Goal: Task Accomplishment & Management: Complete application form

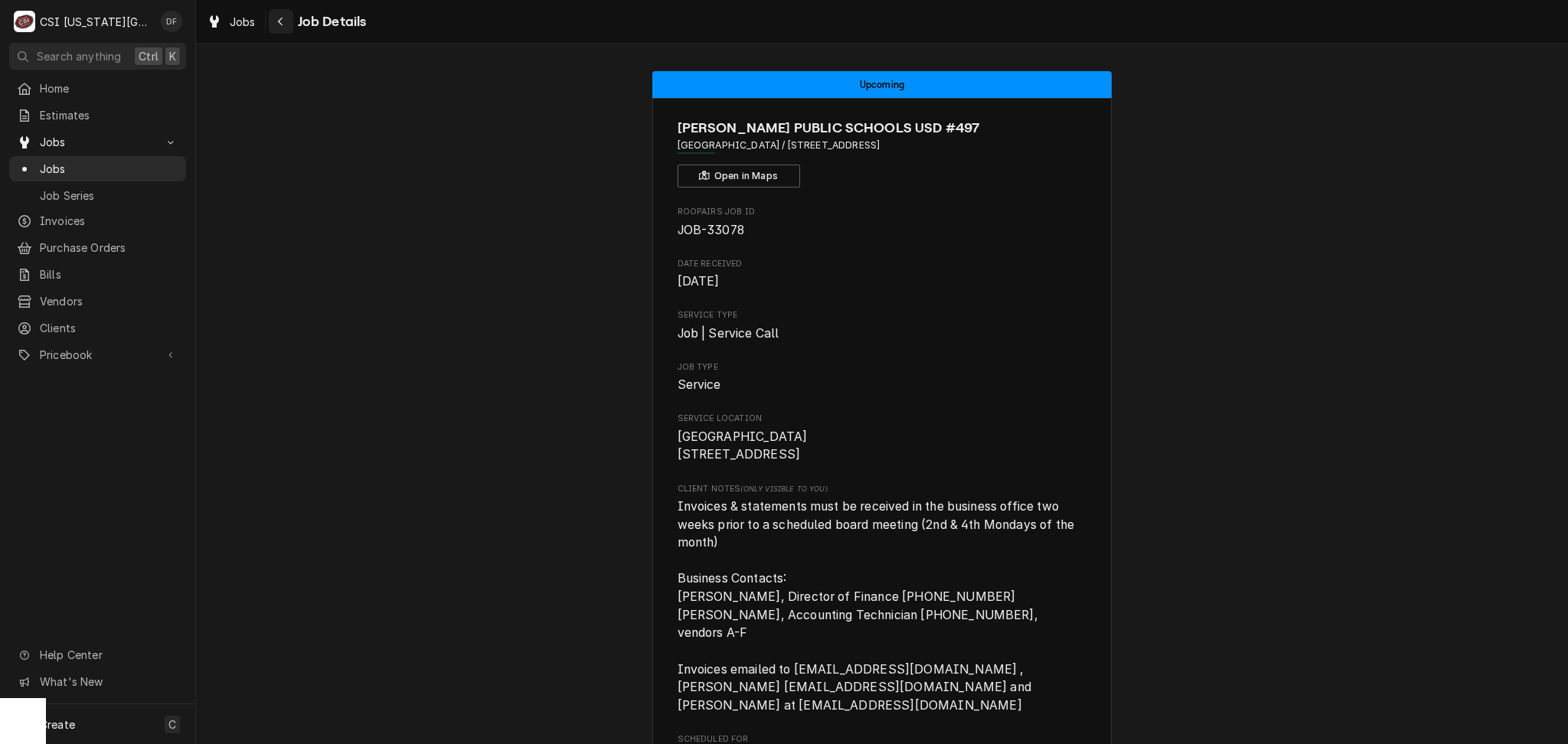
click at [278, 17] on icon "Navigate back" at bounding box center [281, 21] width 7 height 10
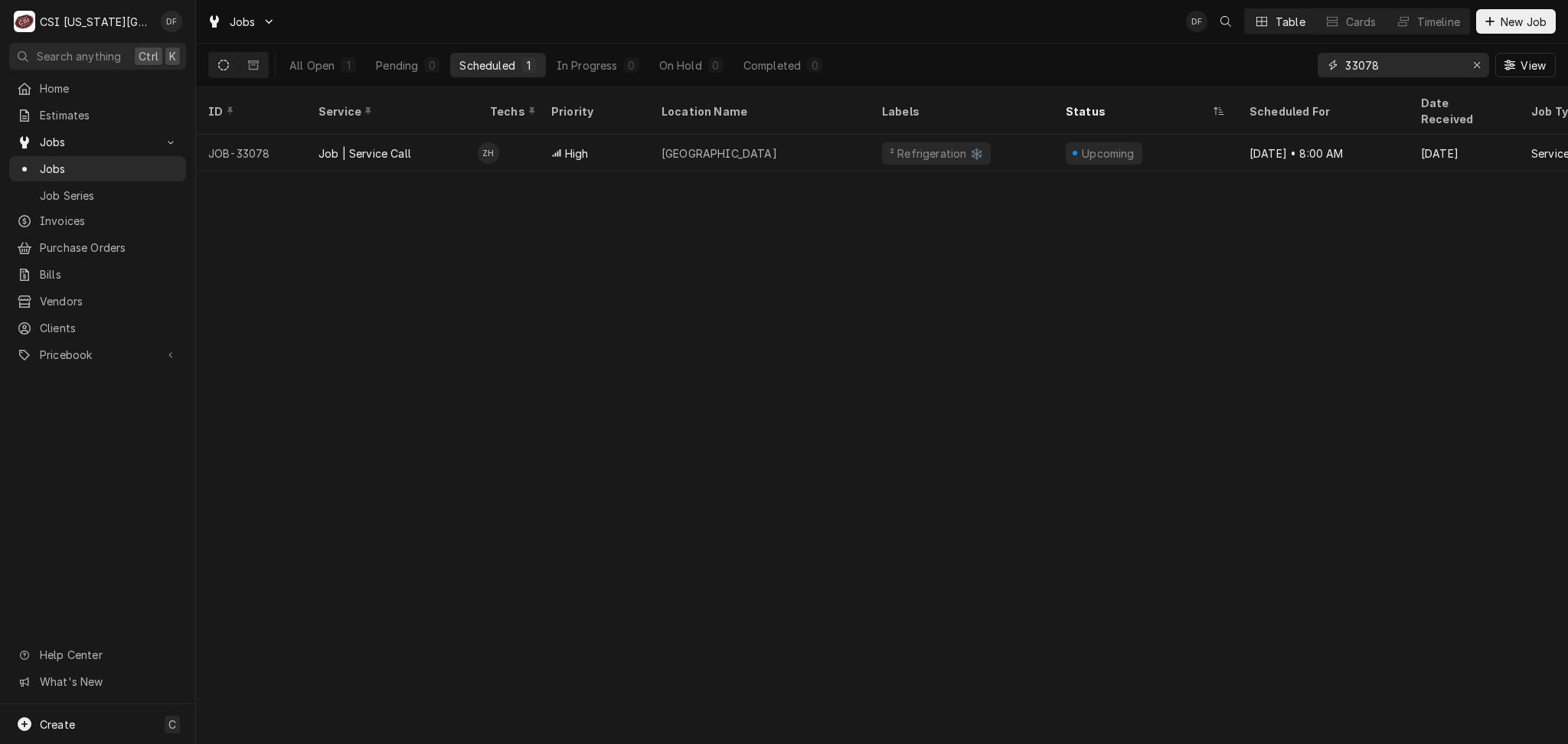
drag, startPoint x: 1379, startPoint y: 68, endPoint x: 1318, endPoint y: 68, distance: 61.0
click at [1318, 68] on div "33078" at bounding box center [1402, 65] width 171 height 24
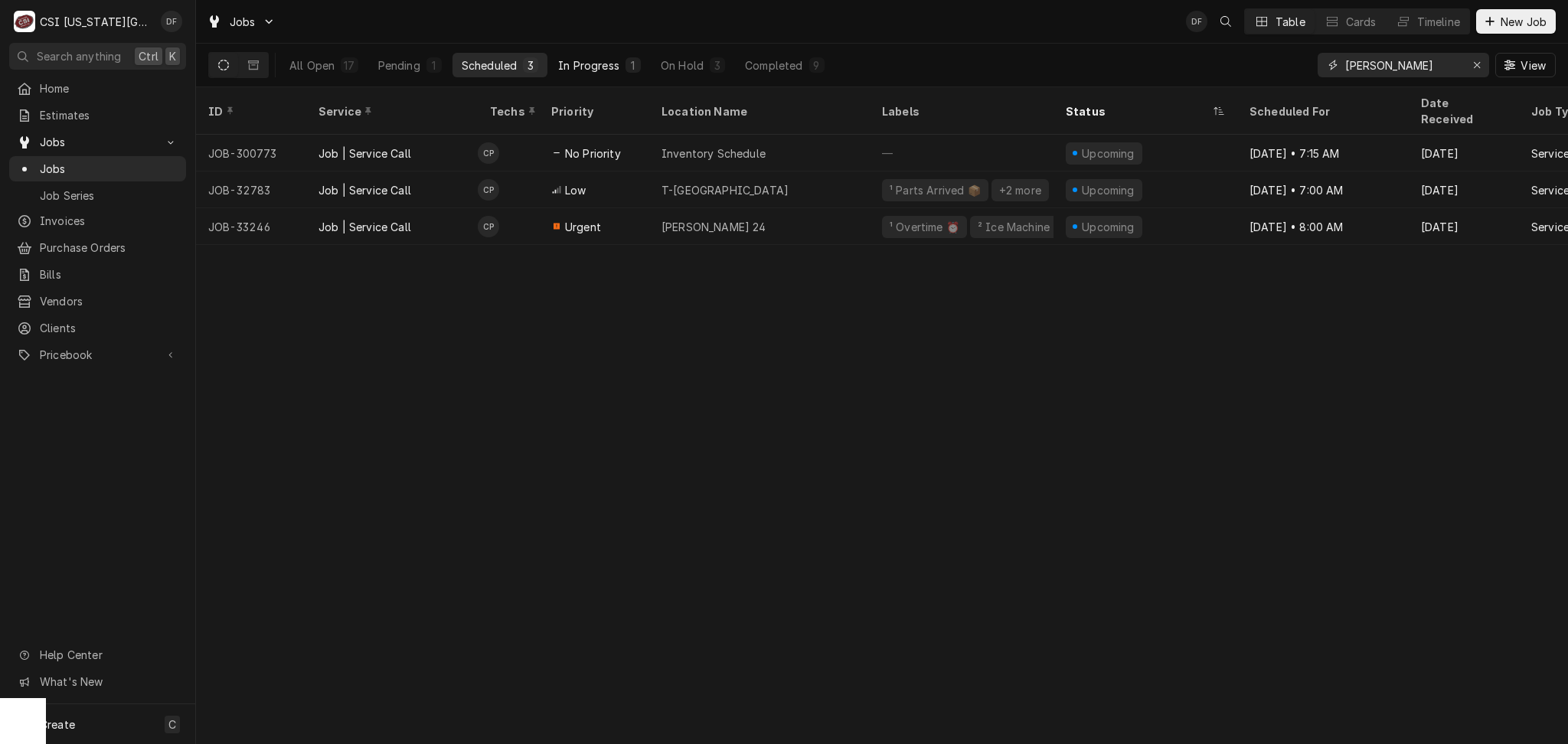
type input "charles"
click at [630, 66] on div "1" at bounding box center [633, 65] width 9 height 16
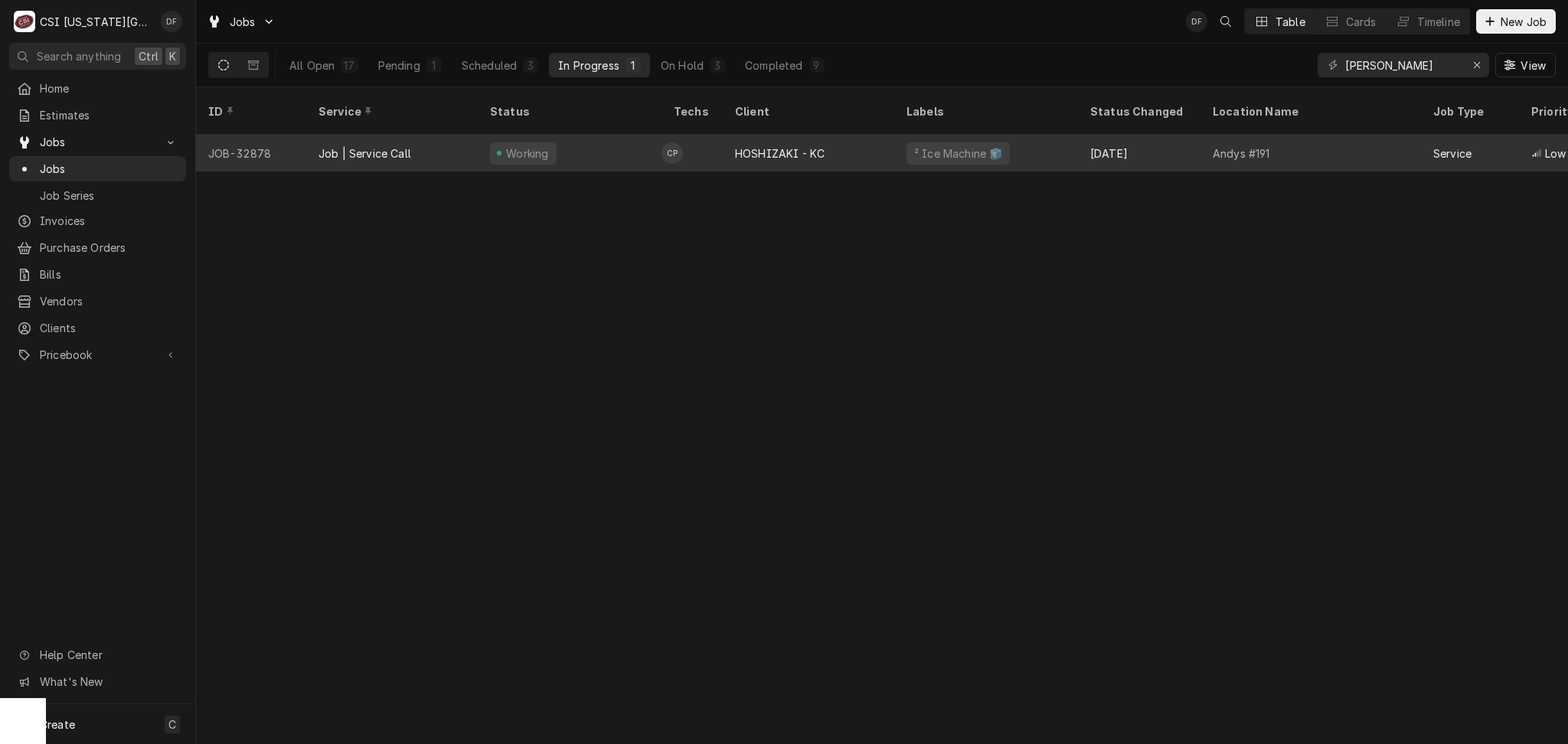
click at [884, 141] on div "HOSHIZAKI - KC" at bounding box center [808, 154] width 171 height 37
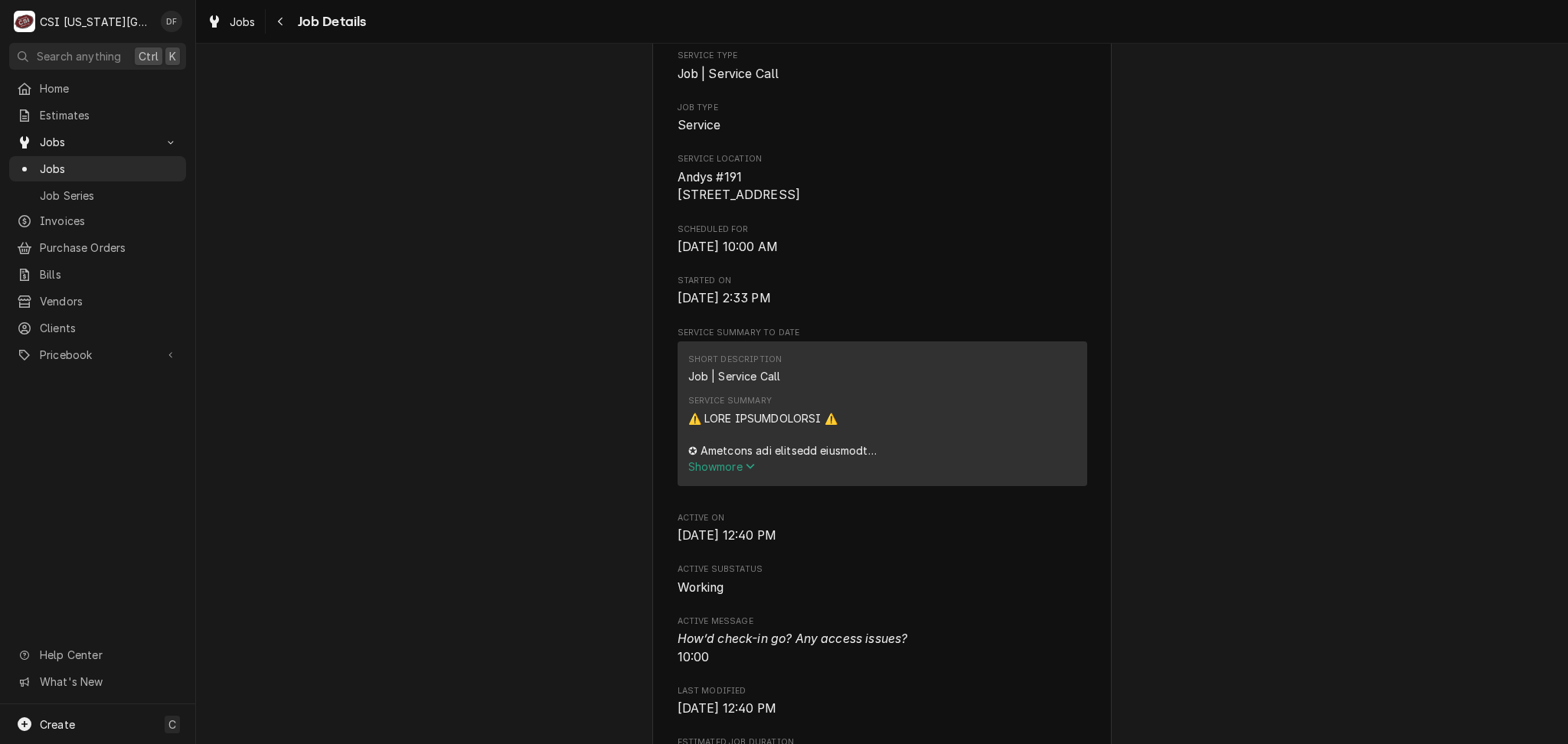
scroll to position [408, 0]
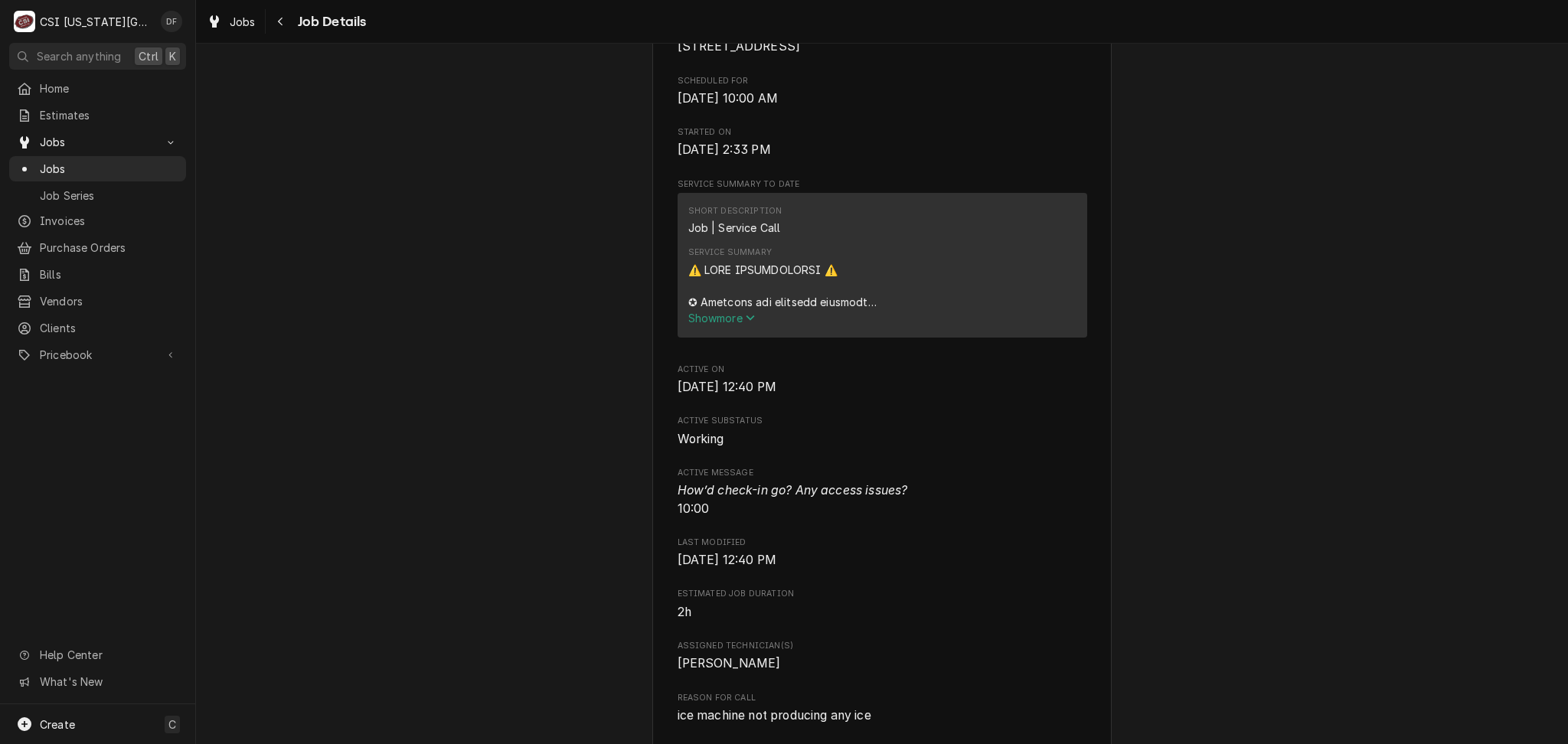
click at [727, 325] on span "Show more" at bounding box center [722, 318] width 68 height 13
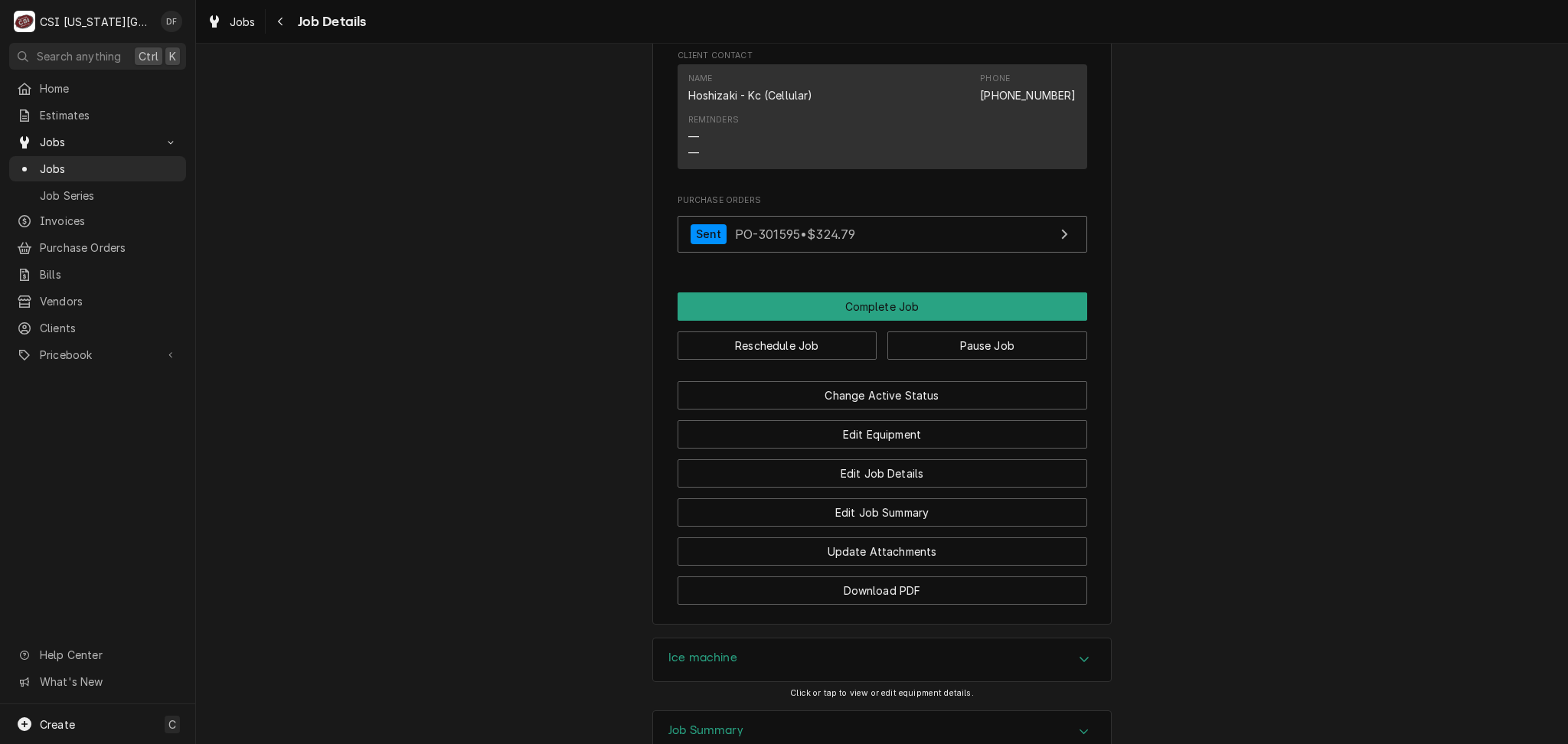
scroll to position [2875, 0]
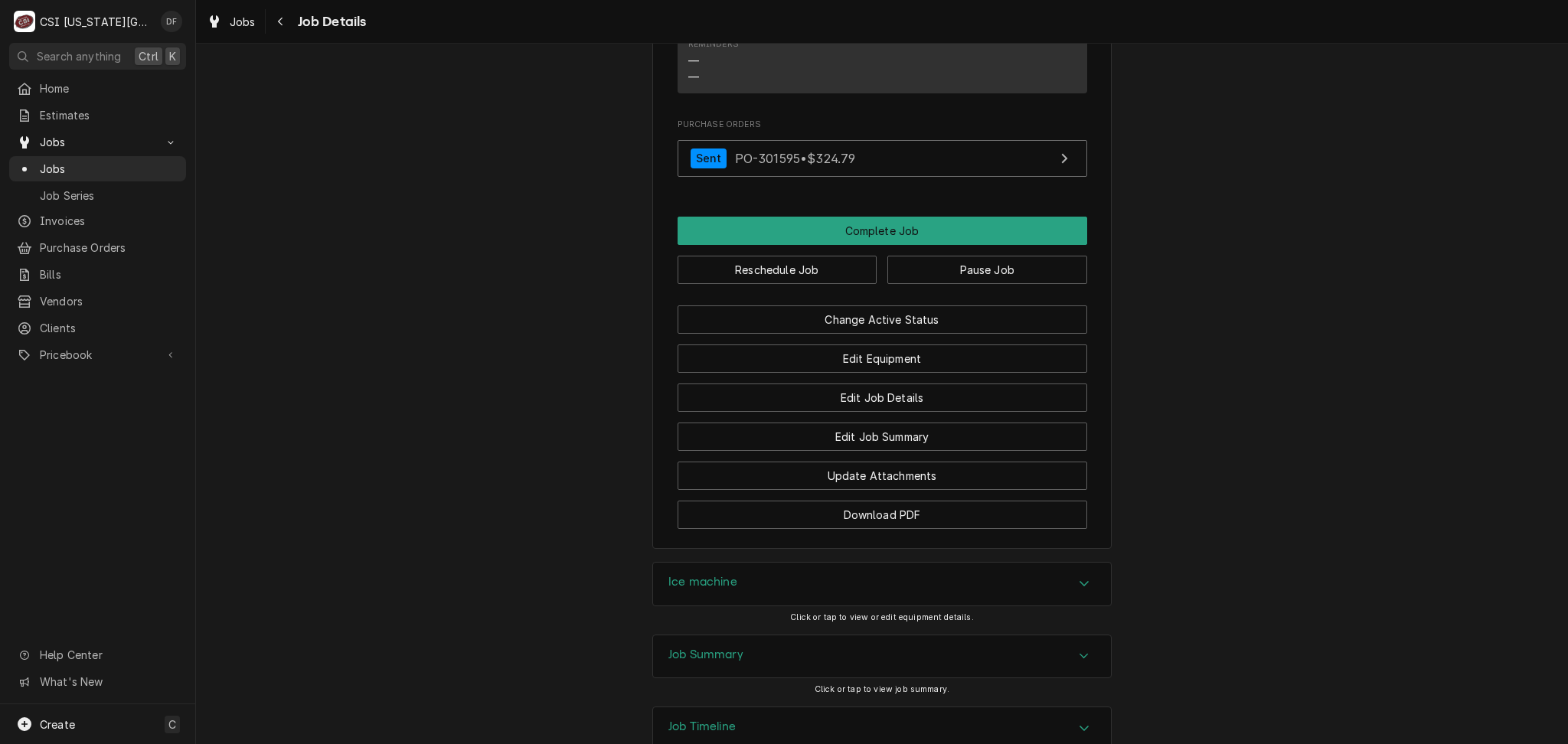
click at [757, 708] on div "Job Timeline" at bounding box center [881, 729] width 458 height 43
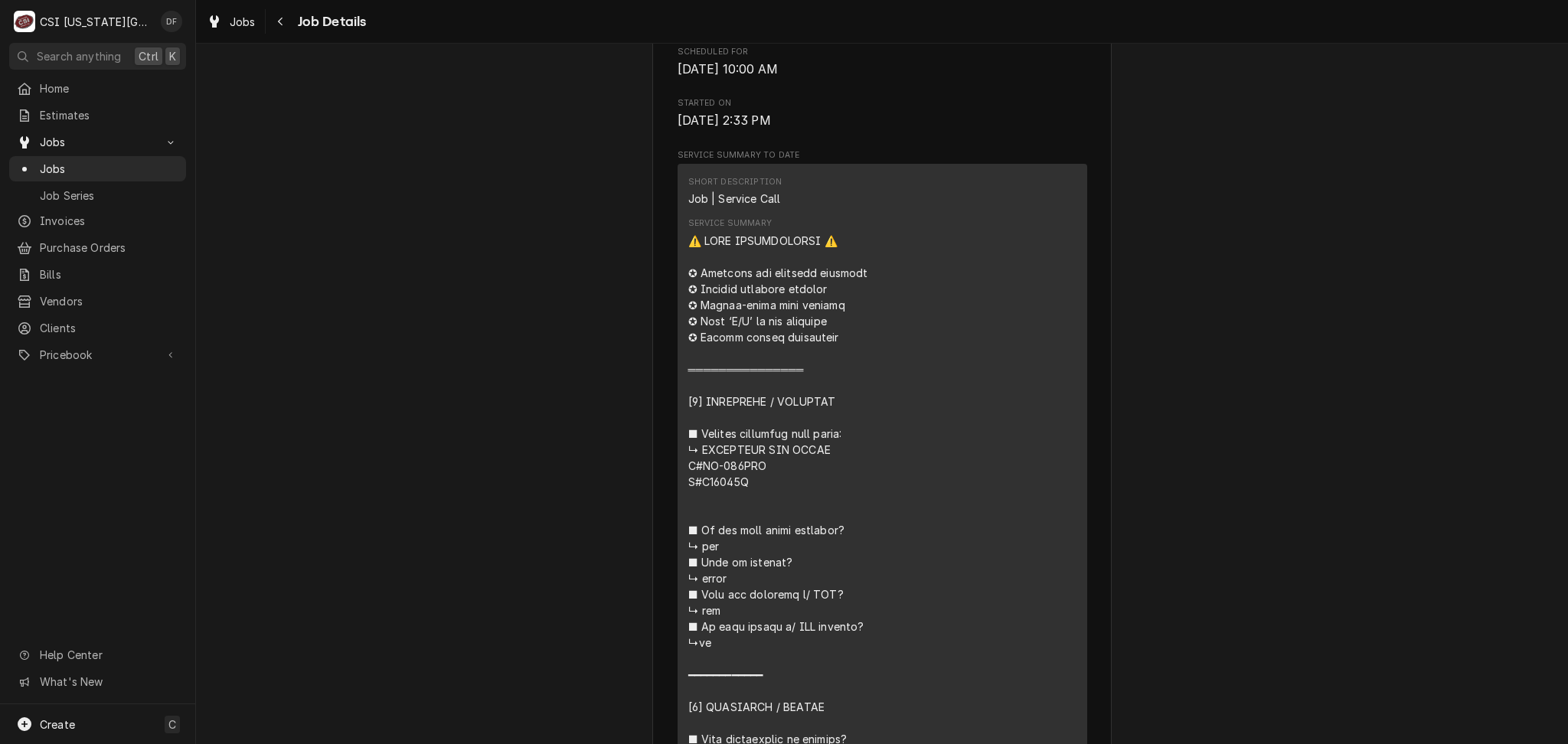
scroll to position [253, 0]
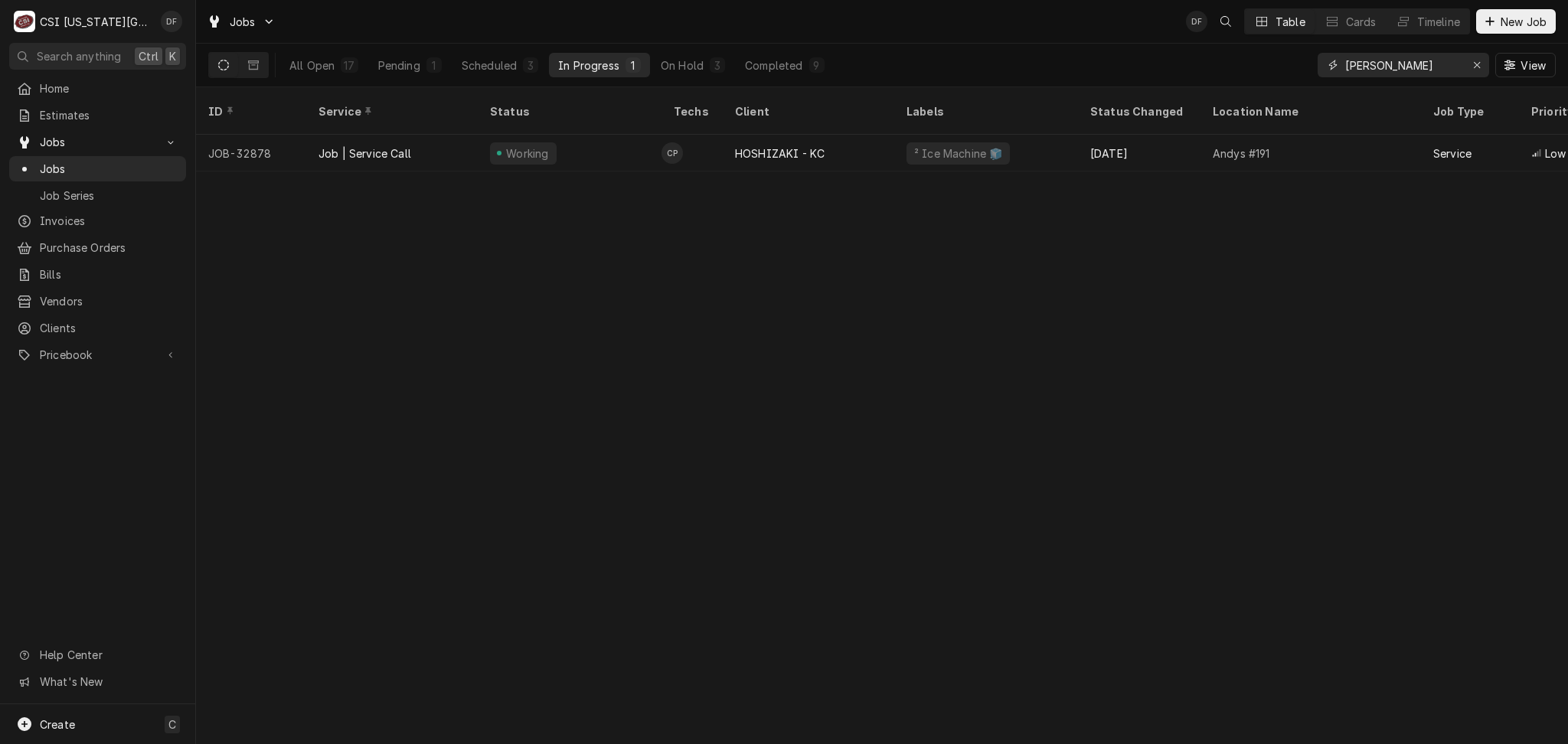
drag, startPoint x: 1391, startPoint y: 67, endPoint x: 1321, endPoint y: 68, distance: 70.0
click at [1321, 68] on div "[PERSON_NAME]" at bounding box center [1402, 65] width 171 height 24
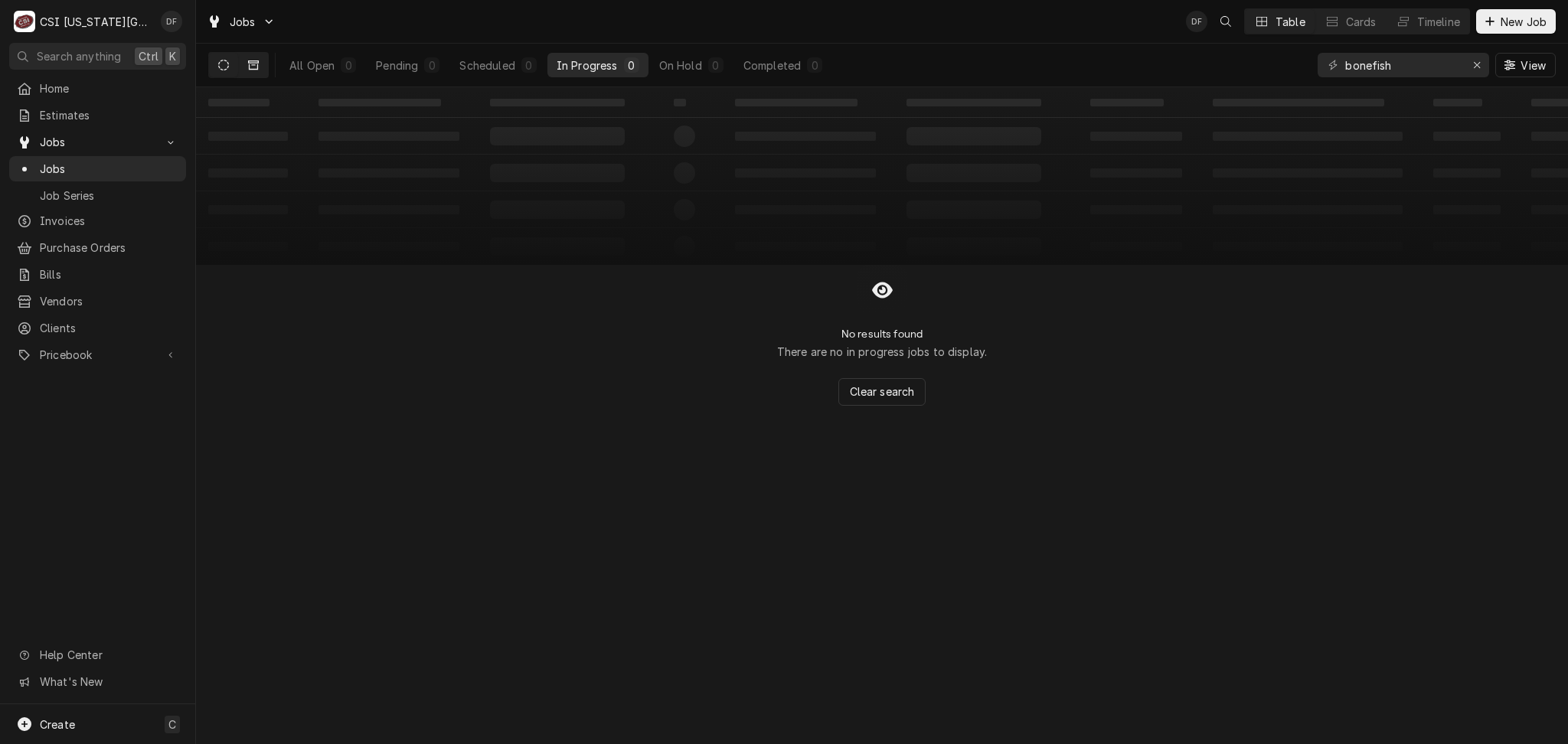
click at [259, 67] on button "Dynamic Content Wrapper" at bounding box center [253, 65] width 29 height 24
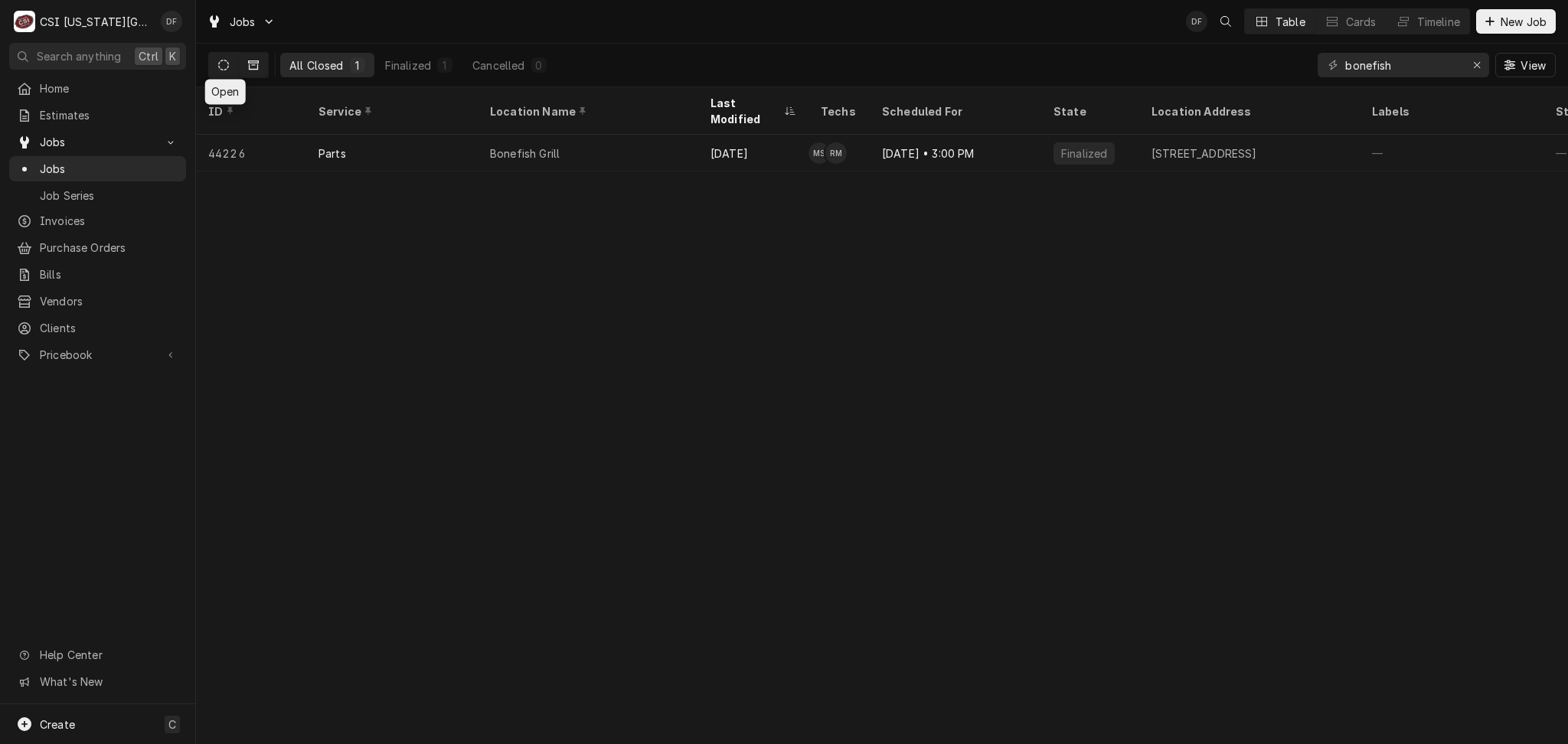
click at [228, 68] on icon "Dynamic Content Wrapper" at bounding box center [223, 64] width 10 height 10
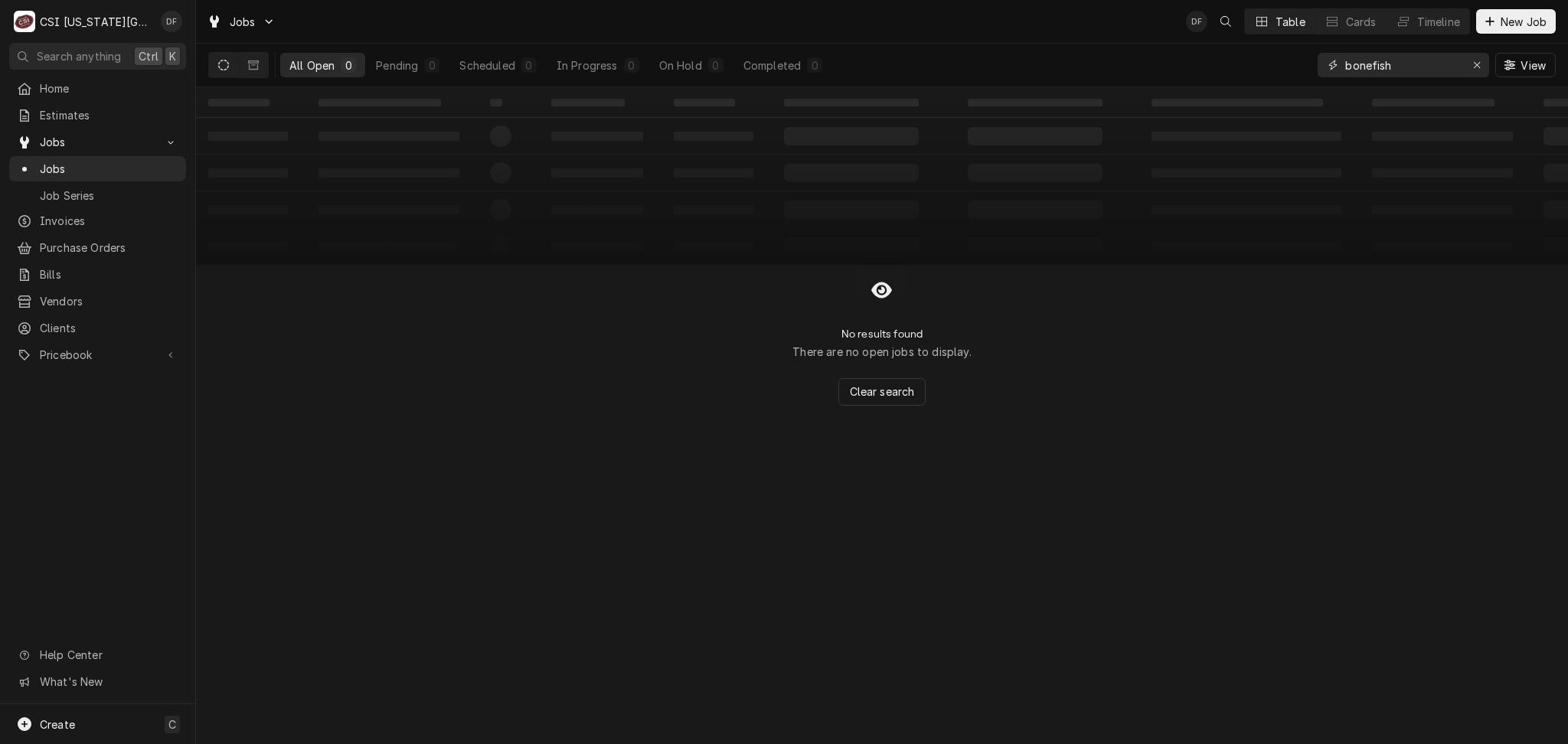
click at [1401, 68] on input "bonefish" at bounding box center [1402, 65] width 115 height 24
click at [232, 69] on button "Dynamic Content Wrapper" at bounding box center [224, 65] width 29 height 24
drag, startPoint x: 1414, startPoint y: 60, endPoint x: 1208, endPoint y: 86, distance: 207.6
click at [1208, 86] on div "All Open 0 Pending 0 Scheduled 0 In Progress 0 On Hold 0 Completed 0 bonefish V…" at bounding box center [881, 64] width 1347 height 43
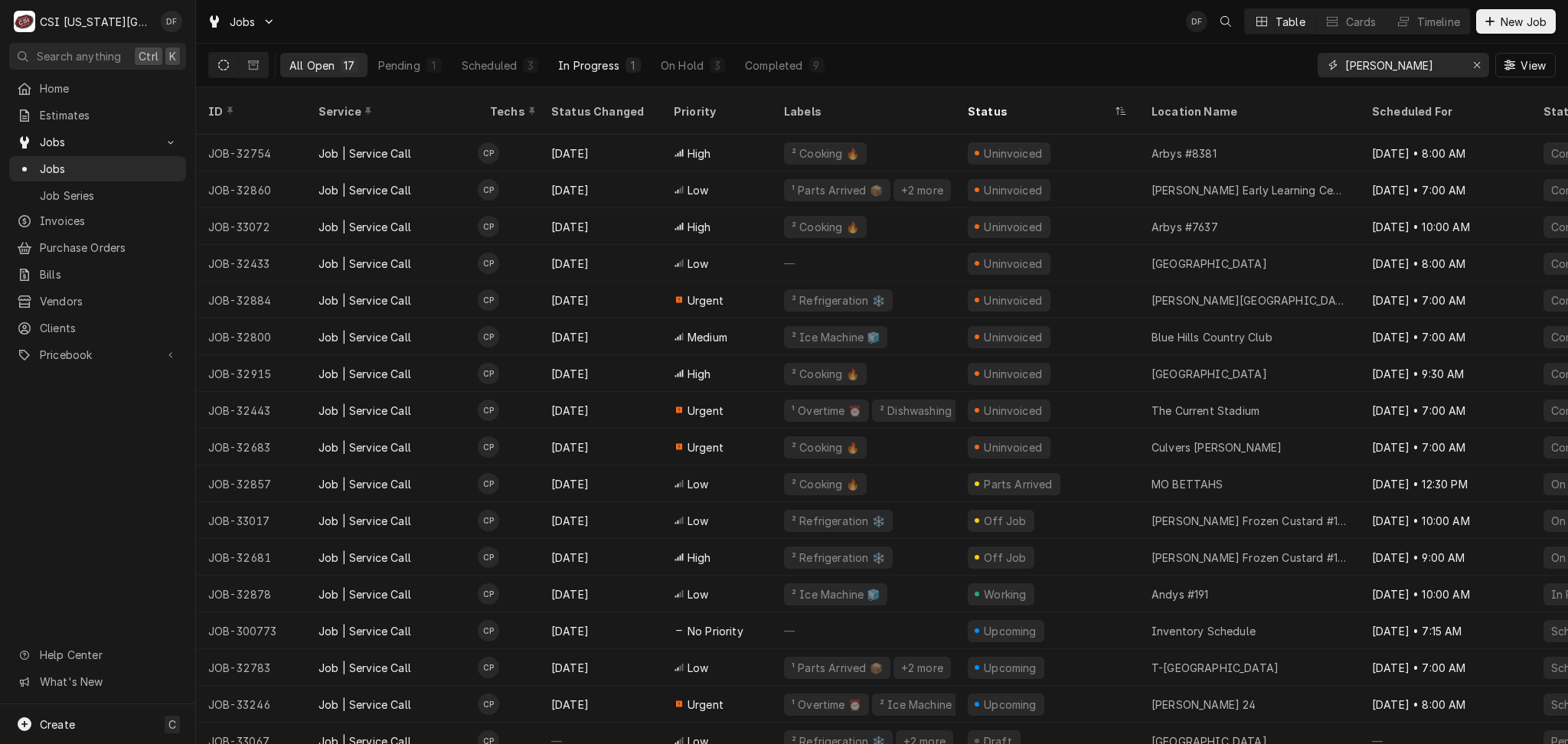
type input "[PERSON_NAME]"
click at [597, 68] on div "In Progress" at bounding box center [589, 65] width 61 height 16
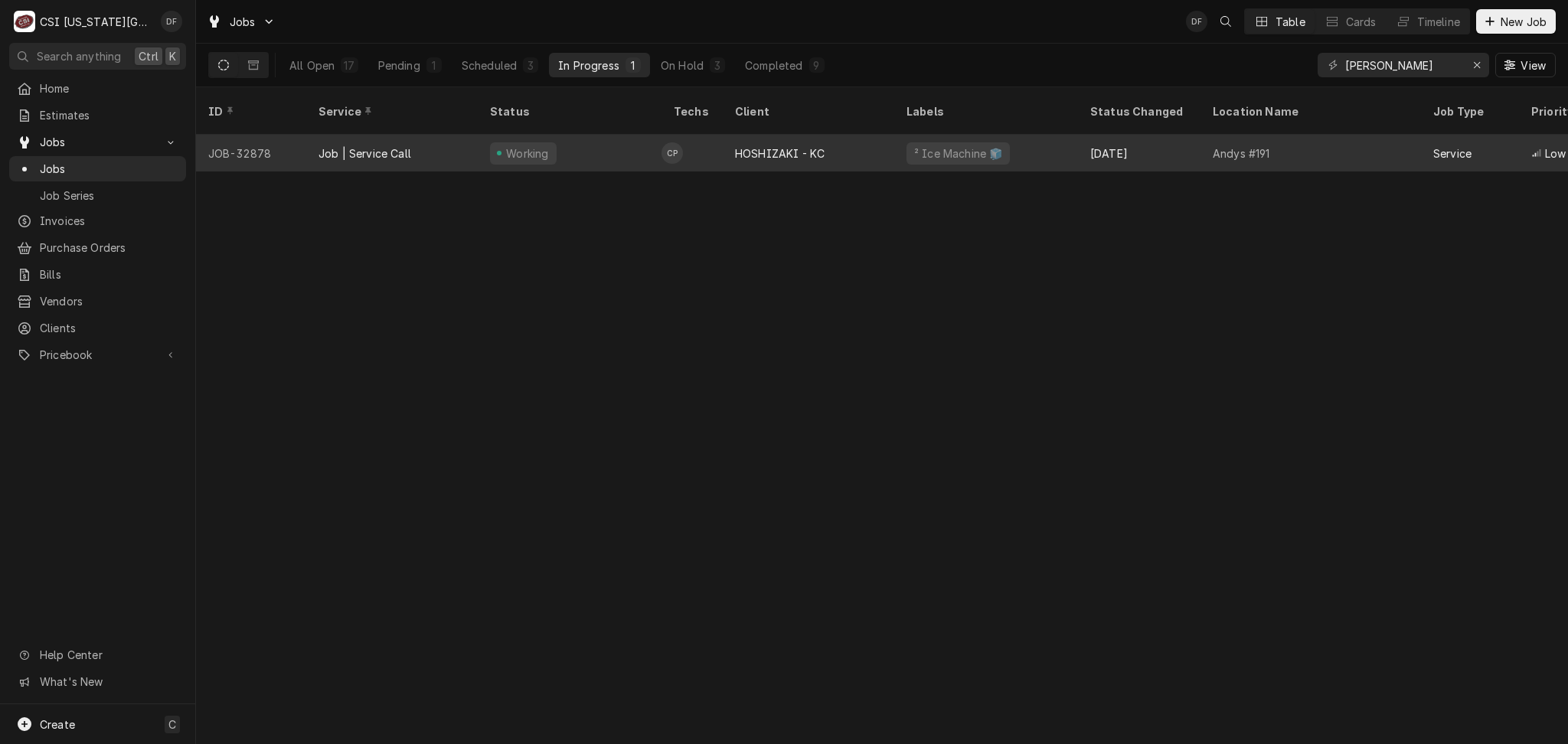
click at [815, 146] on div "HOSHIZAKI - KC" at bounding box center [779, 154] width 89 height 16
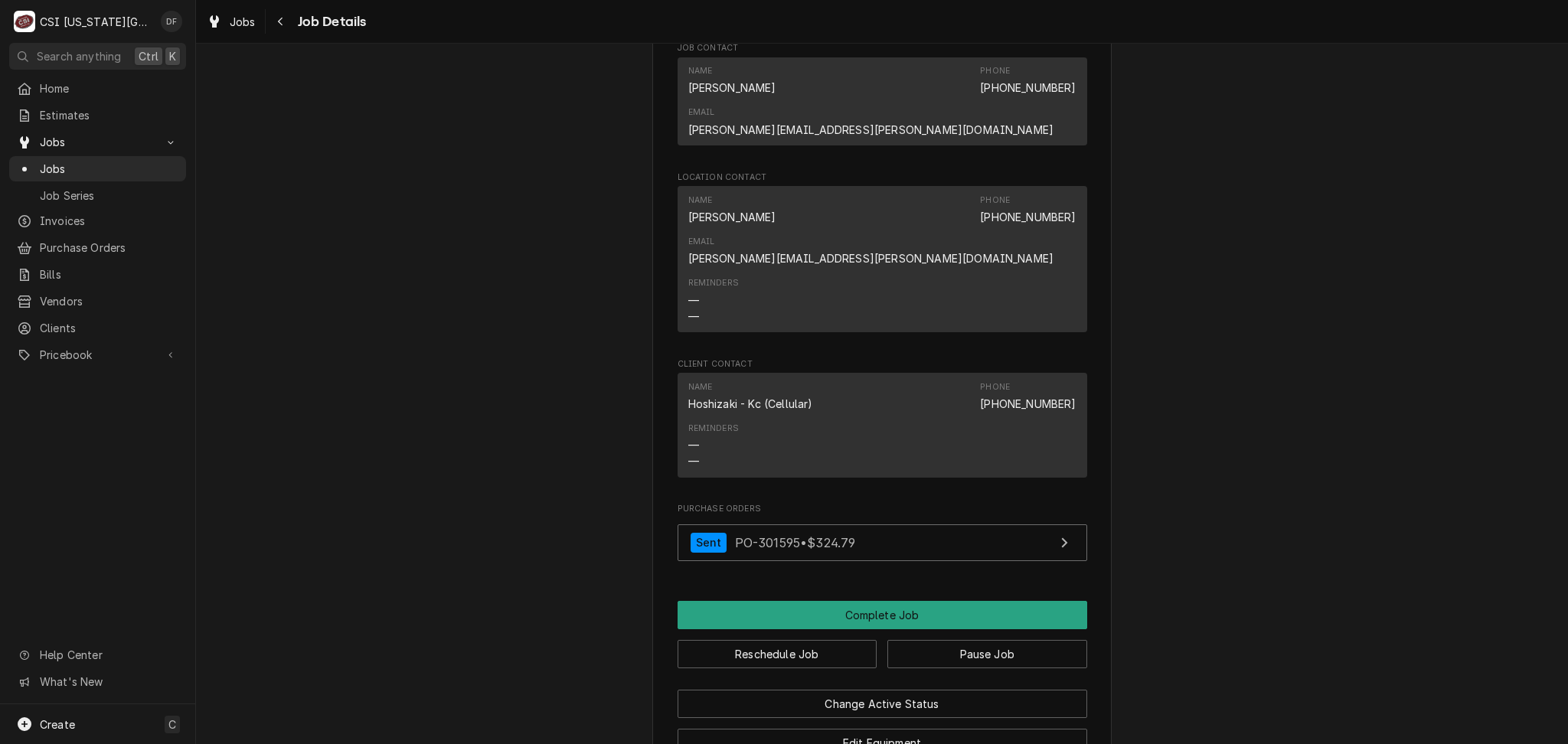
scroll to position [1633, 0]
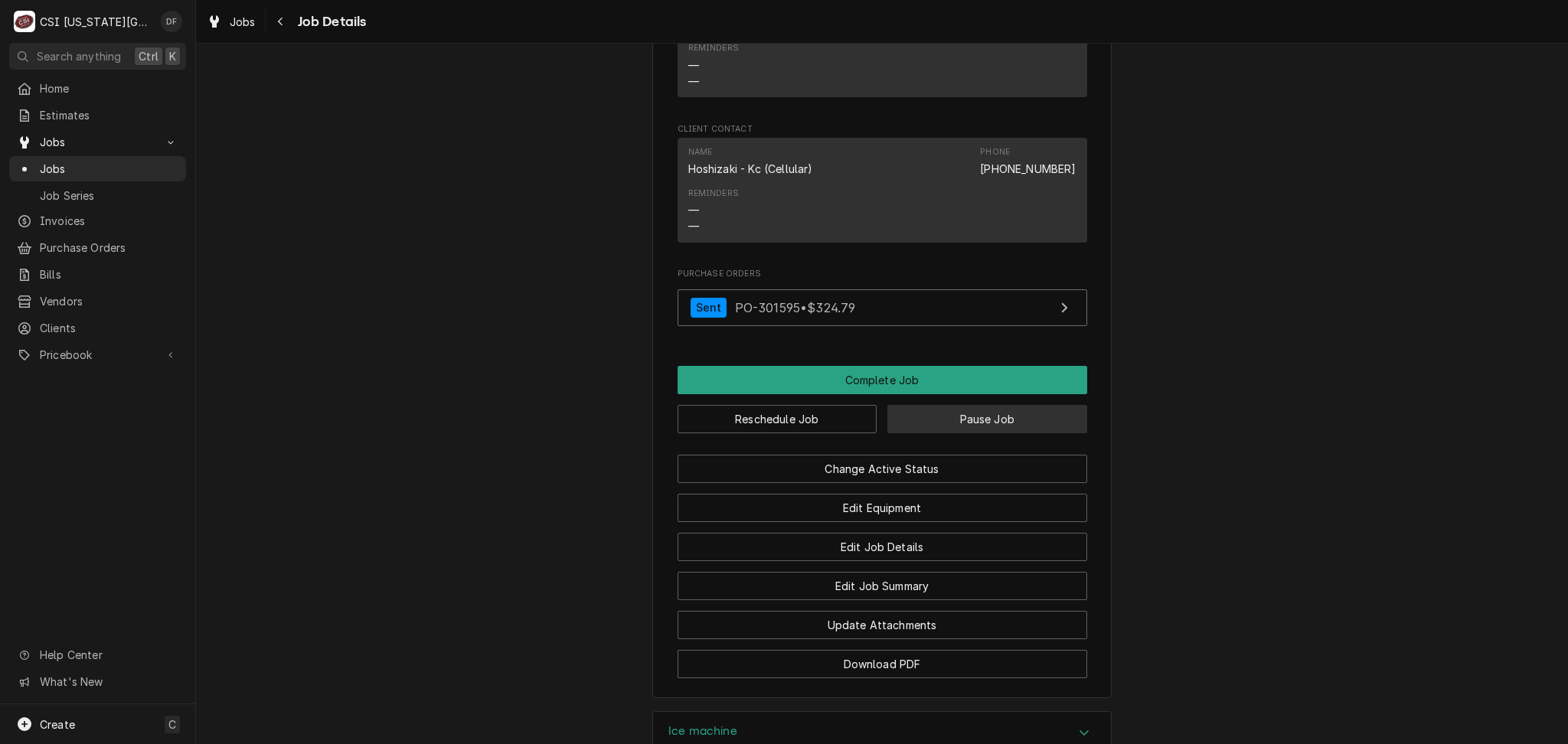
click at [955, 405] on button "Pause Job" at bounding box center [987, 419] width 199 height 28
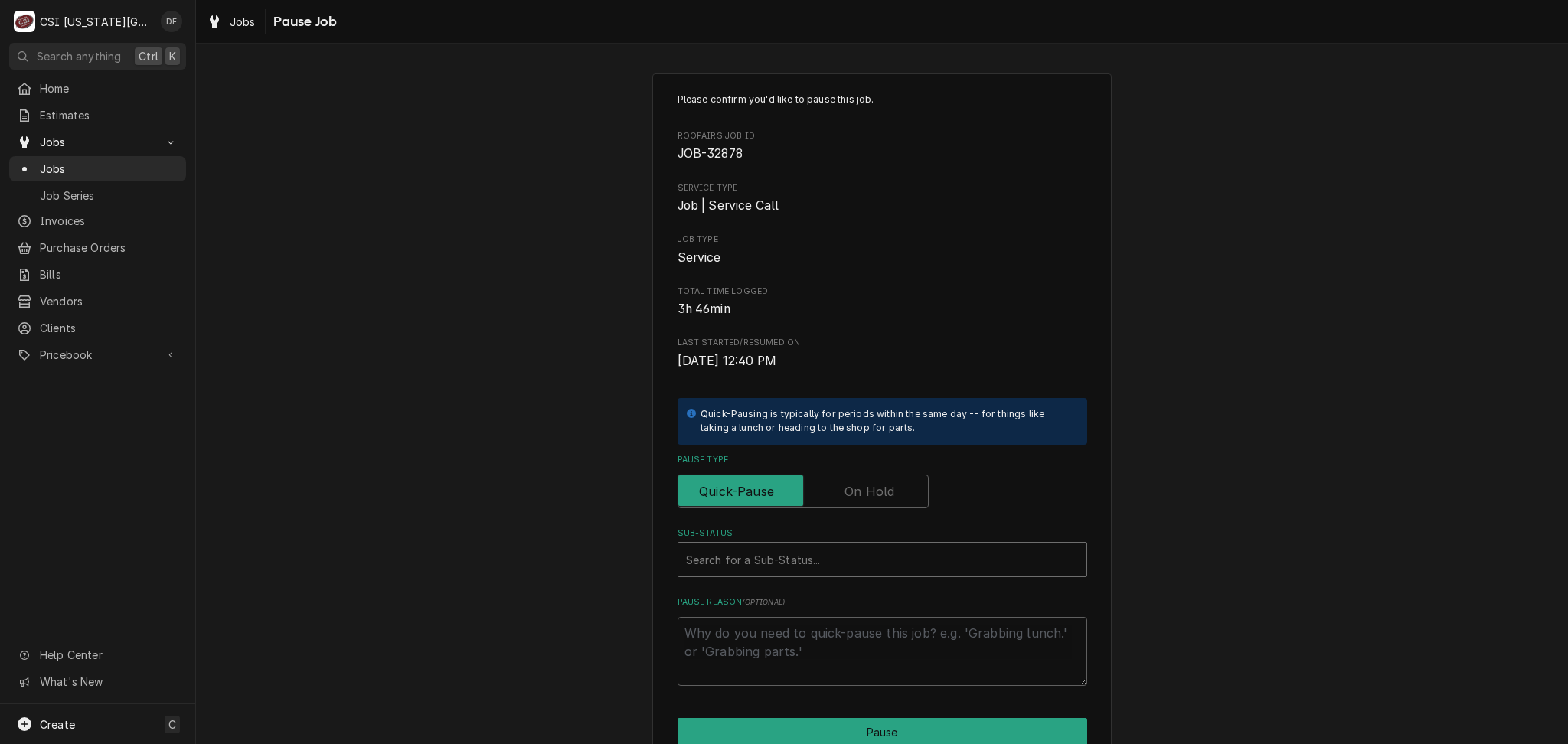
type textarea "x"
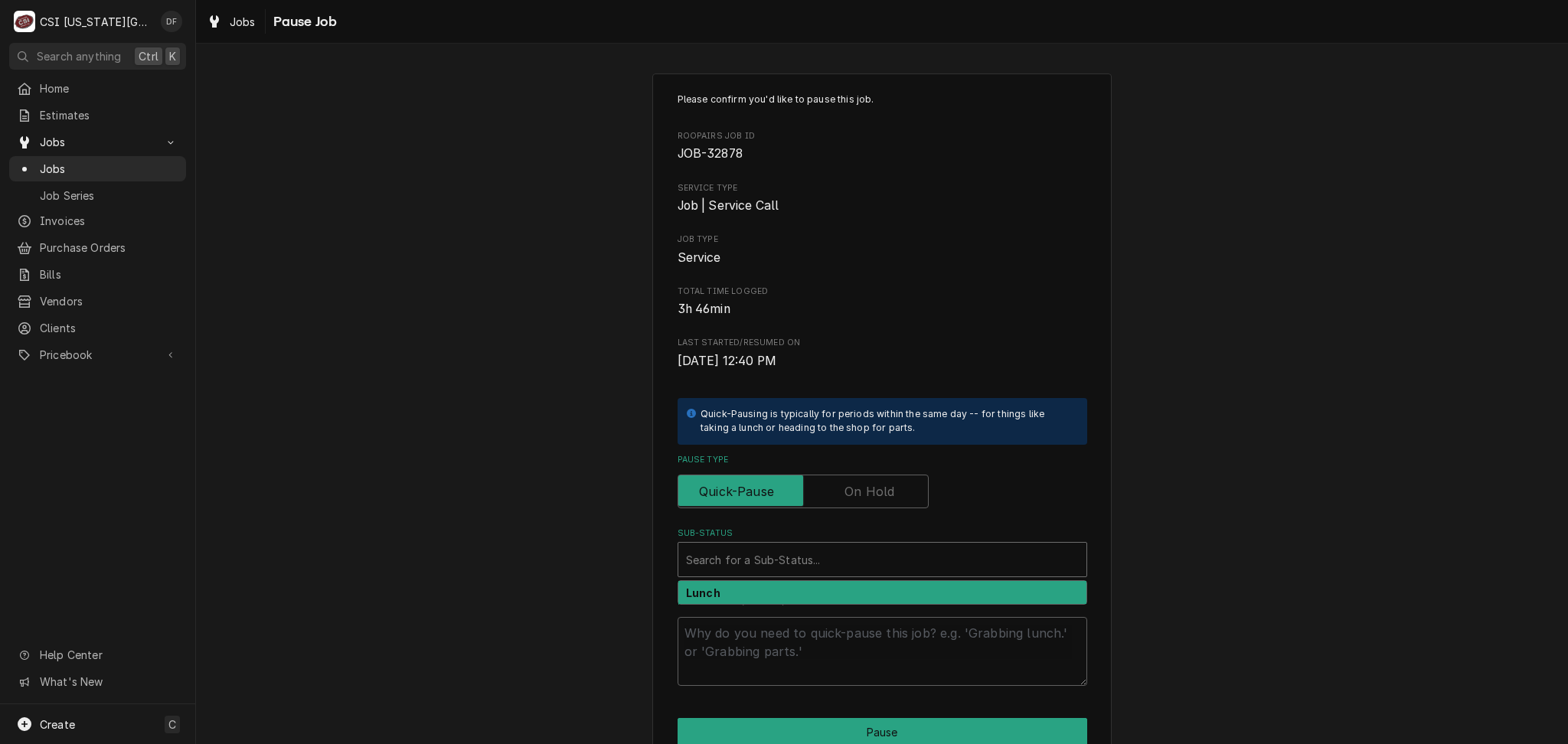
click at [822, 557] on div "Sub-Status" at bounding box center [882, 560] width 392 height 27
click at [821, 557] on div "Sub-Status" at bounding box center [882, 560] width 392 height 27
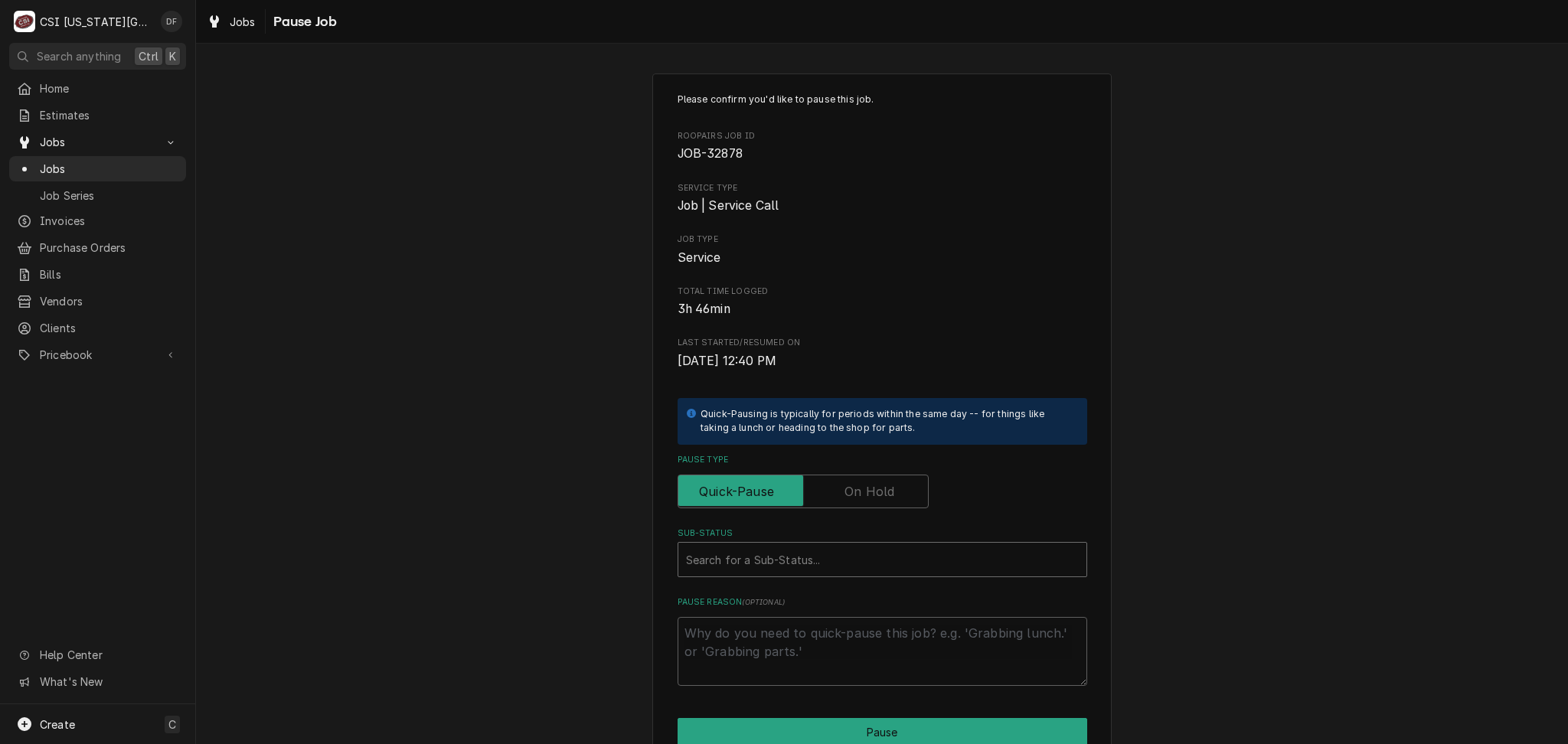
click at [844, 485] on label "Pause Type" at bounding box center [802, 491] width 251 height 34
click at [844, 485] on input "Pause Type" at bounding box center [802, 491] width 237 height 34
checkbox input "true"
type textarea "x"
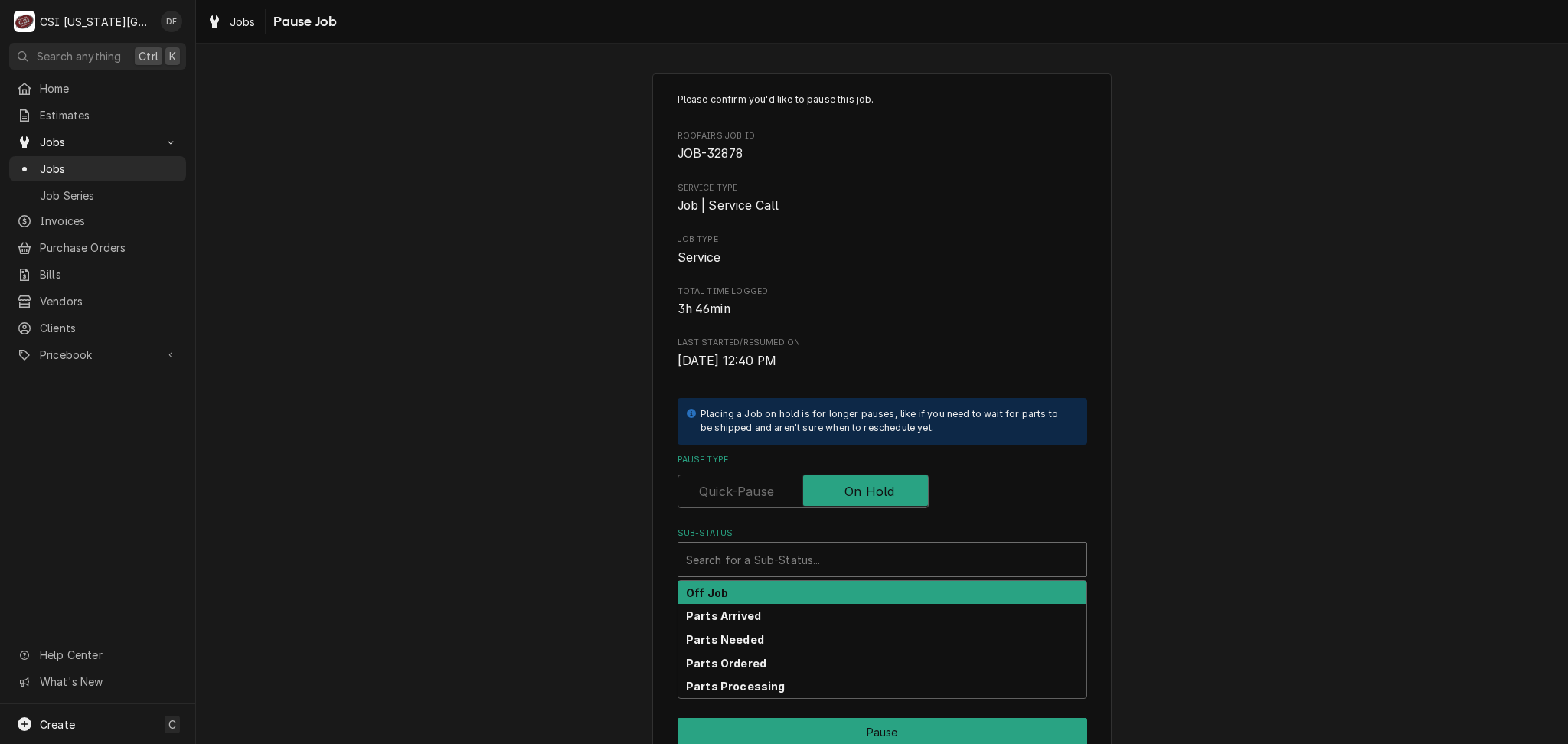
click at [817, 549] on div "Sub-Status" at bounding box center [882, 560] width 392 height 27
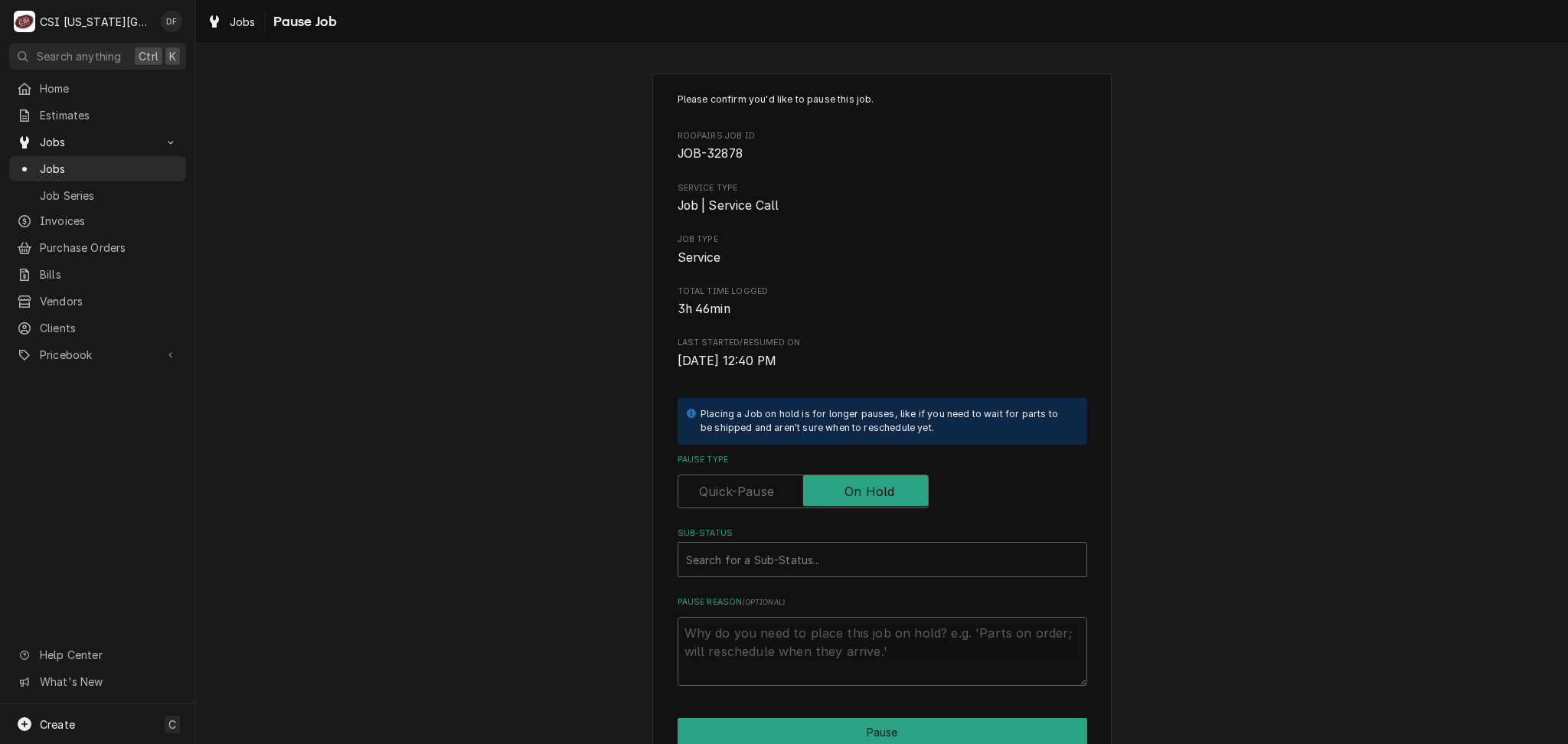
click at [761, 501] on label "Pause Type" at bounding box center [802, 491] width 251 height 34
click at [761, 501] on input "Pause Type" at bounding box center [802, 491] width 237 height 34
checkbox input "false"
type textarea "x"
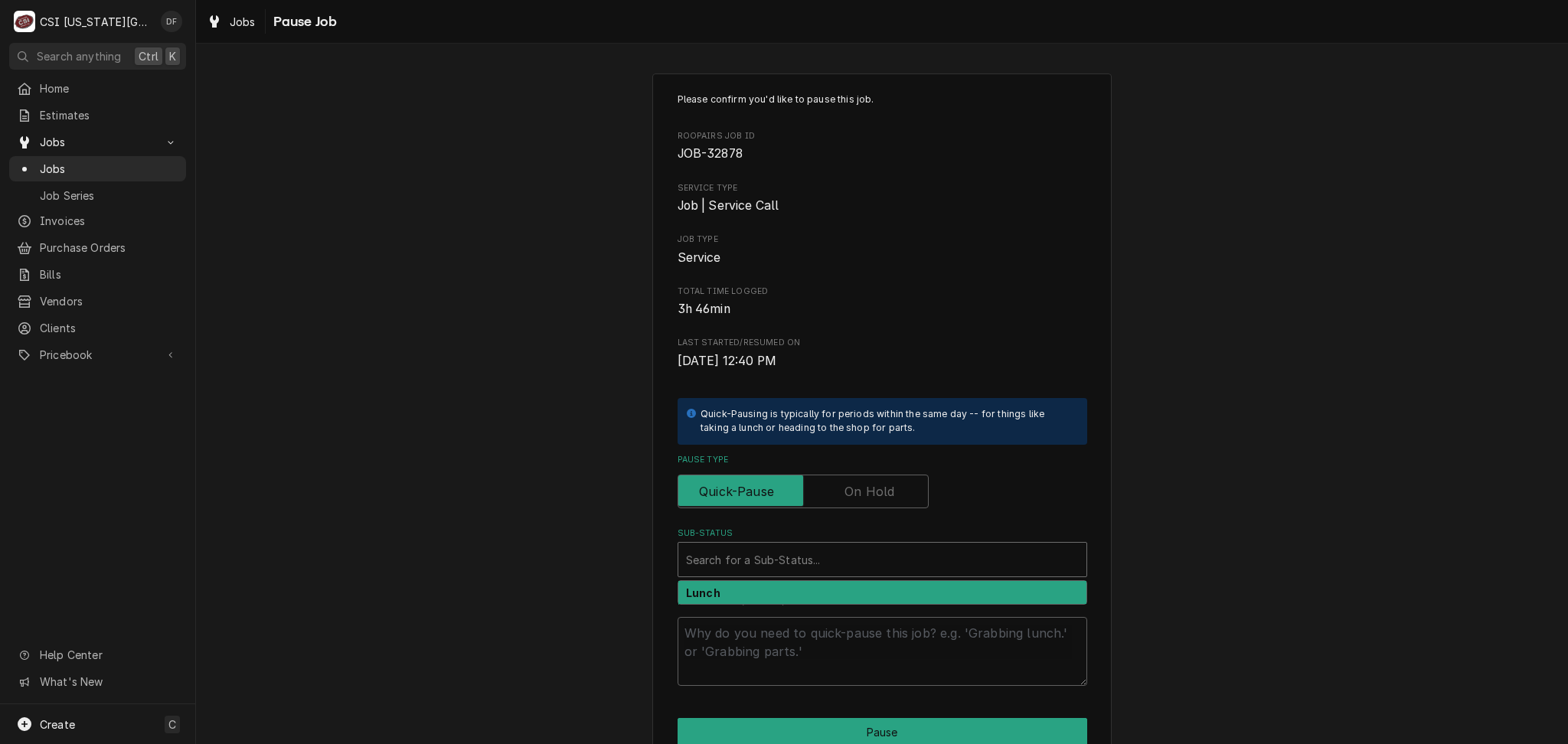
click at [765, 561] on div "Sub-Status" at bounding box center [882, 560] width 392 height 27
click at [232, 22] on span "Jobs" at bounding box center [243, 22] width 26 height 16
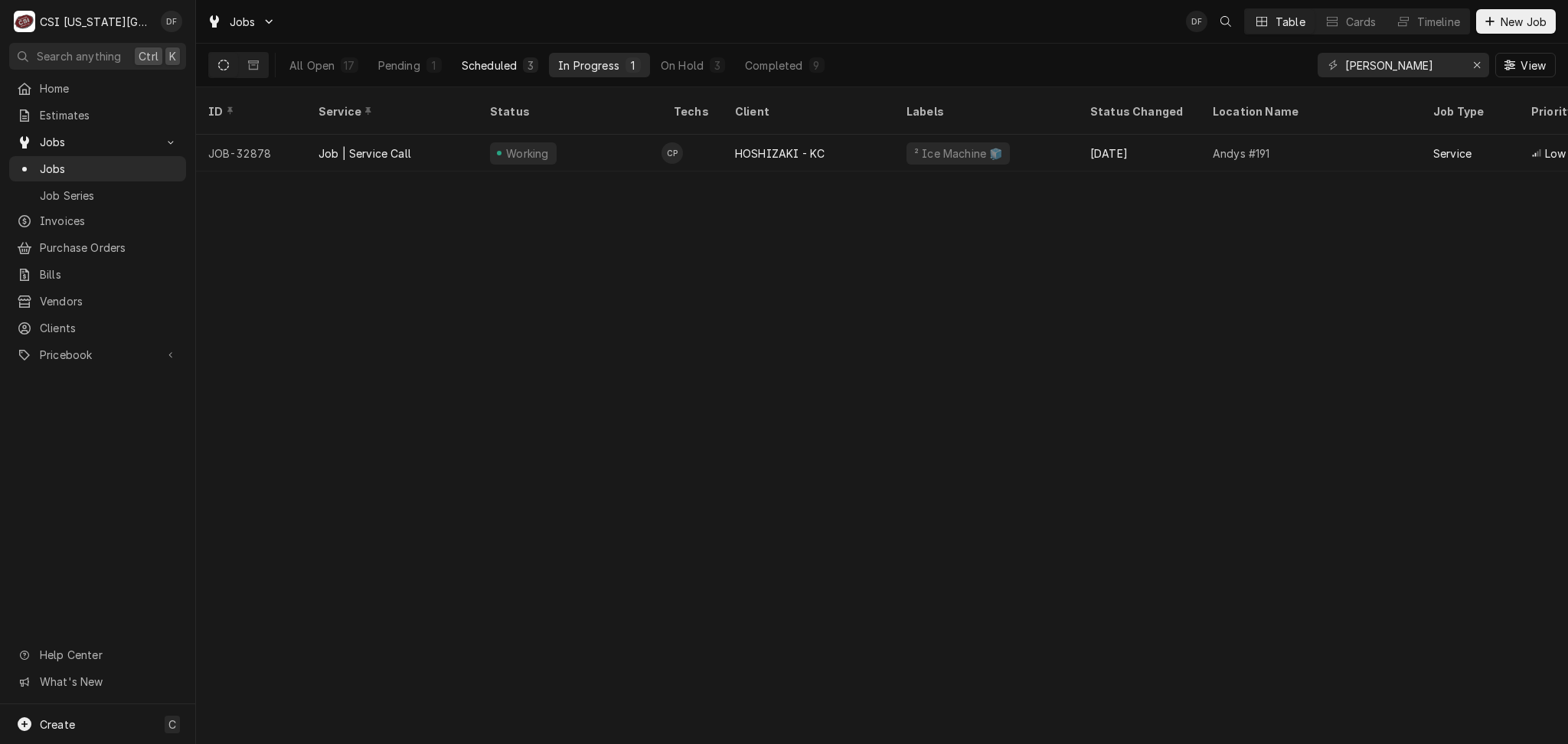
click at [492, 73] on button "Scheduled 3" at bounding box center [500, 65] width 95 height 24
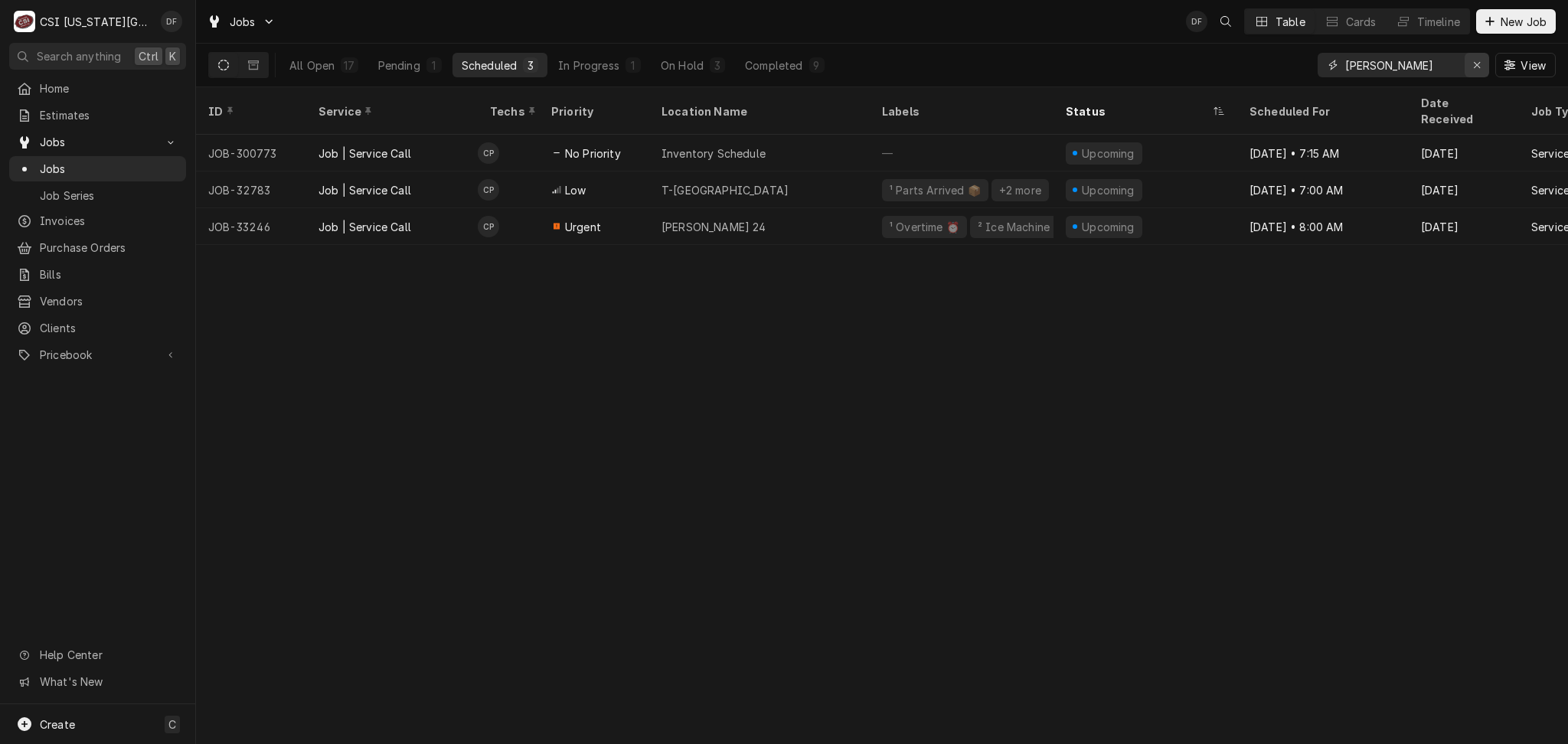
click at [1480, 69] on div "Erase input" at bounding box center [1476, 64] width 15 height 15
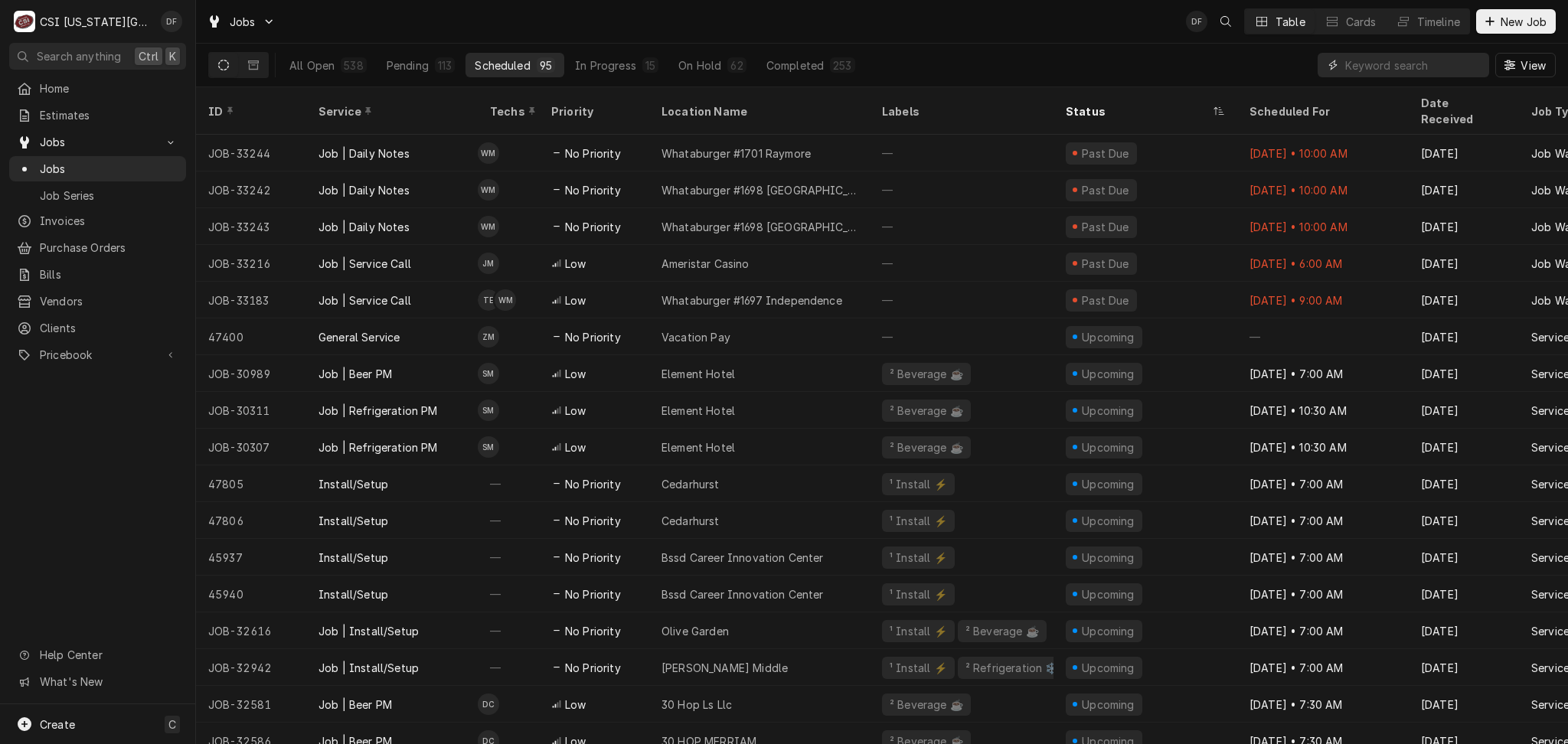
click at [1422, 73] on input "Dynamic Content Wrapper" at bounding box center [1413, 65] width 136 height 24
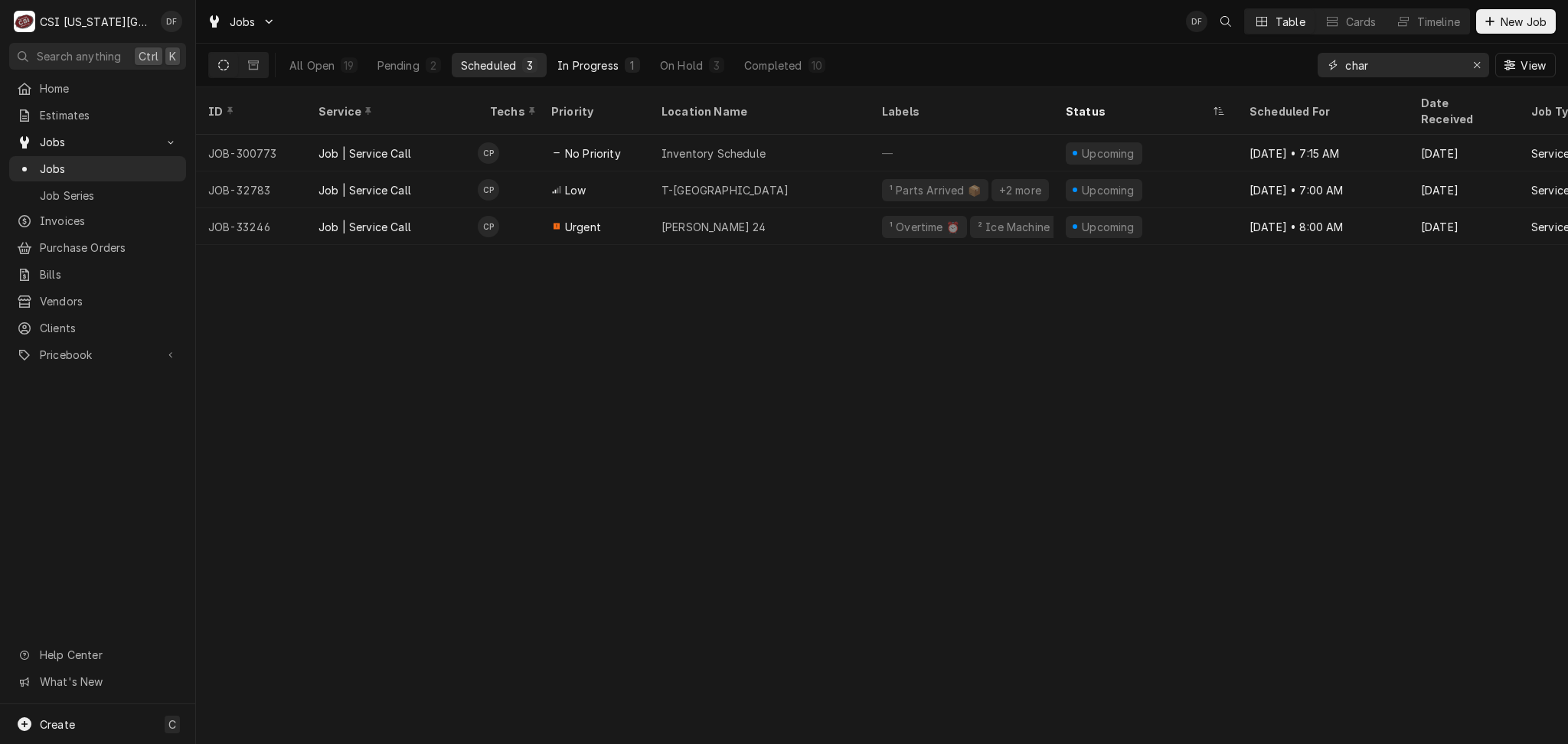
type input "char"
click at [631, 64] on div "1" at bounding box center [632, 65] width 9 height 16
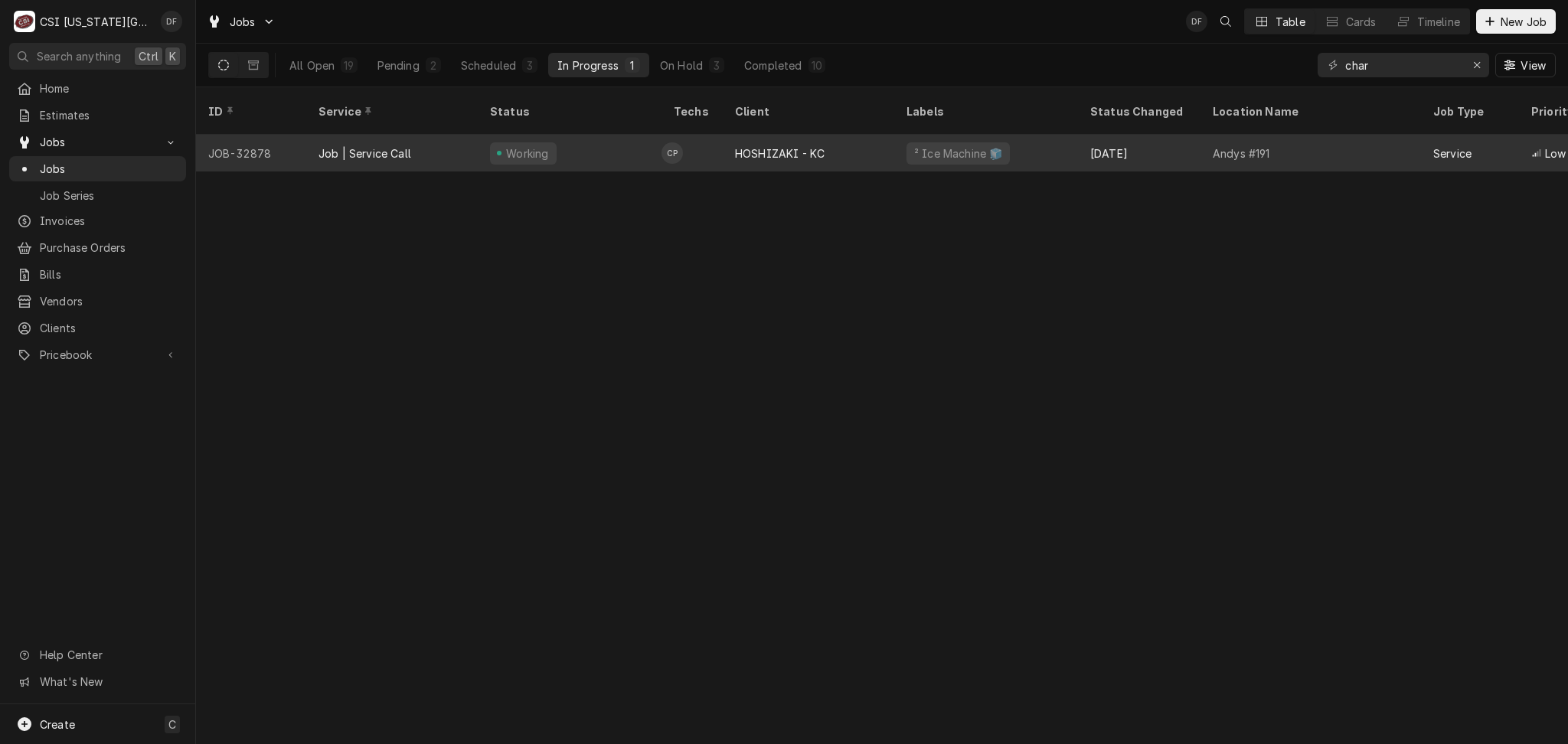
click at [782, 146] on div "HOSHIZAKI - KC" at bounding box center [779, 154] width 89 height 16
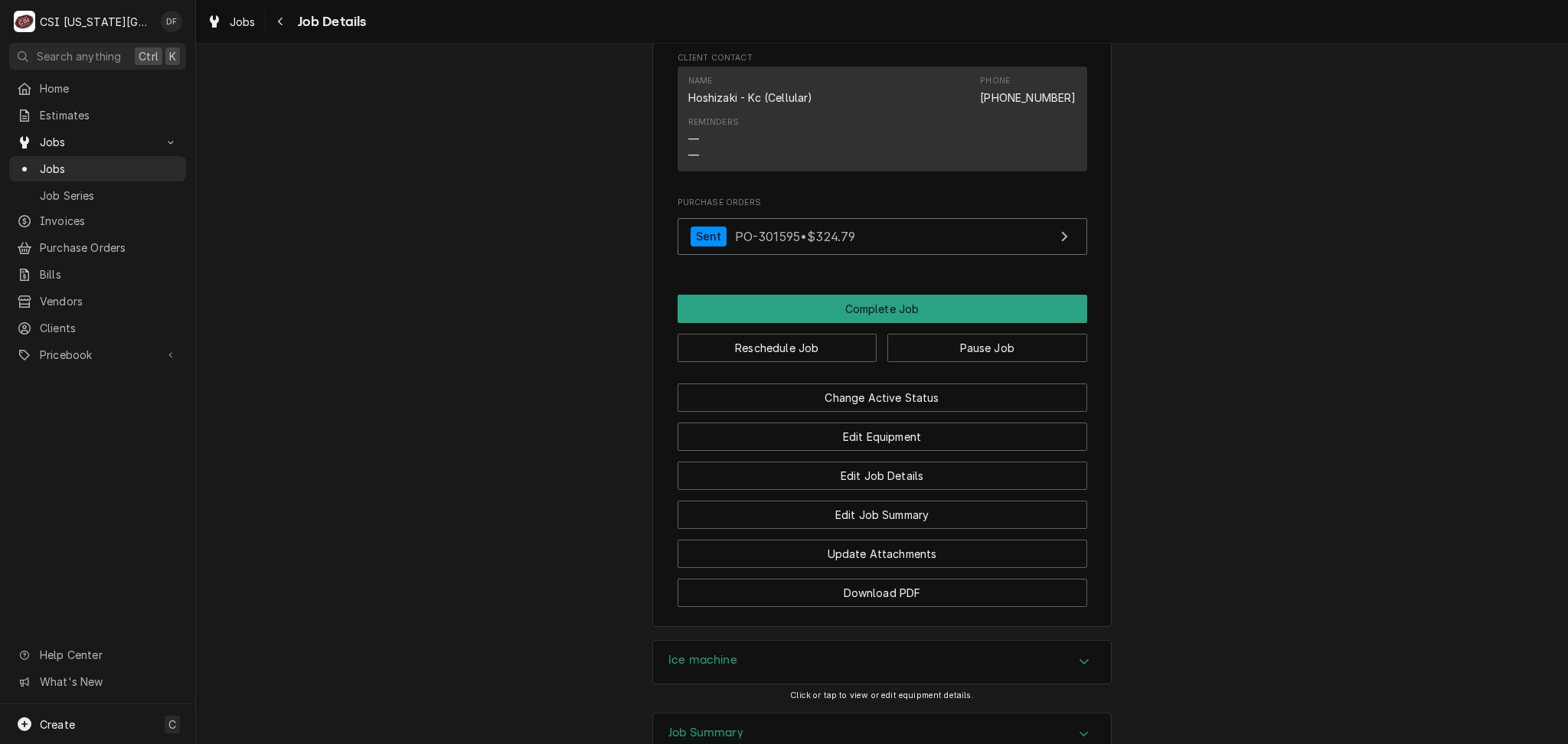
scroll to position [1735, 0]
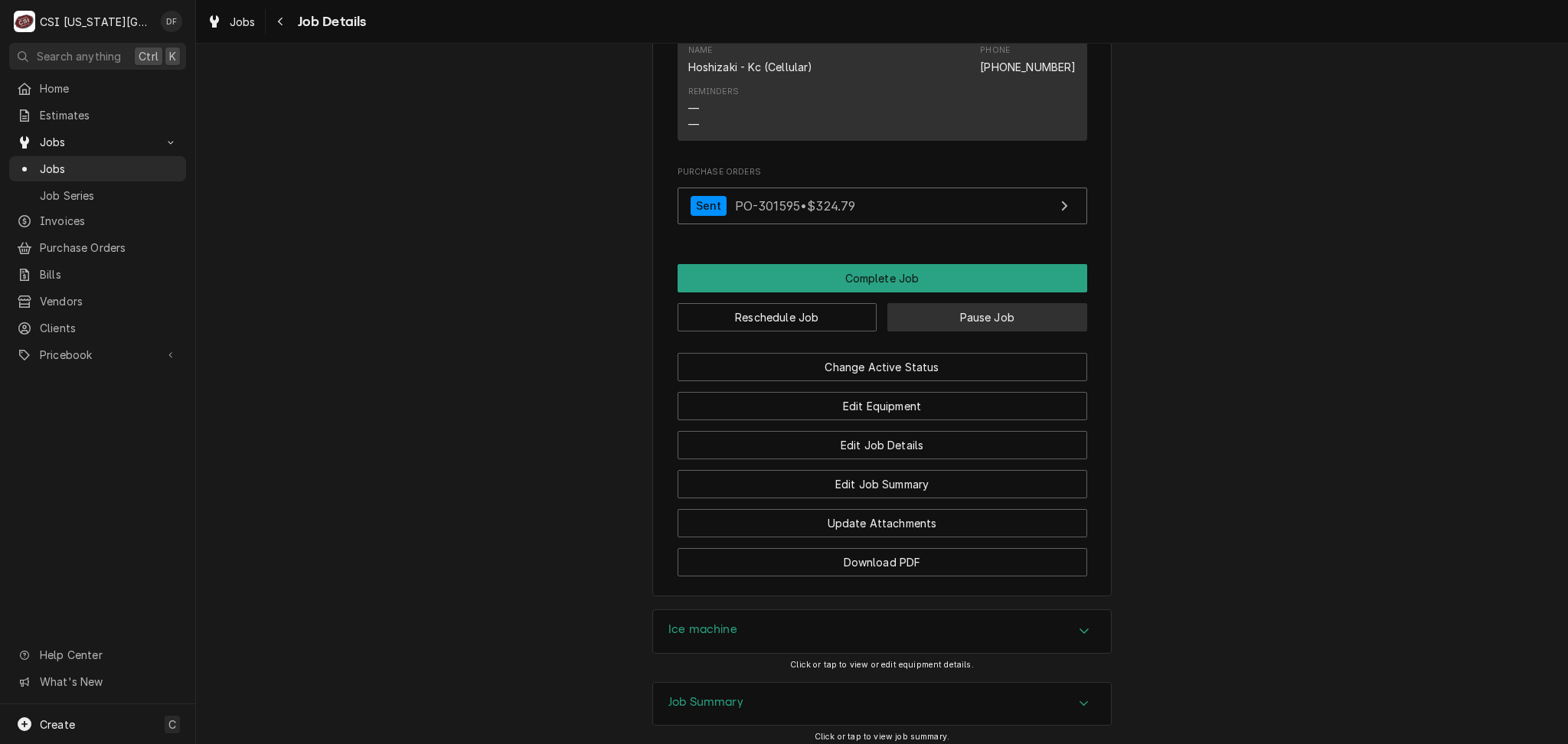
click at [950, 303] on button "Pause Job" at bounding box center [987, 317] width 199 height 28
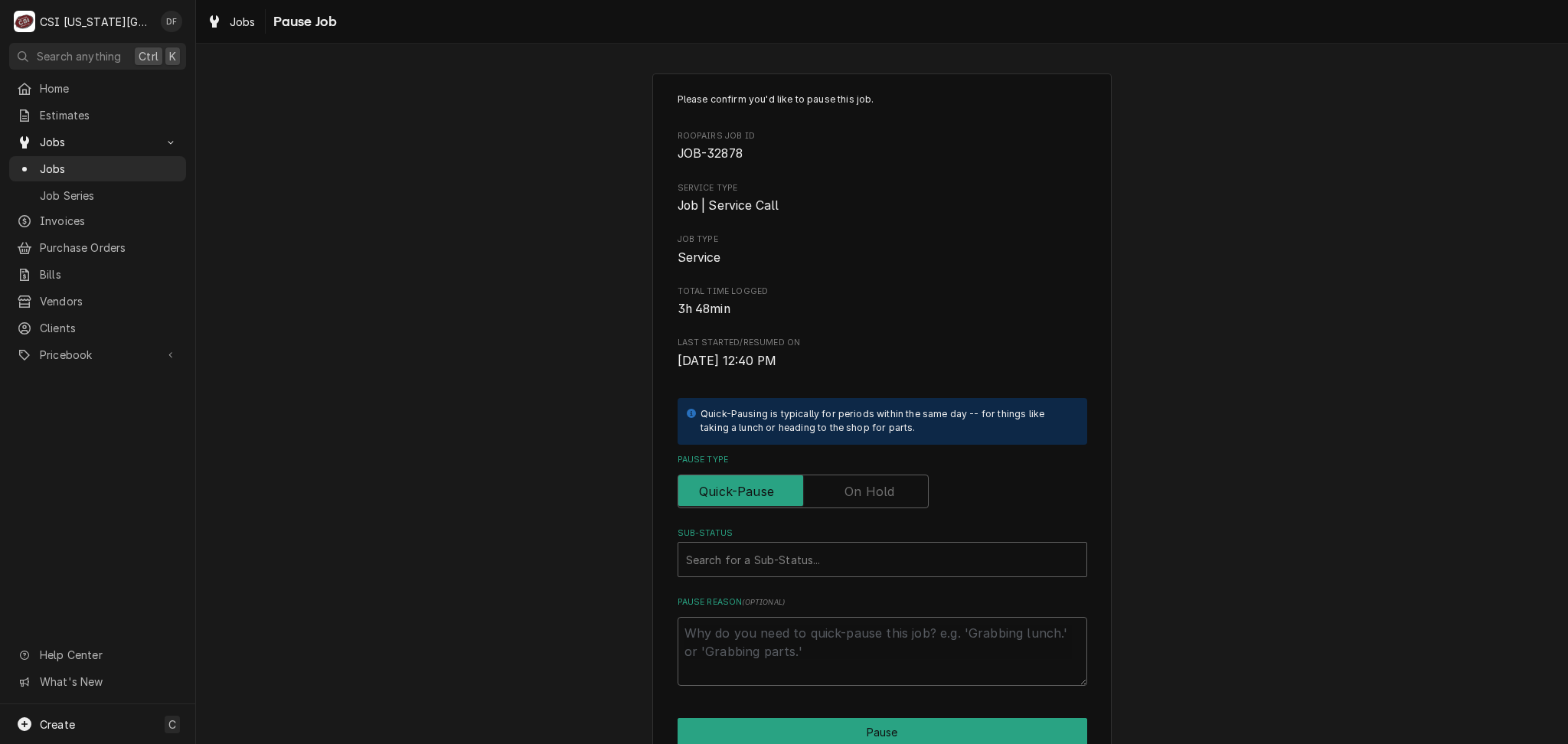
click at [848, 487] on label "Pause Type" at bounding box center [802, 491] width 251 height 34
click at [848, 487] on input "Pause Type" at bounding box center [802, 491] width 237 height 34
checkbox input "true"
type textarea "x"
click at [765, 567] on div "Sub-Status" at bounding box center [882, 560] width 392 height 27
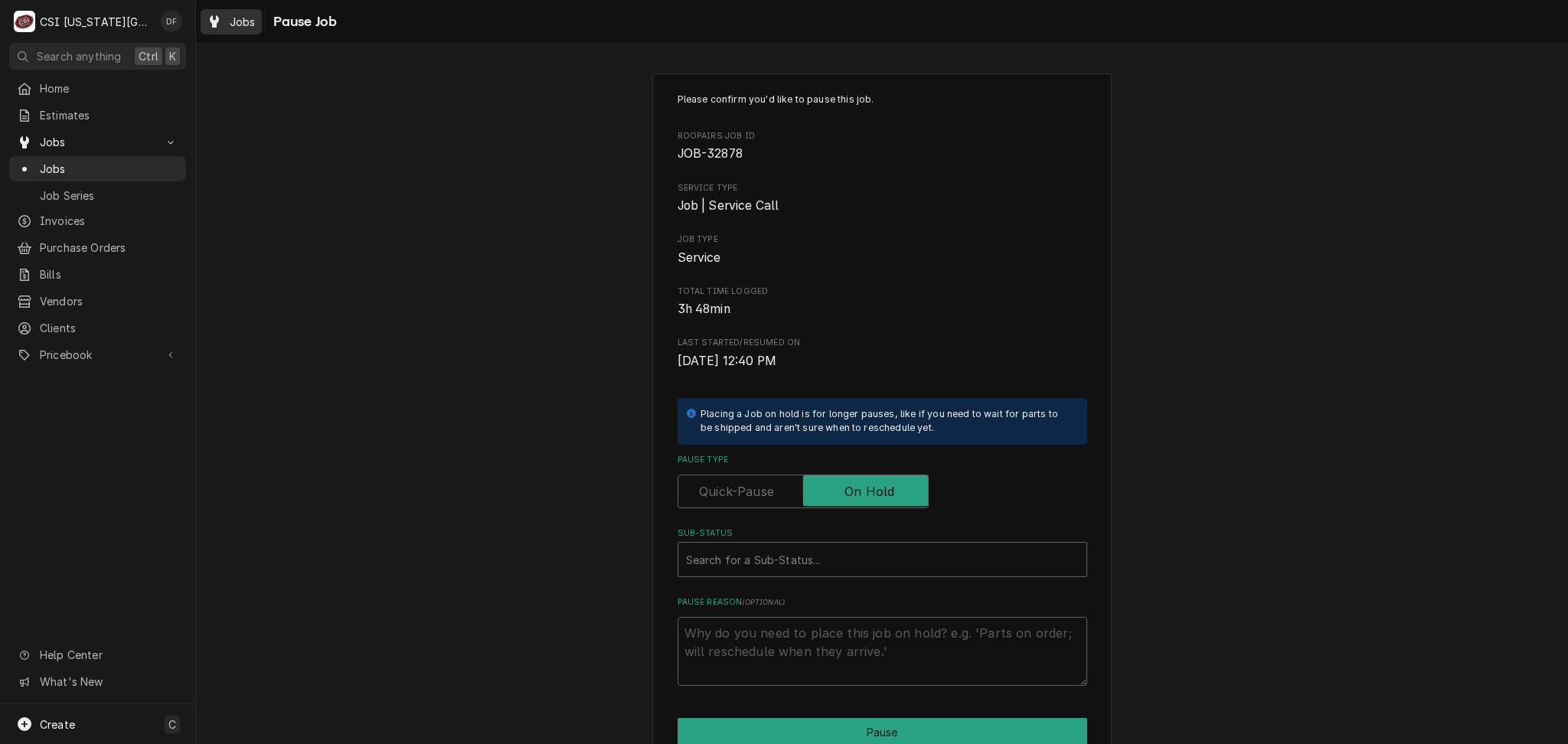
click at [206, 16] on div "Jobs" at bounding box center [231, 22] width 55 height 19
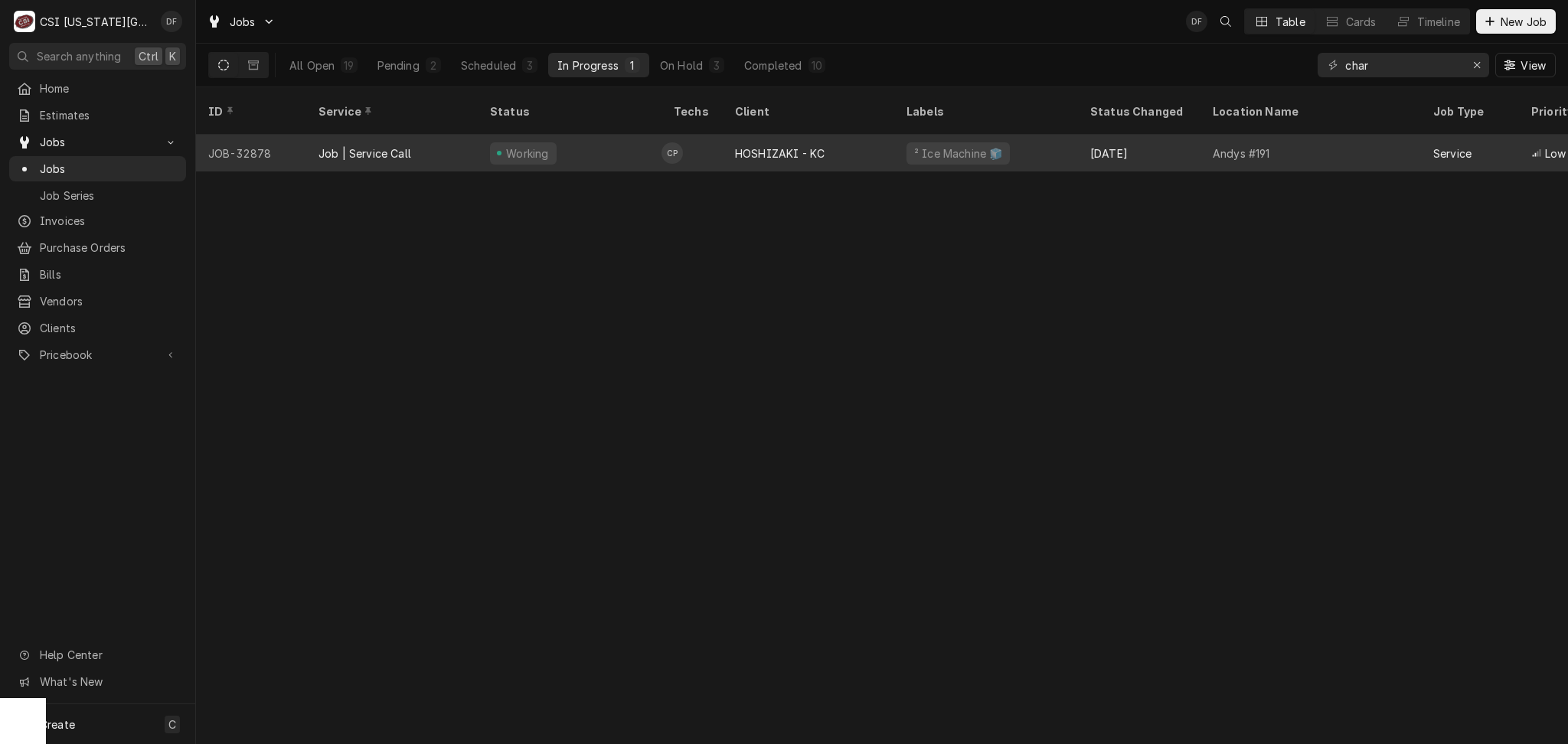
click at [1080, 135] on div "Oct 3" at bounding box center [1139, 154] width 122 height 37
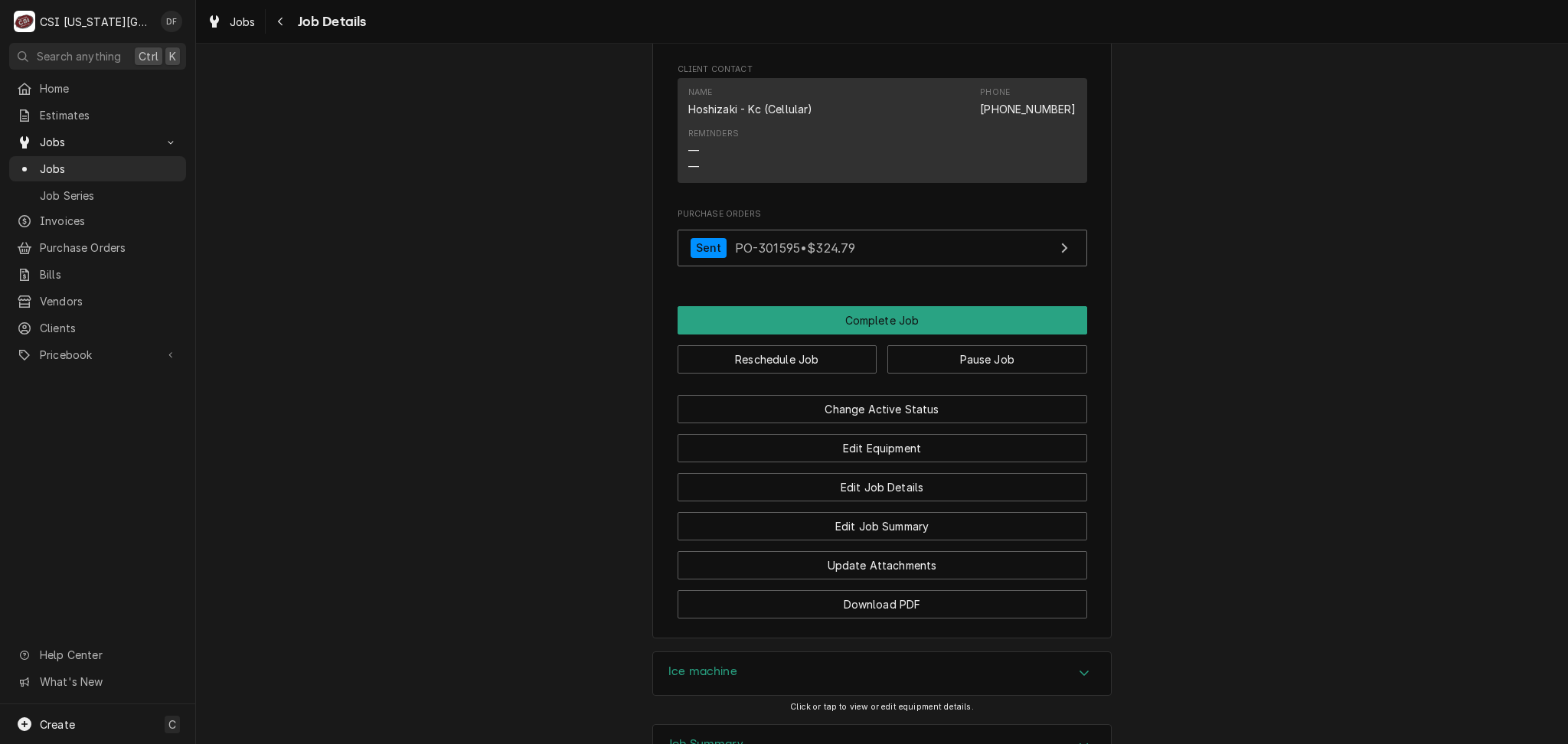
scroll to position [1782, 0]
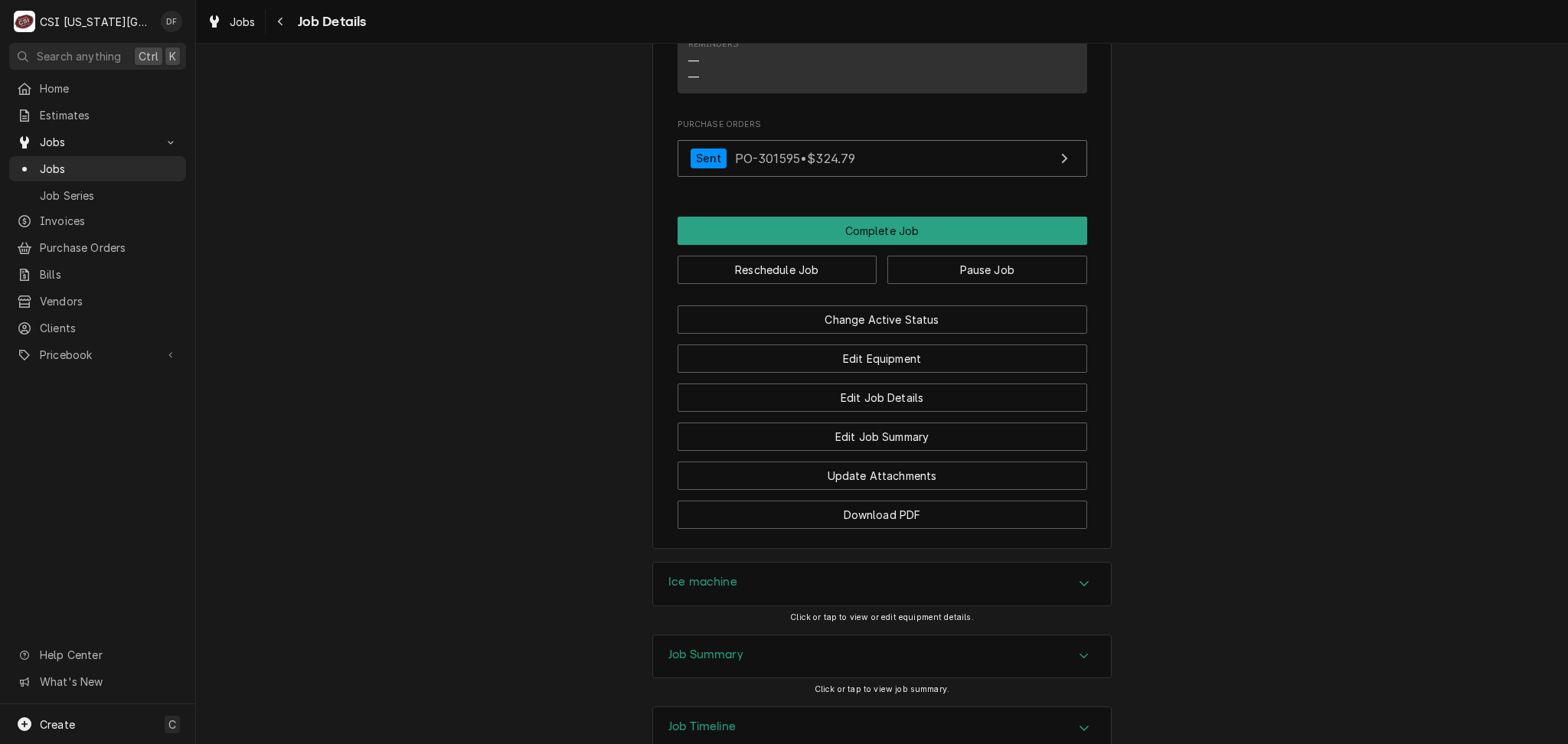
click at [815, 635] on div "Job Summary" at bounding box center [881, 656] width 458 height 43
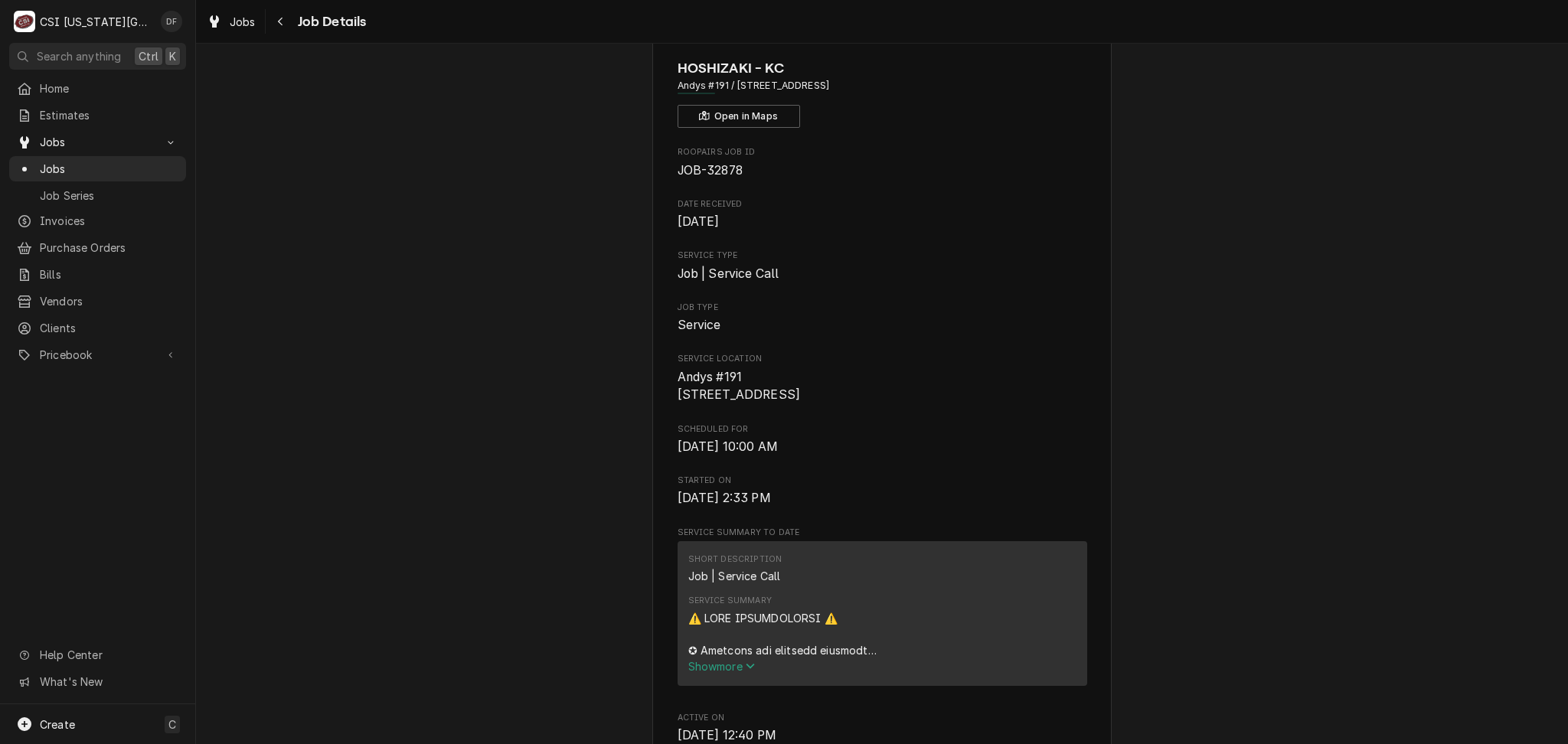
scroll to position [0, 0]
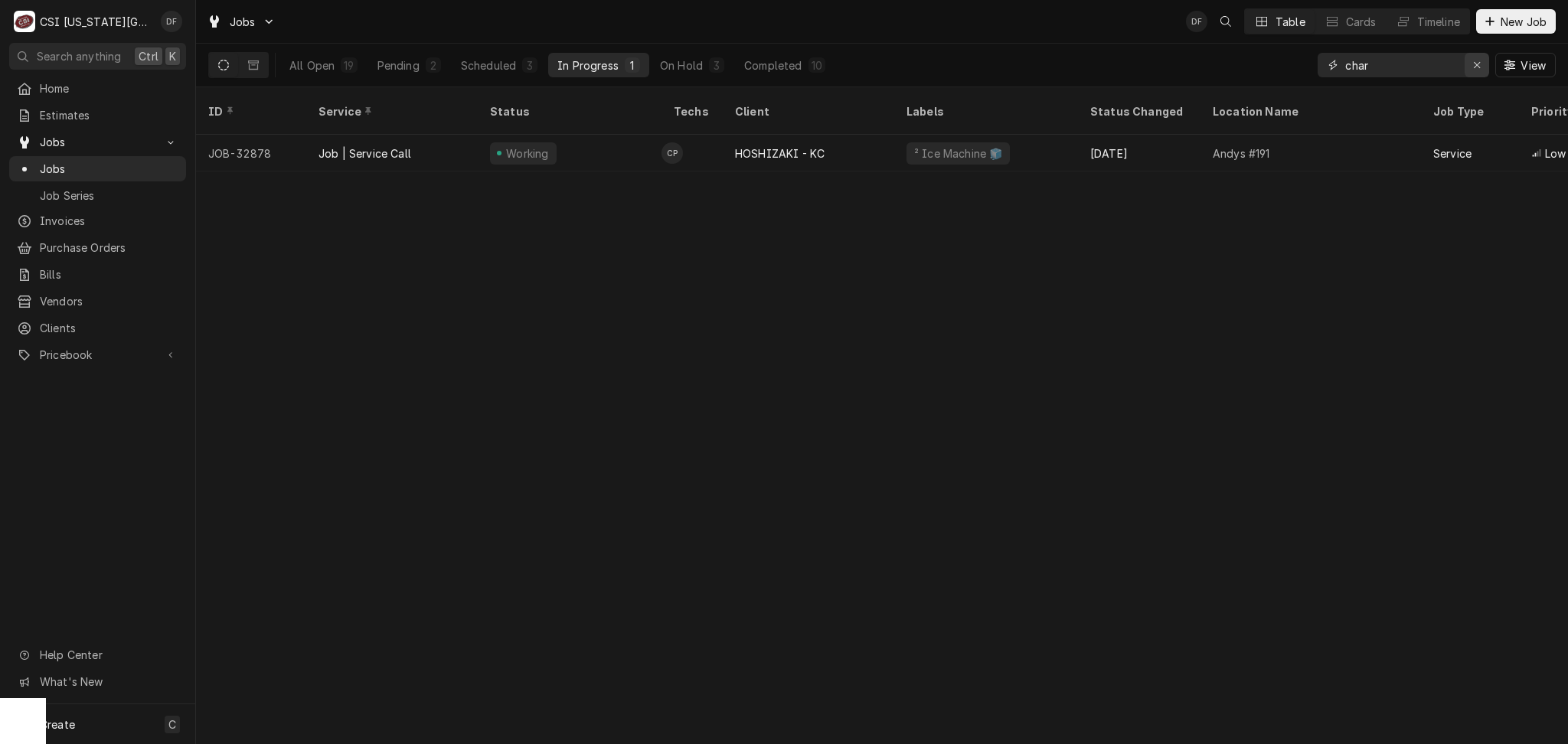
click at [1478, 64] on icon "Erase input" at bounding box center [1477, 64] width 8 height 10
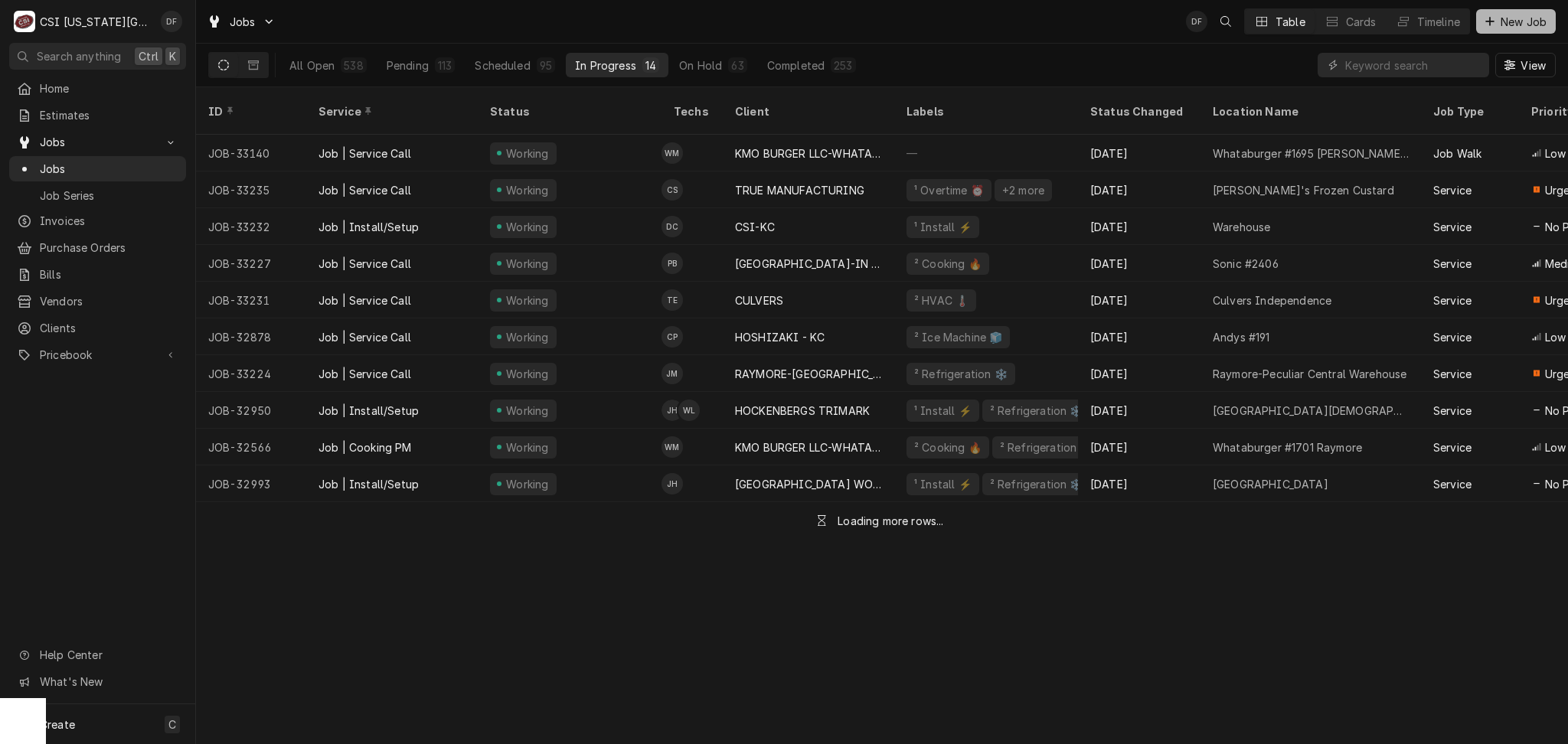
click at [1521, 20] on span "New Job" at bounding box center [1523, 22] width 52 height 16
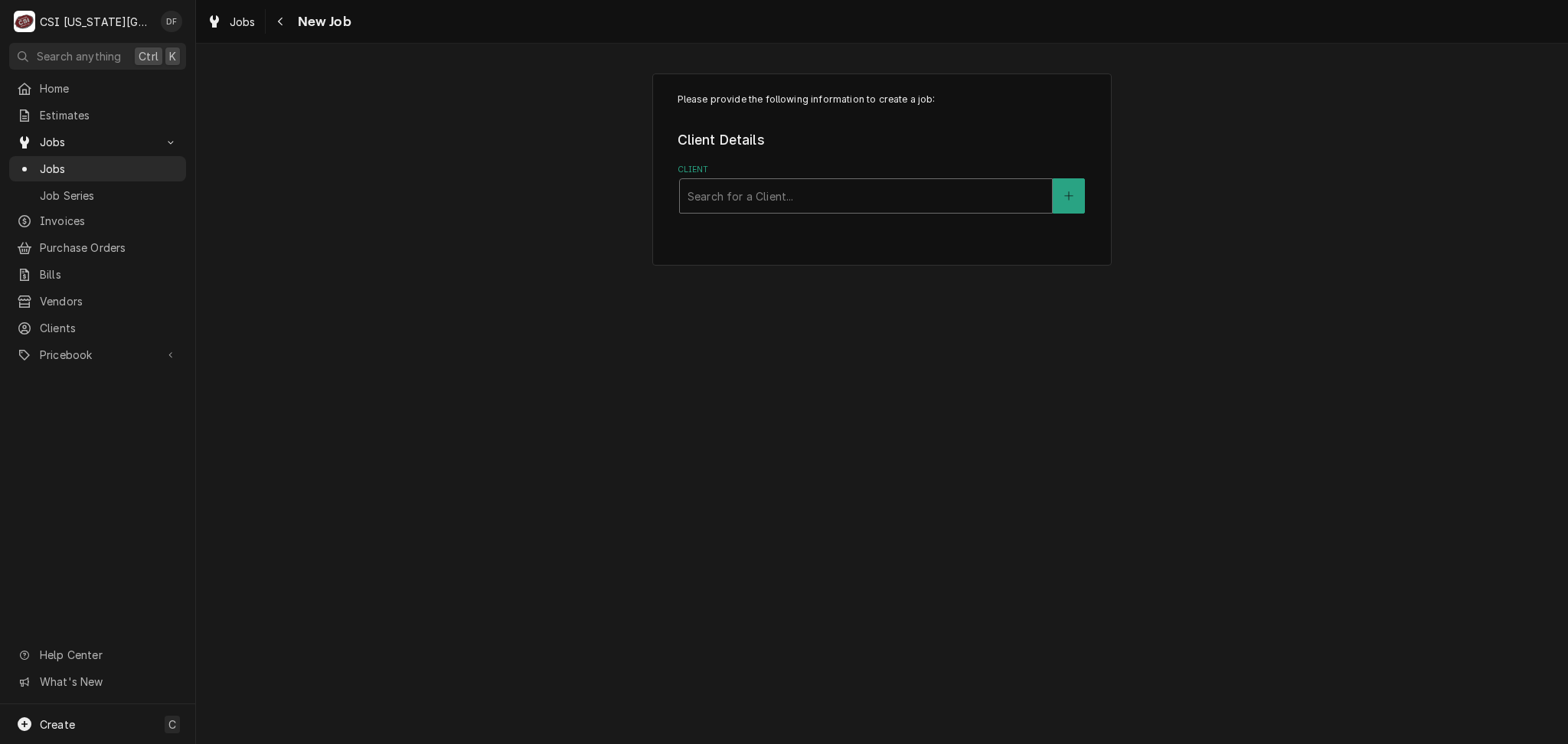
click at [800, 195] on div "Client" at bounding box center [866, 196] width 357 height 27
type input "bloom"
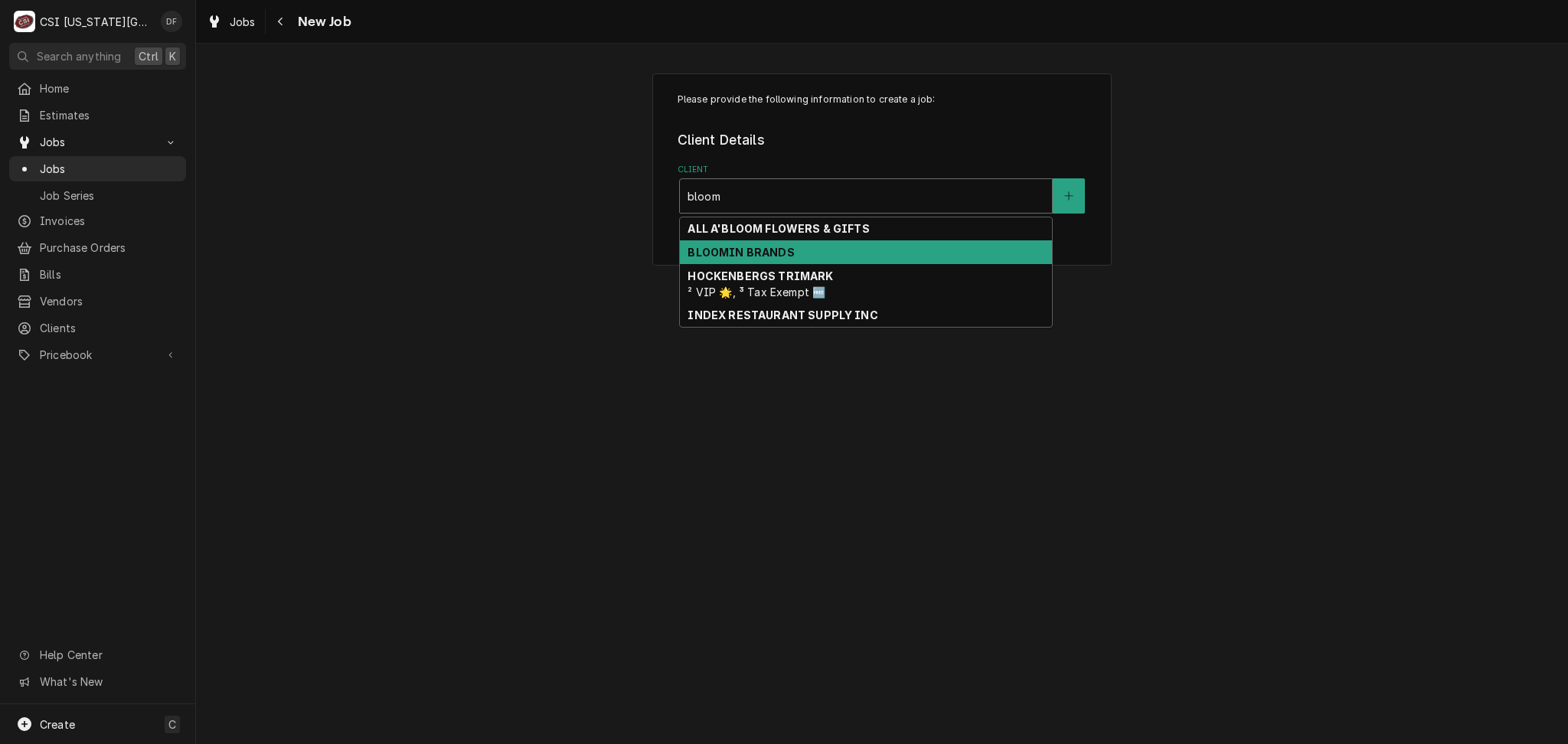
click at [802, 245] on div "BLOOMIN BRANDS" at bounding box center [865, 253] width 372 height 24
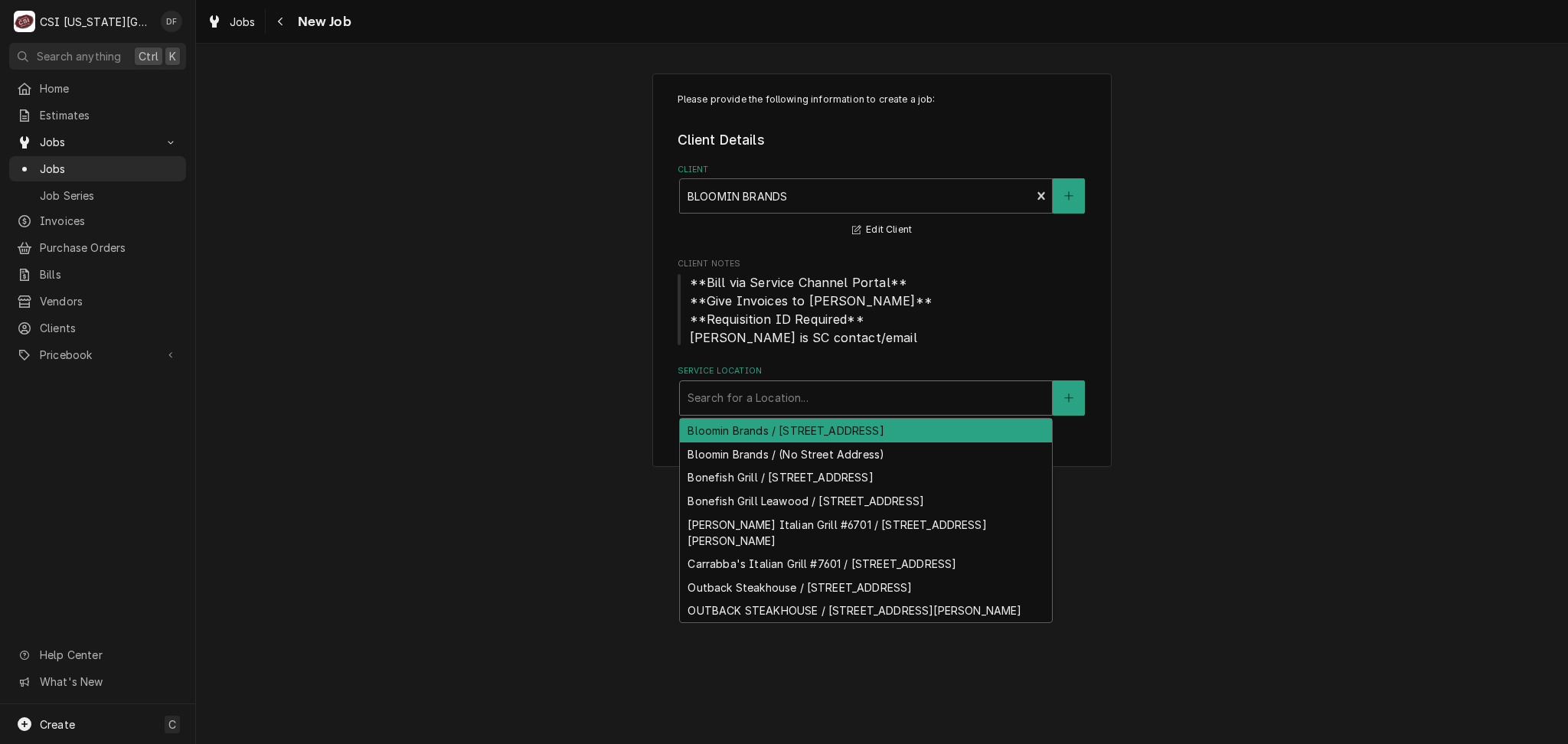
click at [790, 397] on div "Service Location" at bounding box center [866, 398] width 357 height 27
click at [800, 397] on div "Service Location" at bounding box center [866, 398] width 357 height 27
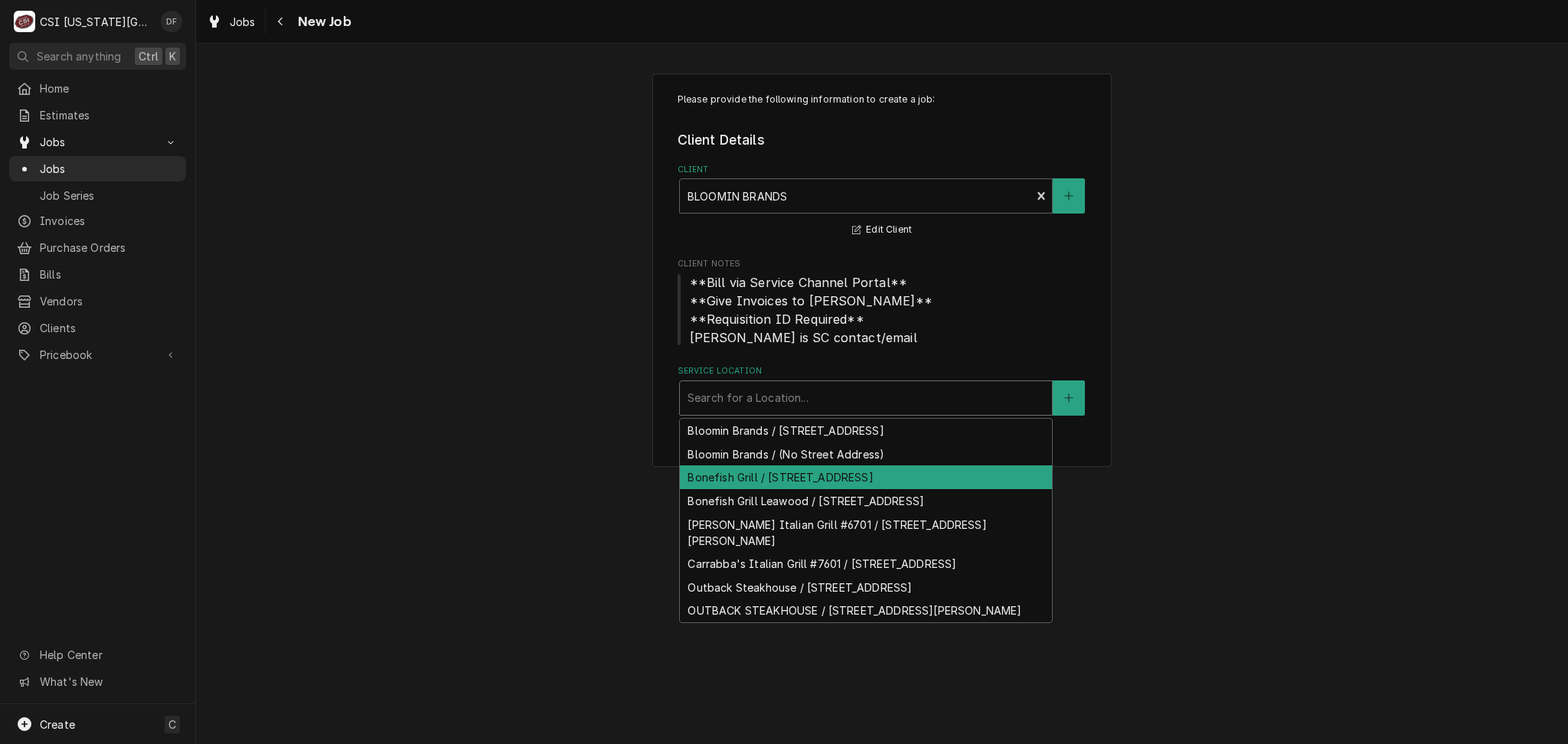
click at [873, 480] on div "Bonefish Grill / 5021 W 135Th Street, Leawood, KS 66224" at bounding box center [865, 478] width 372 height 24
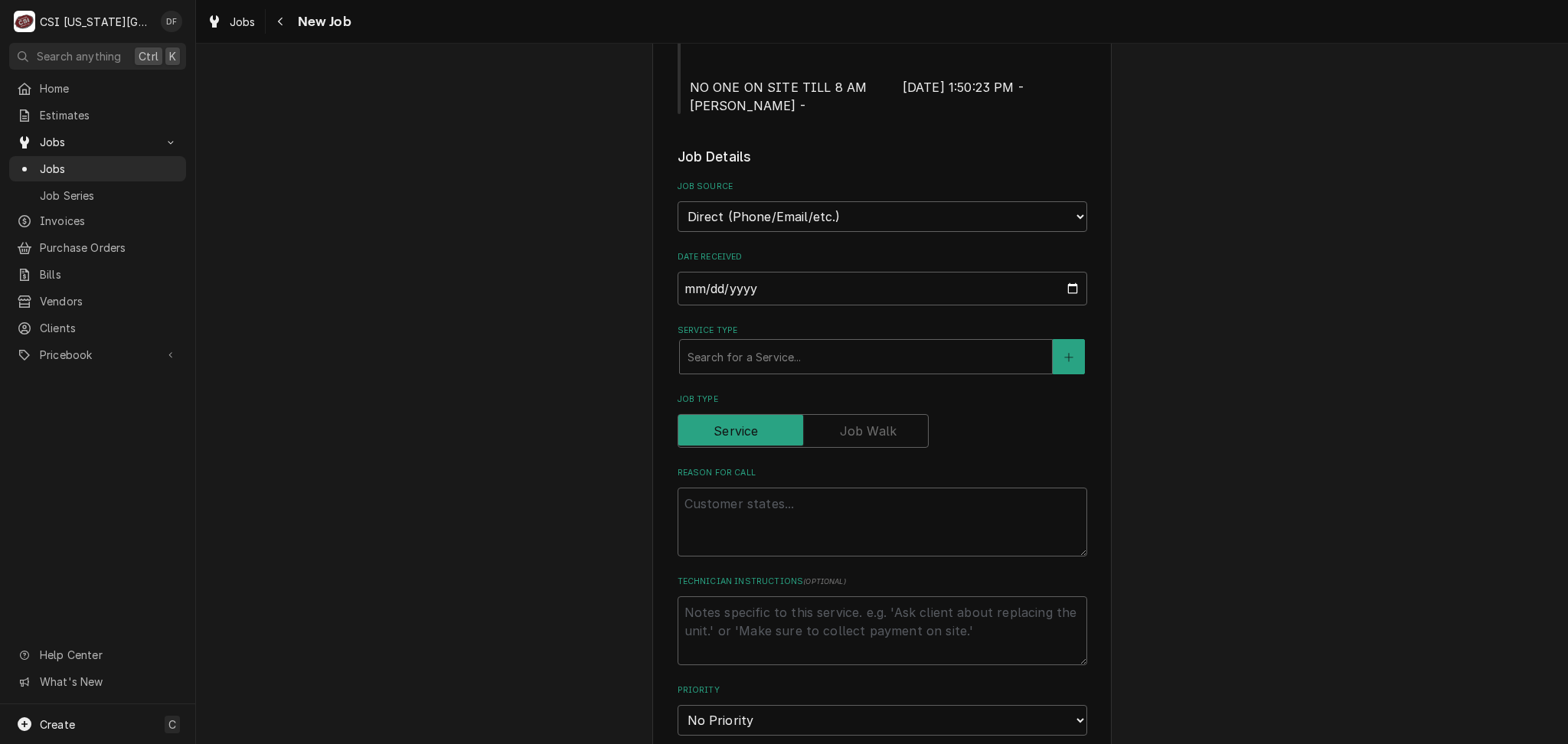
scroll to position [613, 0]
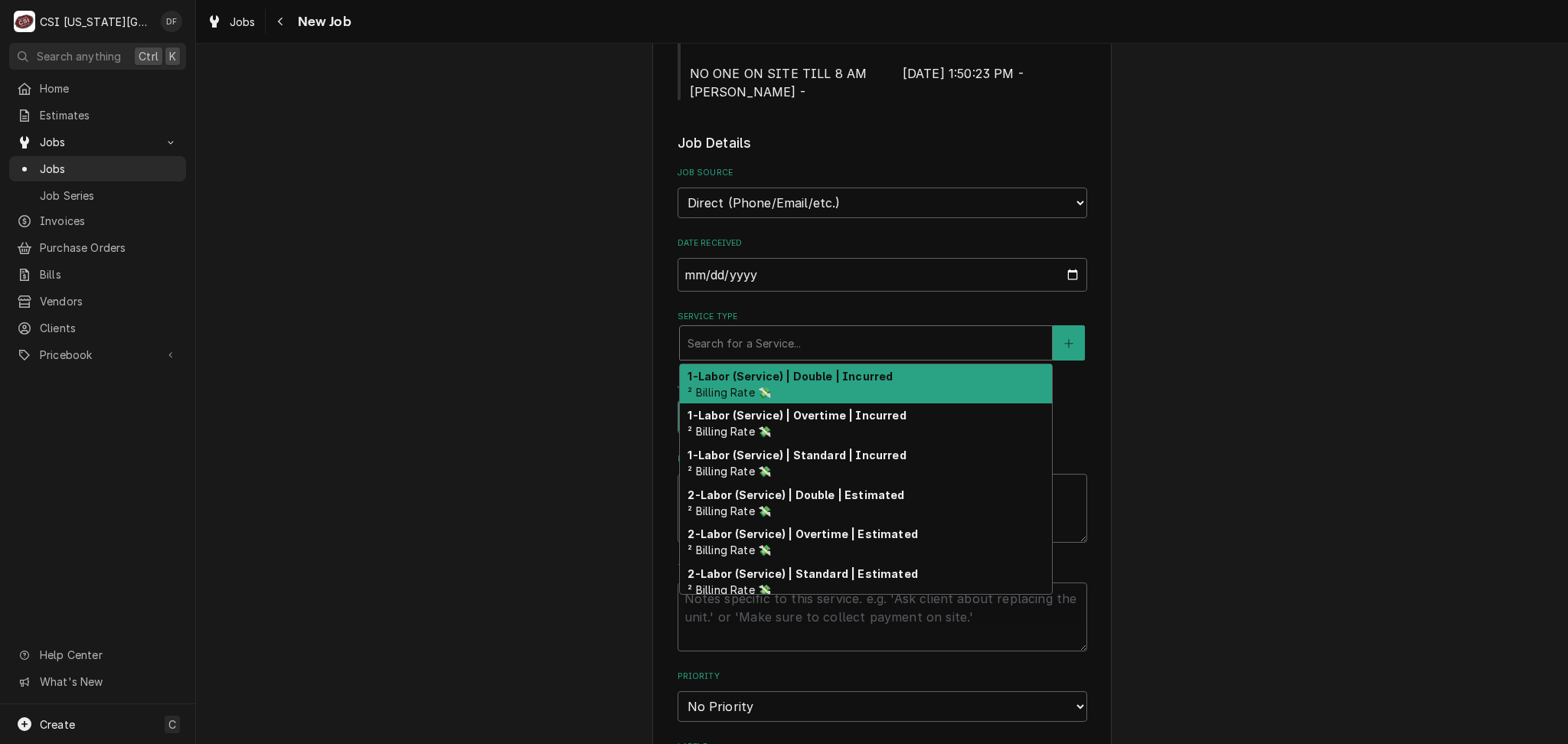
click at [754, 347] on div "Service Type" at bounding box center [866, 343] width 357 height 27
type textarea "x"
type input "s"
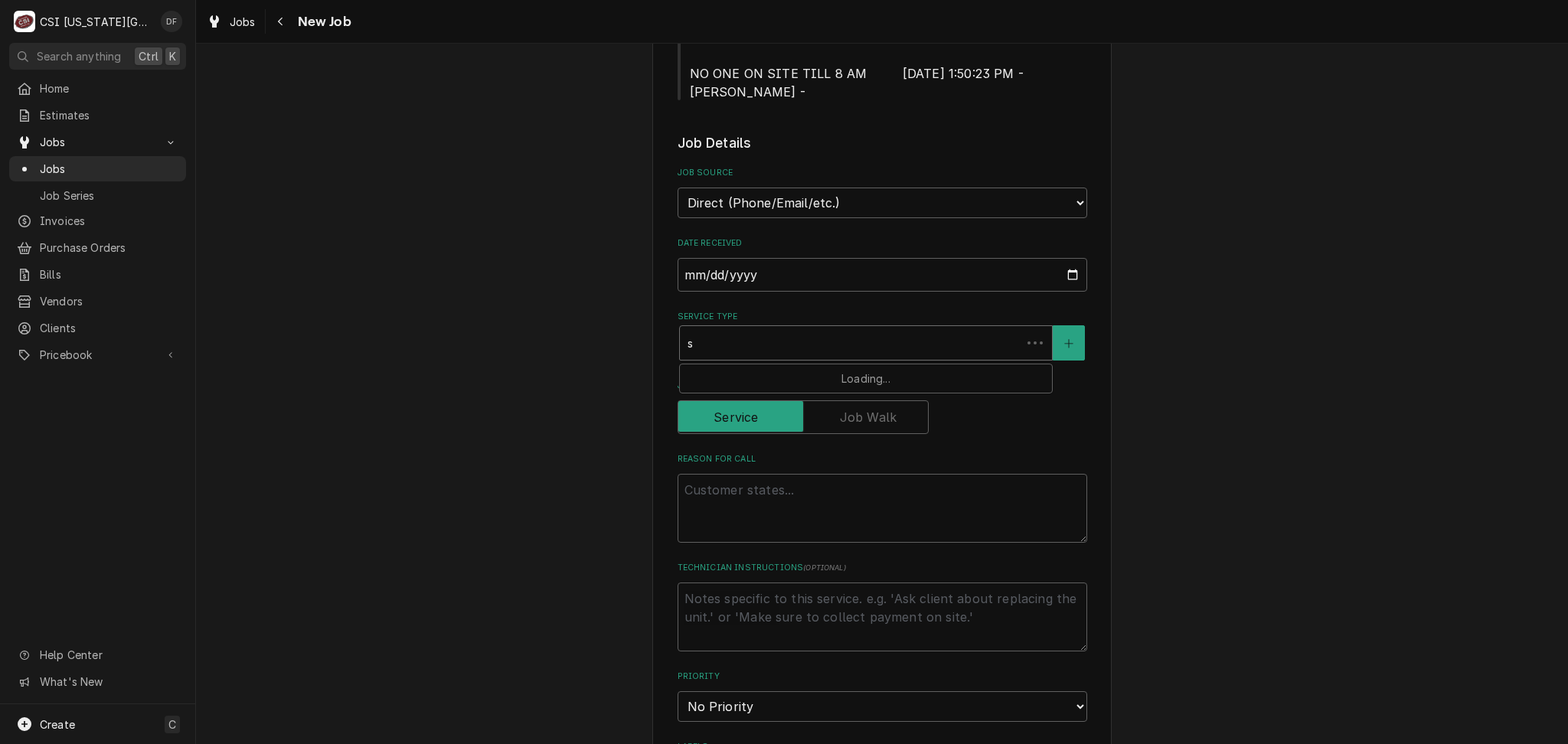
type textarea "x"
type input "se"
type textarea "x"
type input "ser"
type textarea "x"
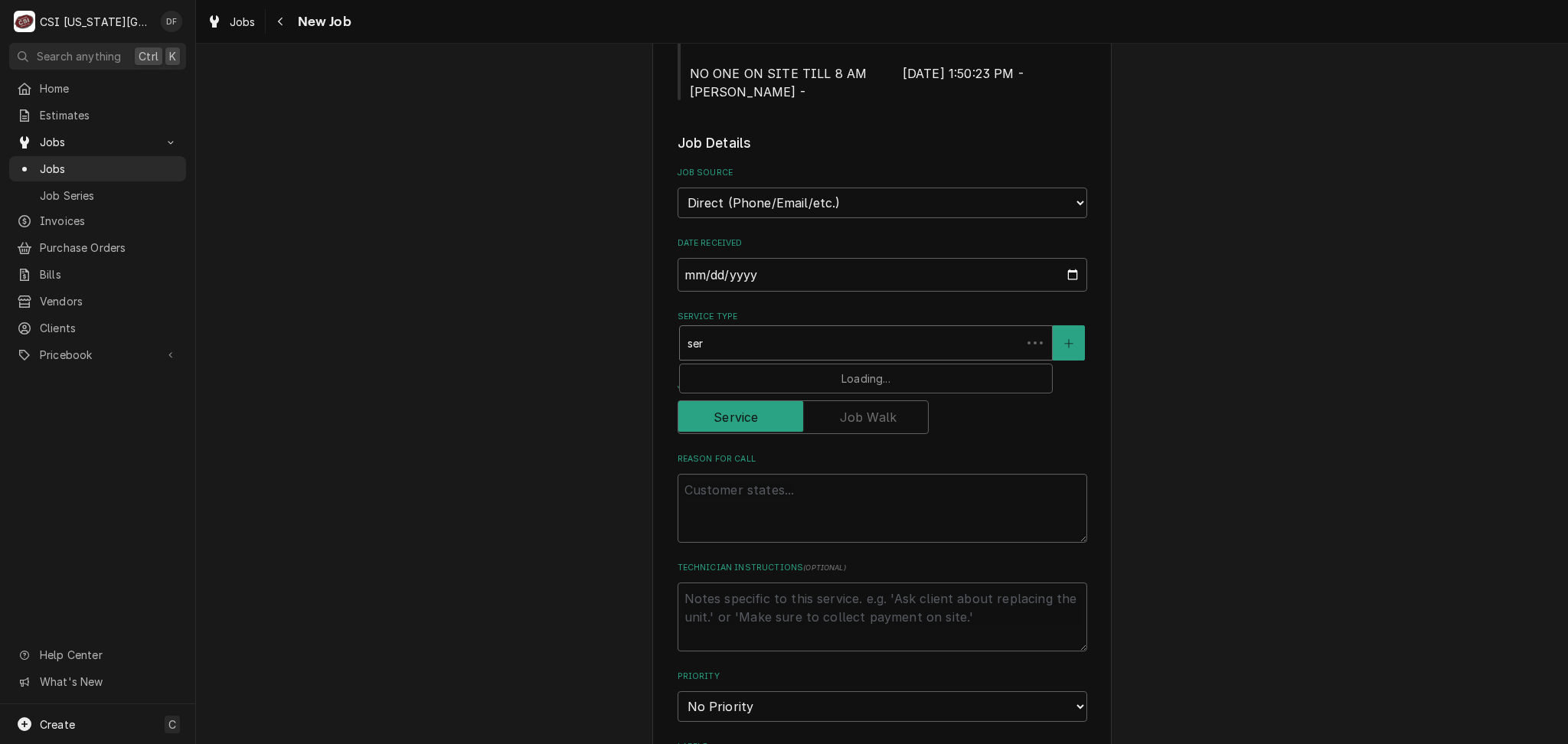
type input "serv"
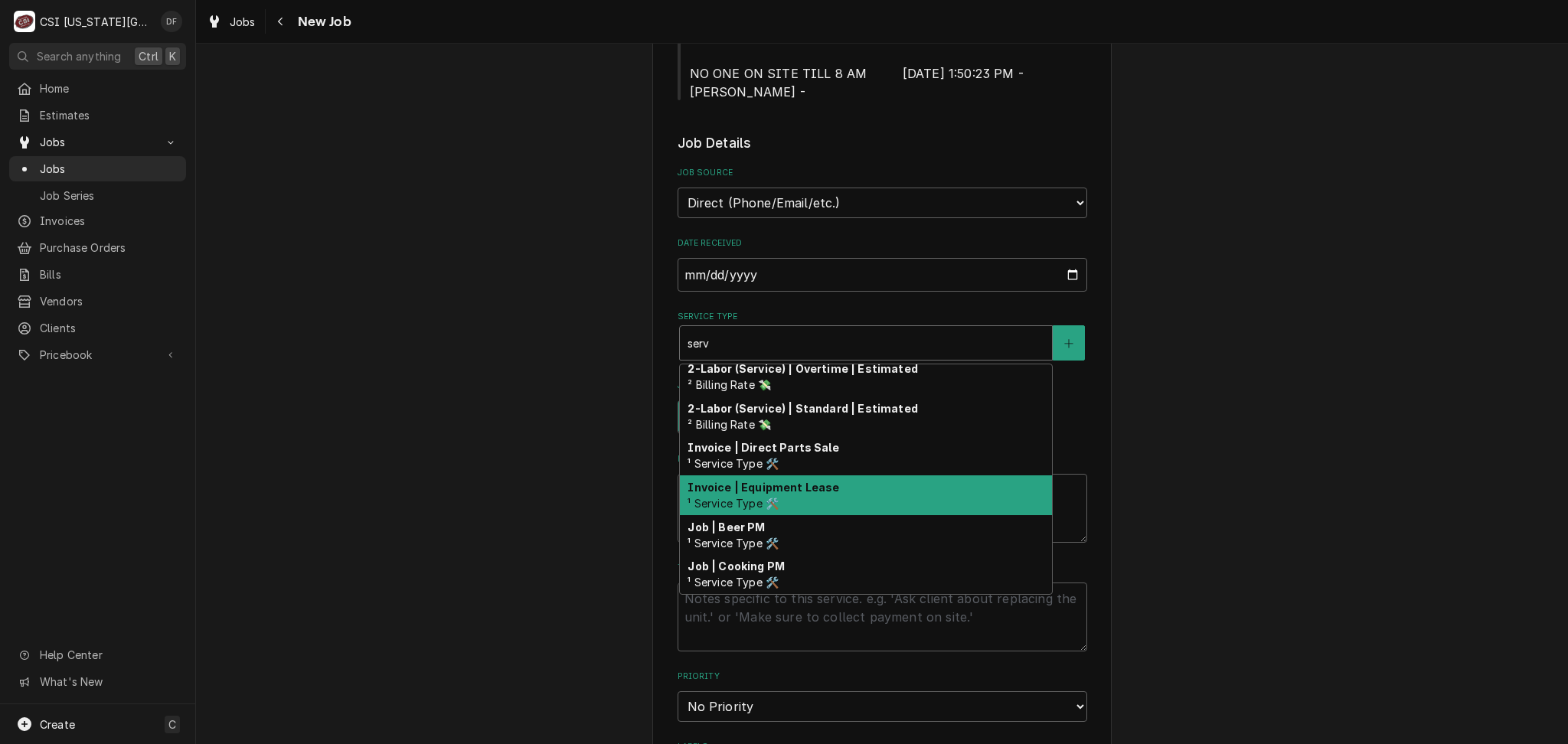
scroll to position [561, 0]
click at [843, 489] on div "Job | Service Call ¹ Service Type 🛠️" at bounding box center [865, 495] width 372 height 40
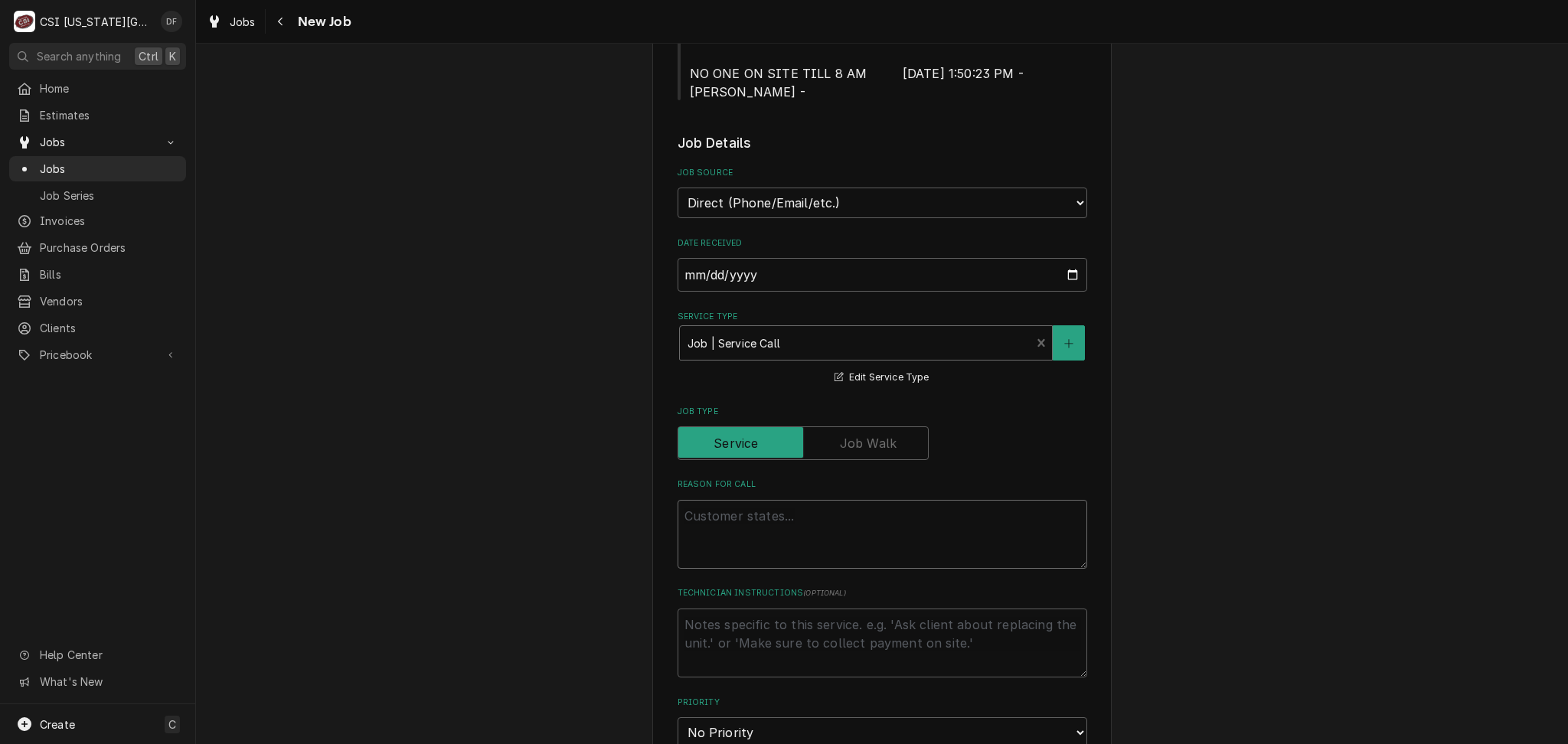
click at [755, 527] on textarea "Reason For Call" at bounding box center [881, 535] width 409 height 69
click at [834, 522] on textarea "Reason For Call" at bounding box center [881, 535] width 409 height 69
paste textarea "COOKLINE/PREP AREA / Cooking/Kitchen Equipment / Fryer / Missing Or Broken Part…"
type textarea "x"
type textarea "COOKLINE/PREP AREA / Cooking/Kitchen Equipment / Fryer / Missing Or Broken Part…"
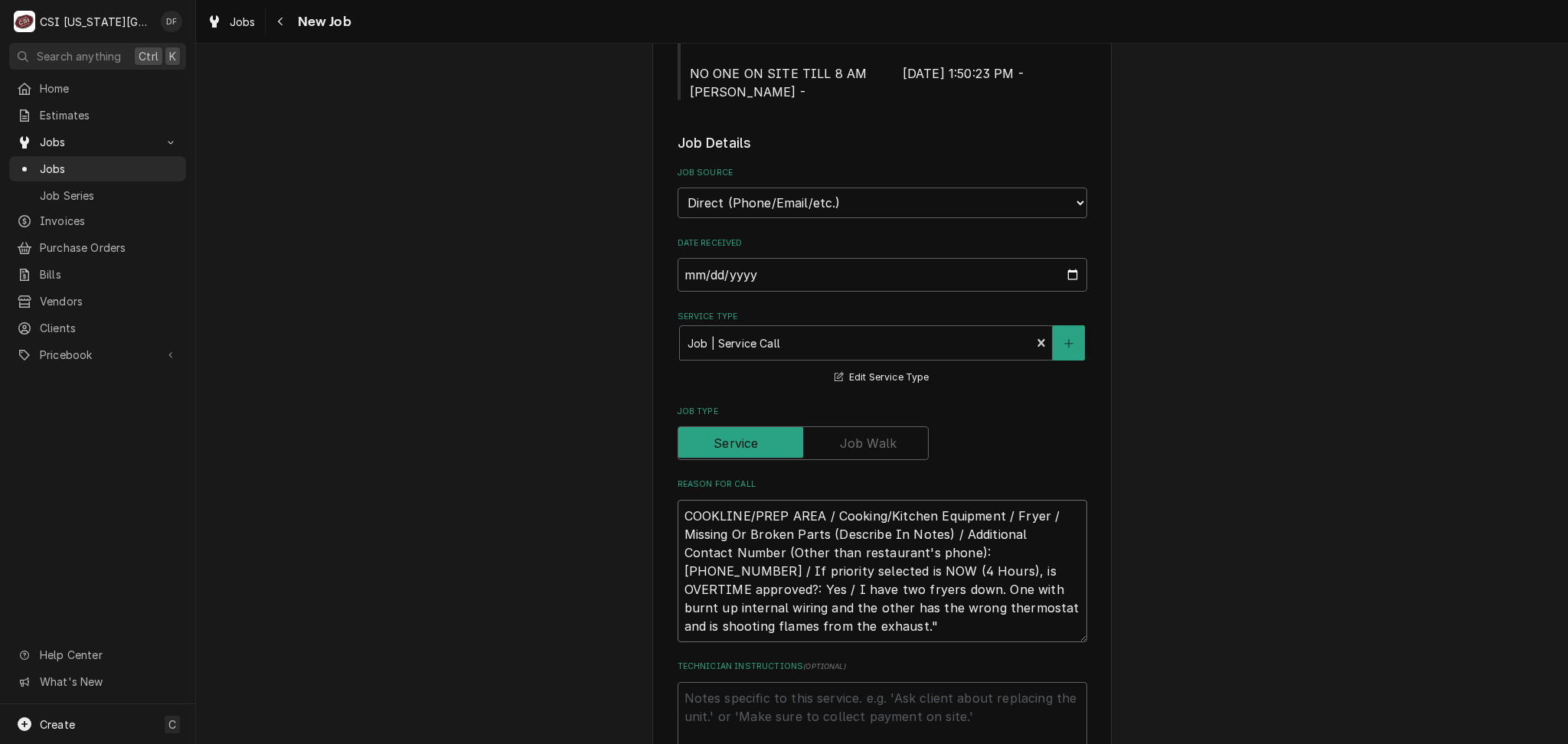
type textarea "x"
type textarea "COOKLINE/PREP AREA / Cooking/Kitchen Equipment / Fryer / Missing Or Broken Part…"
click at [718, 699] on textarea "Technician Instructions ( optional )" at bounding box center [881, 717] width 409 height 69
type textarea "x"
type textarea "P"
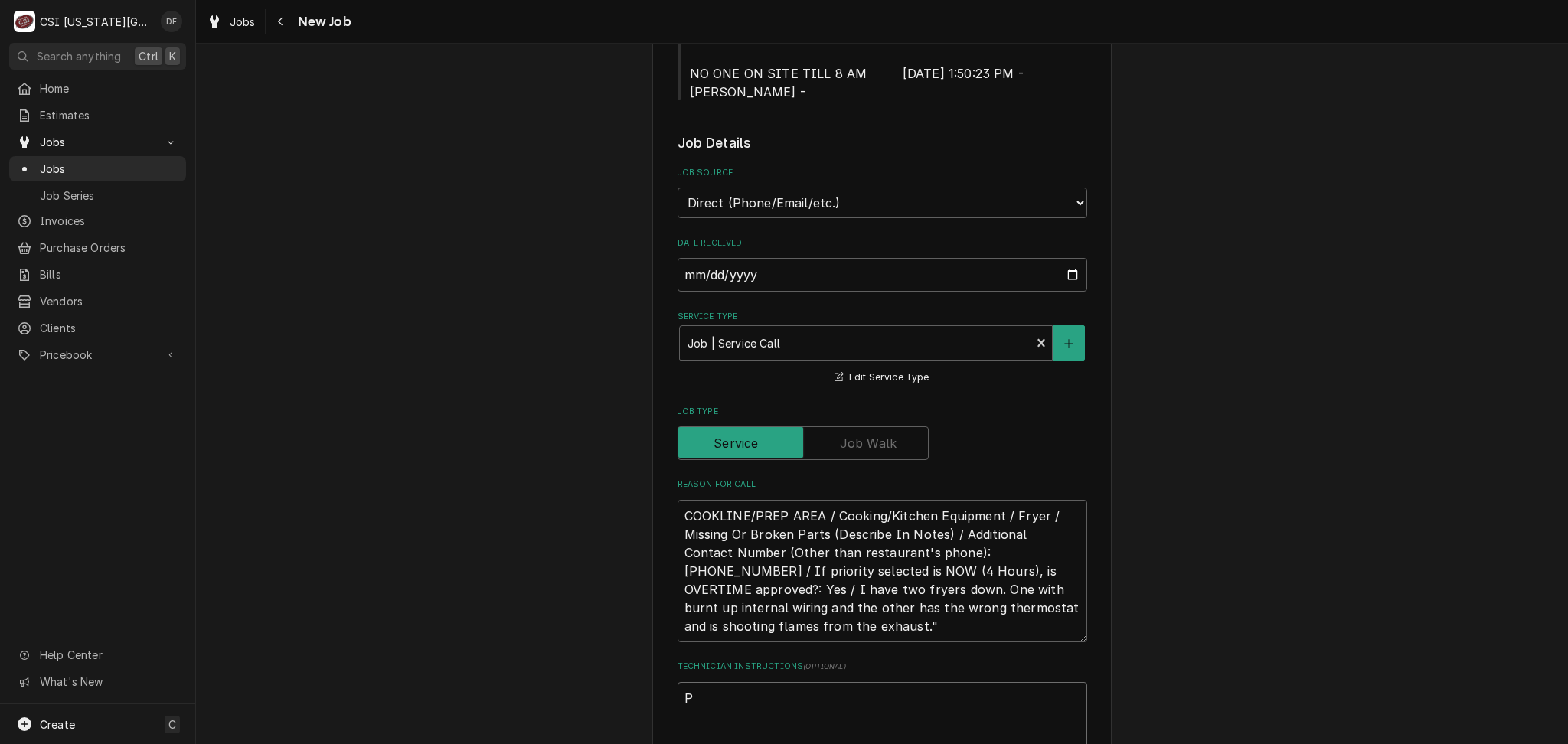
type textarea "x"
type textarea "PO"
type textarea "x"
type textarea "PO"
type textarea "x"
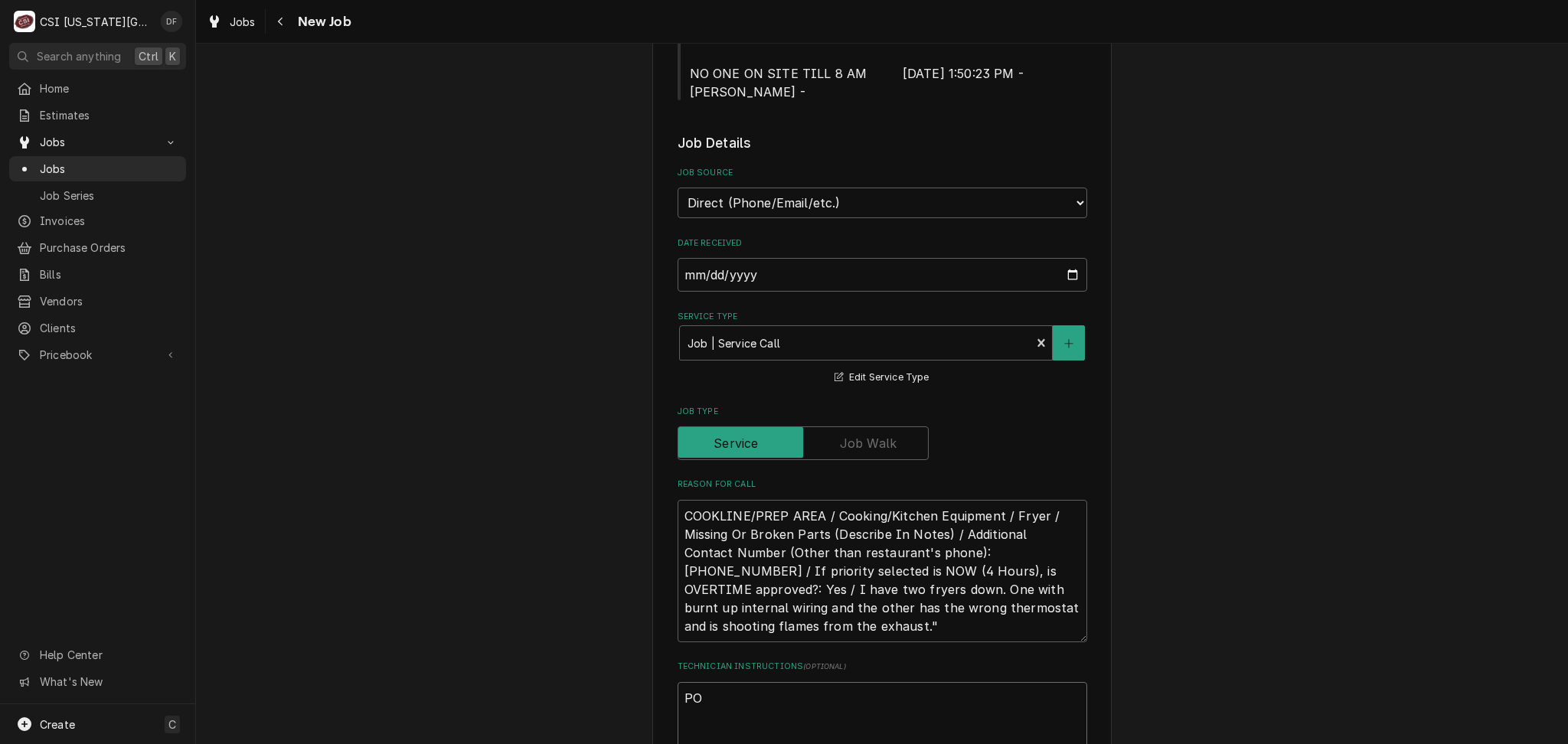
type textarea "PO"
click at [749, 705] on textarea "PO" at bounding box center [881, 717] width 409 height 69
paste textarea "327871529"
type textarea "x"
type textarea "PO 327871529"
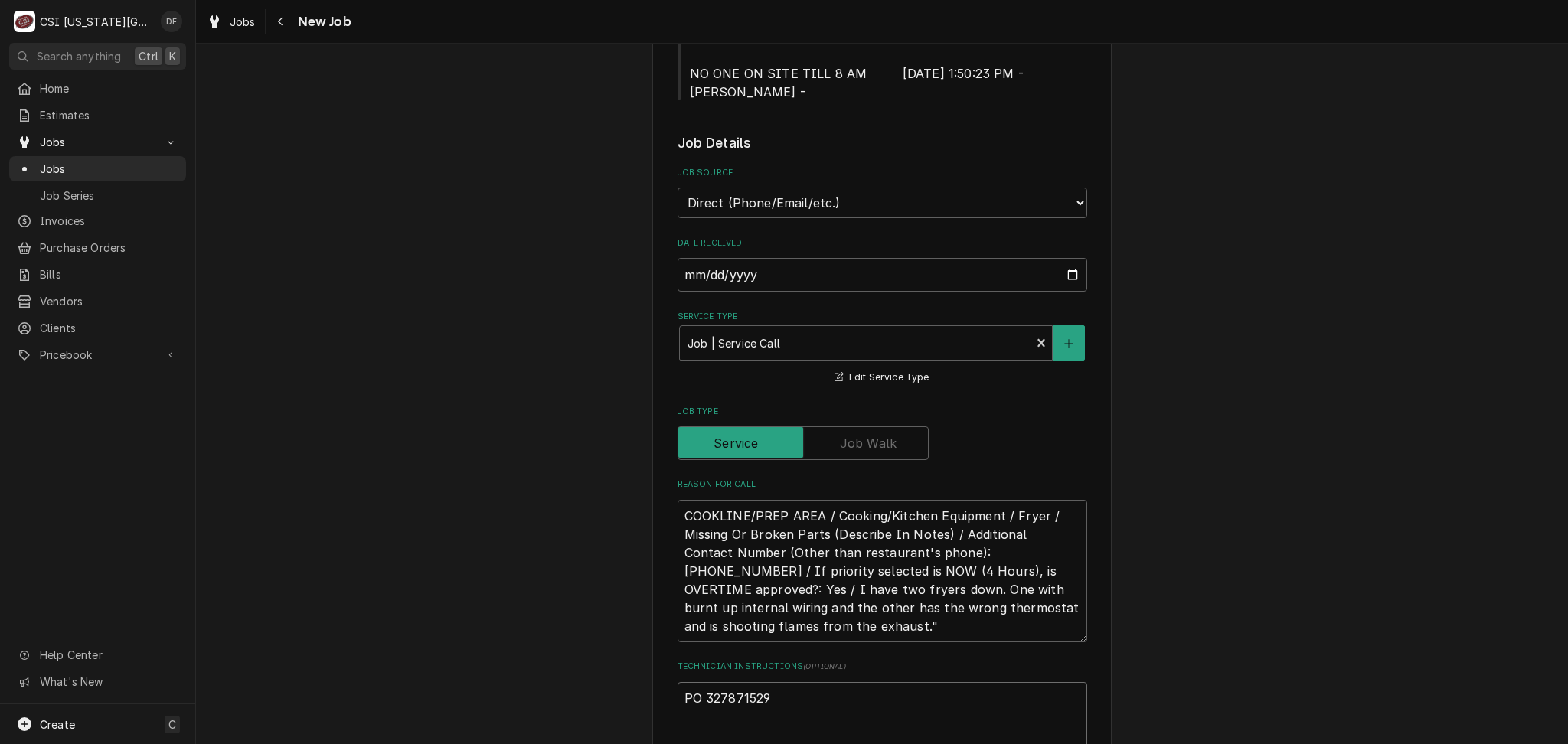
click at [677, 693] on textarea "PO 327871529" at bounding box center [881, 717] width 409 height 69
type textarea "x"
type textarea "SPO 327871529"
type textarea "x"
type textarea "SVPO 327871529"
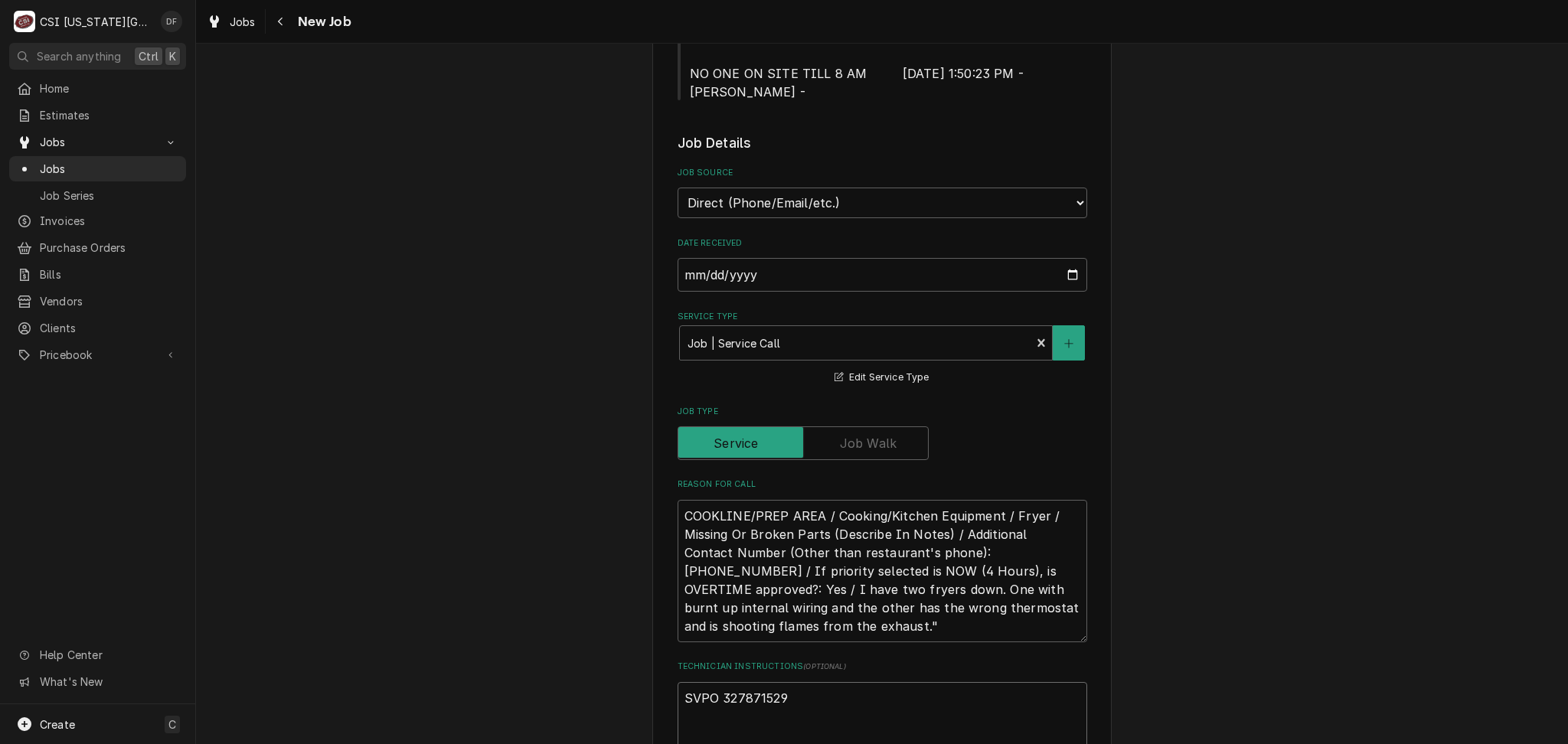
type textarea "x"
type textarea "SVCPO 327871529"
type textarea "x"
type textarea "SVC PO 327871529"
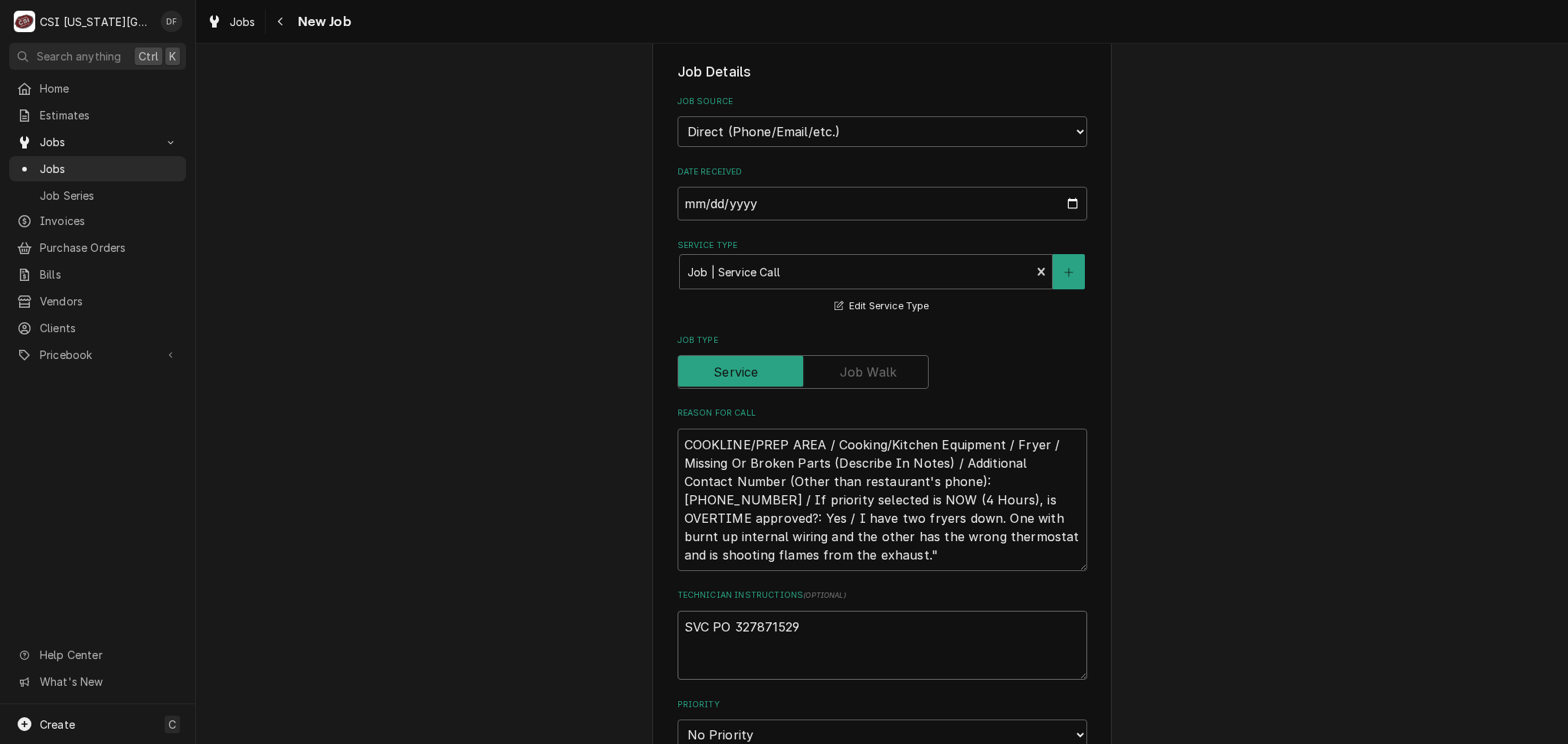
scroll to position [714, 0]
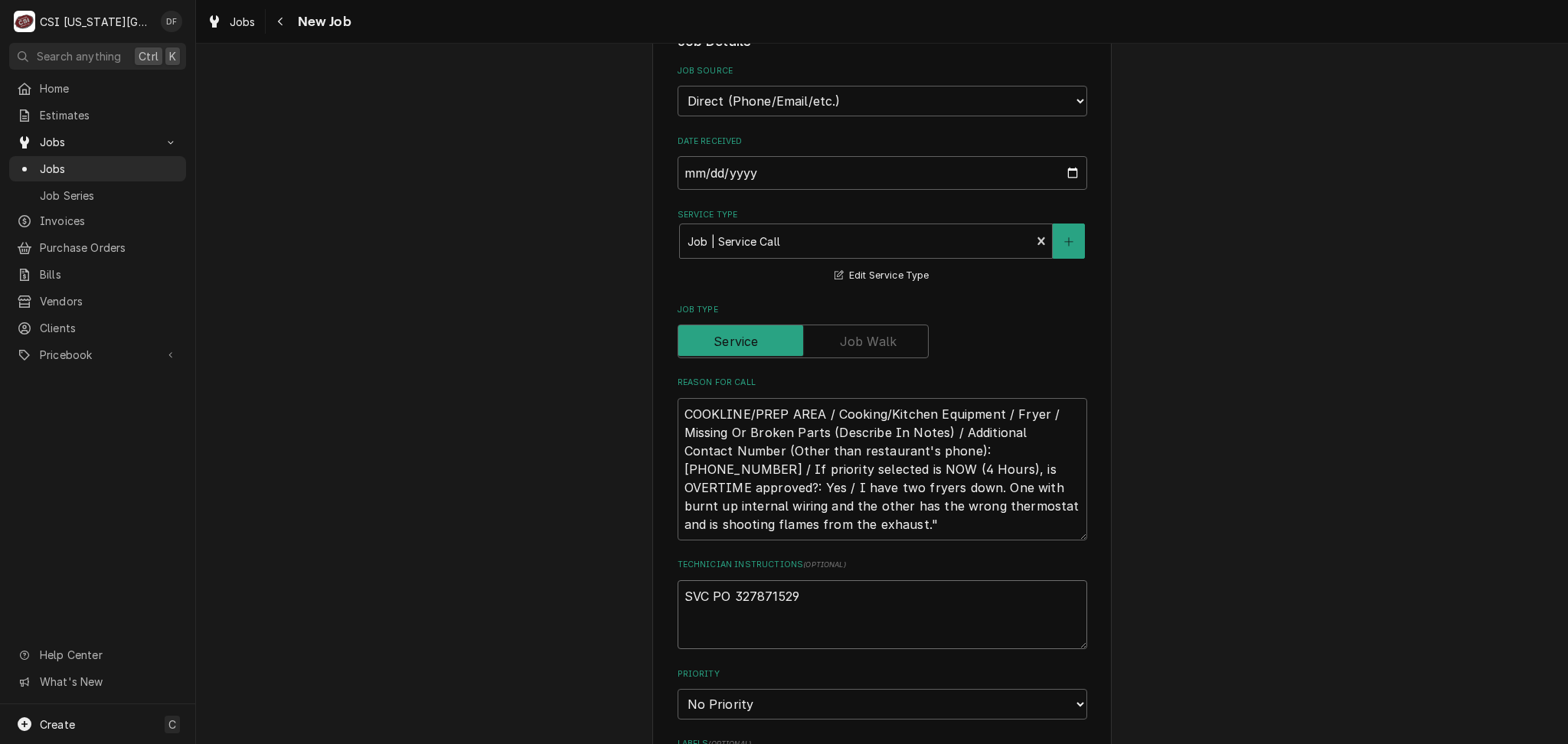
click at [815, 594] on textarea "SVC PO 327871529" at bounding box center [881, 615] width 409 height 69
type textarea "x"
type textarea "SVC PO 327871529"
type textarea "x"
type textarea "SVC PO 327871529 N"
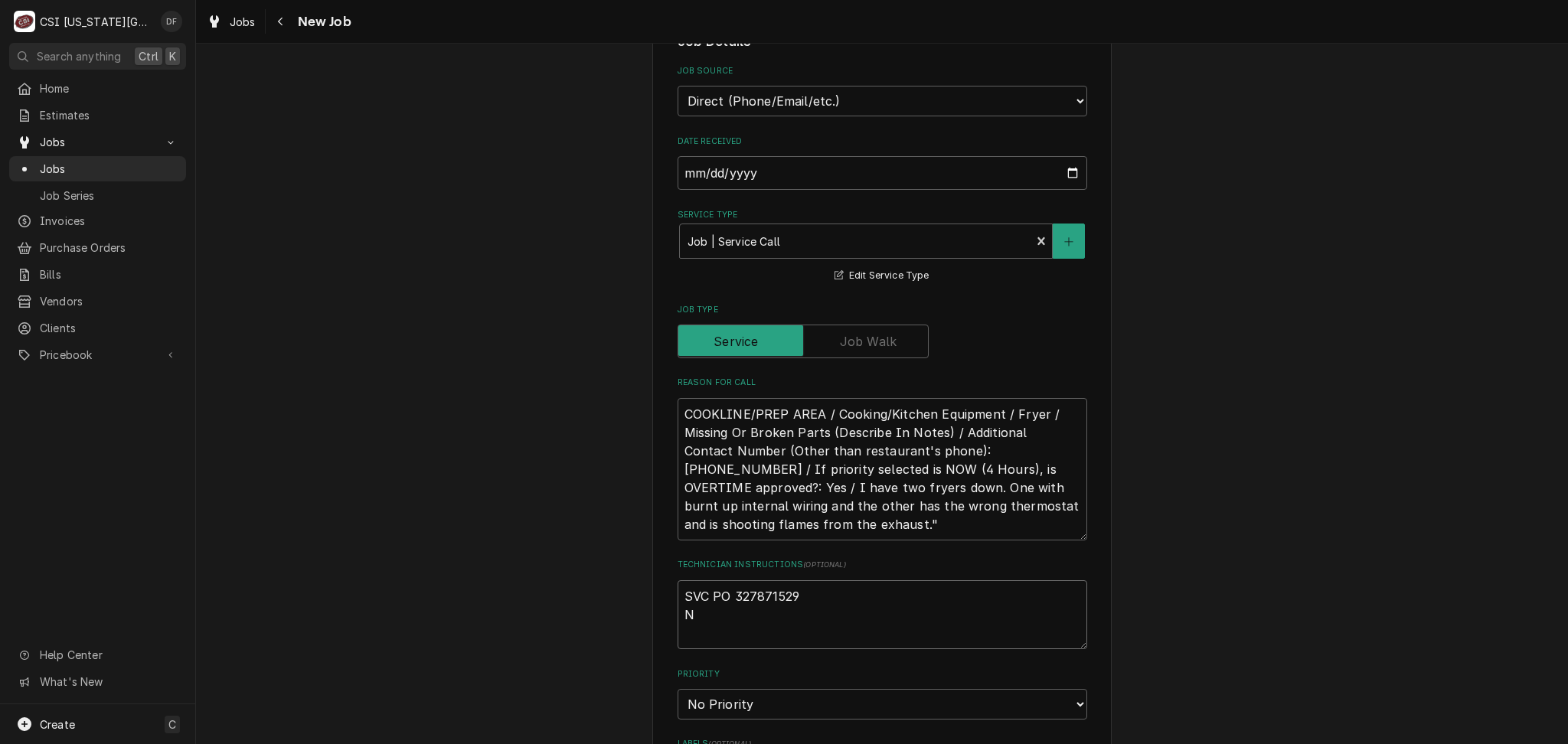
type textarea "x"
type textarea "SVC PO 327871529 NT"
type textarea "x"
type textarea "SVC PO 327871529 NTE"
type textarea "x"
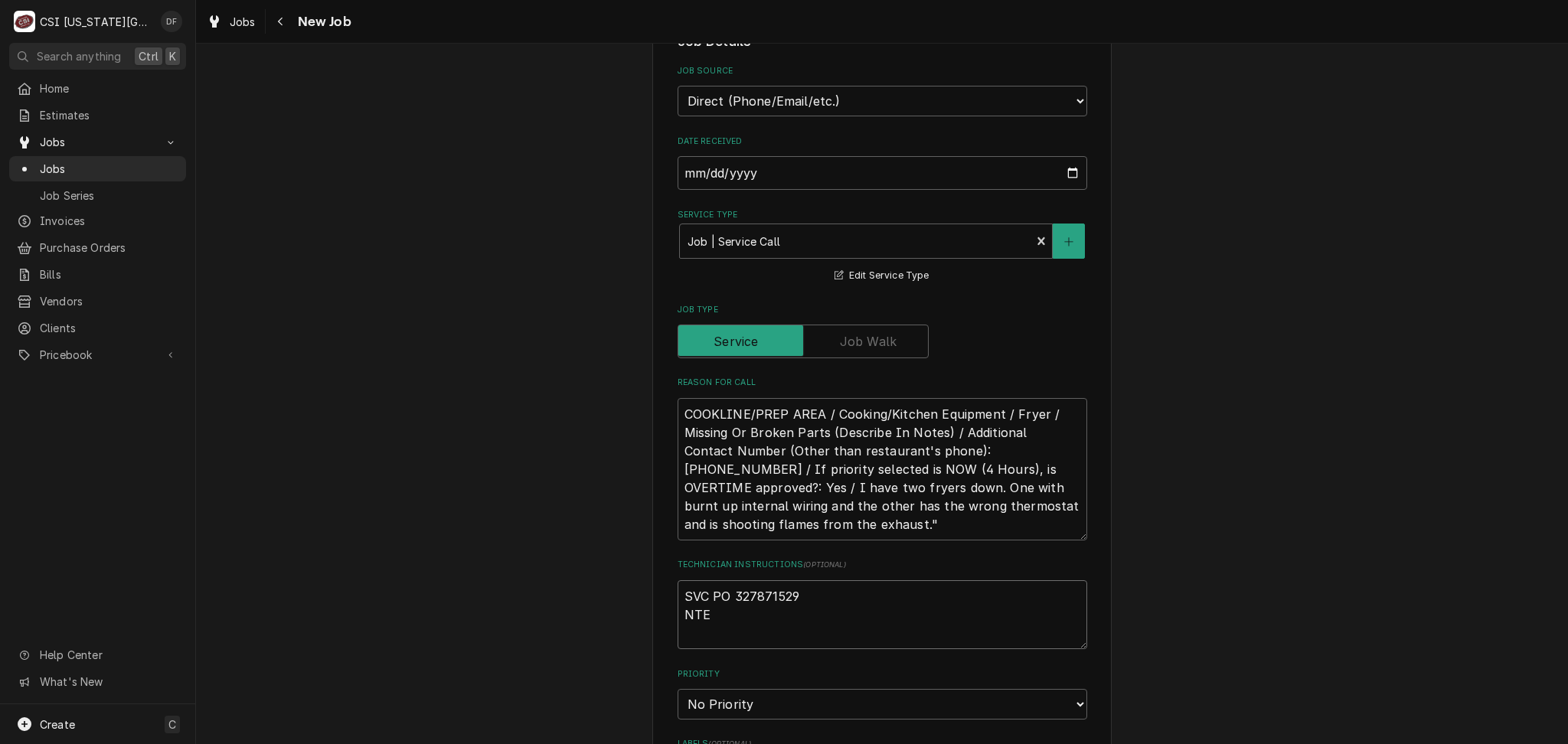
type textarea "SVC PO 327871529 NTE"
type textarea "x"
type textarea "SVC PO 327871529 NTE $"
type textarea "x"
type textarea "SVC PO 327871529 NTE $7"
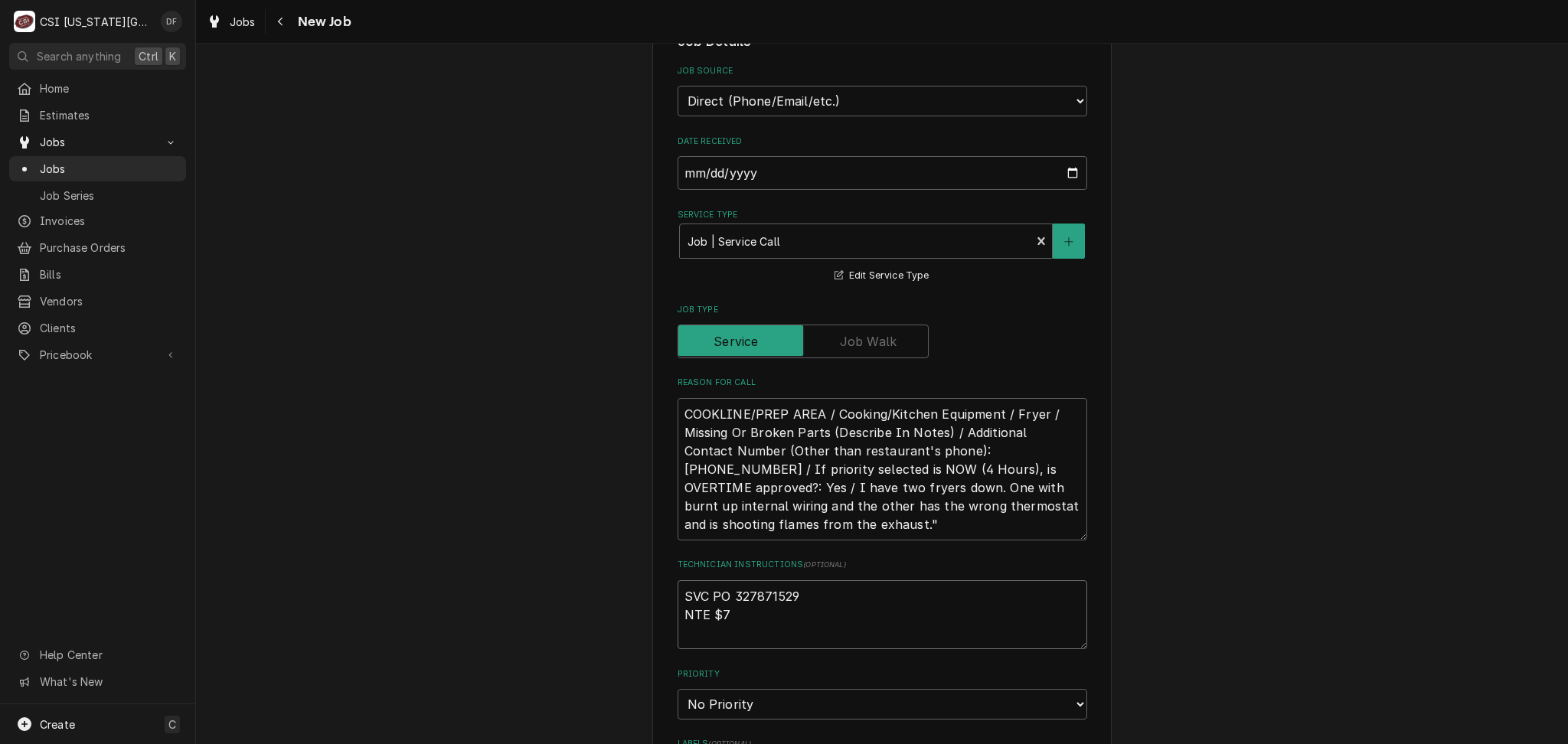
type textarea "x"
type textarea "SVC PO 327871529 NTE $75"
type textarea "x"
type textarea "SVC PO 327871529 NTE $750"
type textarea "x"
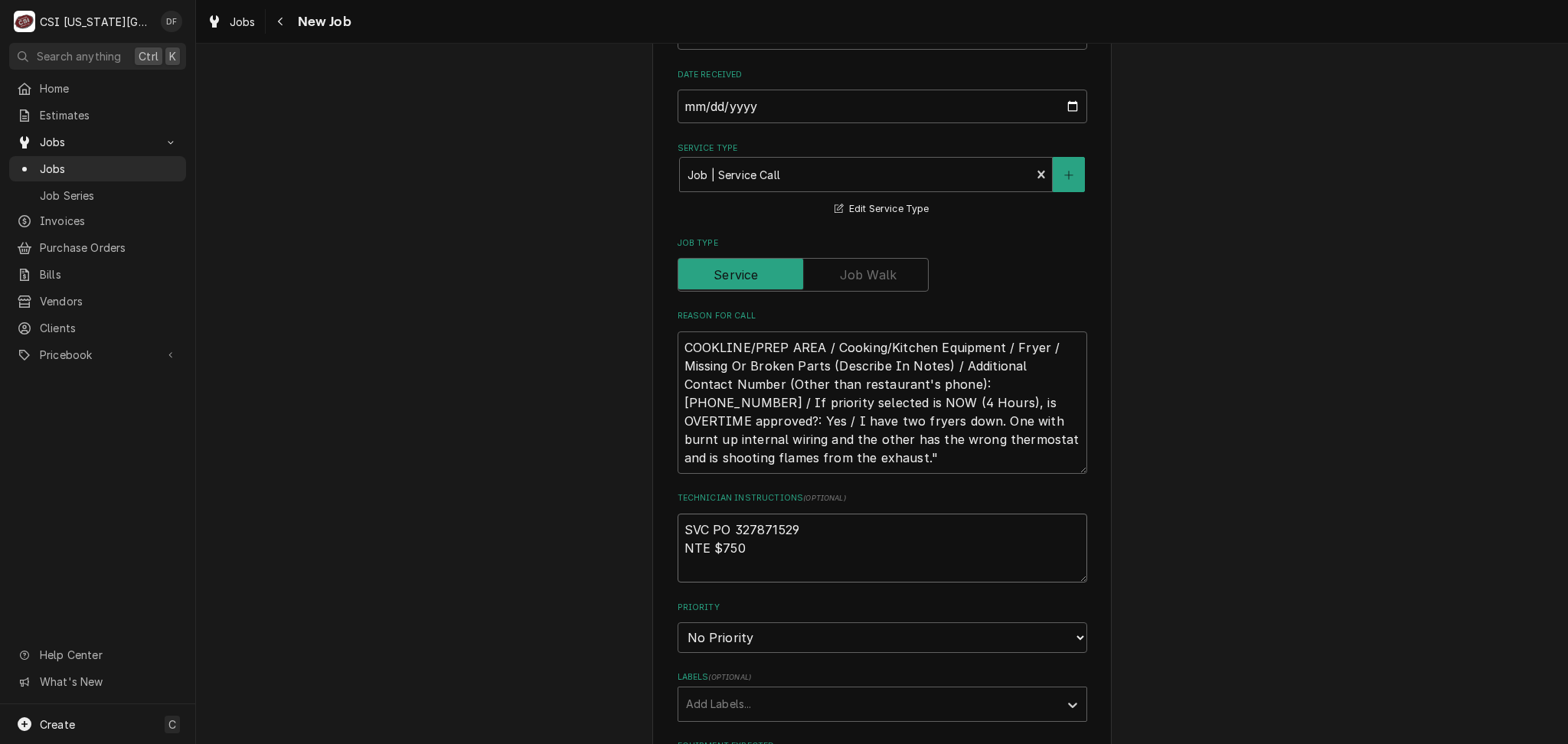
scroll to position [816, 0]
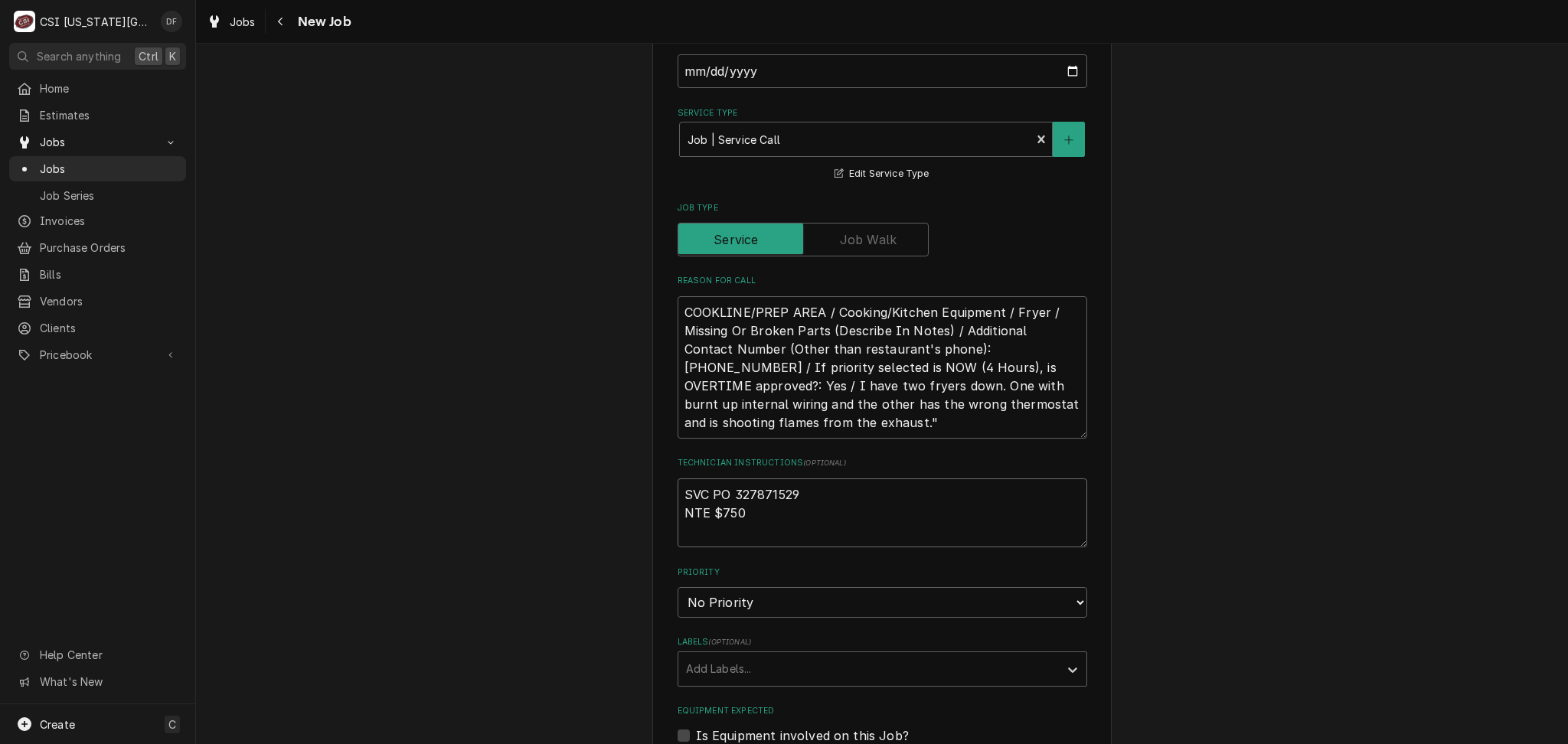
type textarea "SVC PO 327871529 NTE $750"
click at [798, 610] on select "No Priority Urgent High Medium Low" at bounding box center [881, 602] width 409 height 31
select select "1"
click at [677, 587] on select "No Priority Urgent High Medium Low" at bounding box center [881, 602] width 409 height 31
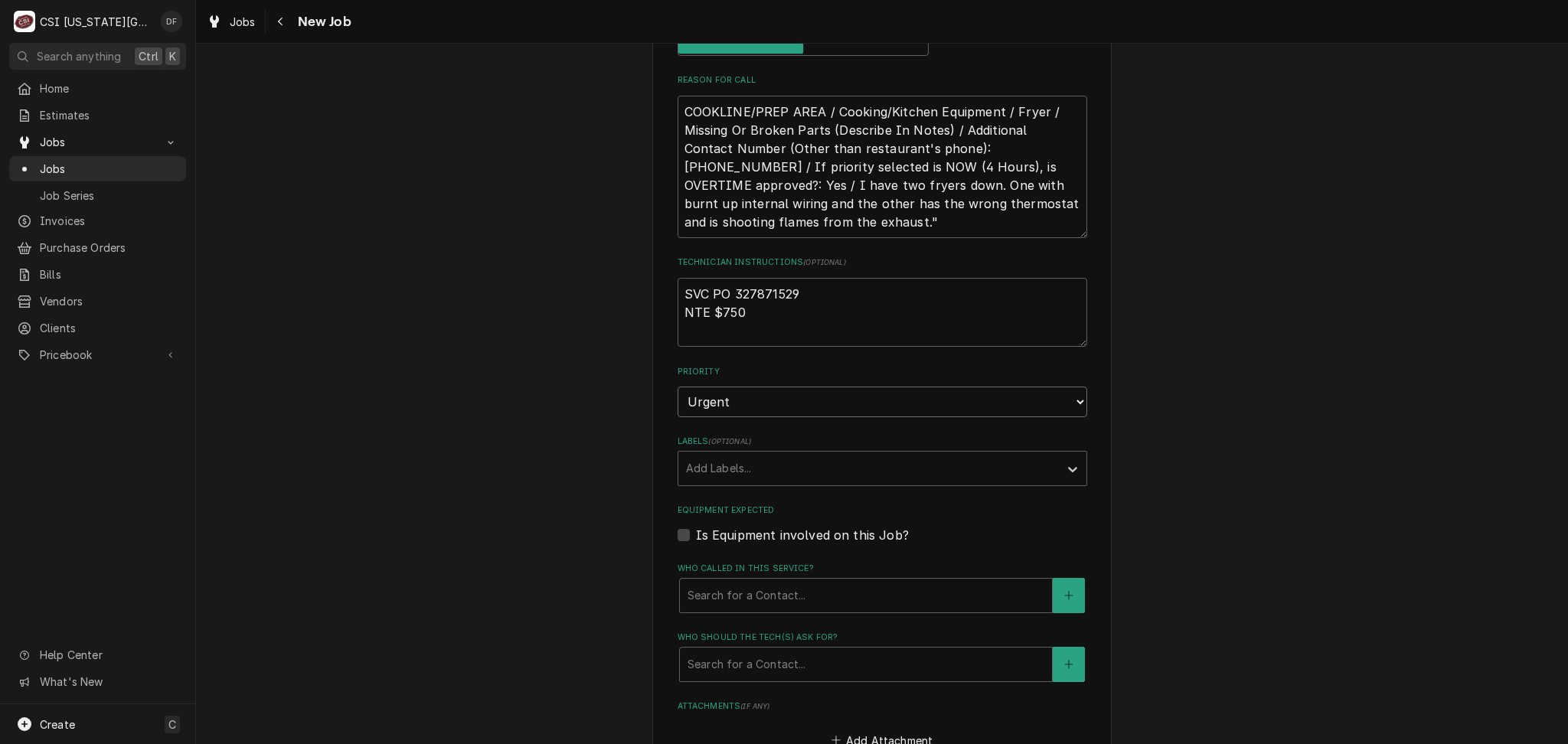
scroll to position [1021, 0]
click at [767, 464] on div "Labels" at bounding box center [868, 465] width 365 height 27
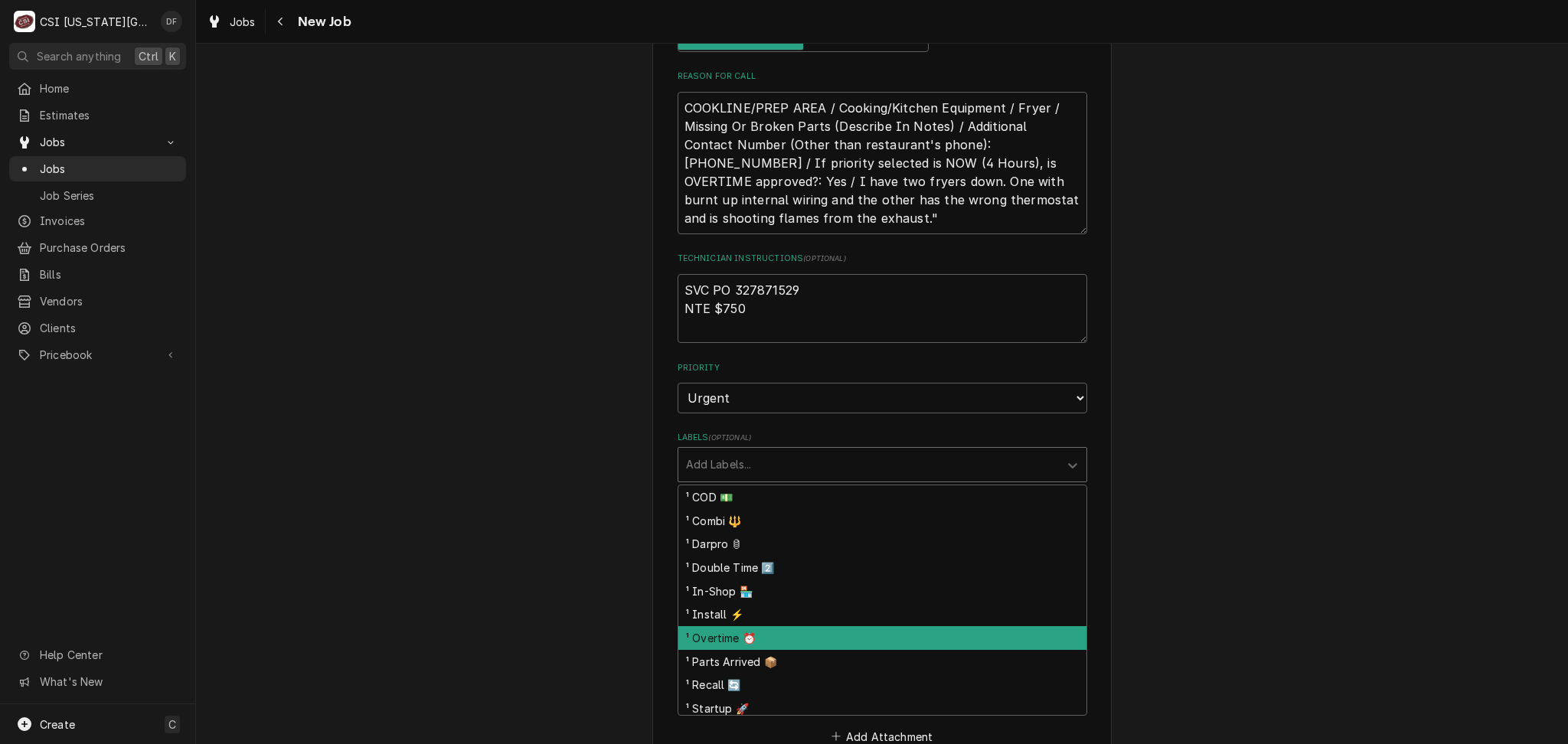
click at [769, 635] on div "¹ Overtime ⏰" at bounding box center [881, 639] width 408 height 24
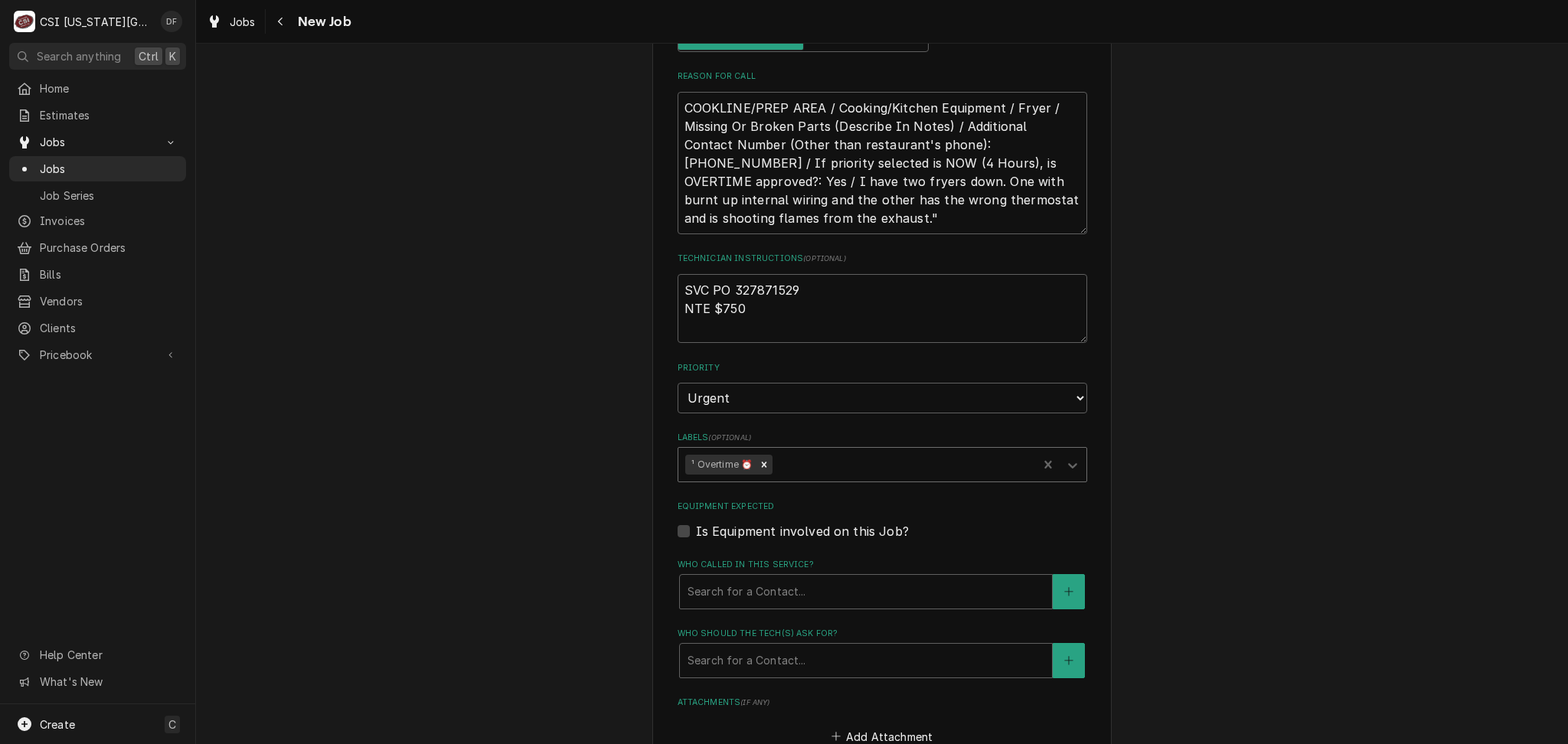
type textarea "x"
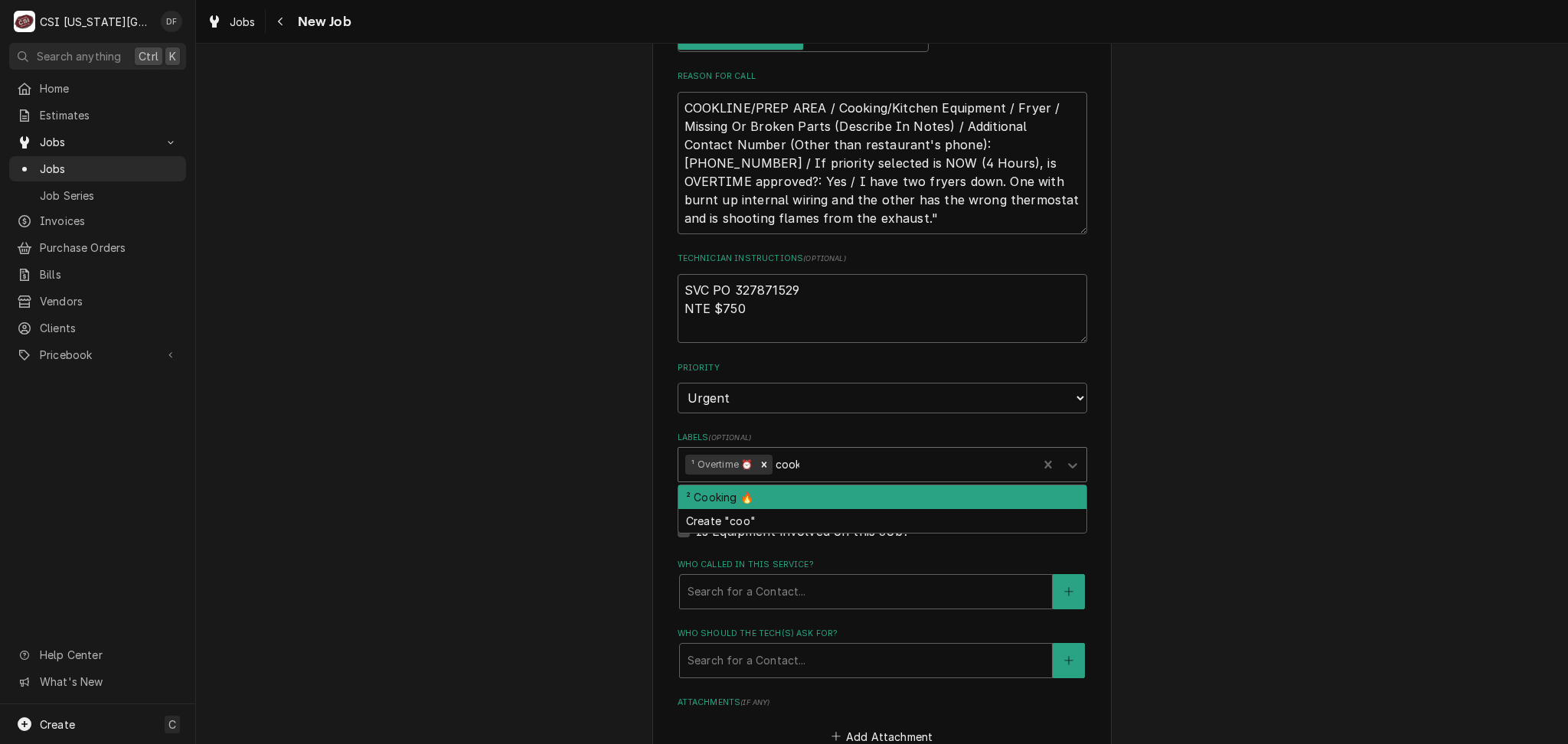
type input "cooki"
click at [751, 491] on div "² Cooking 🔥" at bounding box center [881, 498] width 408 height 24
type textarea "x"
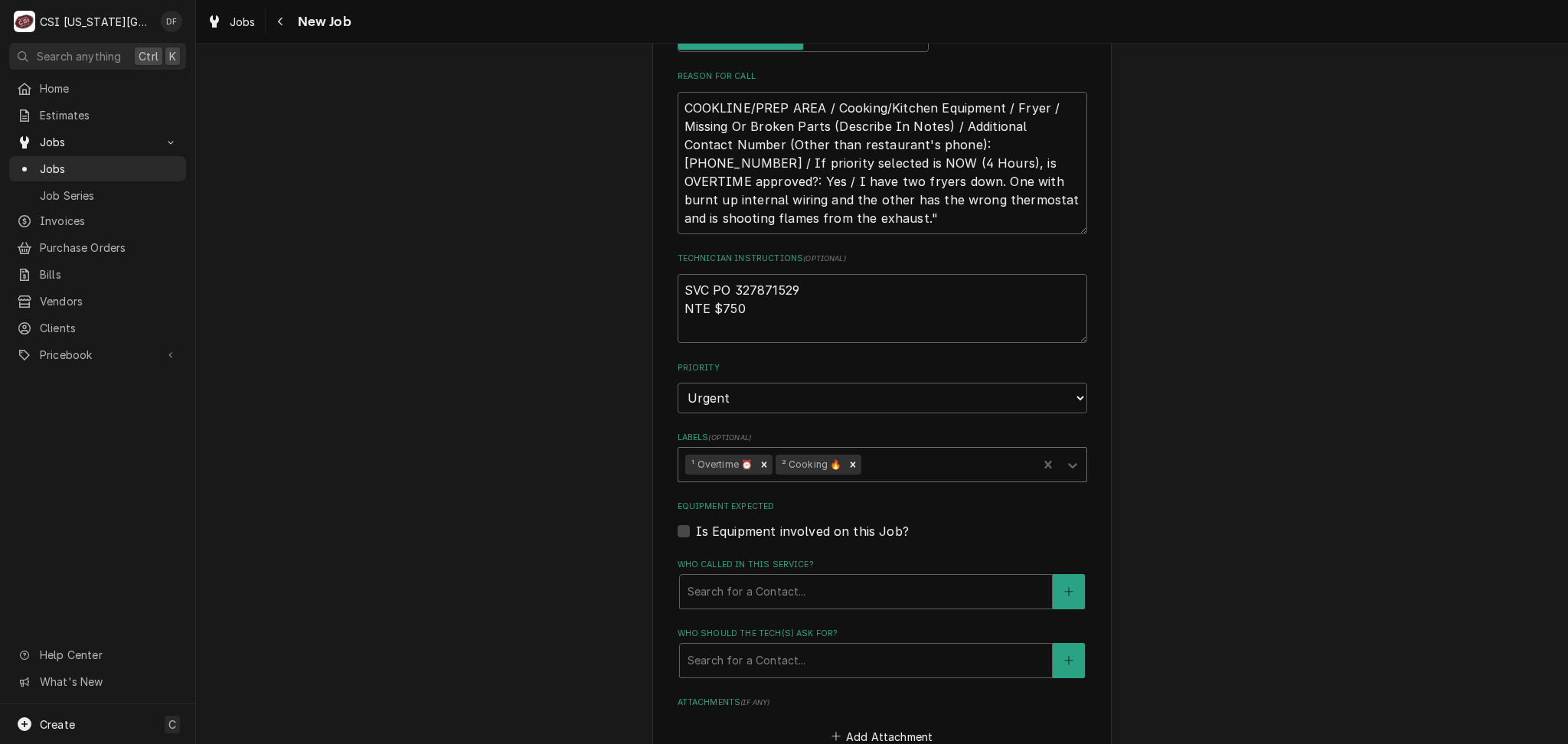
type textarea "x"
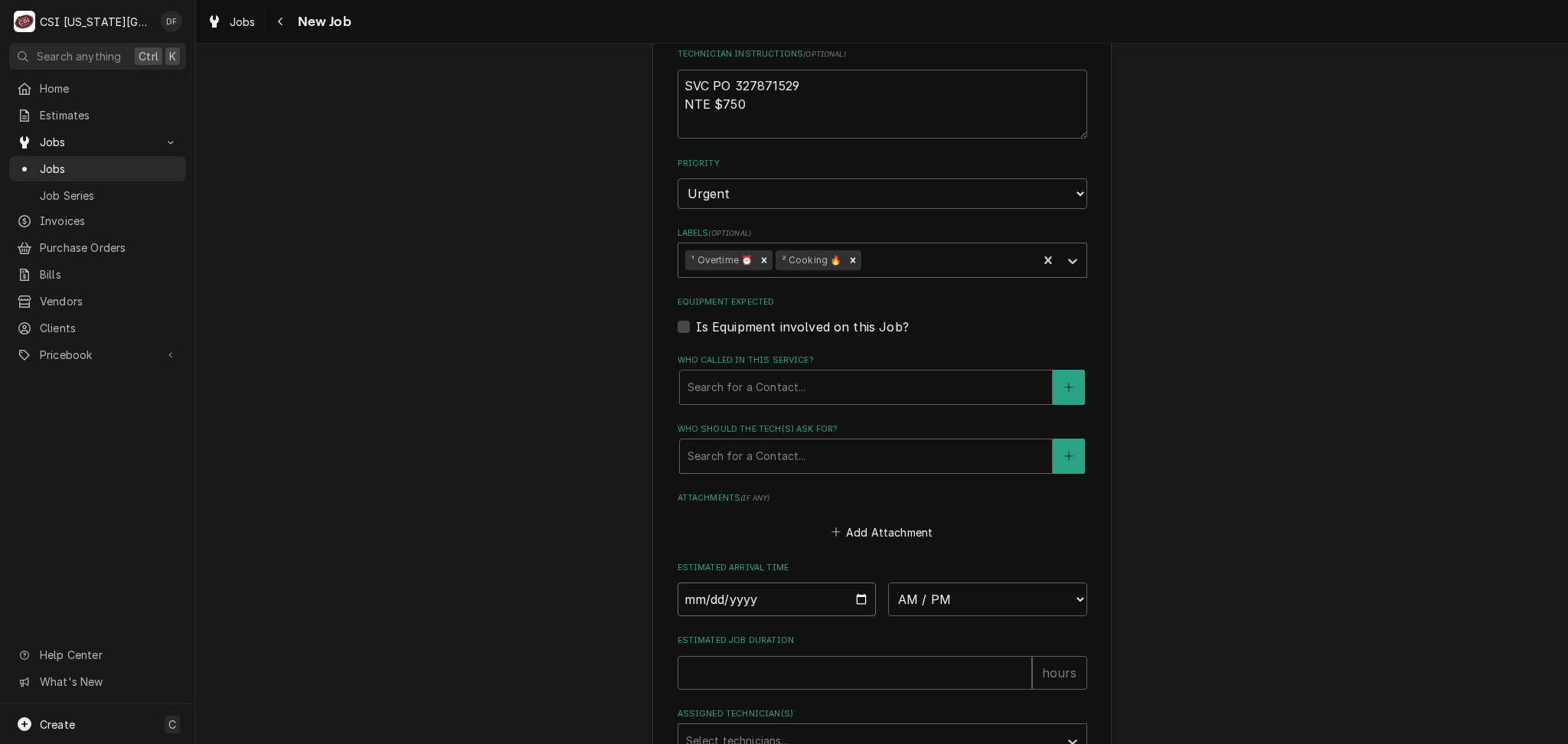
click at [858, 595] on input "Date" at bounding box center [777, 599] width 199 height 34
type input "2025-10-03"
type textarea "x"
click at [1008, 601] on select "AM / PM 6:00 AM 6:15 AM 6:30 AM 6:45 AM 7:00 AM 7:15 AM 7:30 AM 7:45 AM 8:00 AM…" at bounding box center [987, 599] width 199 height 34
select select "17:00:00"
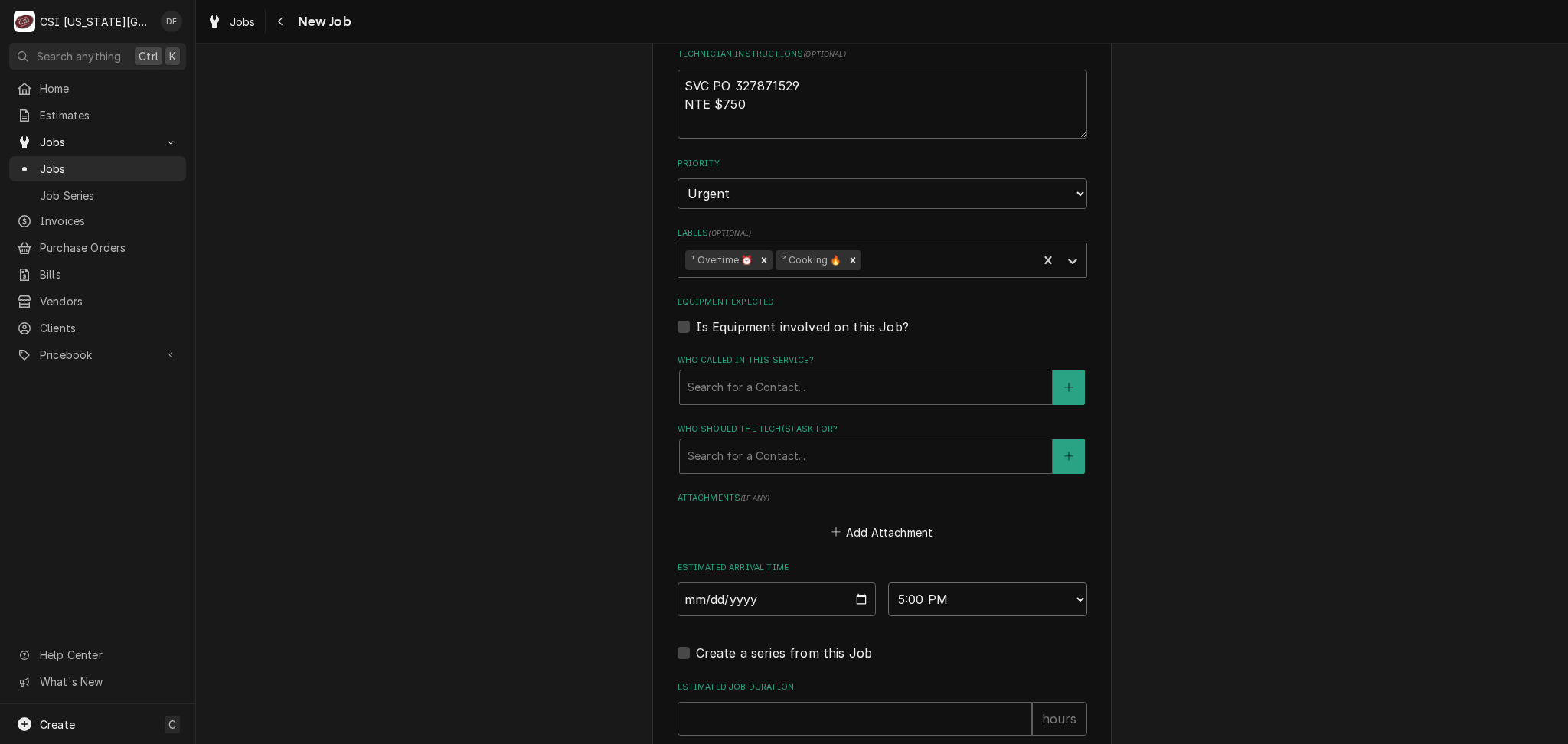
scroll to position [1416, 0]
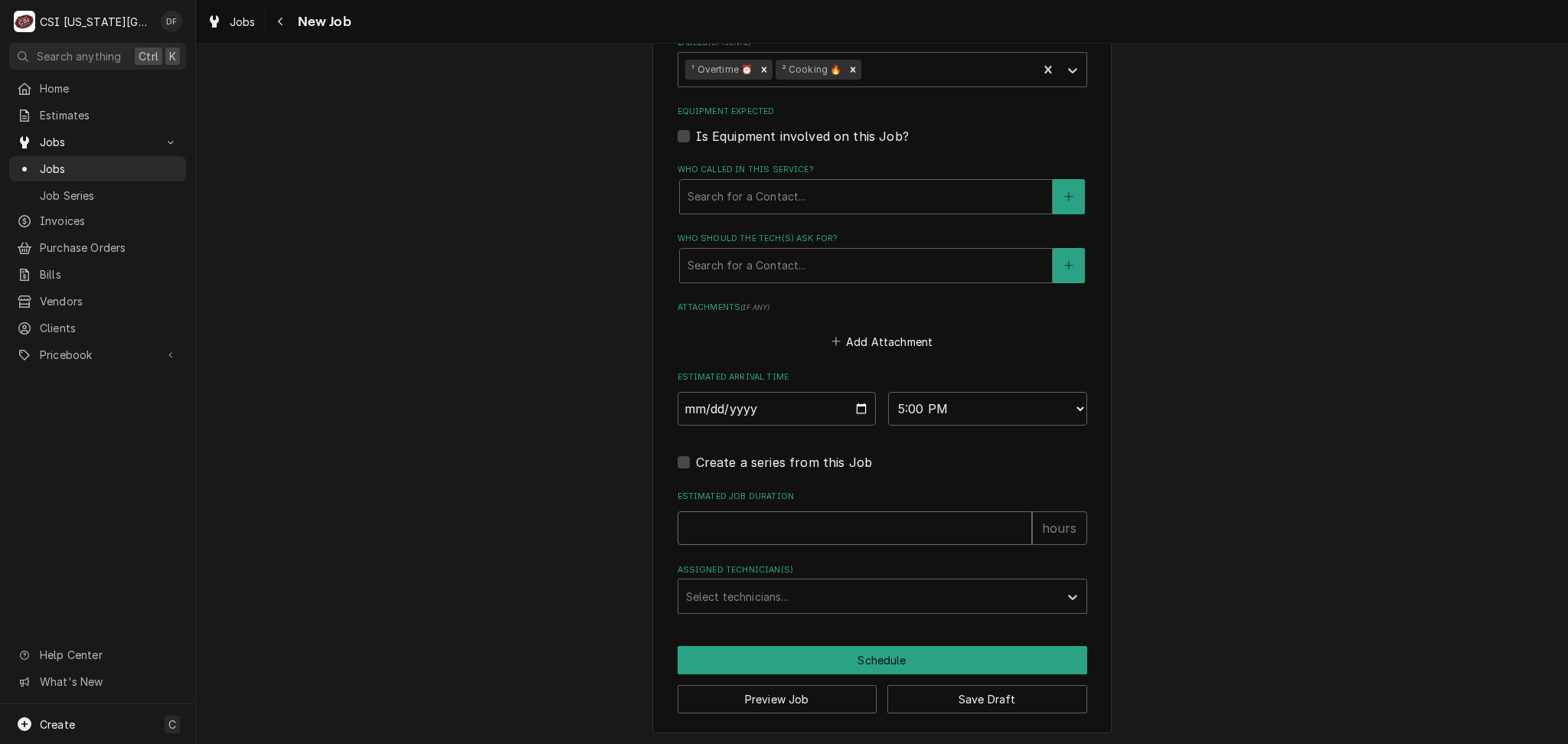
click at [833, 522] on input "Estimated Job Duration" at bounding box center [854, 528] width 355 height 34
type textarea "x"
type input "2"
type textarea "x"
type input "2"
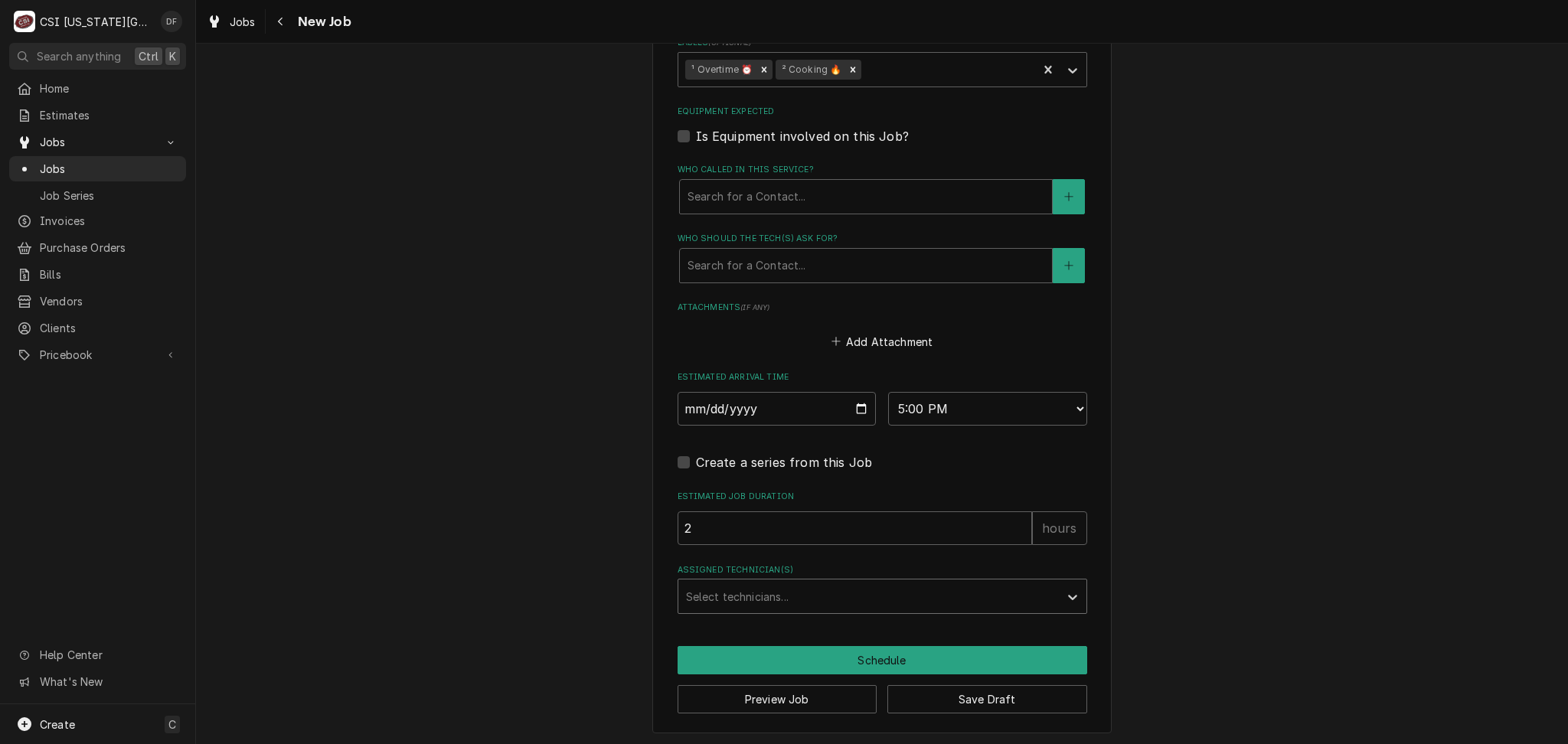
click at [763, 598] on div "Assigned Technician(s)" at bounding box center [868, 596] width 365 height 27
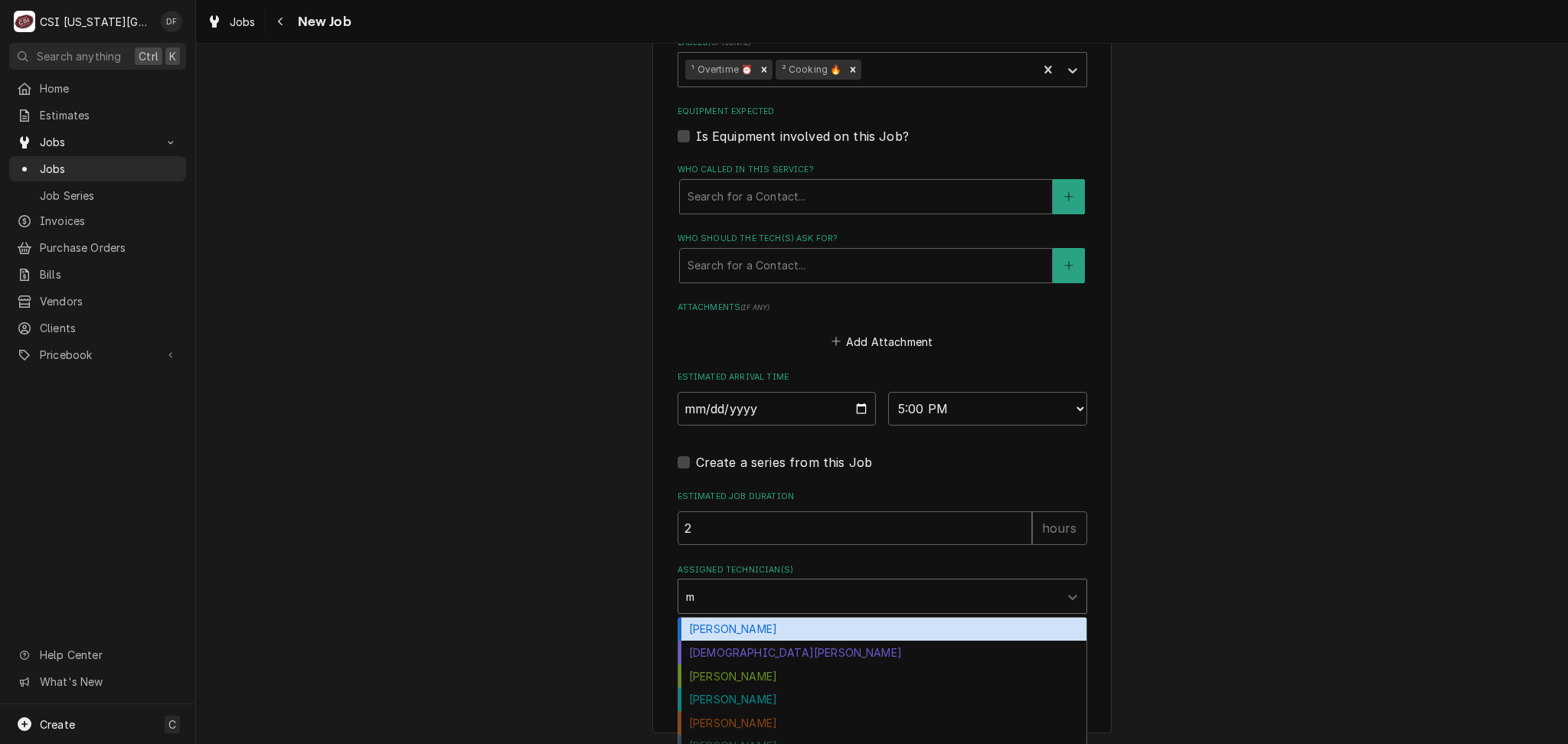
type input "mi"
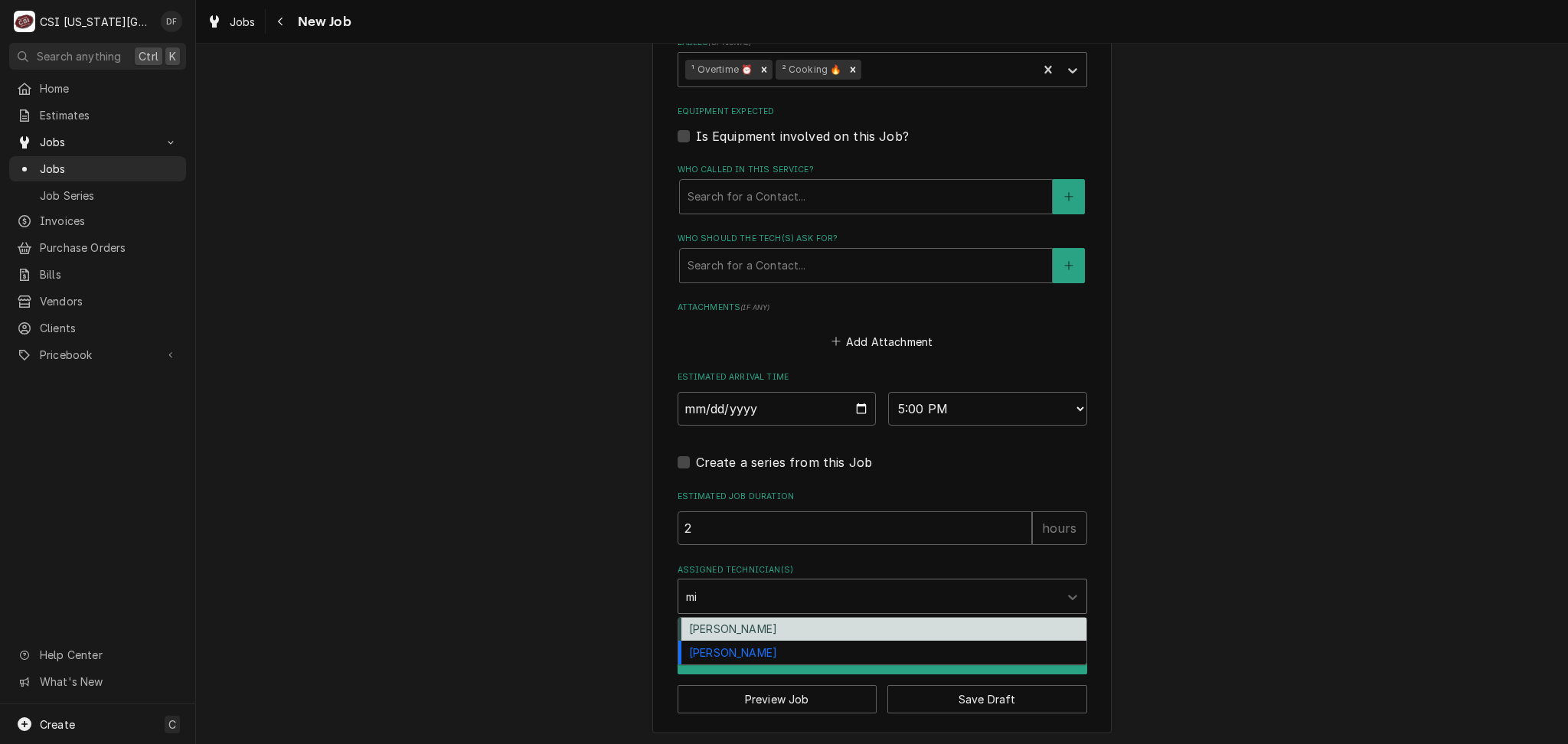
click at [751, 624] on div "[PERSON_NAME]" at bounding box center [881, 630] width 408 height 24
type textarea "x"
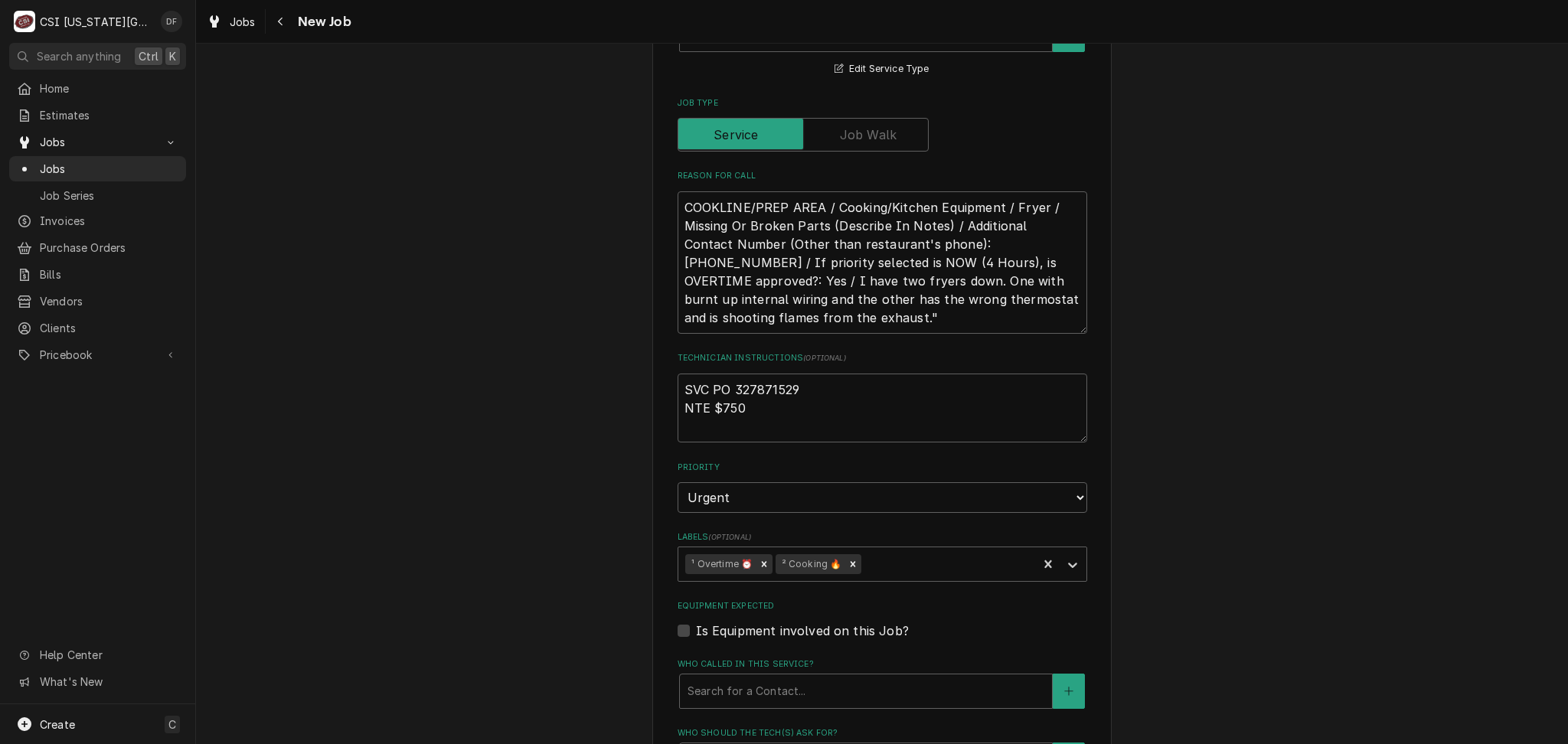
scroll to position [804, 0]
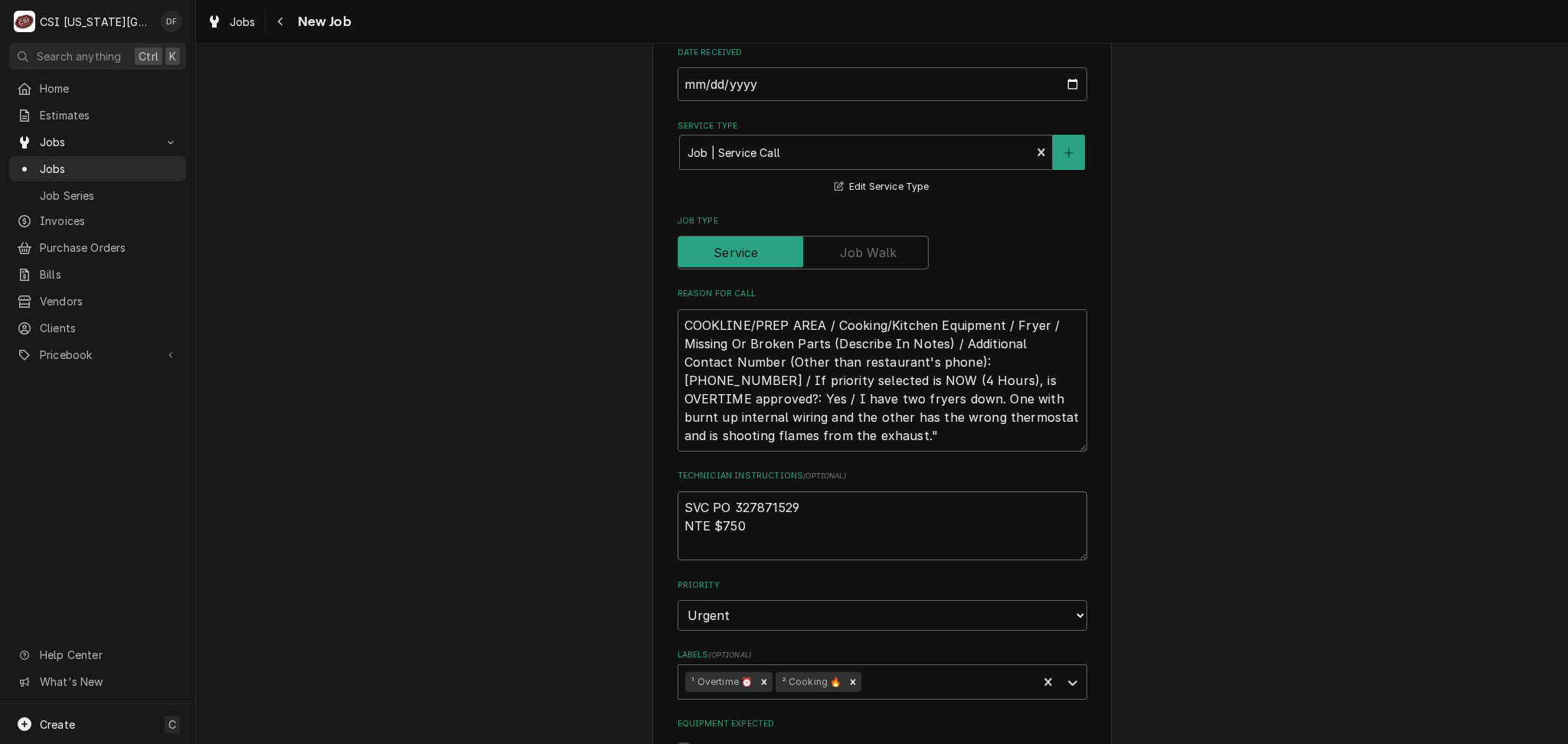
click at [775, 520] on textarea "SVC PO 327871529 NTE $750" at bounding box center [881, 526] width 409 height 69
type textarea "x"
type textarea "SVC PO 327871529 NTE $750"
type textarea "x"
type textarea "SVC PO 327871529 NTE $750 C"
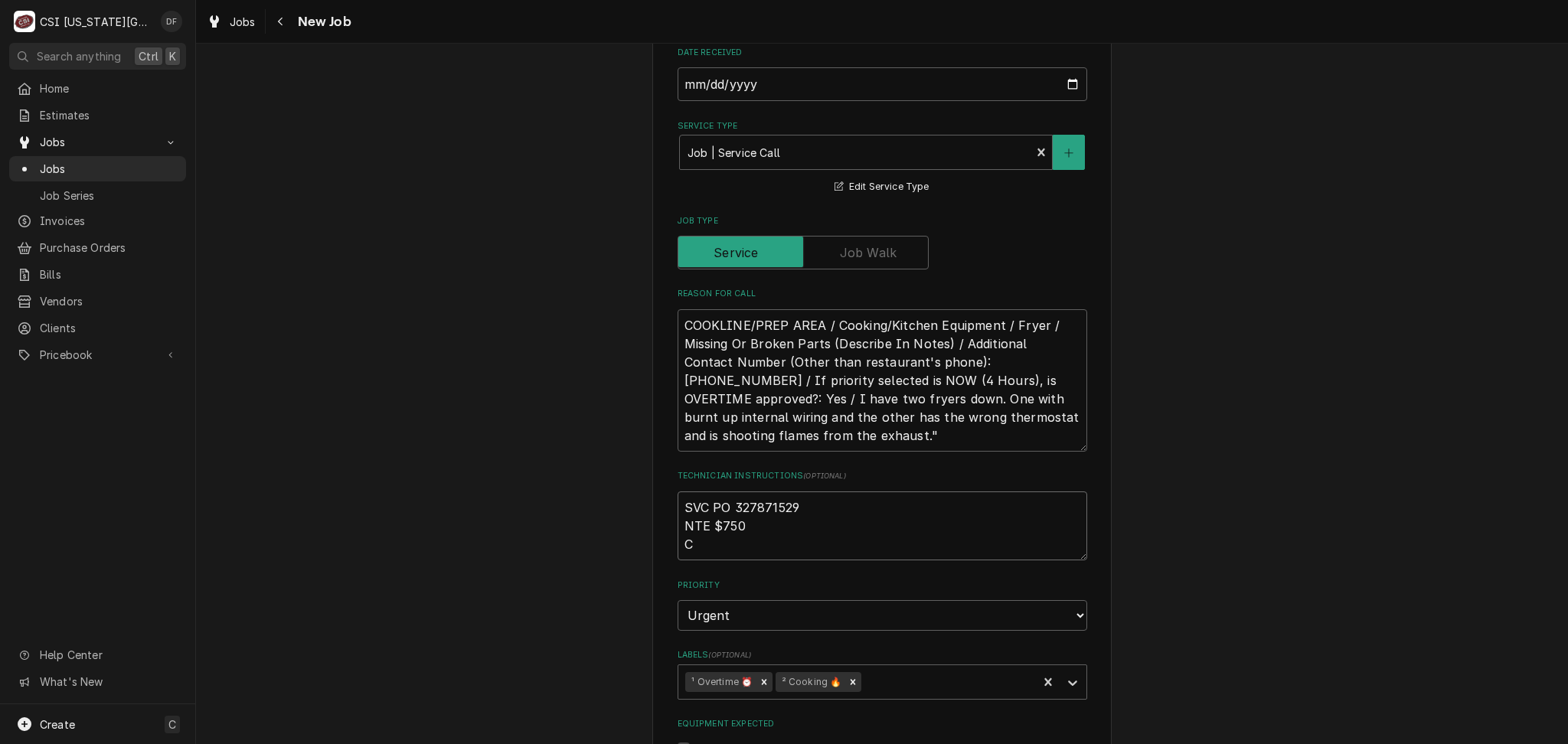
type textarea "x"
type textarea "SVC PO 327871529 NTE $750 Ca"
type textarea "x"
type textarea "SVC PO 327871529 NTE $750 Cal"
type textarea "x"
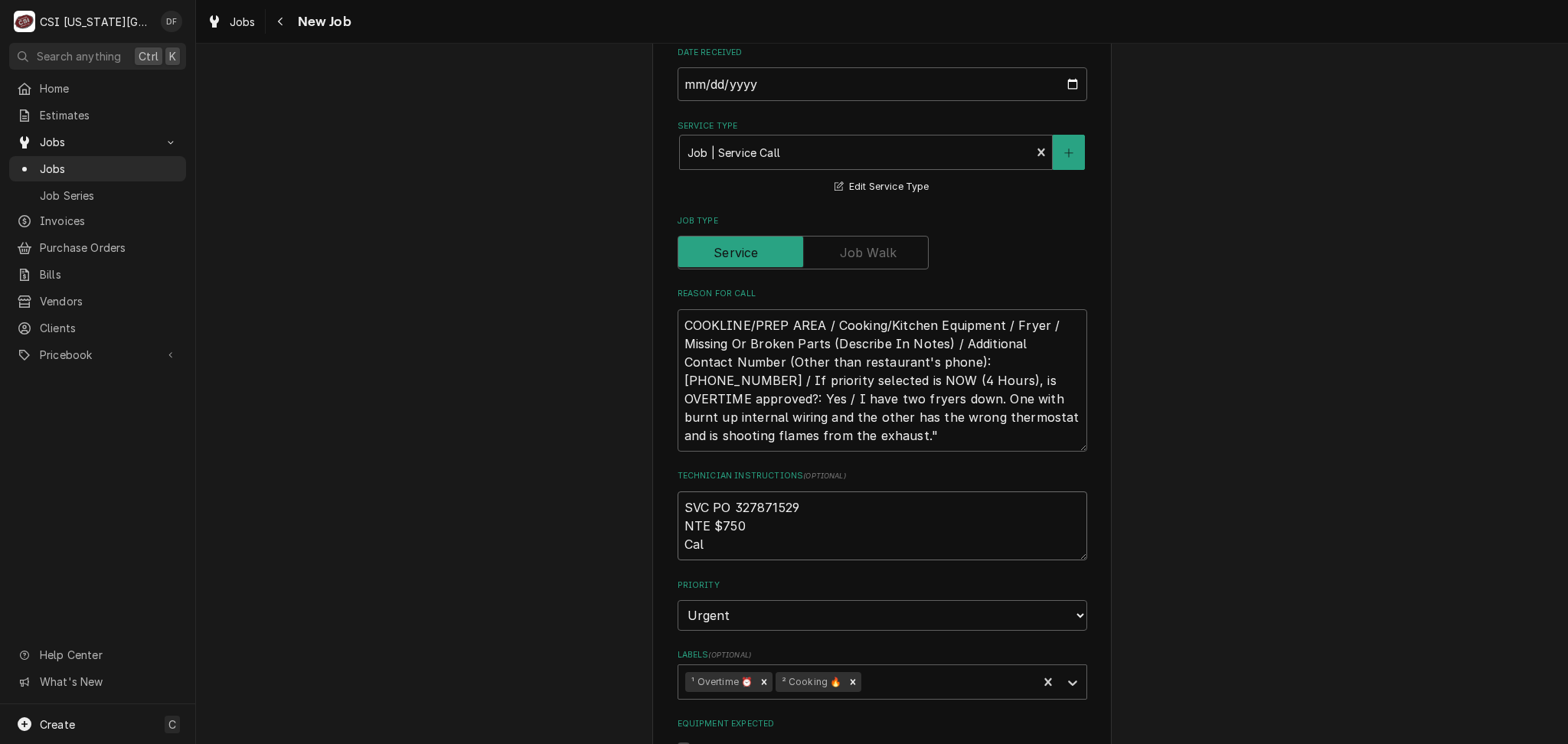
type textarea "SVC PO 327871529 NTE $750 Call"
type textarea "x"
type textarea "SVC PO 327871529 NTE $750 Calle"
type textarea "x"
type textarea "SVC PO 327871529 NTE $750 Called"
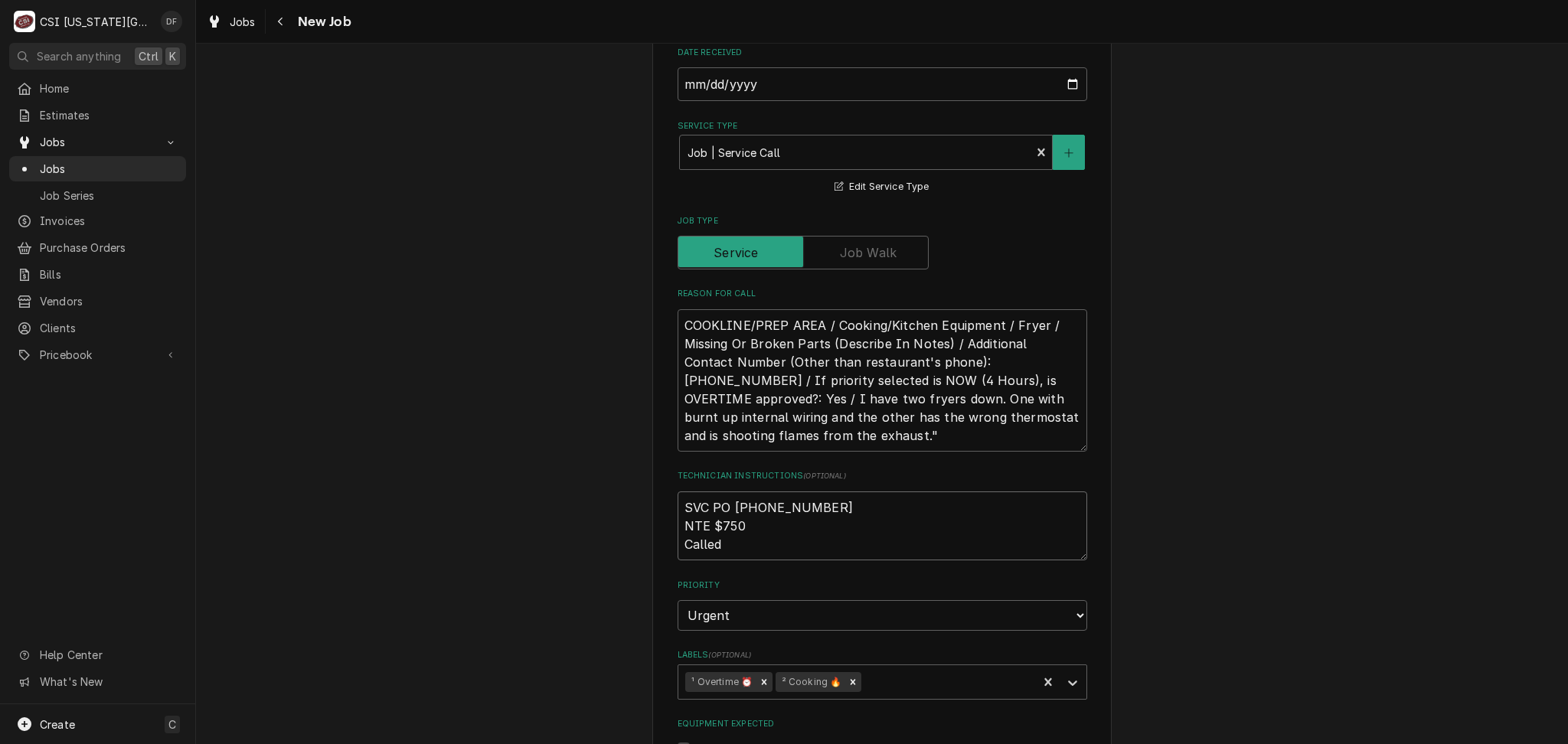
type textarea "x"
type textarea "SVC PO 327871529 NTE $750 Called"
type textarea "x"
type textarea "SVC PO 327871529 NTE $750 Called i"
type textarea "x"
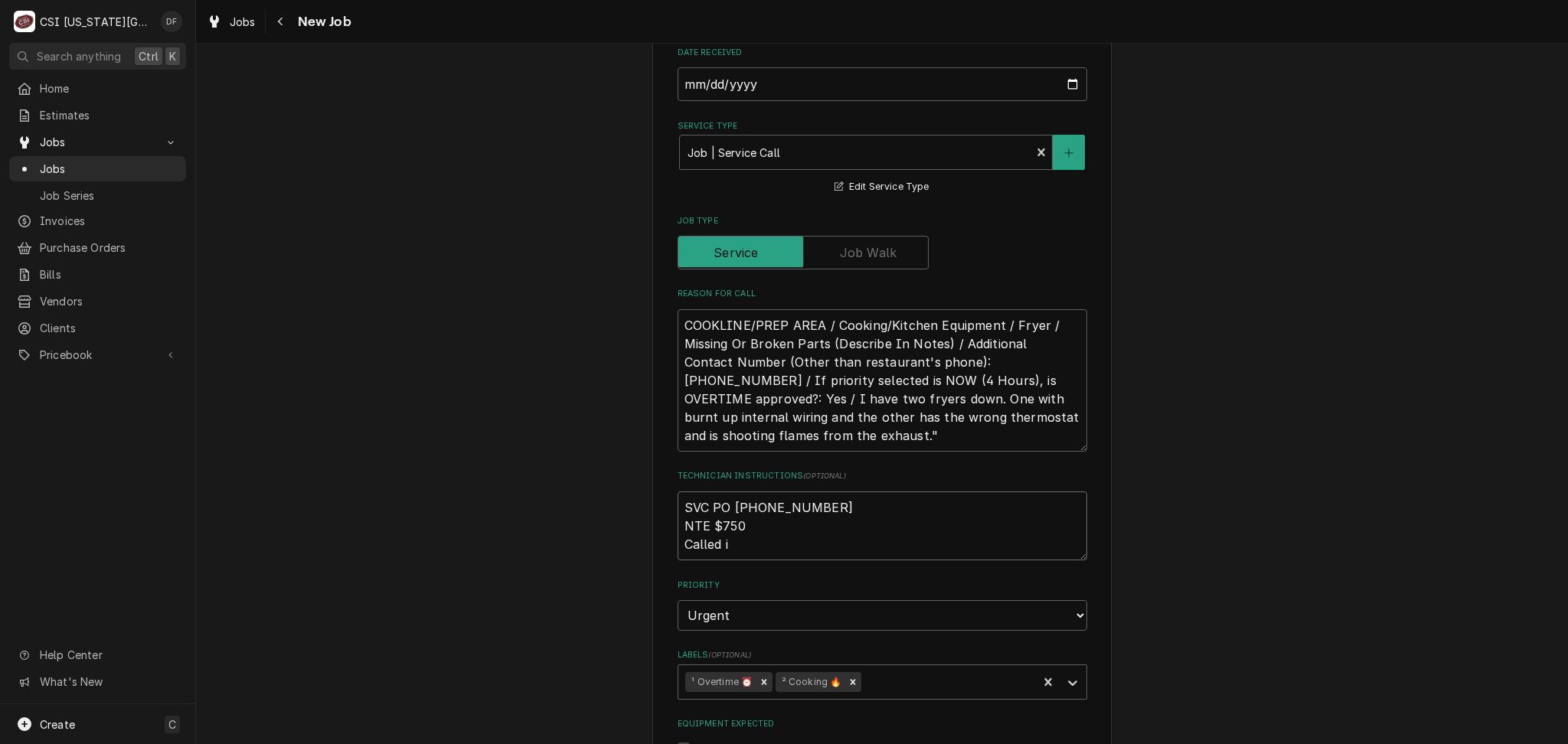
type textarea "SVC PO 327871529 NTE $750 Called in"
type textarea "x"
type textarea "SVC PO 327871529 NTE $750 Called in"
type textarea "x"
type textarea "SVC PO 327871529 NTE $750 Called in b"
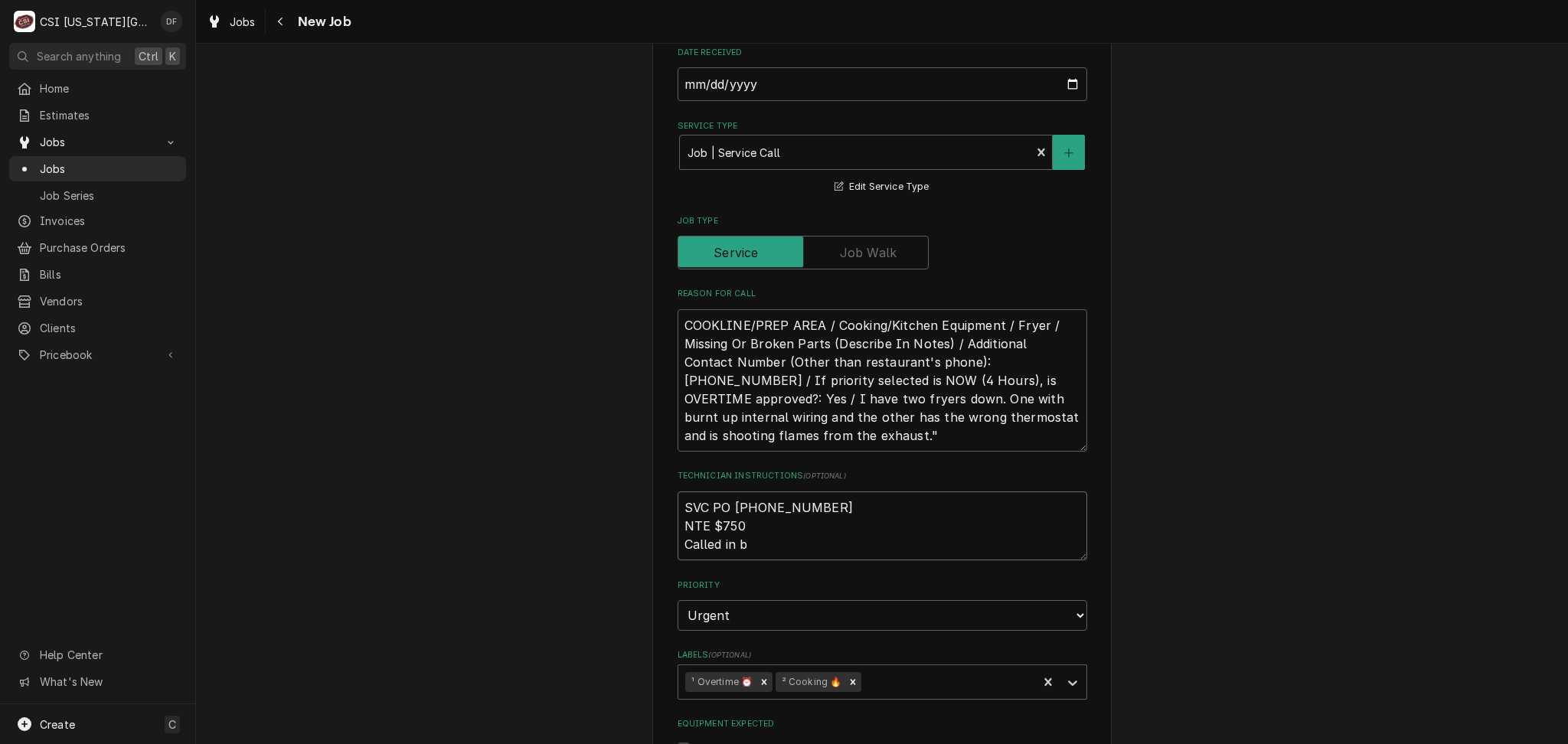
type textarea "x"
type textarea "SVC PO 327871529 NTE $750 Called in by"
type textarea "x"
type textarea "SVC PO 327871529 NTE $750 Called in by"
type textarea "x"
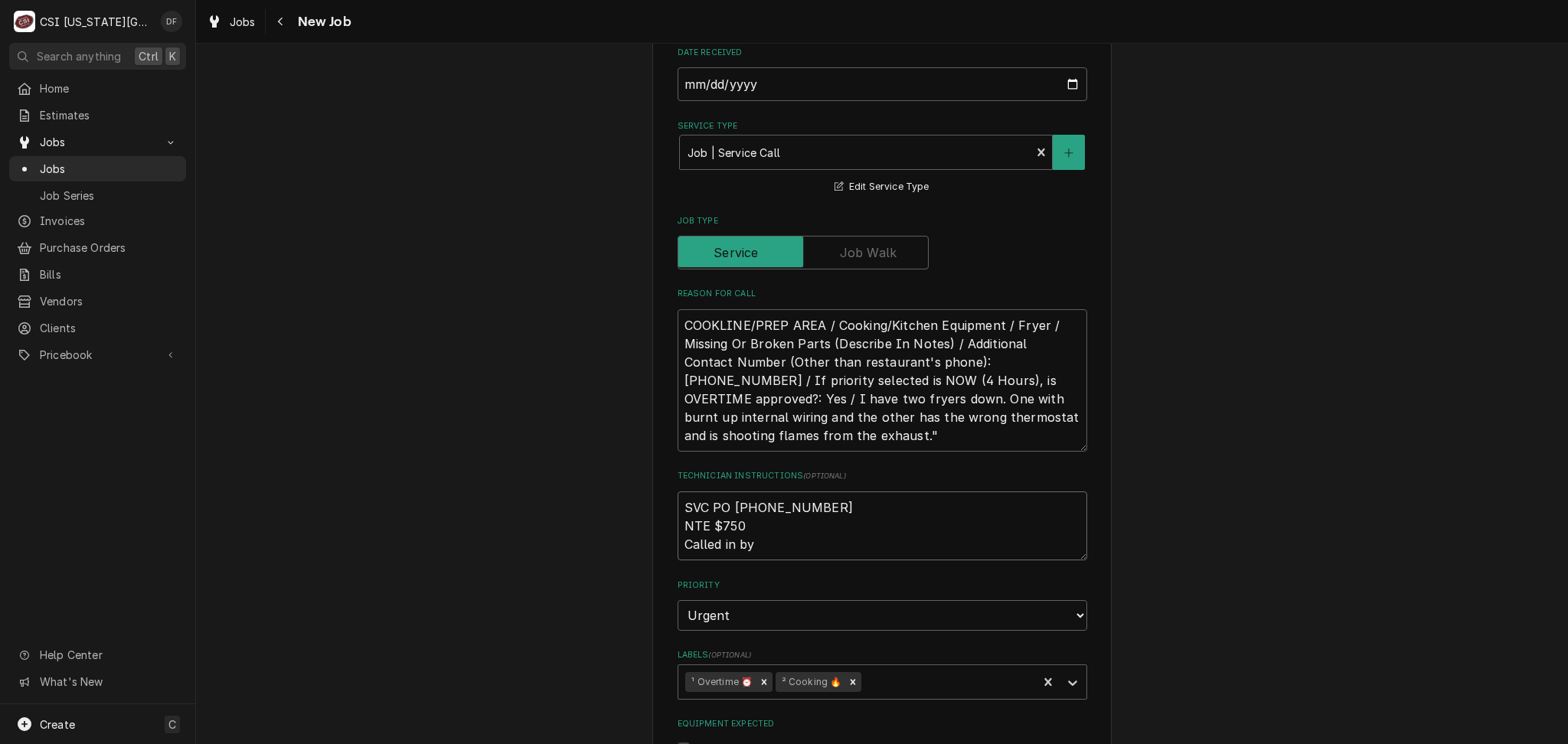
type textarea "SVC PO 327871529 NTE $750 Called in by D"
type textarea "x"
type textarea "SVC PO 327871529 NTE $750 Called in by Da"
type textarea "x"
type textarea "SVC PO 327871529 NTE $750 Called in by Dav"
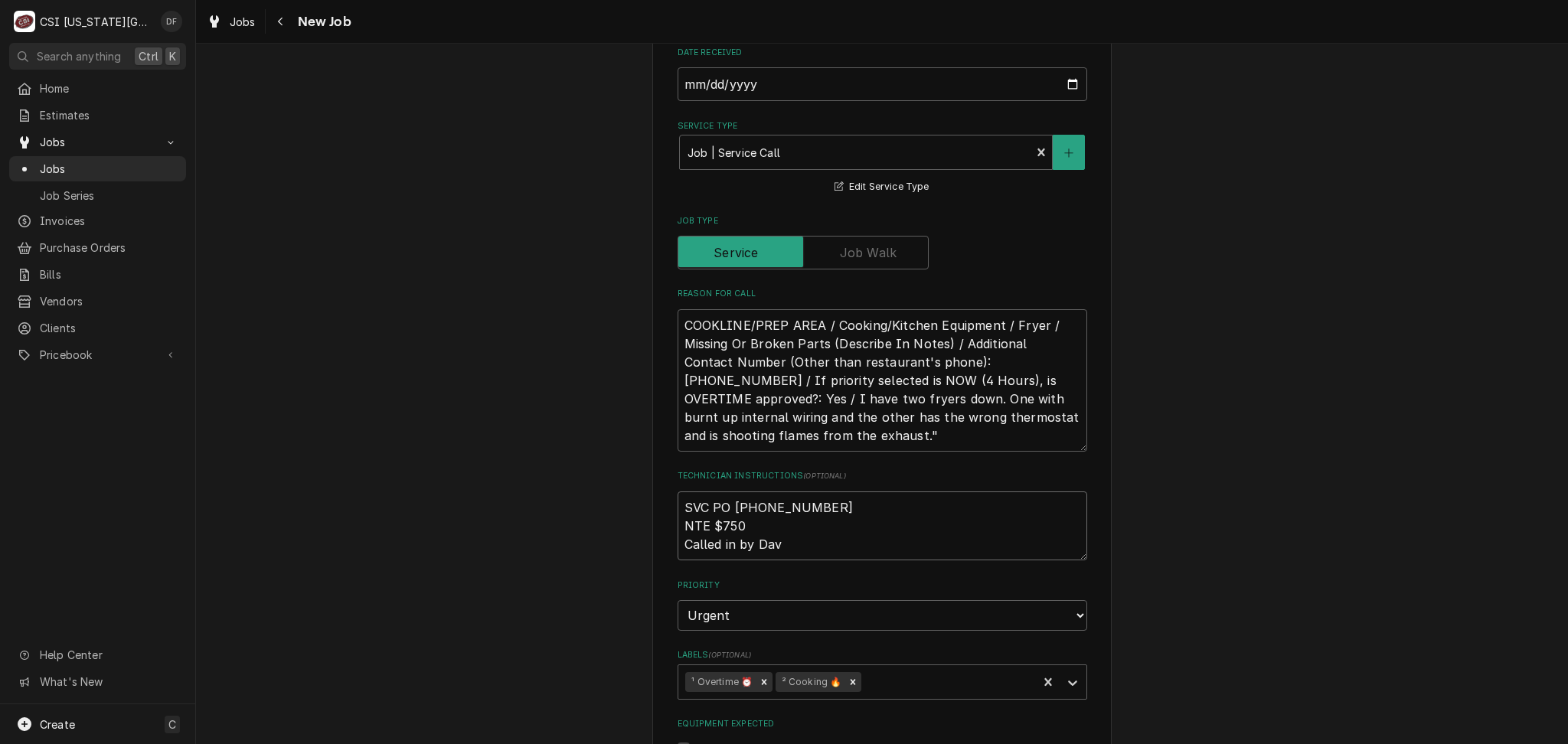
type textarea "x"
type textarea "SVC PO 327871529 NTE $750 Called in by Davi"
type textarea "x"
type textarea "SVC PO 327871529 NTE $750 Called in by David"
type textarea "x"
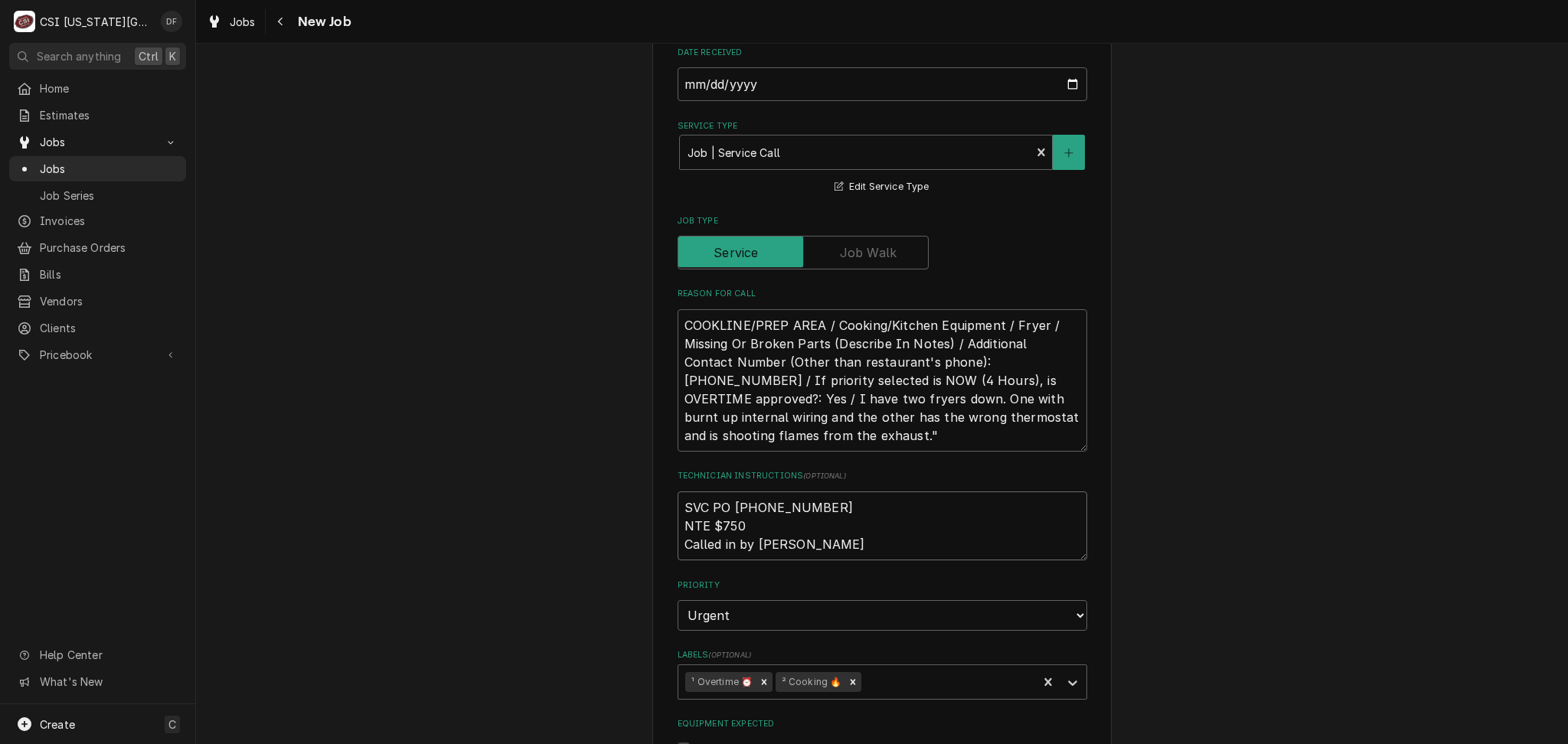
type textarea "SVC PO 327871529 NTE $750 Called in by David"
type textarea "x"
type textarea "SVC PO 327871529 NTE $750 Called in by David M"
type textarea "x"
type textarea "SVC PO 327871529 NTE $750 Called in by David Mu"
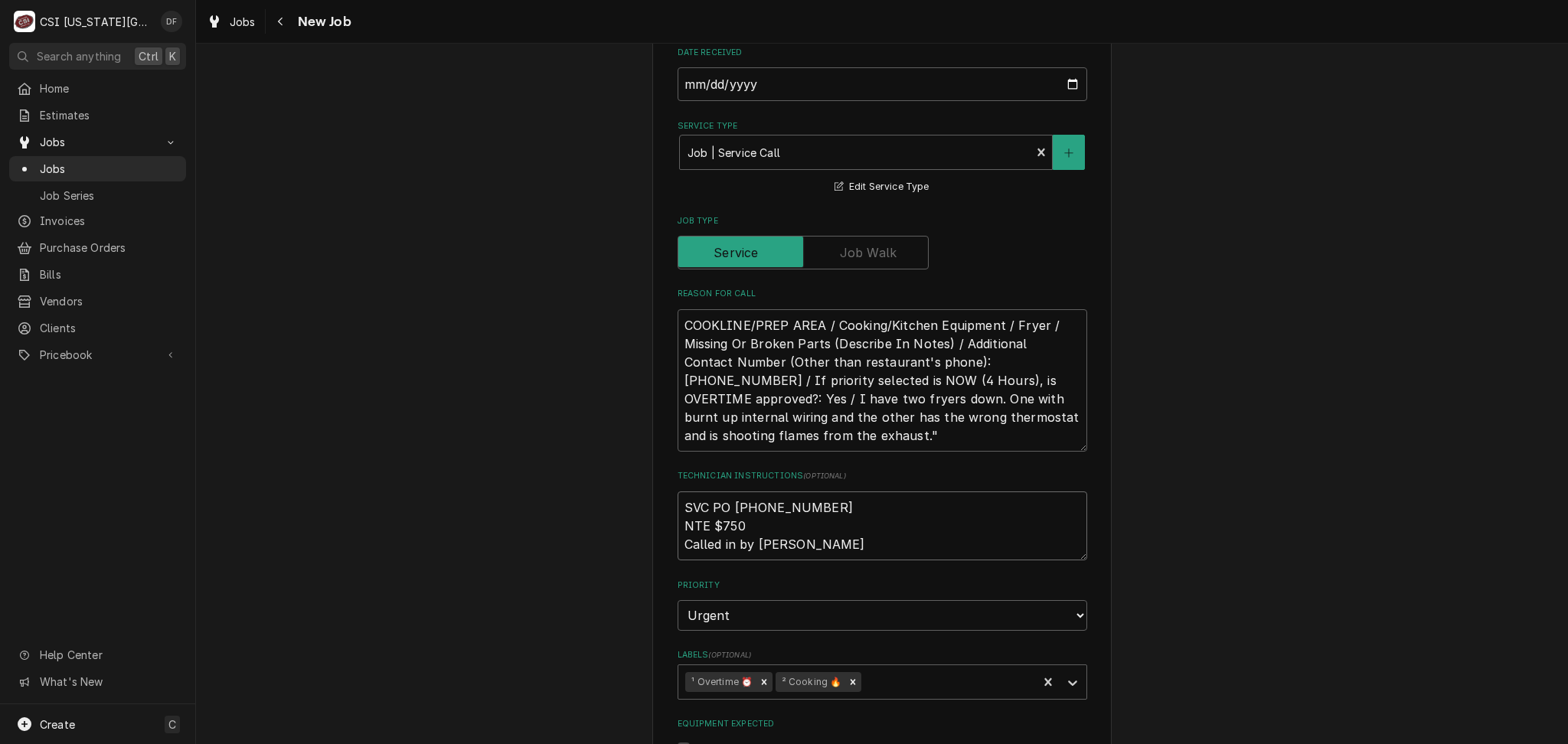
type textarea "x"
type textarea "SVC PO 327871529 NTE $750 Called in by David Mur"
type textarea "x"
type textarea "SVC PO 327871529 NTE $750 Called in by David Murp"
type textarea "x"
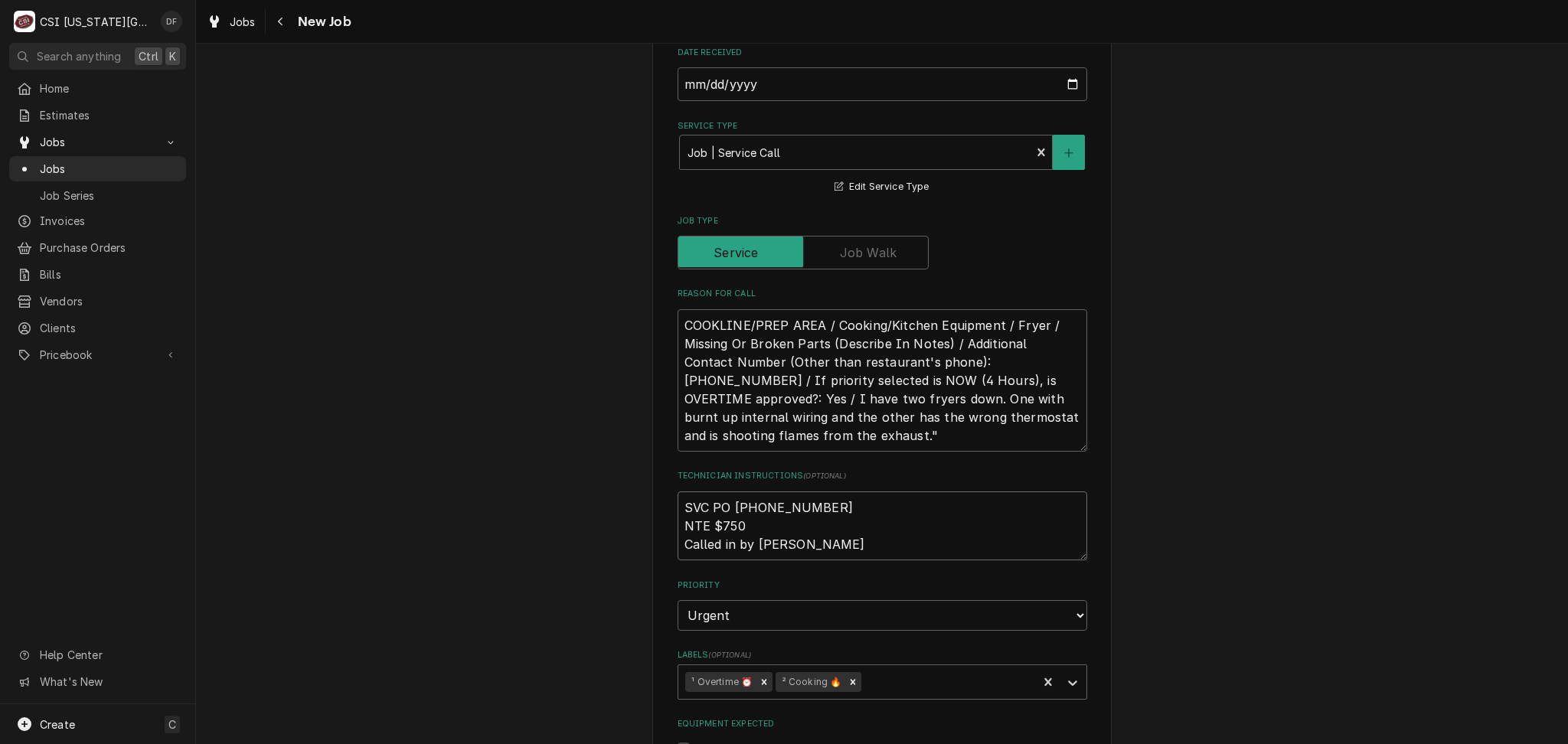
type textarea "SVC PO 327871529 NTE $750 Called in by David Murph"
type textarea "x"
type textarea "SVC PO 327871529 NTE $750 Called in by David Murphy"
type textarea "x"
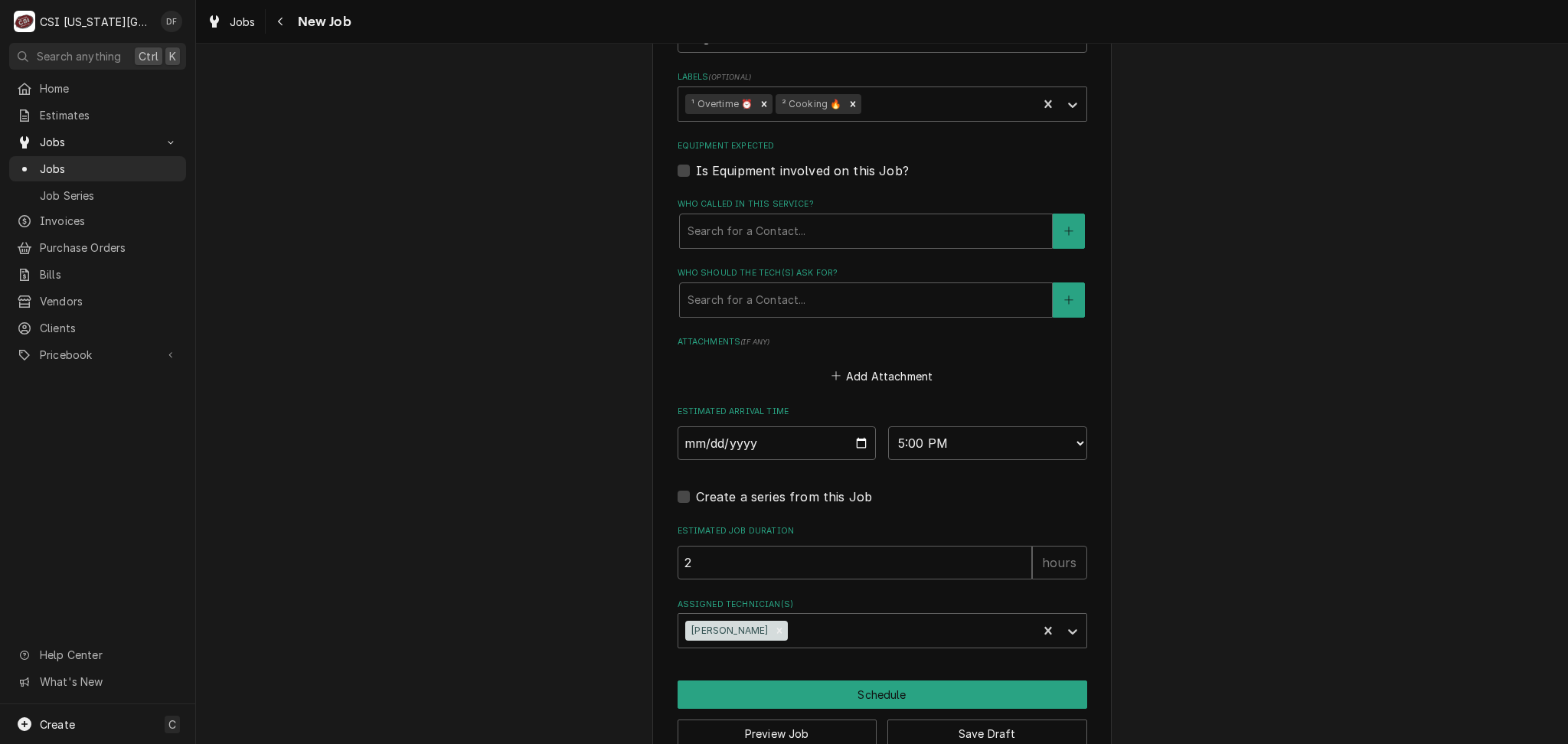
scroll to position [1416, 0]
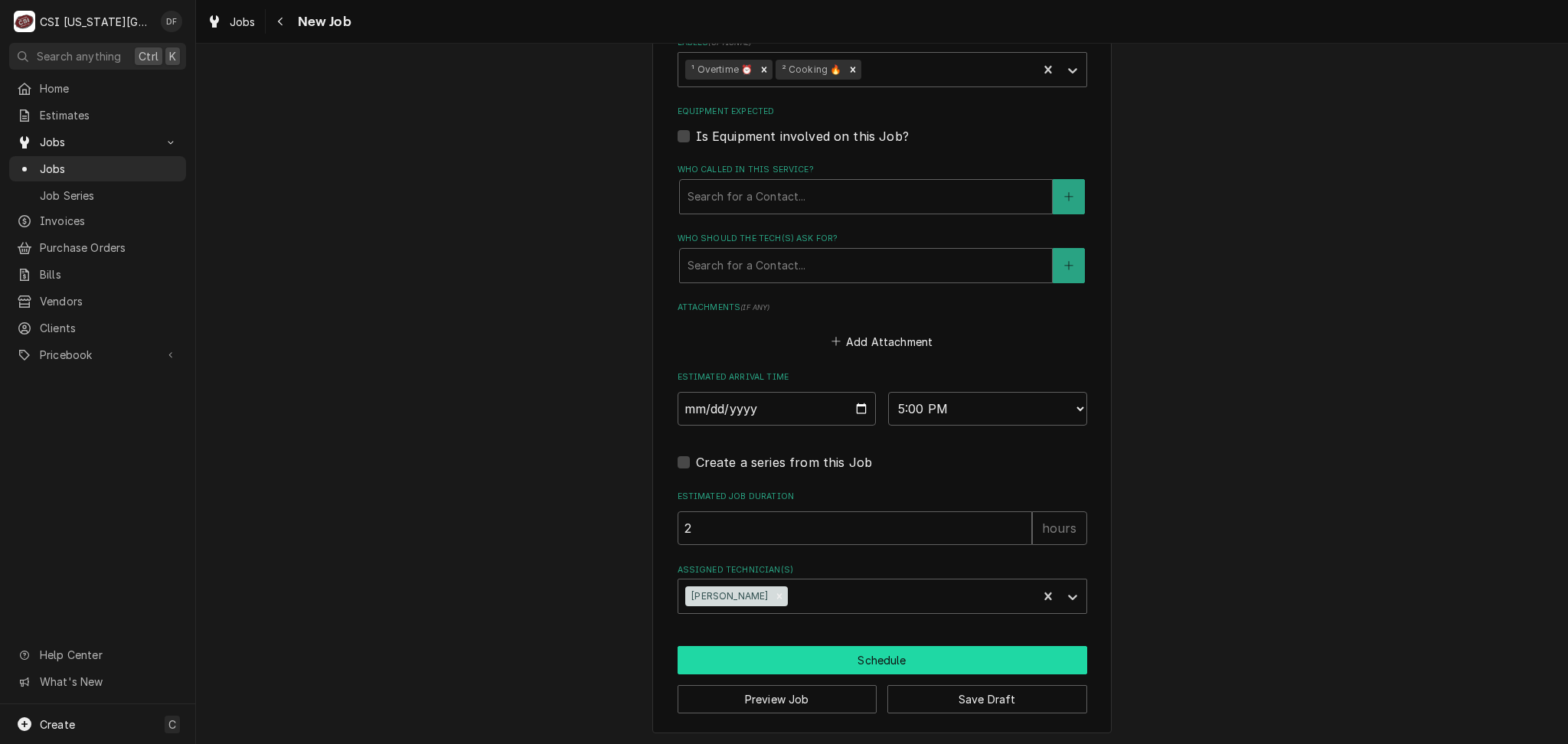
type textarea "SVC PO 327871529 NTE $750 Called in by David Murphy"
click at [799, 661] on button "Schedule" at bounding box center [881, 660] width 409 height 28
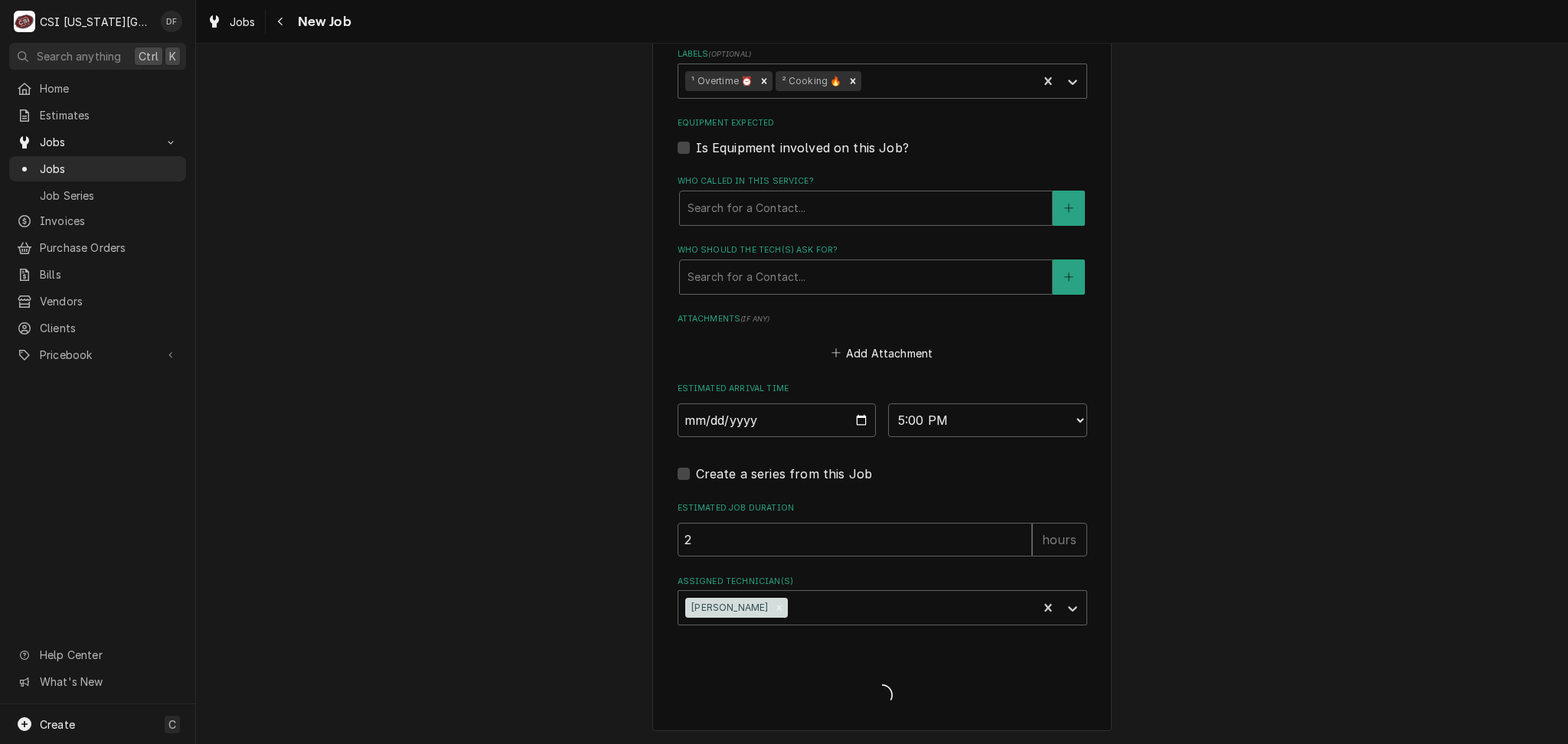
scroll to position [1401, 0]
type textarea "x"
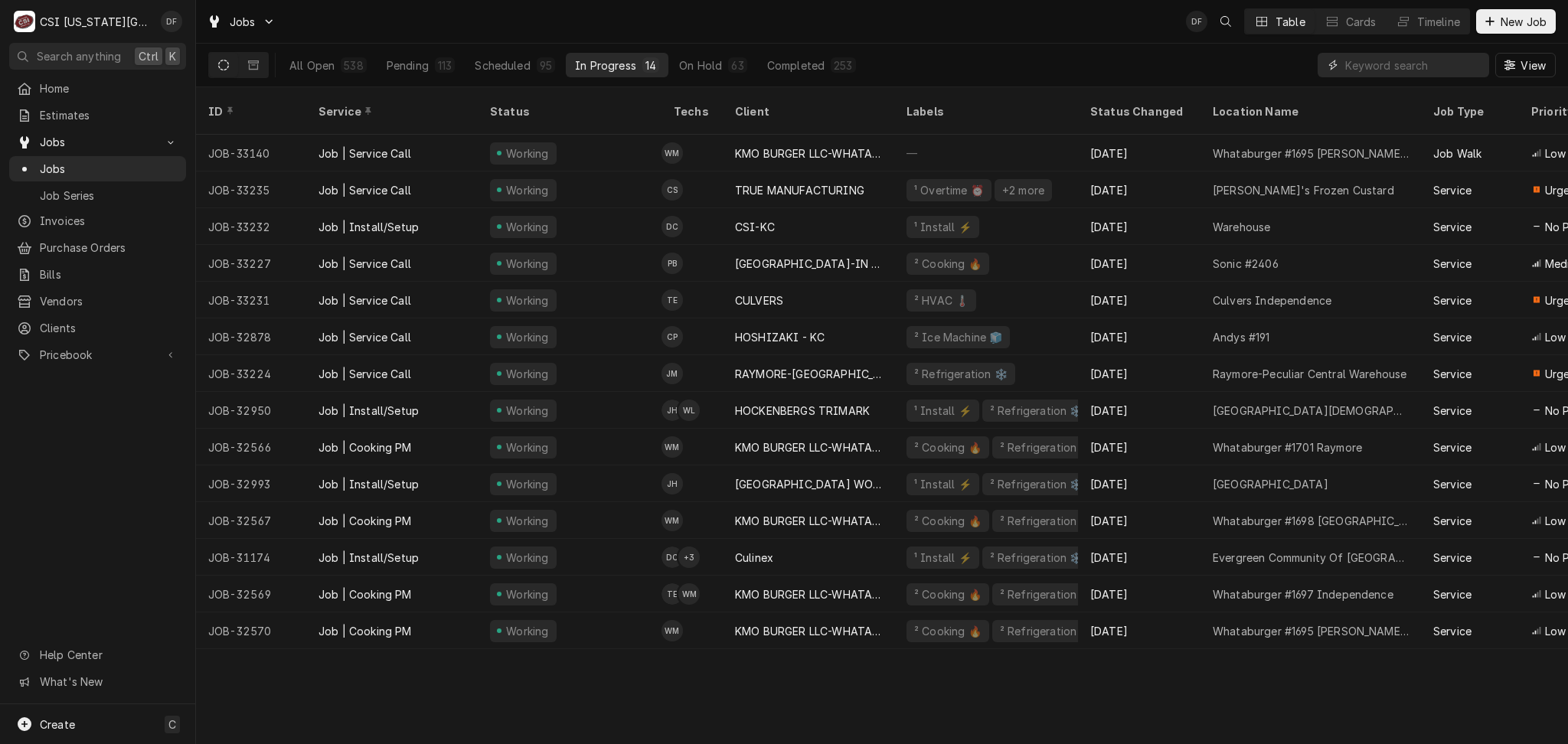
click at [1348, 60] on input "Dynamic Content Wrapper" at bounding box center [1413, 65] width 136 height 24
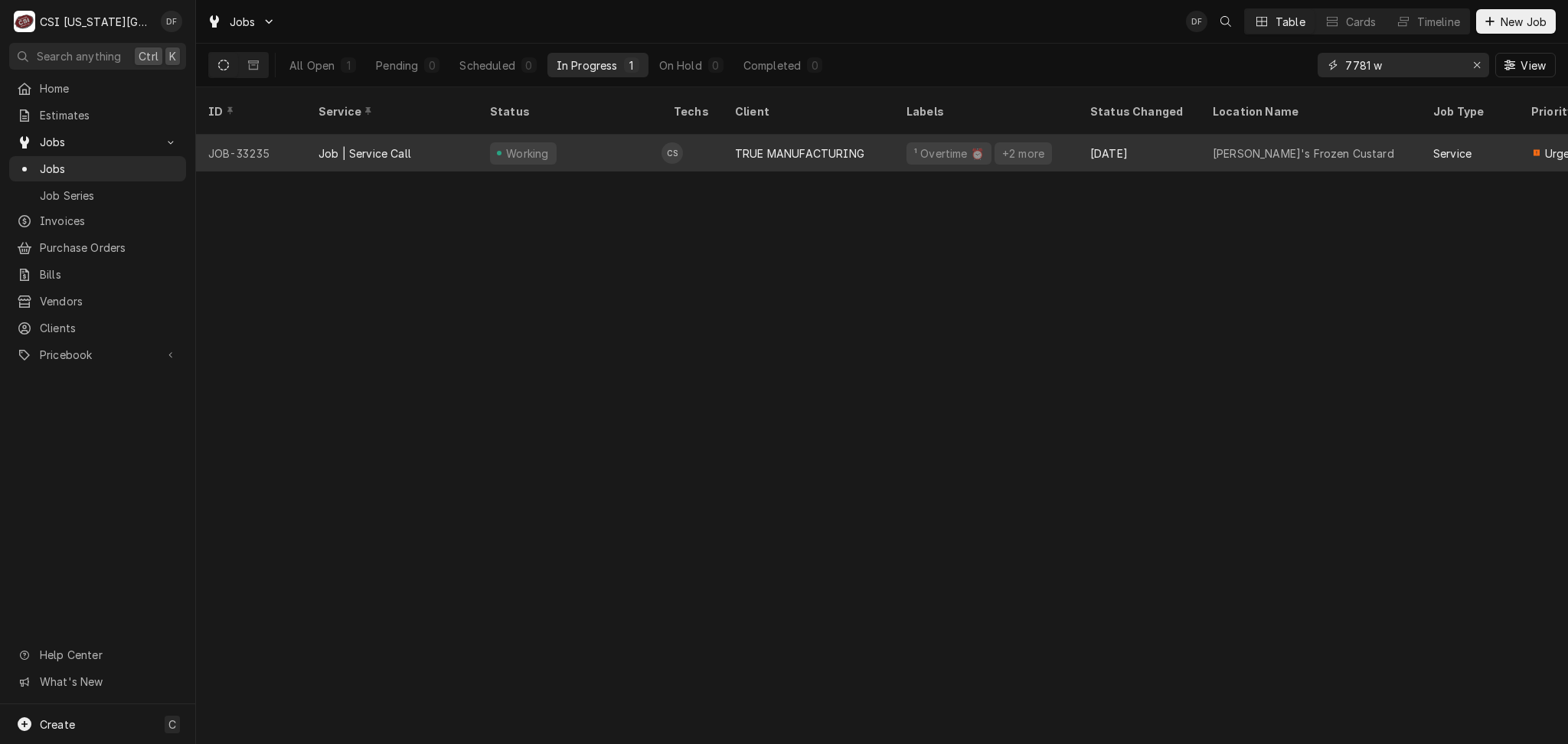
type input "7781 w"
click at [833, 146] on div "TRUE MANUFACTURING" at bounding box center [799, 154] width 129 height 16
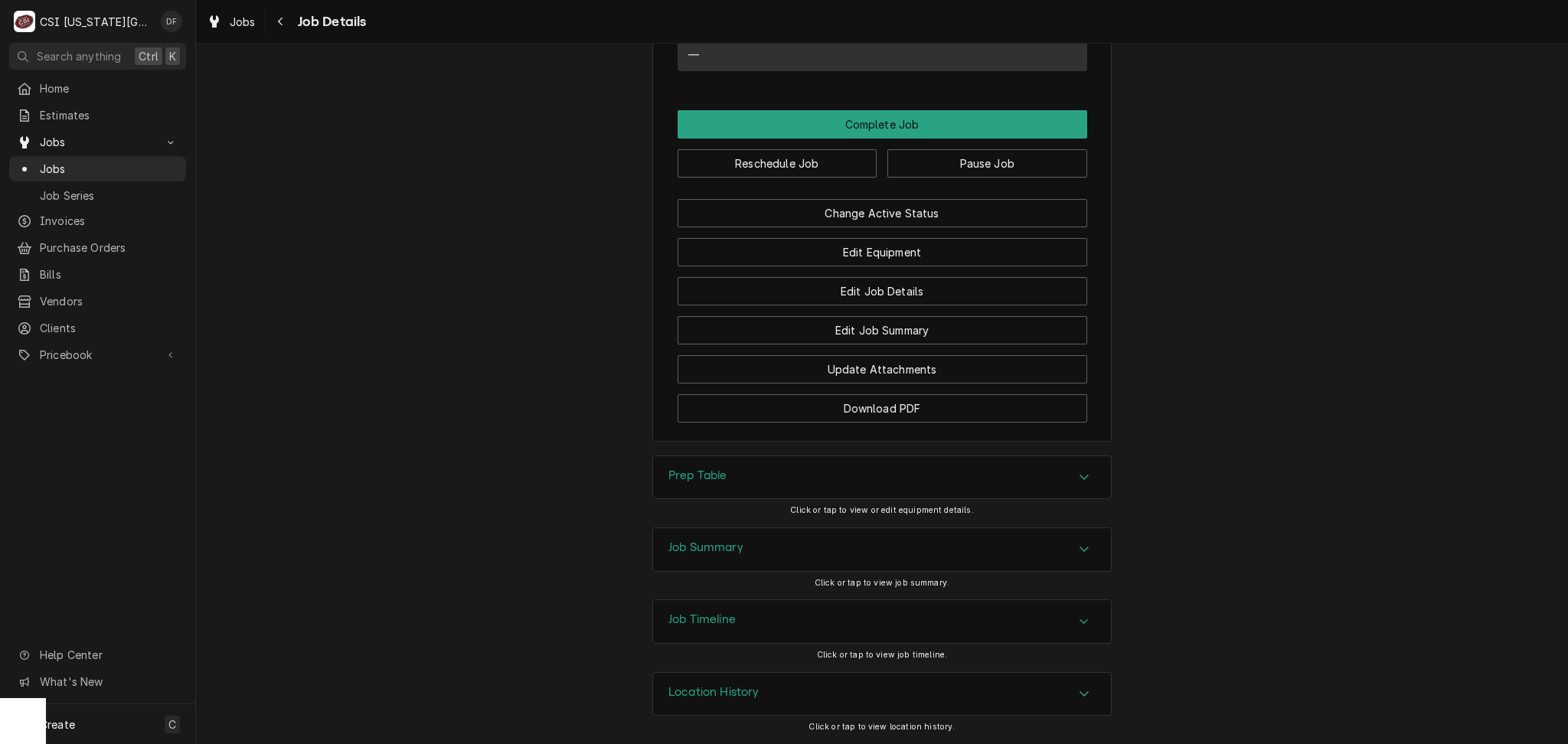
scroll to position [2072, 0]
click at [803, 545] on div "Job Summary" at bounding box center [881, 549] width 458 height 43
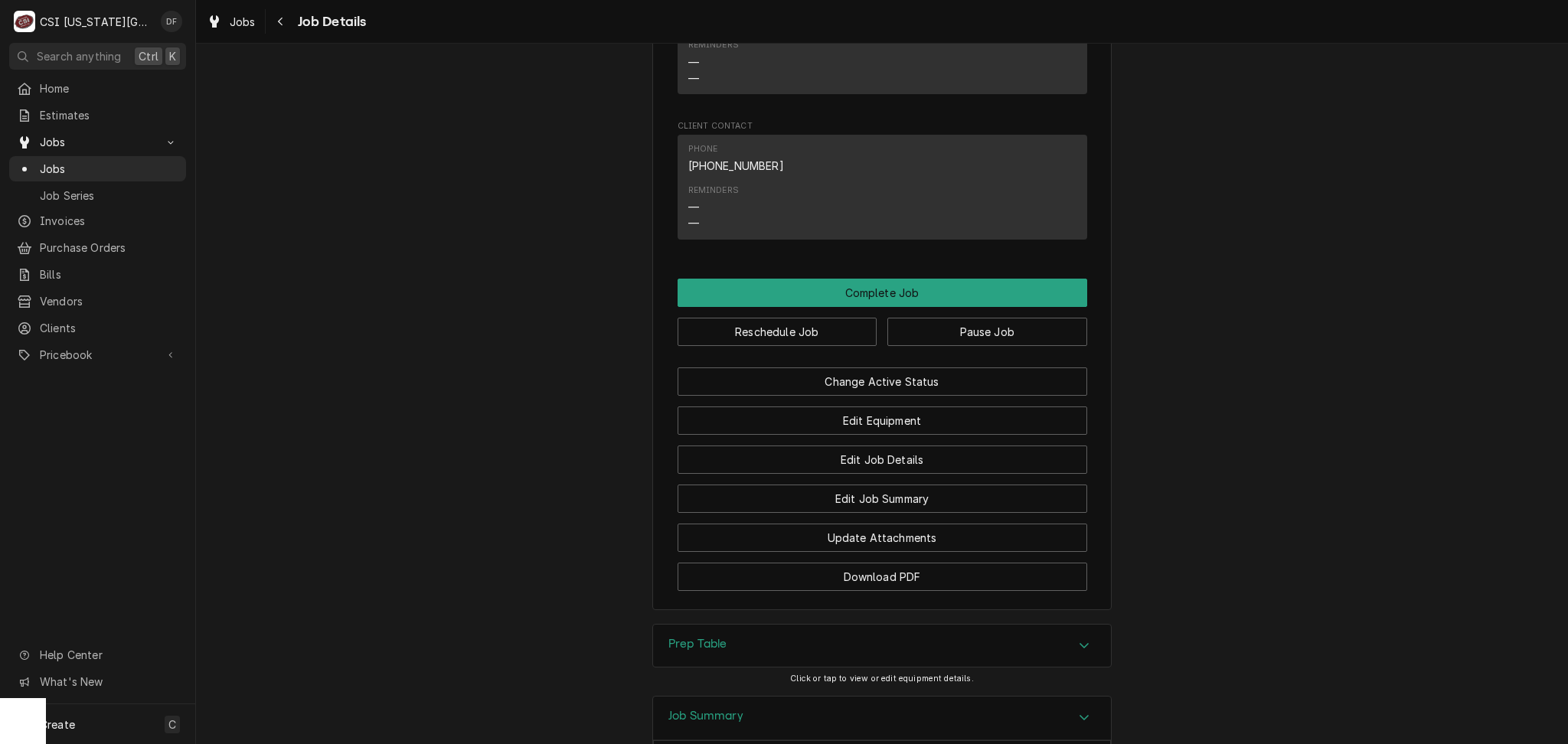
scroll to position [1783, 0]
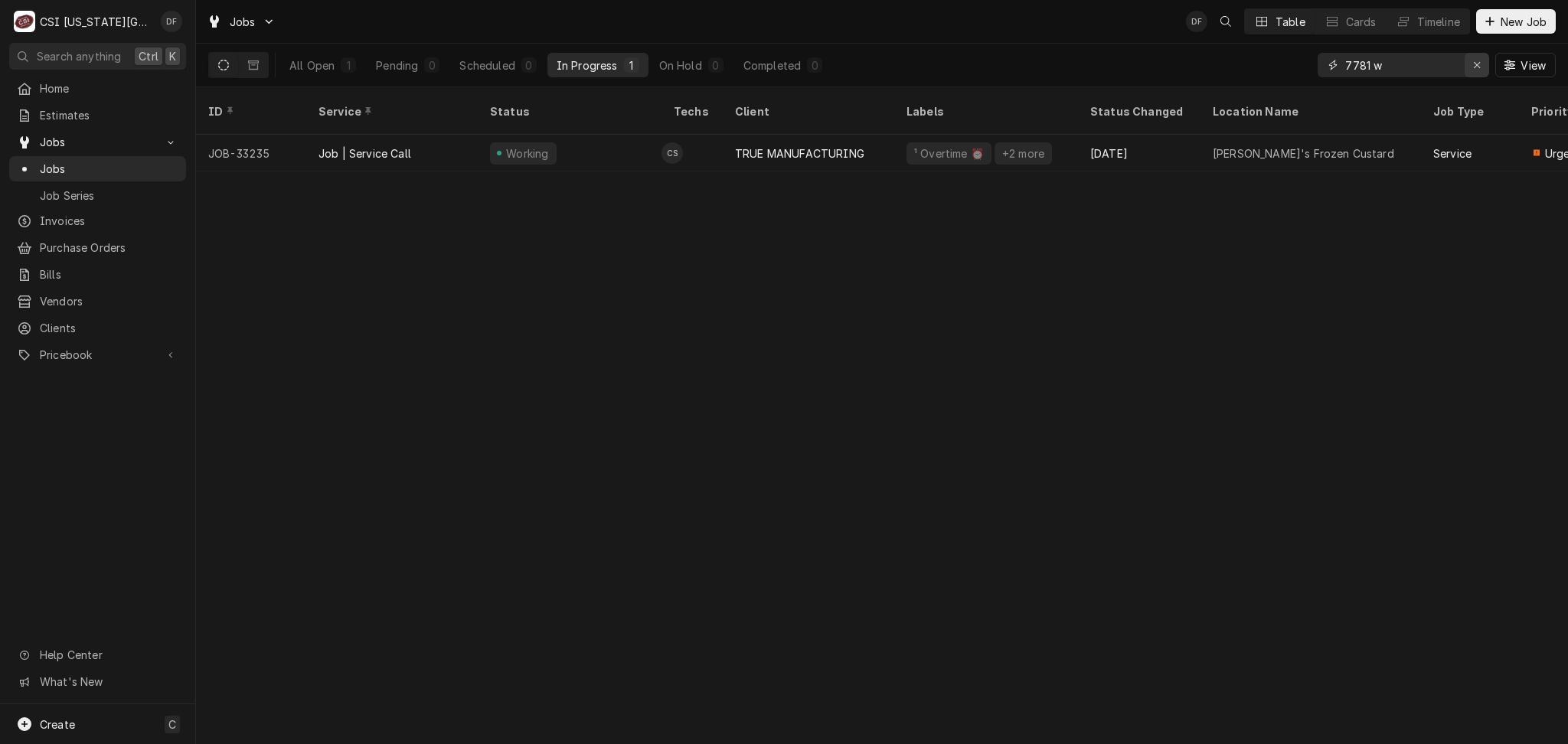
click at [1470, 72] on div "Erase input" at bounding box center [1476, 64] width 15 height 15
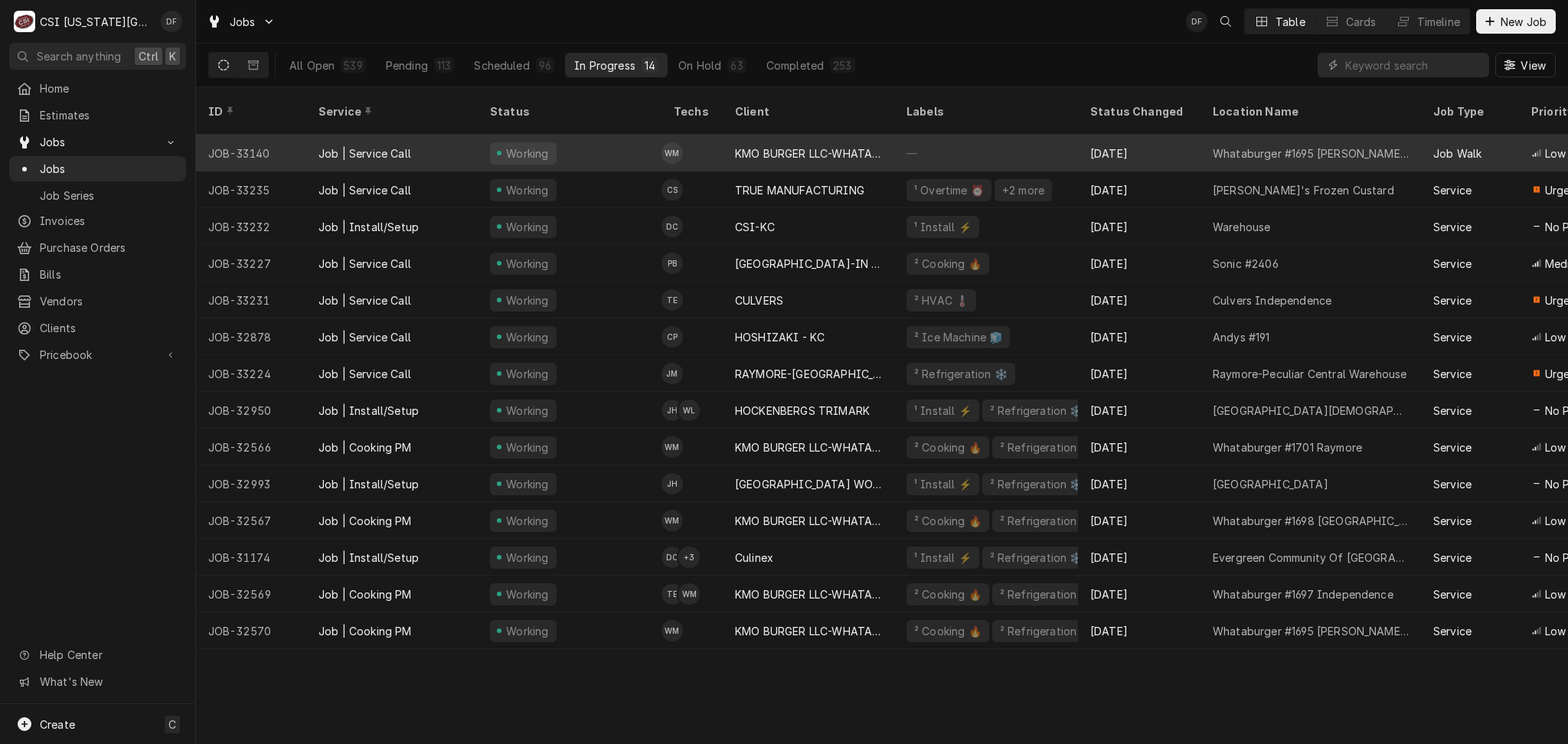
click at [823, 144] on div "KMO BURGER LLC-WHATABURGER" at bounding box center [808, 154] width 171 height 37
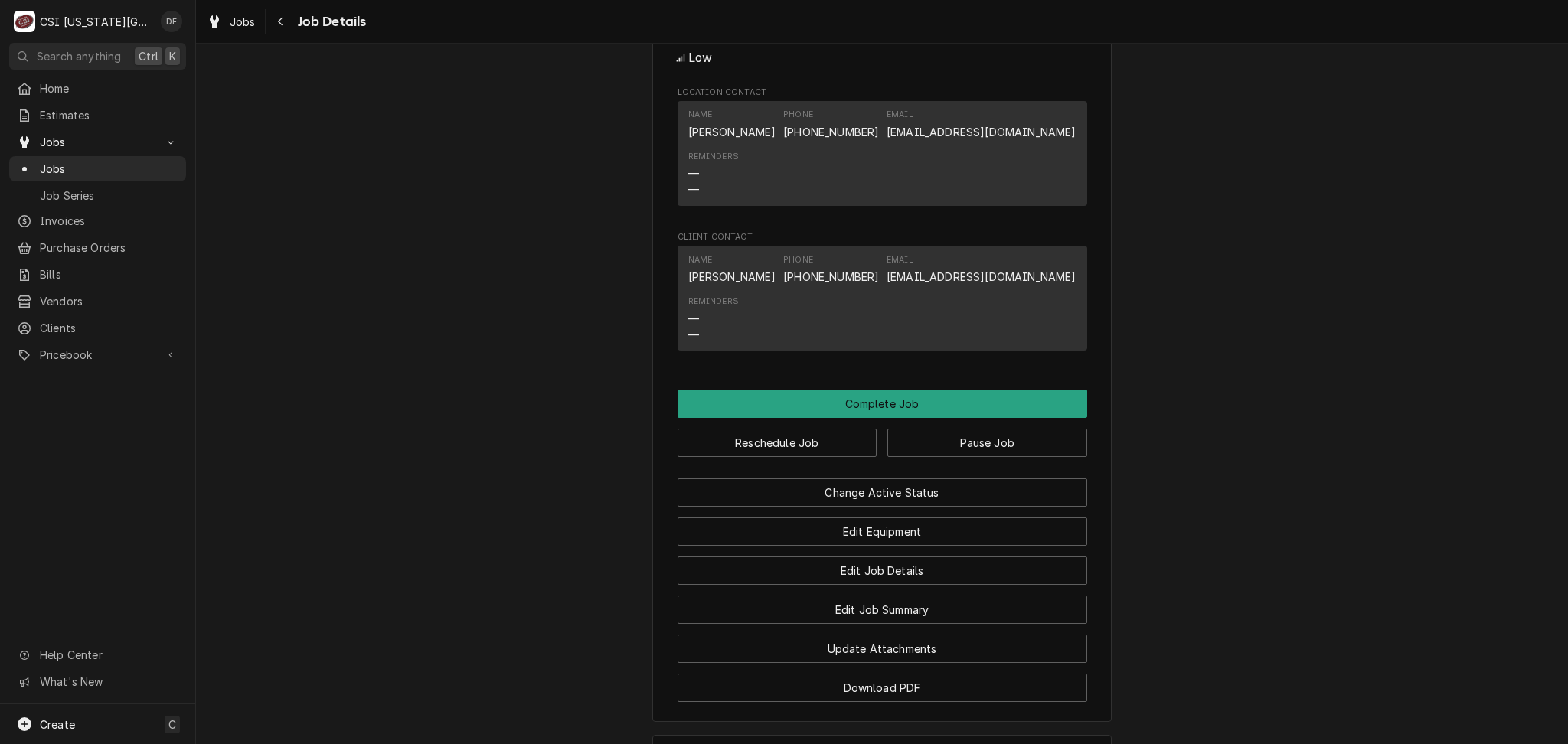
scroll to position [1644, 0]
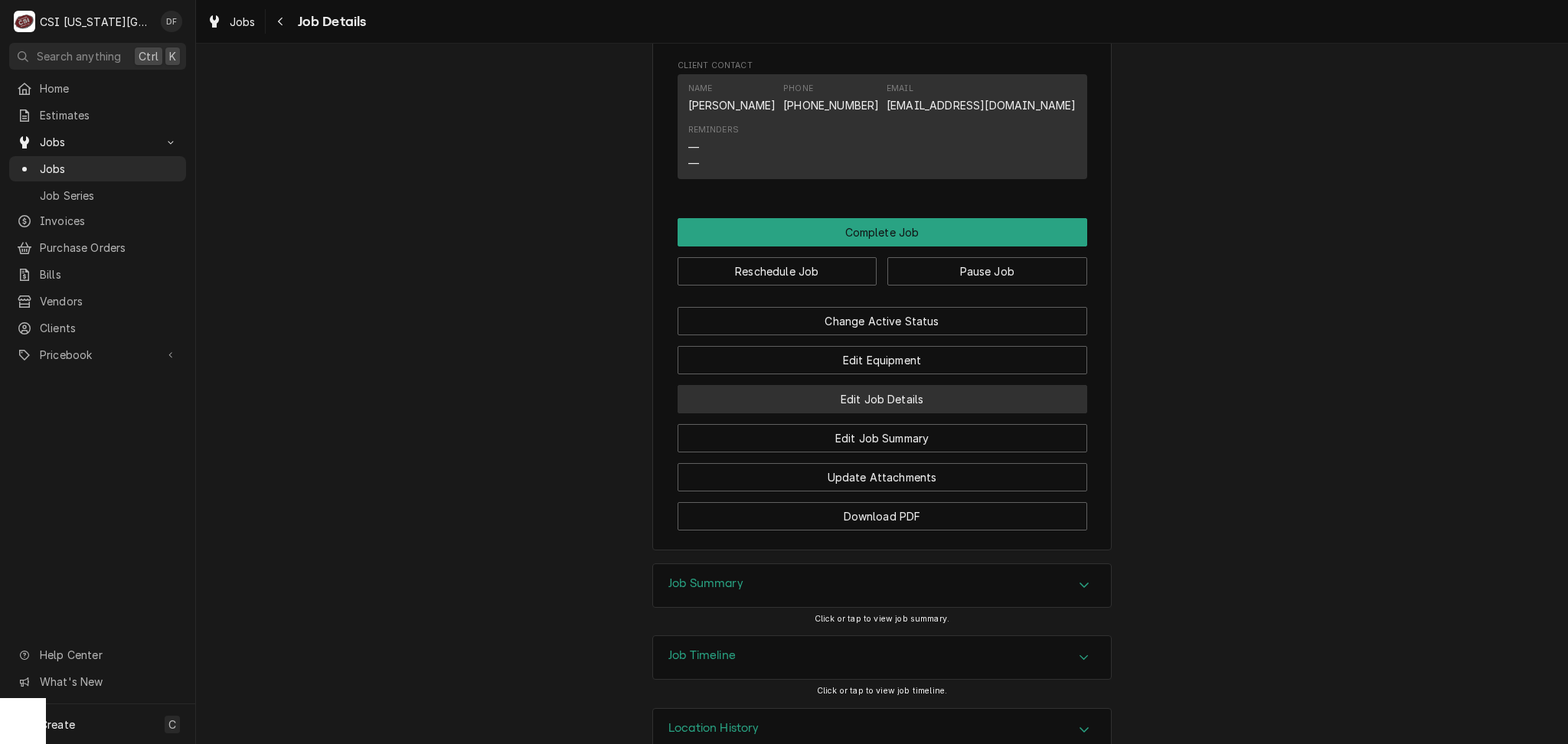
click at [921, 385] on button "Edit Job Details" at bounding box center [881, 399] width 409 height 28
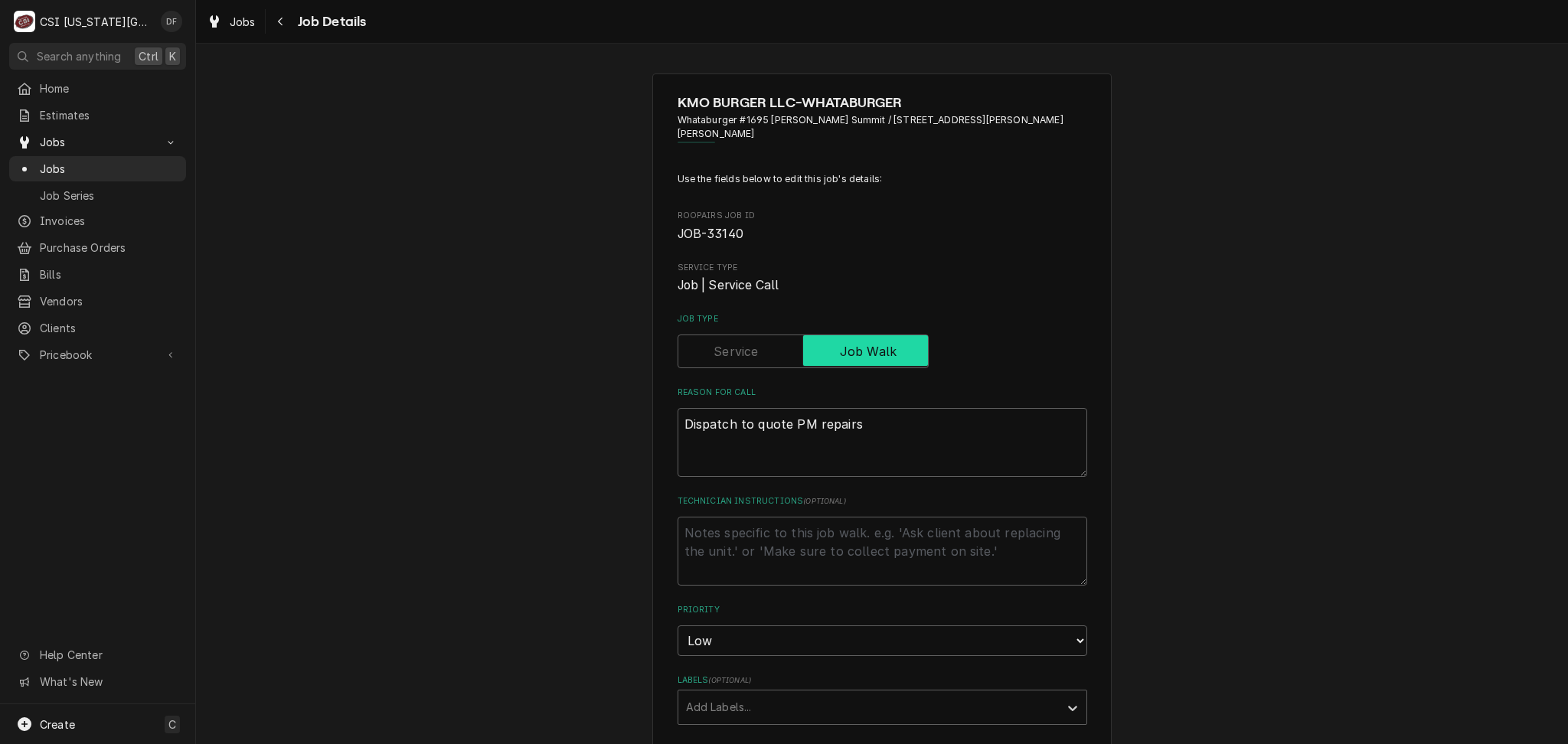
type textarea "x"
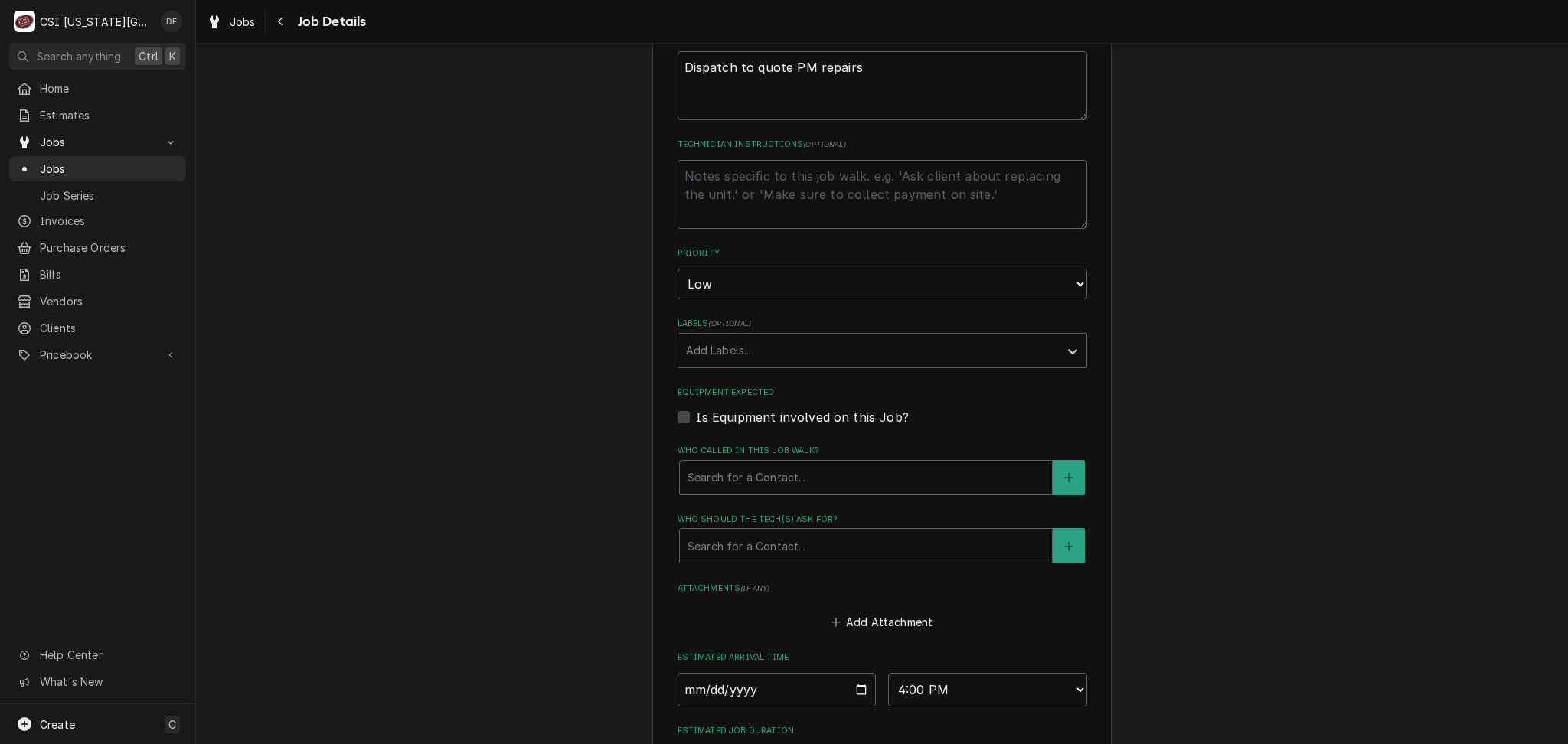
scroll to position [408, 0]
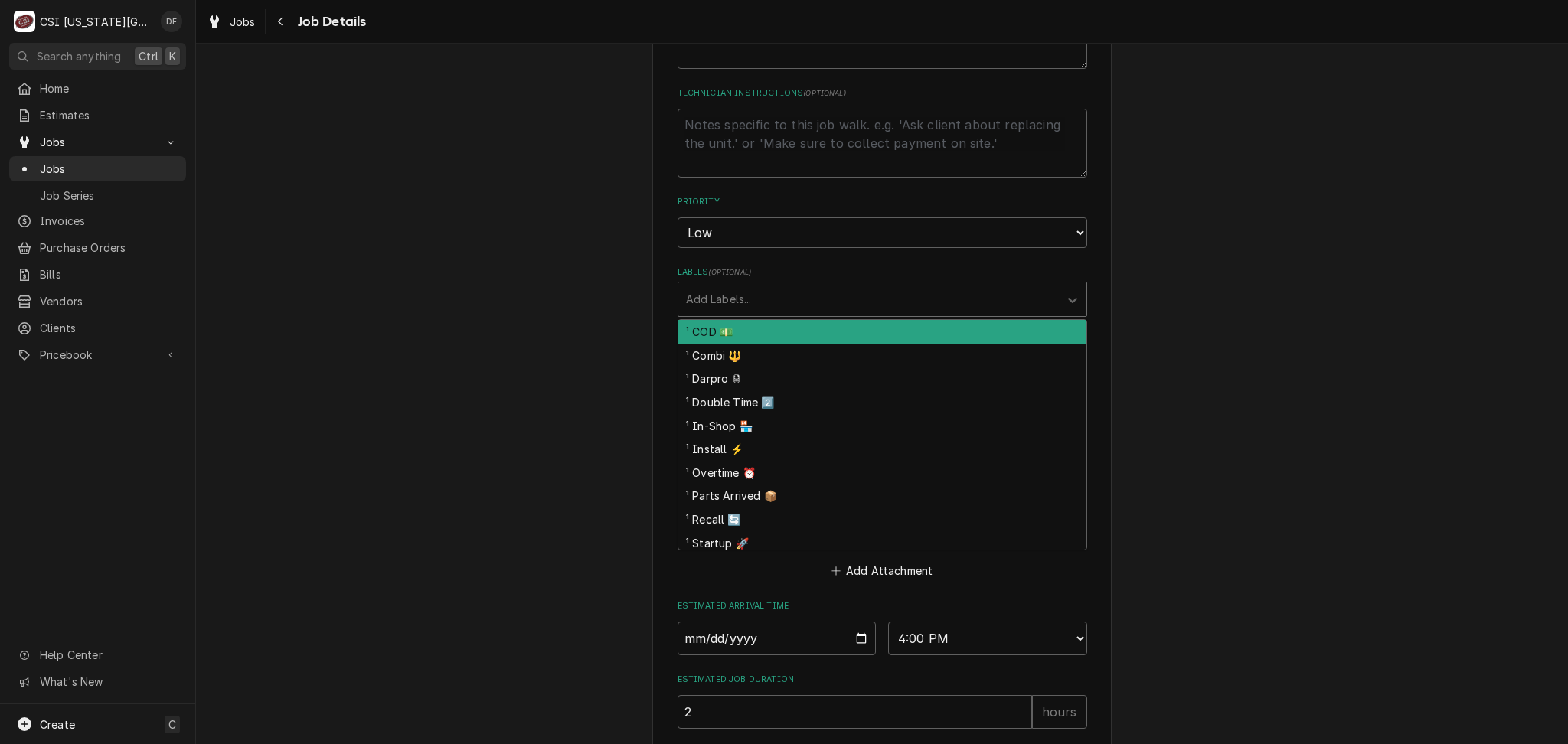
click at [811, 301] on div "Labels" at bounding box center [868, 299] width 365 height 27
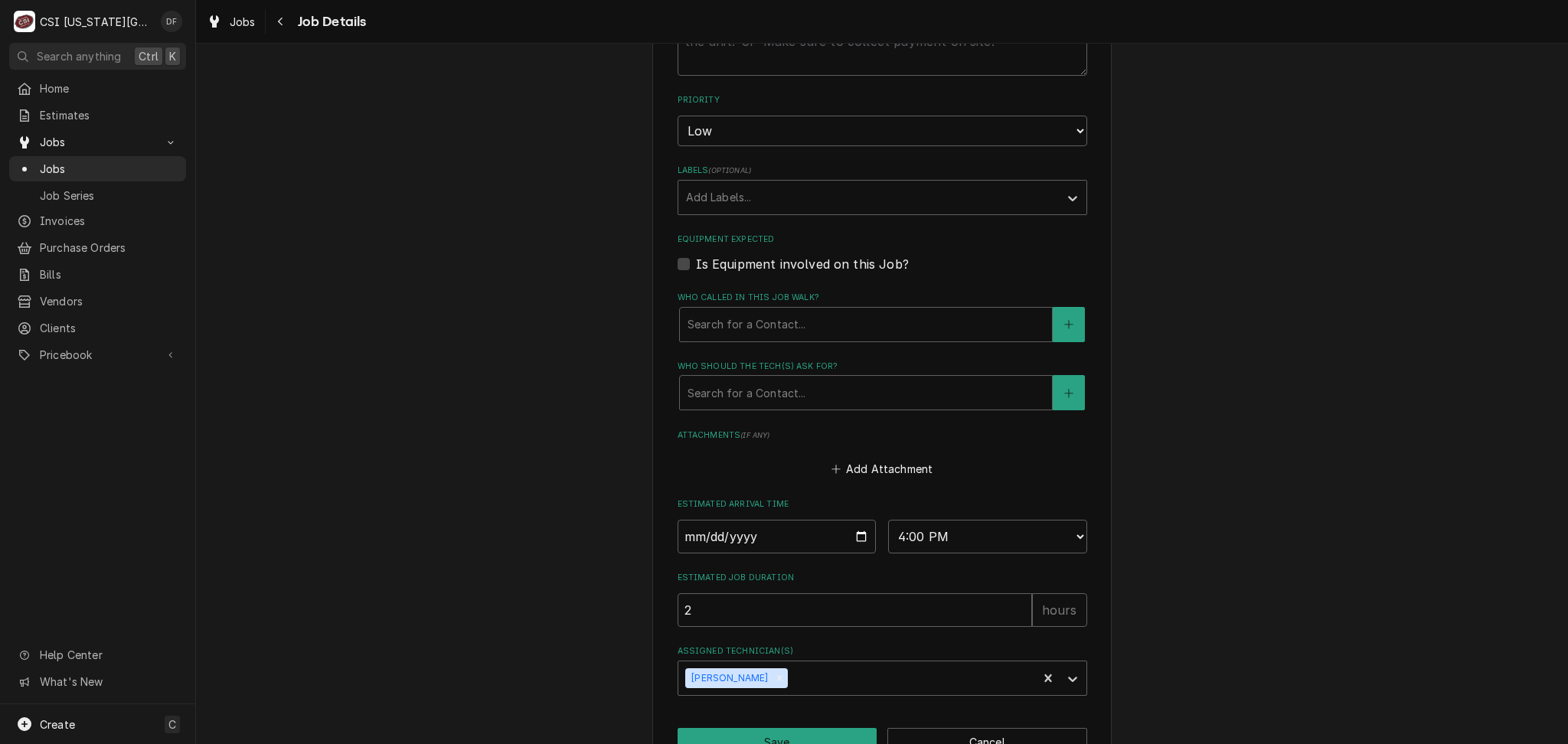
scroll to position [553, 0]
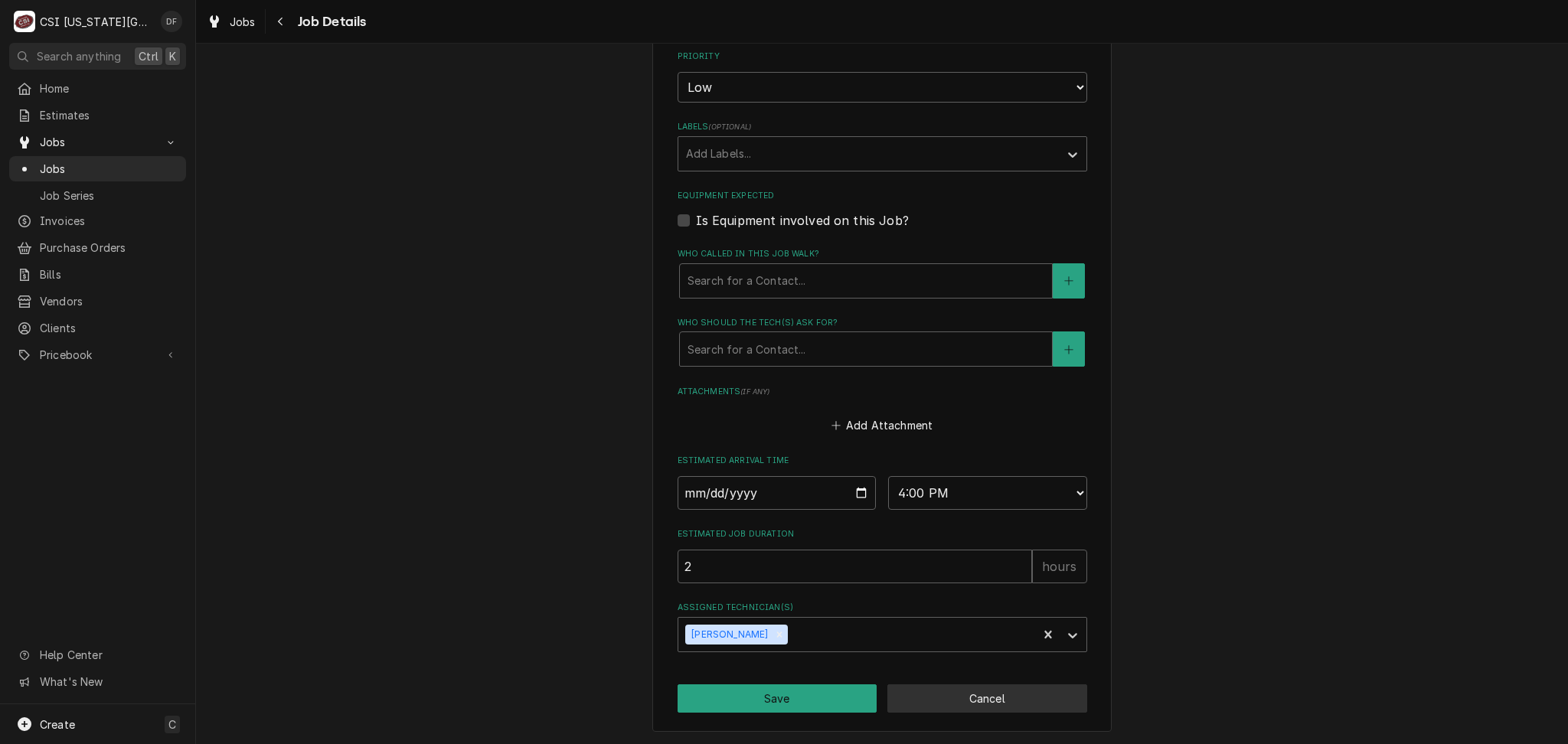
click at [1007, 696] on button "Cancel" at bounding box center [987, 698] width 199 height 28
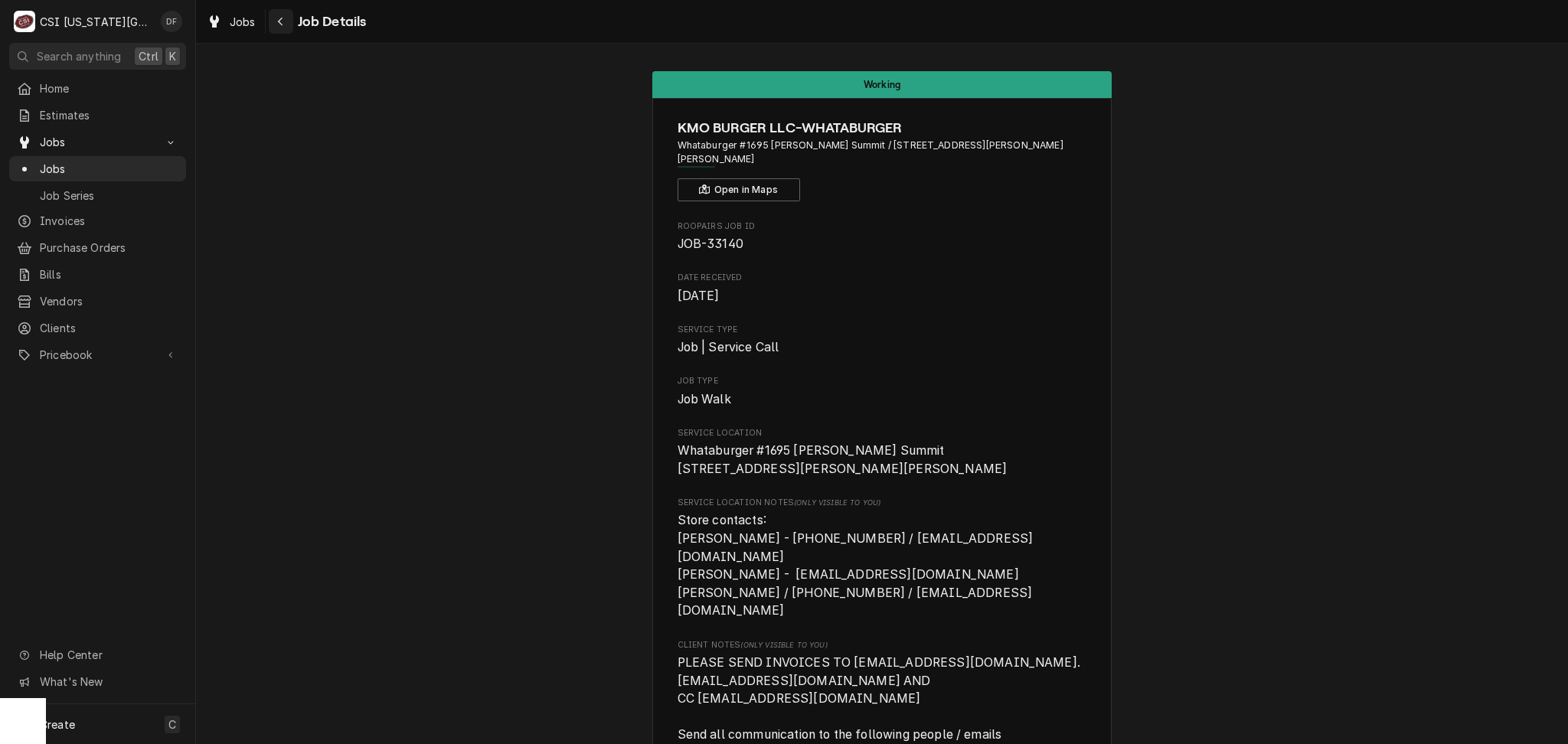
click at [273, 25] on div "Navigate back" at bounding box center [281, 21] width 15 height 15
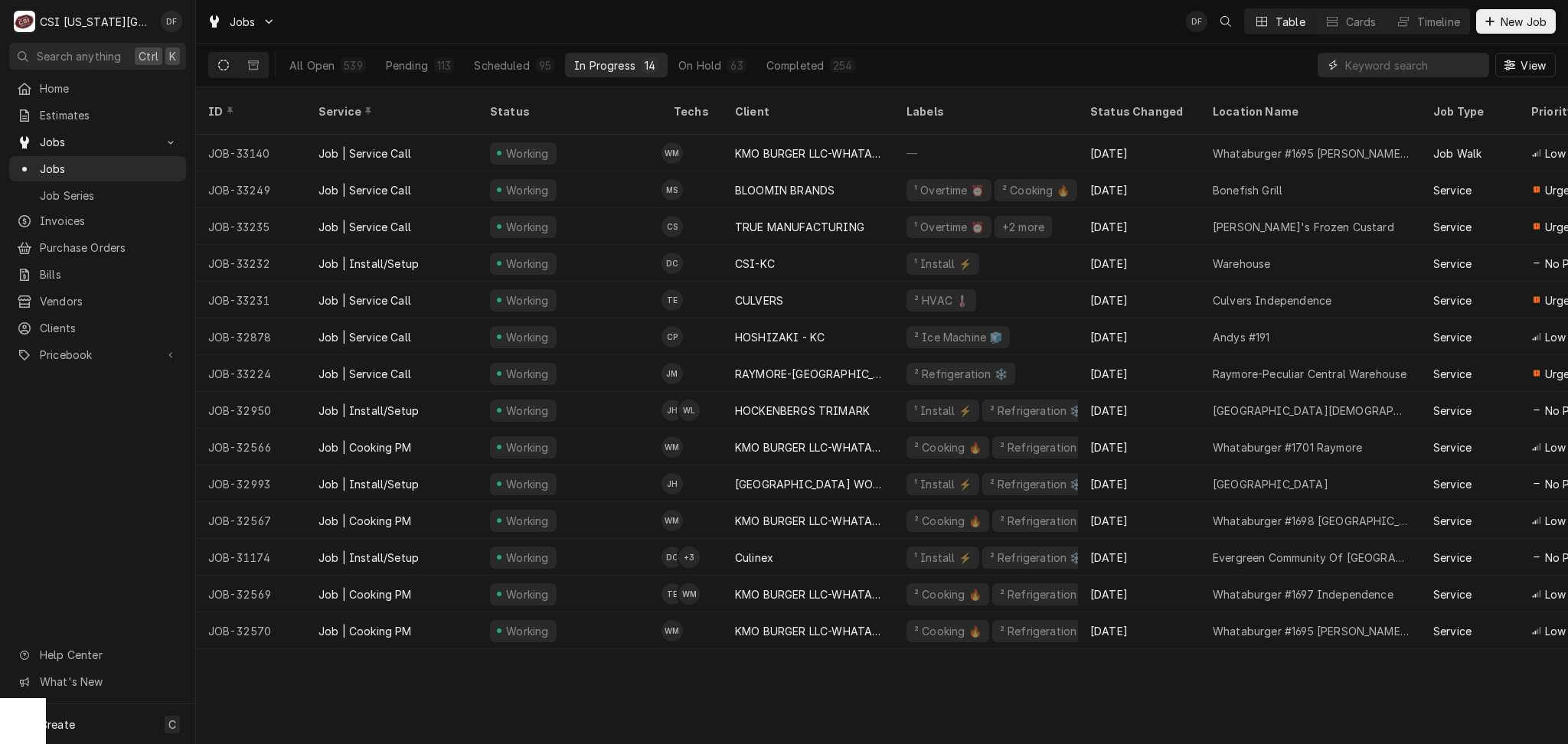
click at [1406, 60] on input "Dynamic Content Wrapper" at bounding box center [1413, 65] width 136 height 24
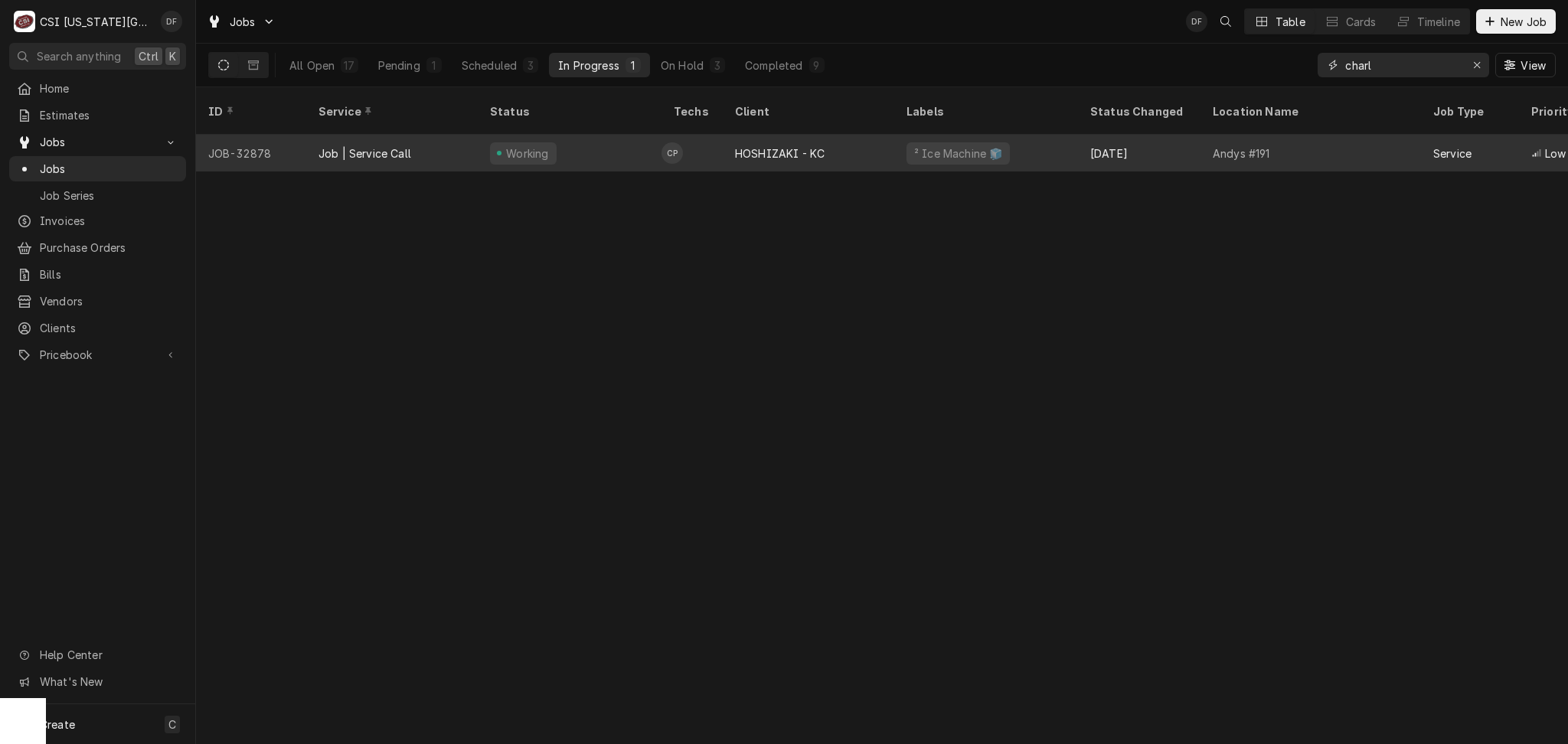
type input "charl"
click at [861, 142] on div "HOSHIZAKI - KC" at bounding box center [808, 154] width 171 height 37
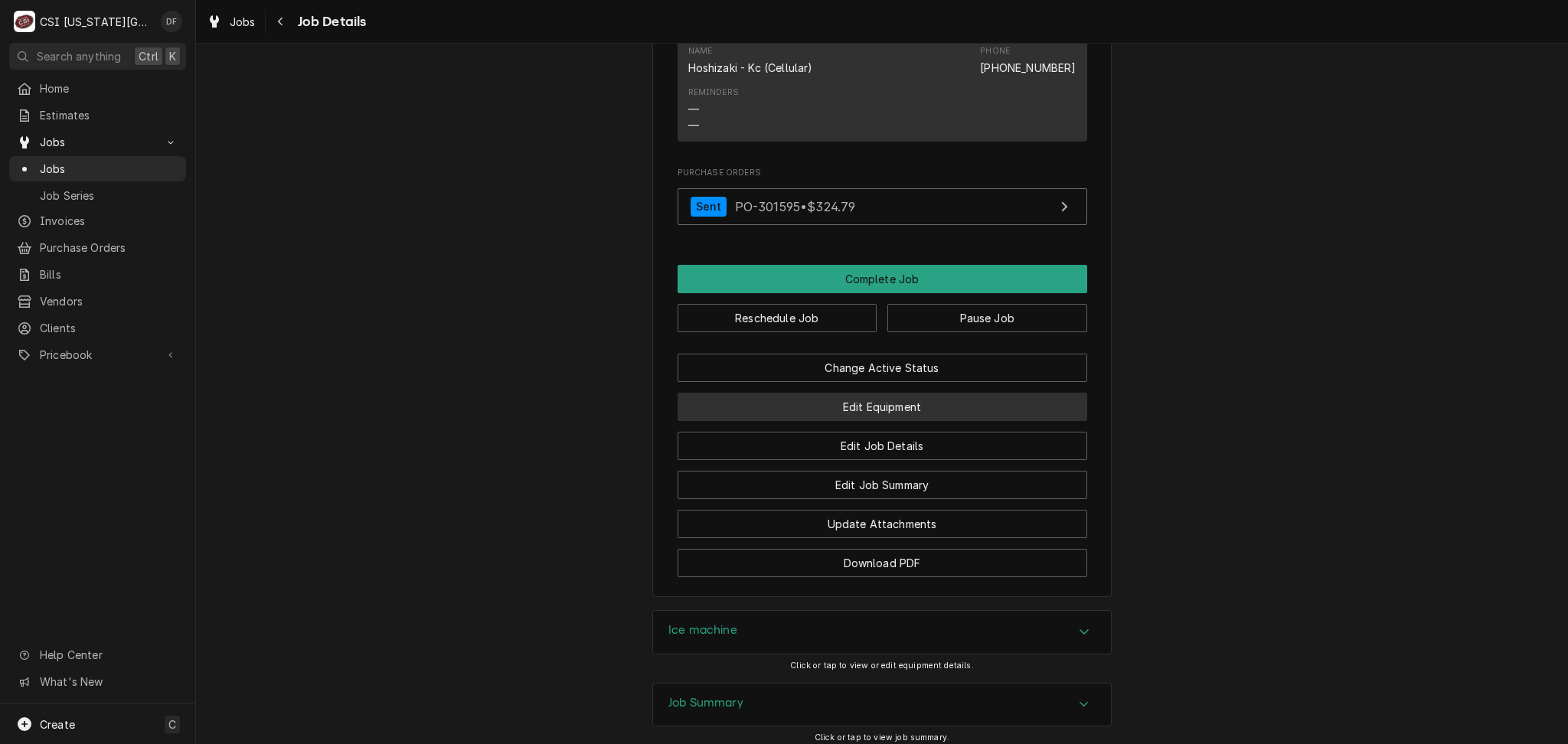
scroll to position [1735, 0]
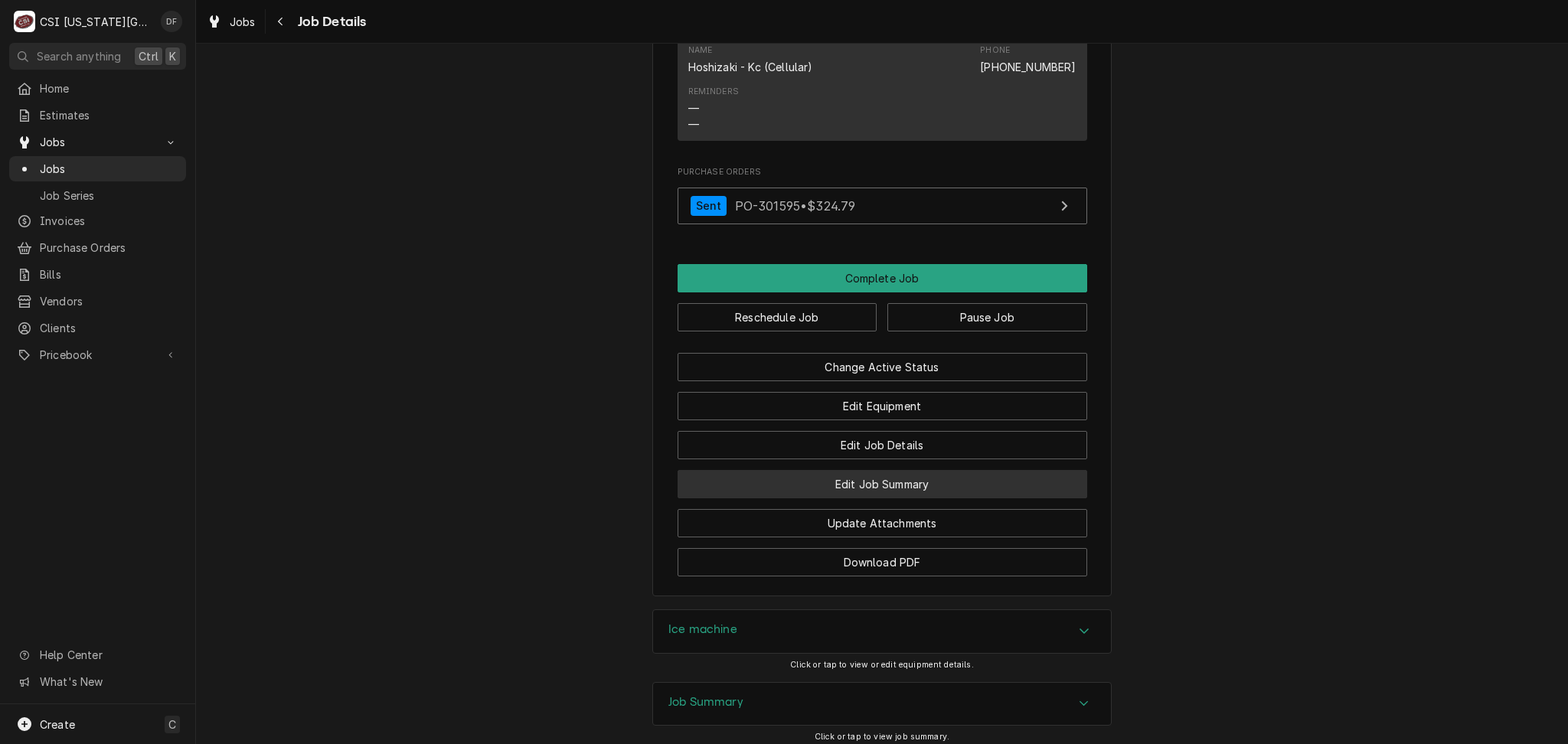
click at [916, 470] on button "Edit Job Summary" at bounding box center [881, 483] width 409 height 28
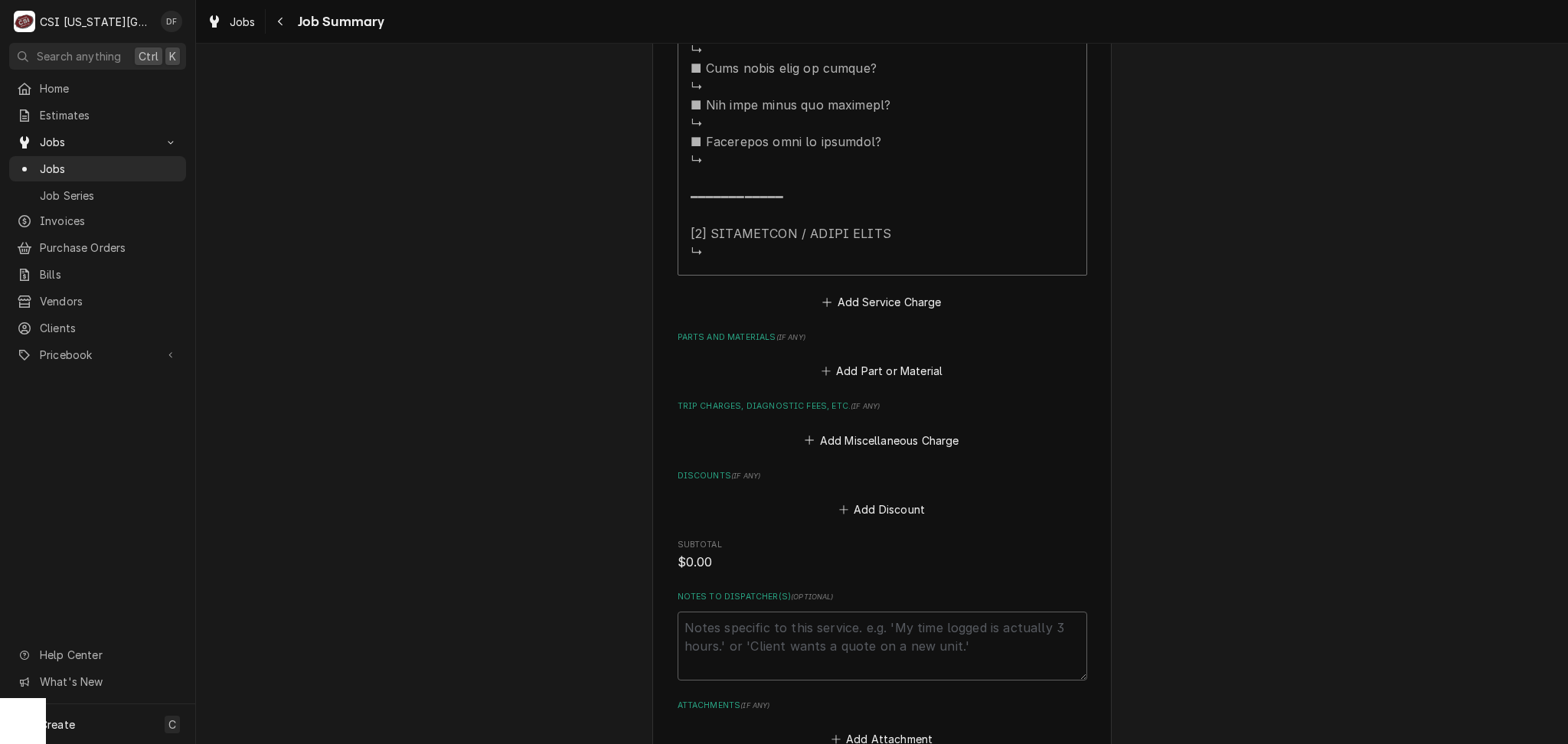
scroll to position [1735, 0]
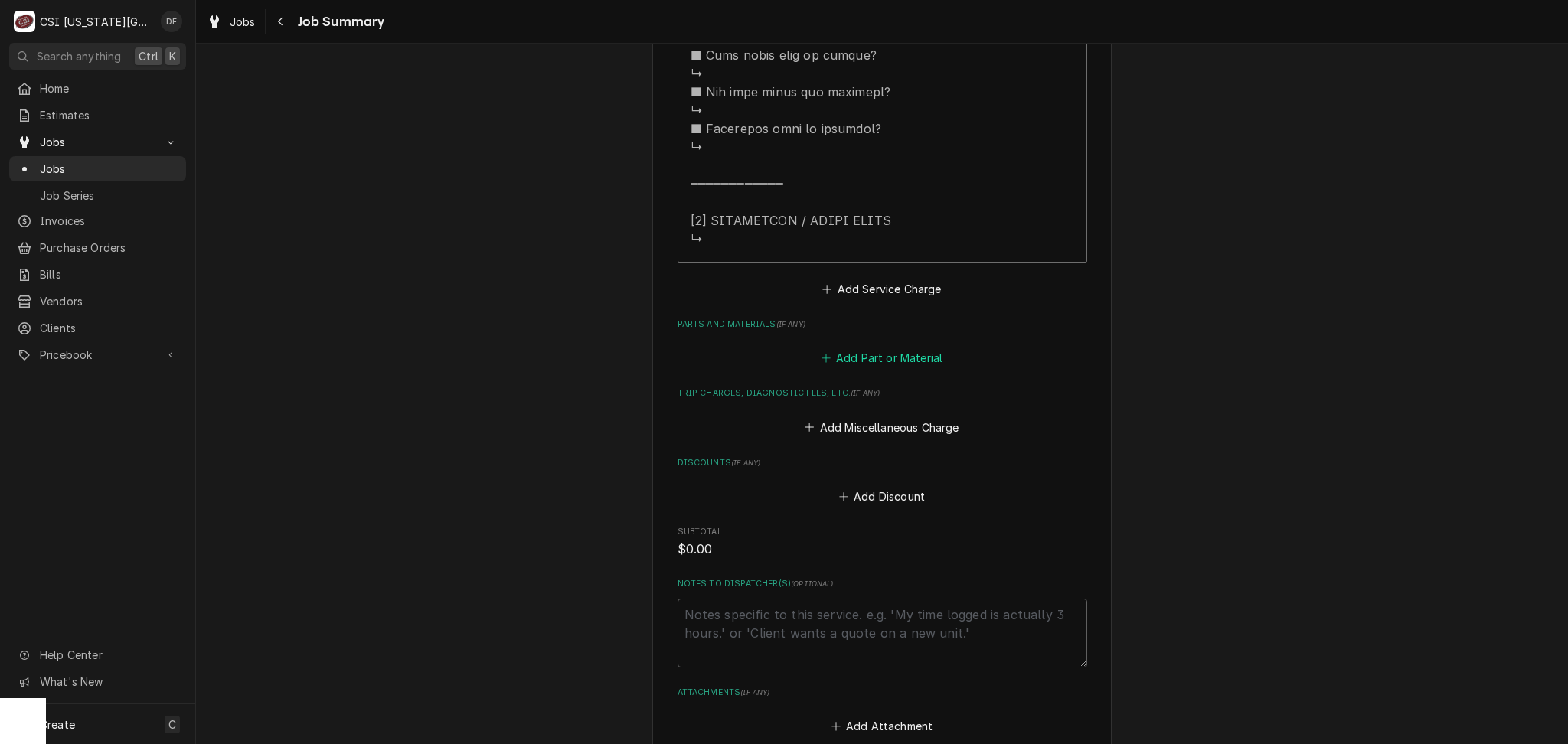
click at [892, 359] on button "Add Part or Material" at bounding box center [881, 358] width 126 height 22
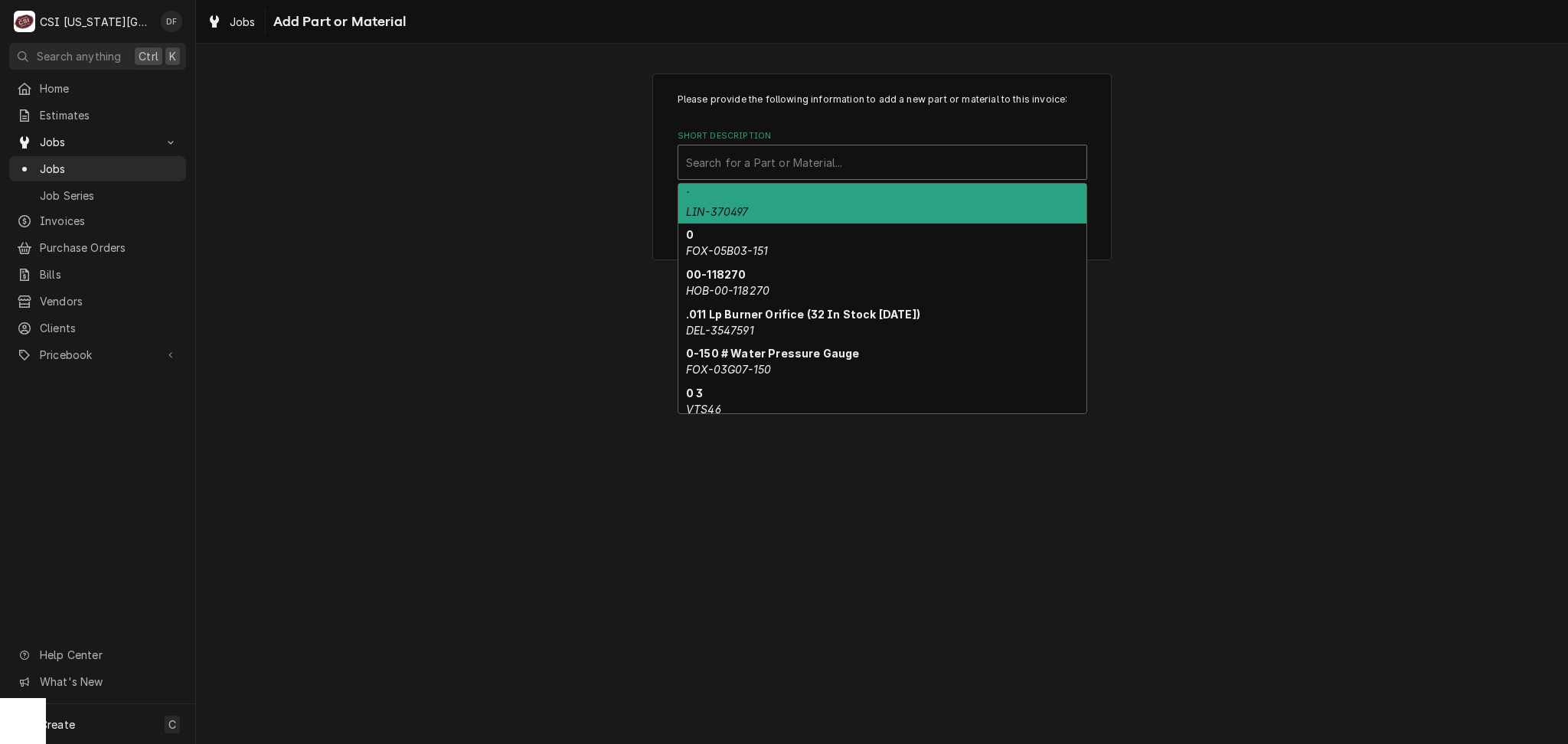
click at [815, 151] on div "Short Description" at bounding box center [882, 162] width 392 height 27
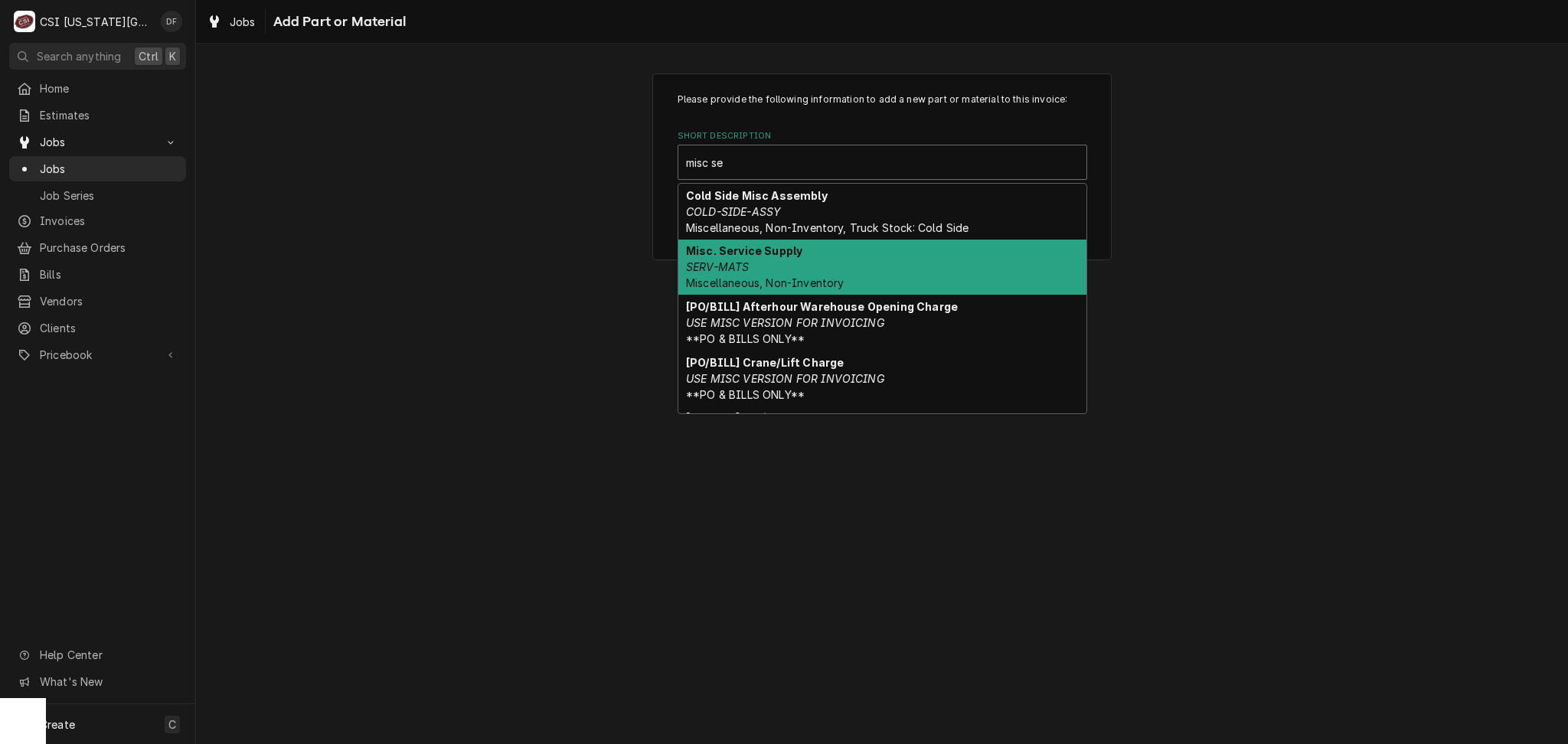
type input "misc se"
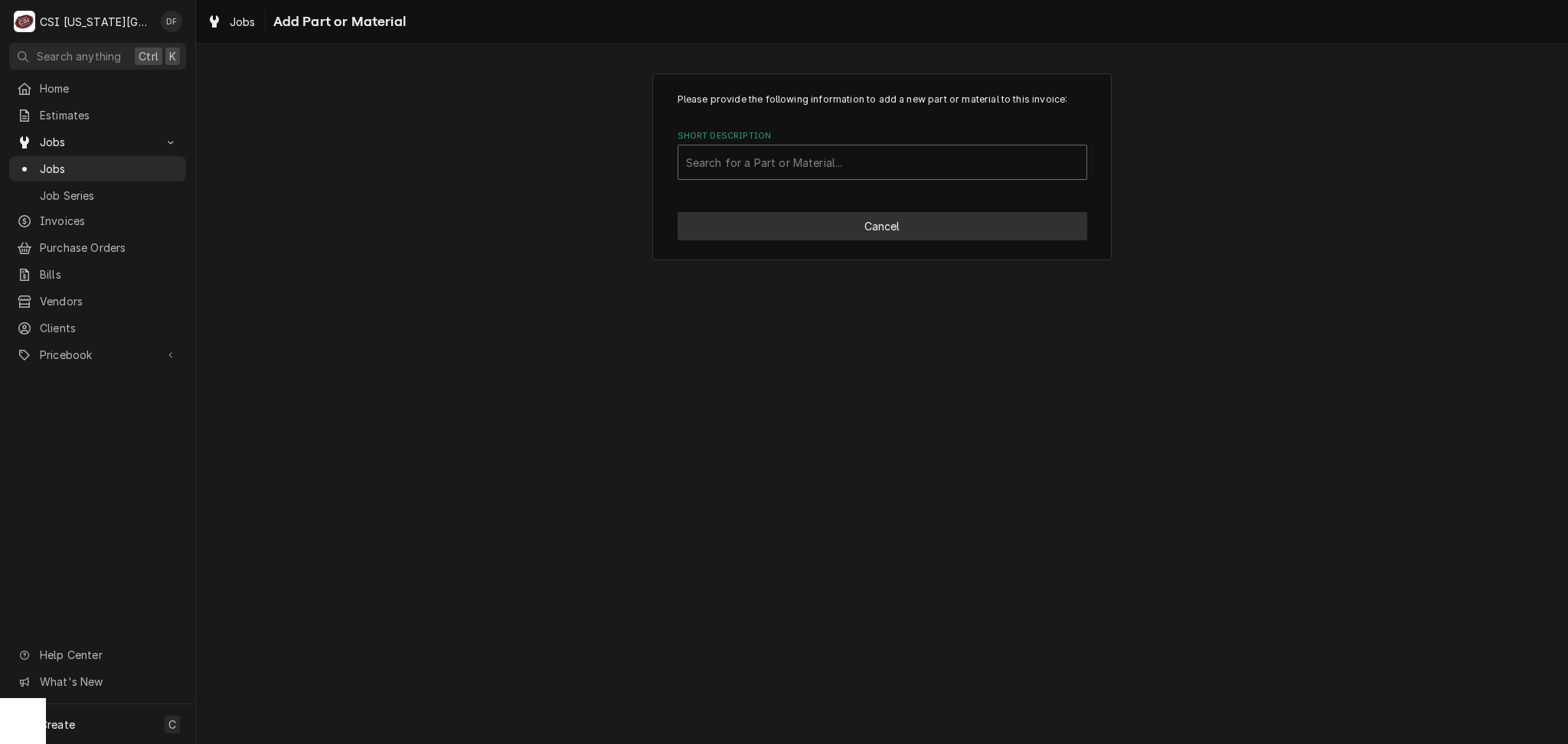
click at [898, 228] on button "Cancel" at bounding box center [881, 226] width 409 height 28
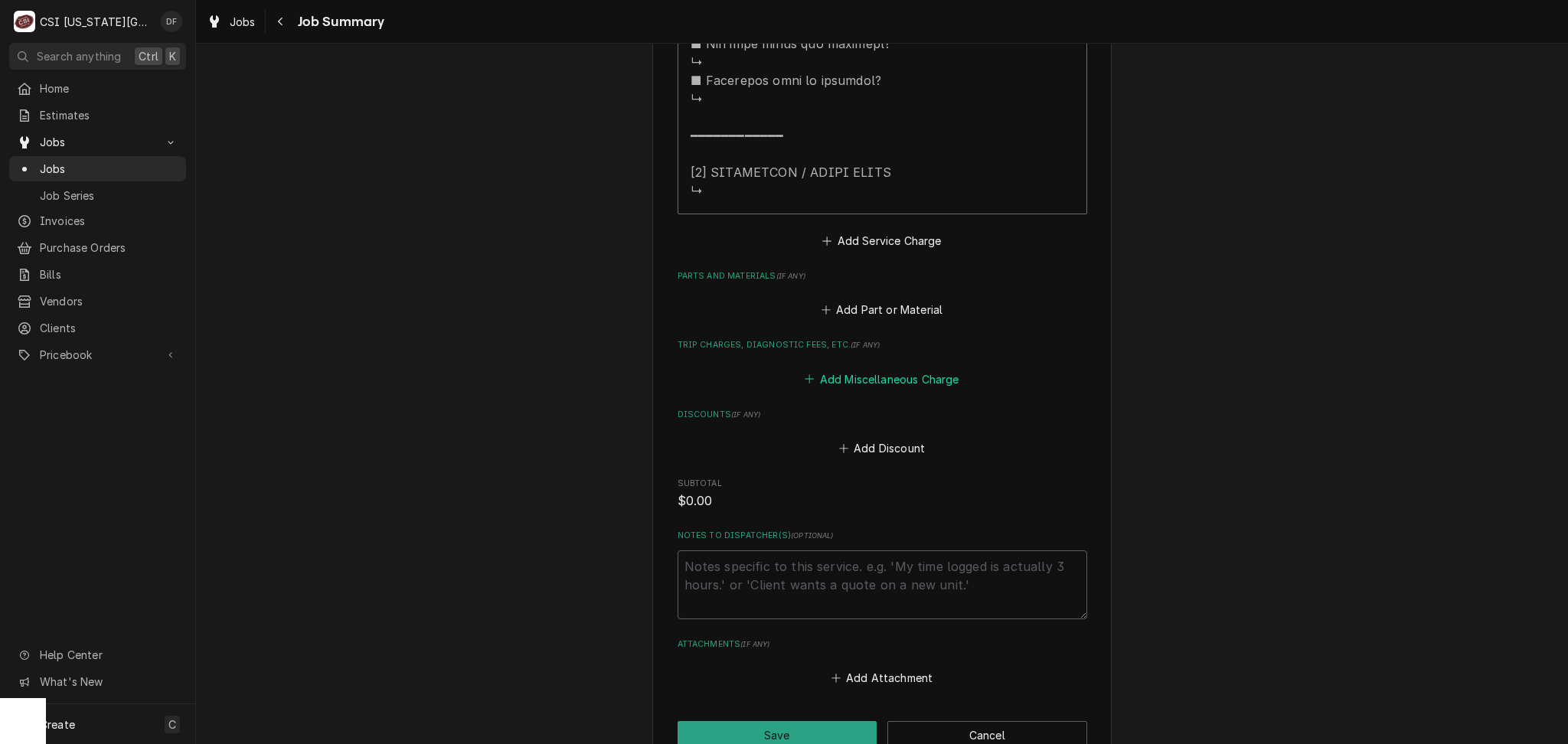
click at [924, 381] on button "Add Miscellaneous Charge" at bounding box center [882, 379] width 159 height 22
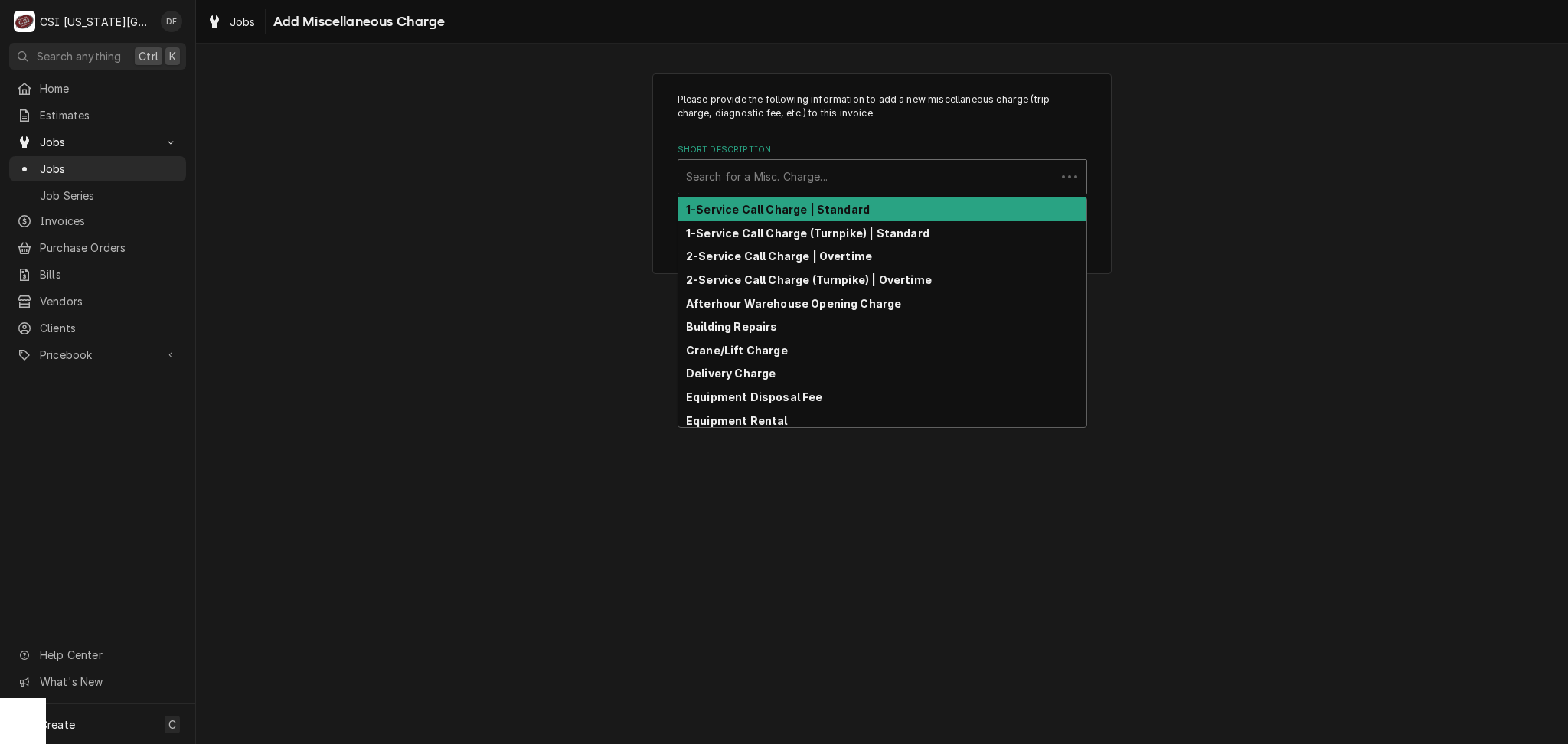
click at [786, 168] on div "Short Description" at bounding box center [867, 177] width 362 height 27
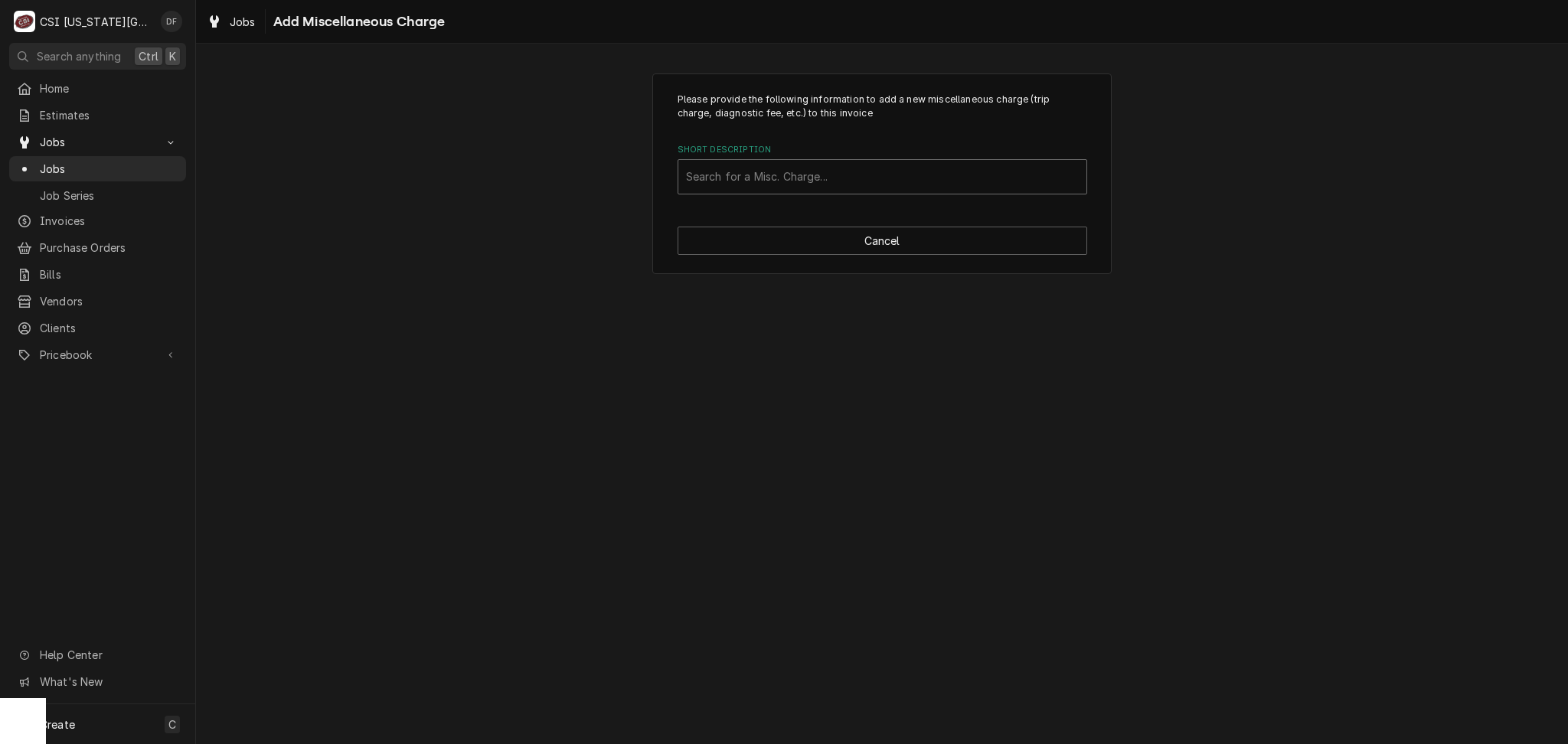
click at [798, 175] on div "Short Description" at bounding box center [882, 177] width 392 height 27
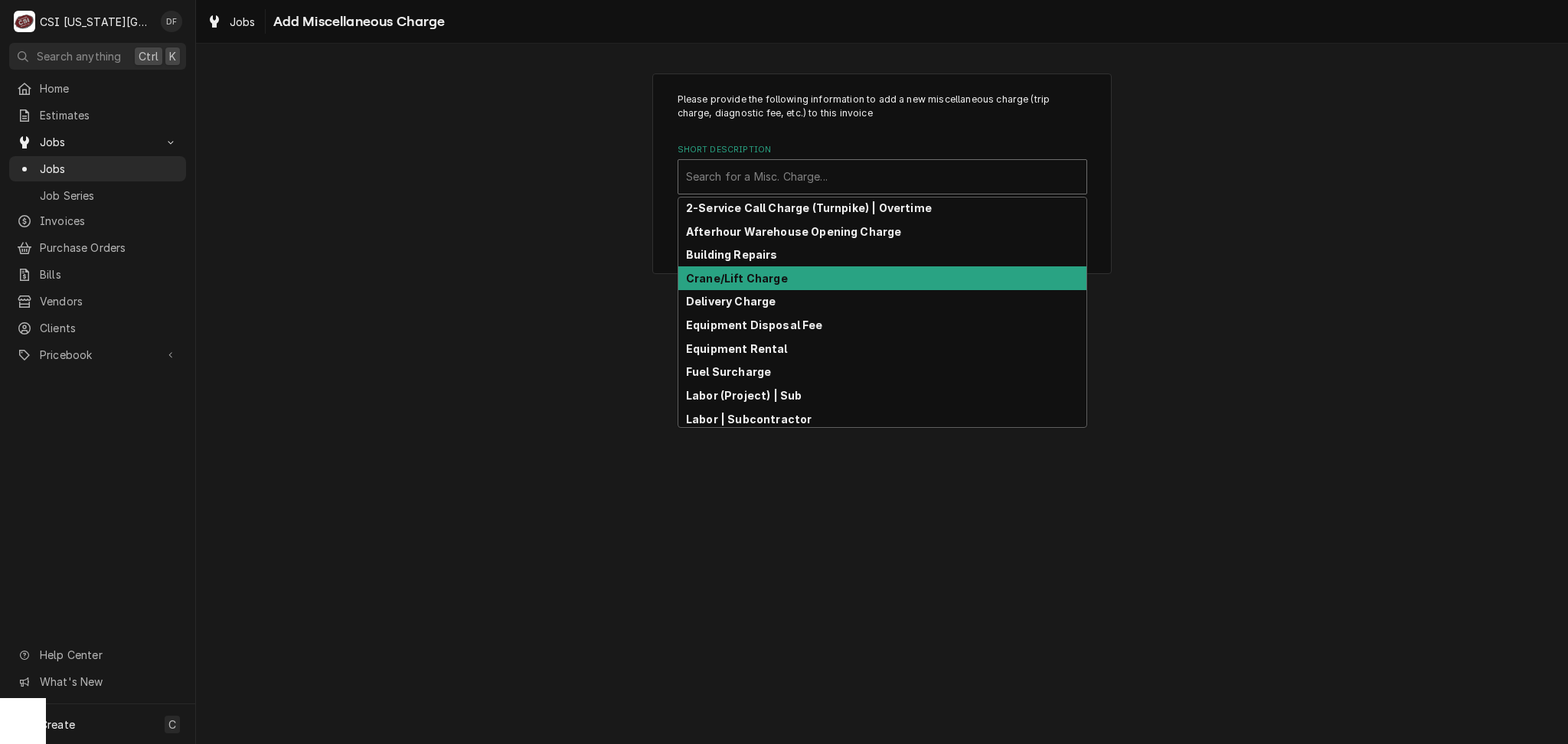
scroll to position [102, 0]
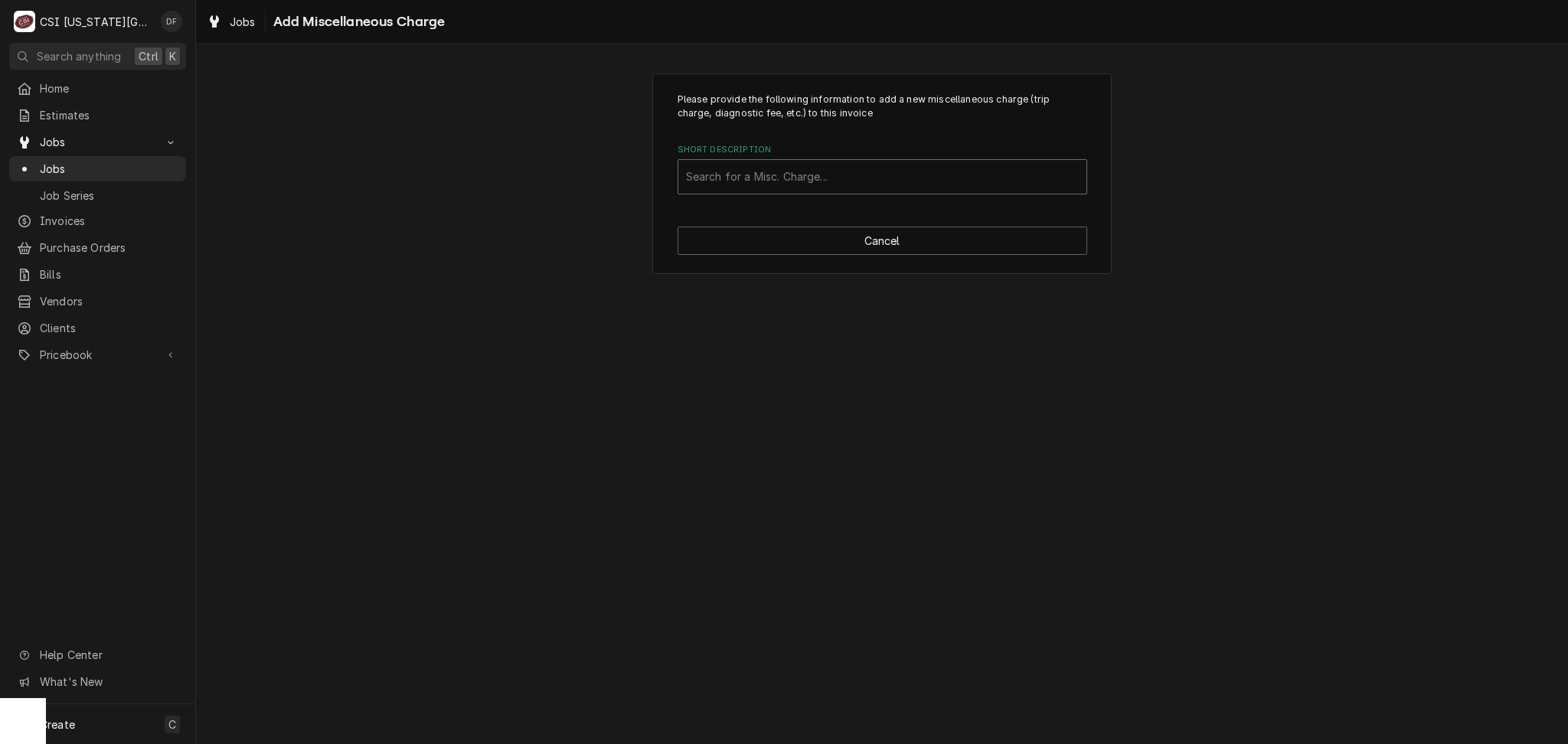
click at [762, 176] on div "Short Description" at bounding box center [882, 177] width 392 height 27
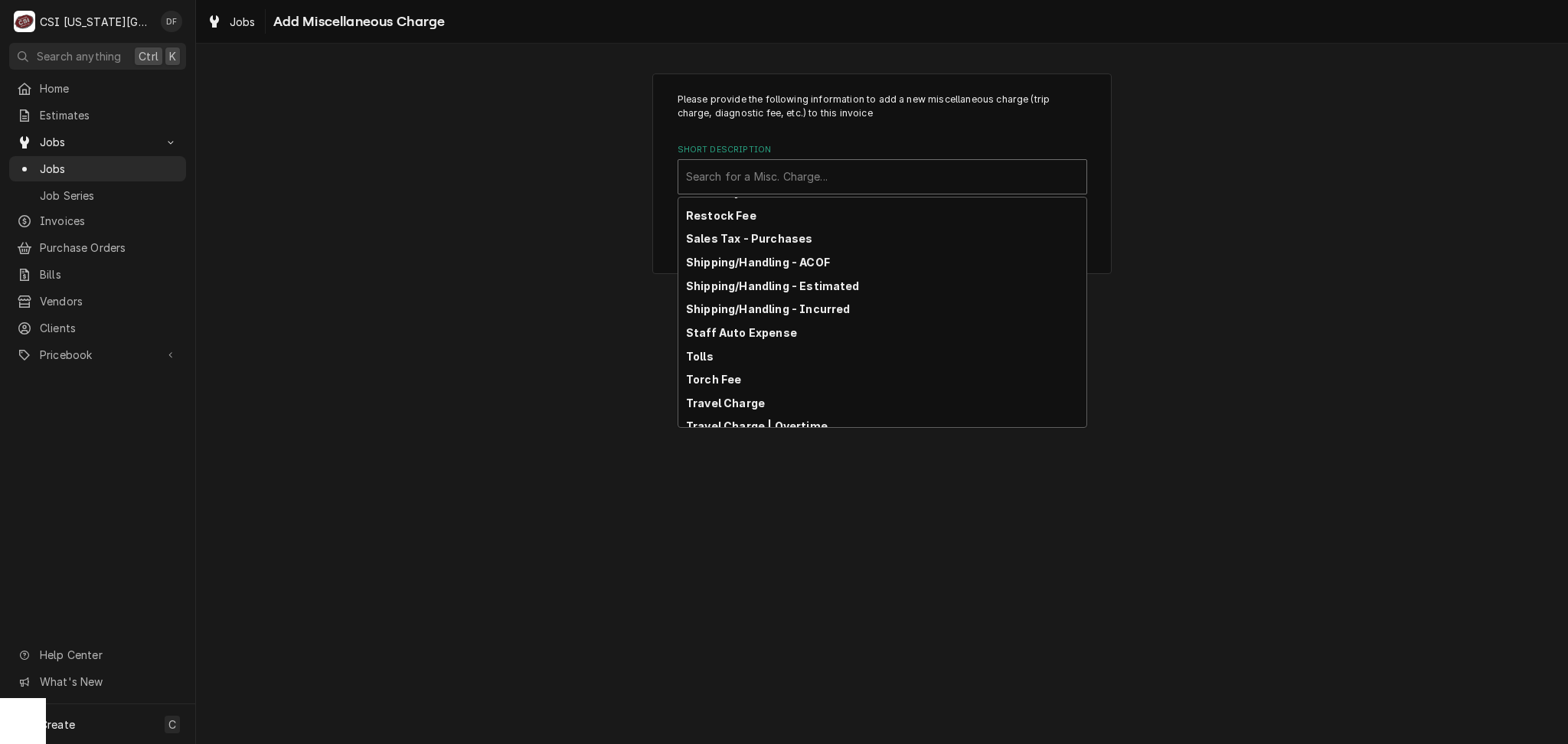
scroll to position [590, 0]
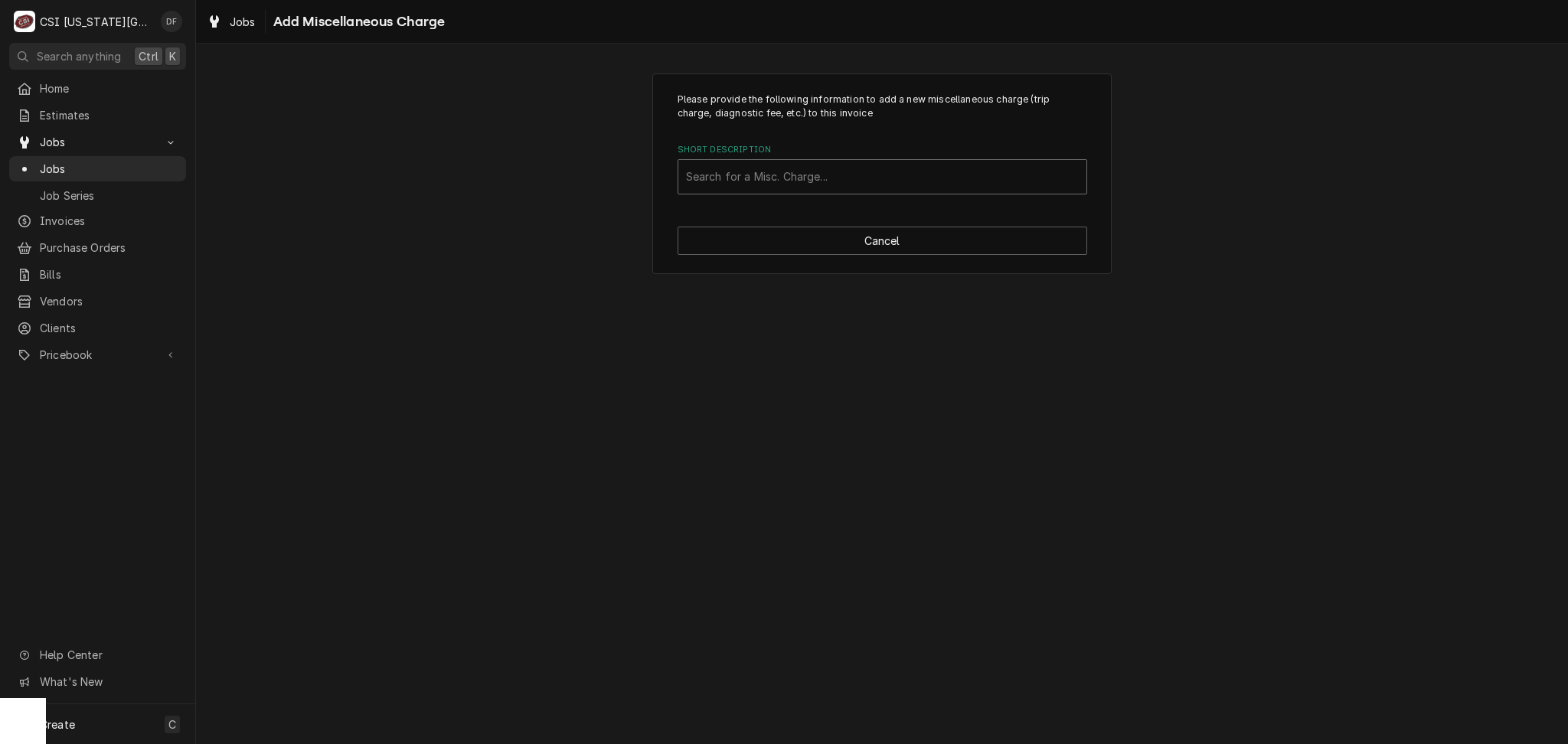
click at [838, 176] on div "Short Description" at bounding box center [882, 177] width 392 height 27
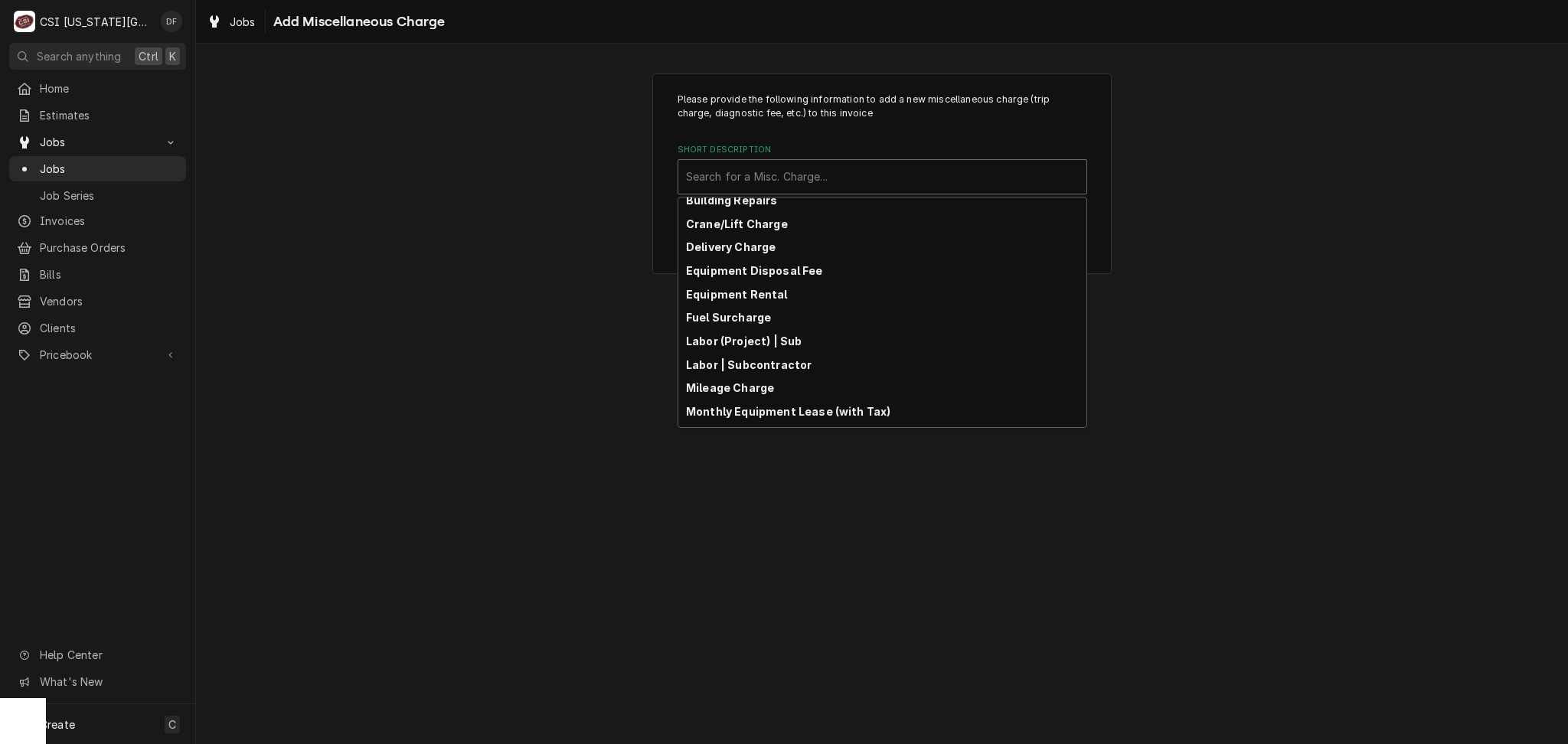
scroll to position [80, 0]
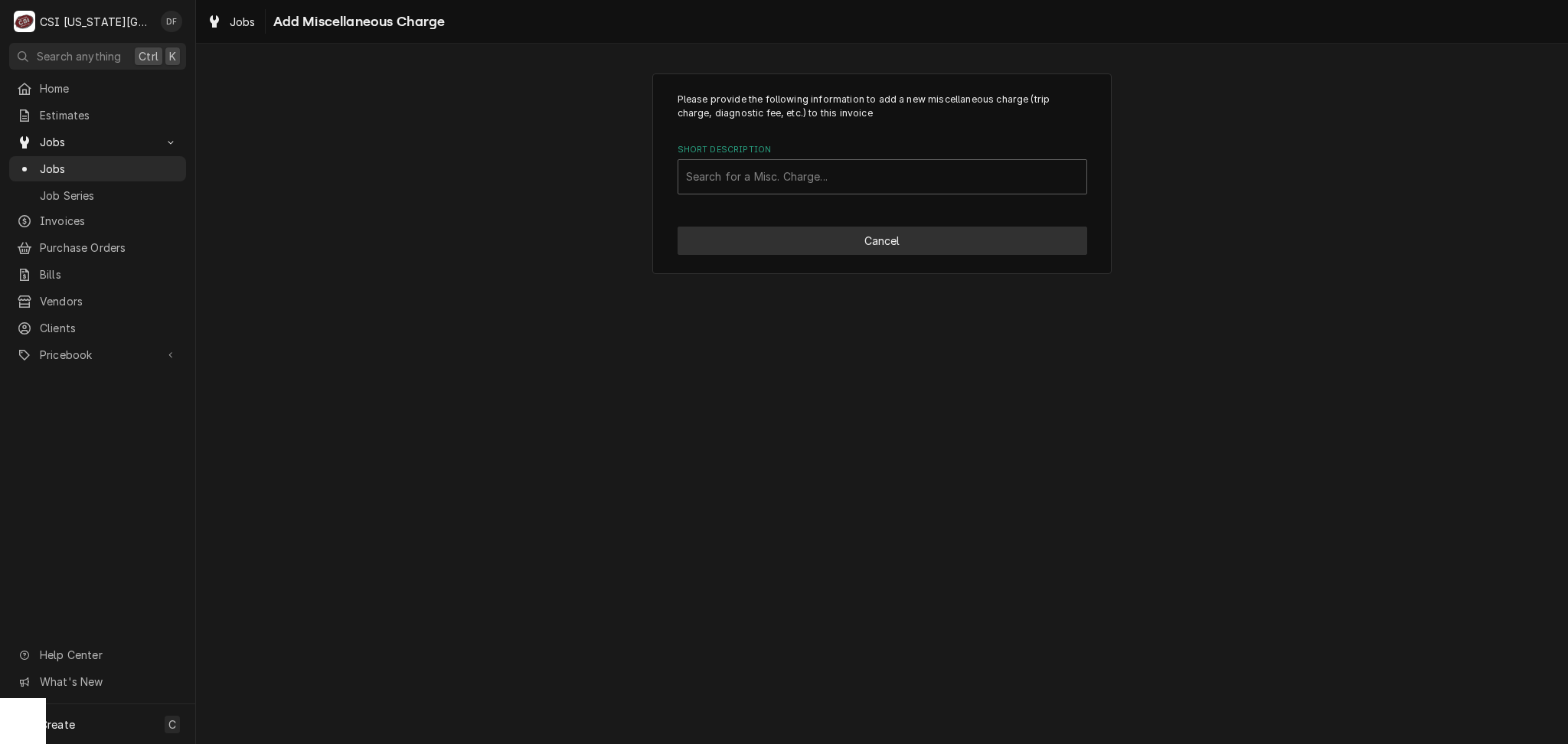
click at [804, 235] on button "Cancel" at bounding box center [881, 240] width 409 height 28
type textarea "x"
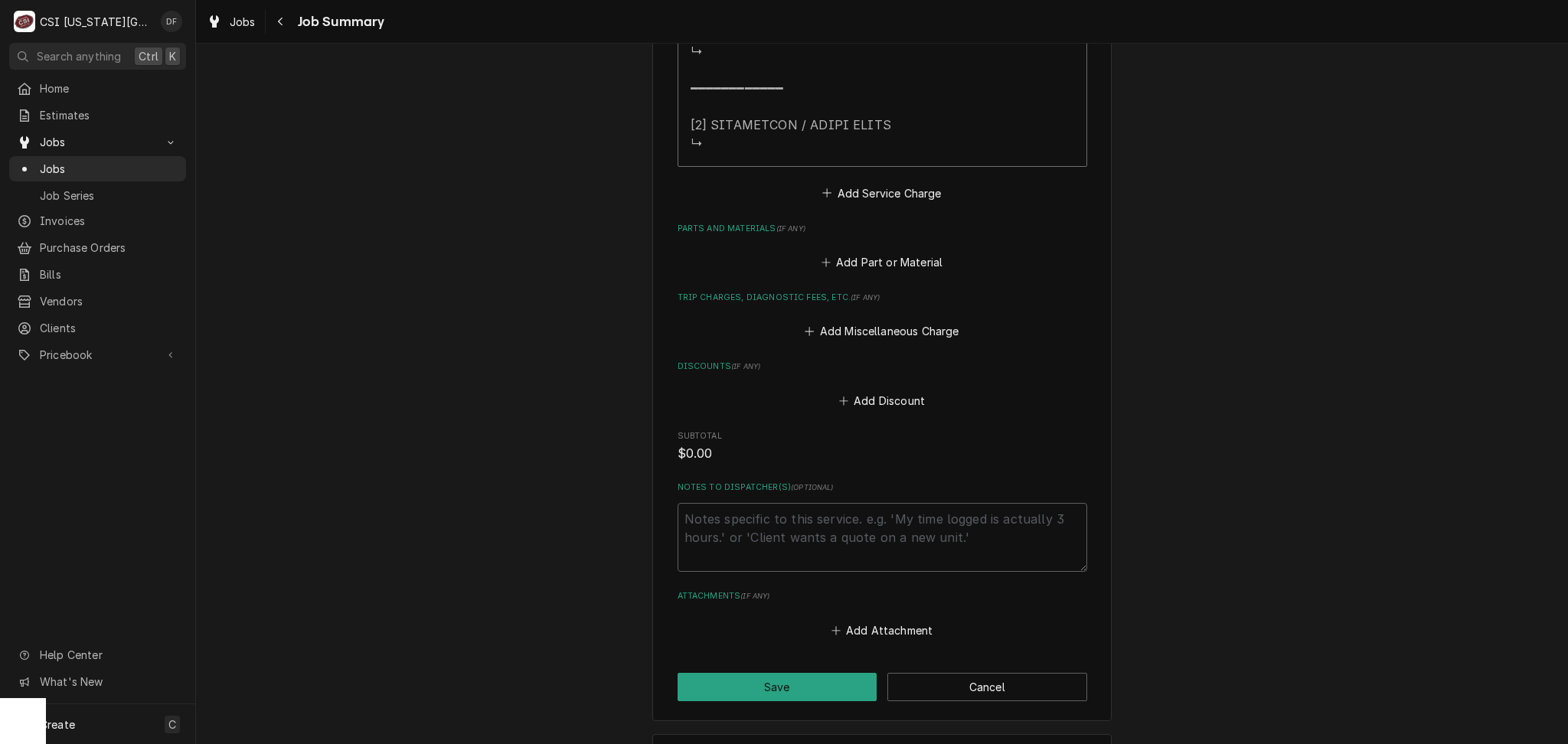
scroll to position [1831, 0]
click at [985, 690] on button "Cancel" at bounding box center [987, 687] width 199 height 28
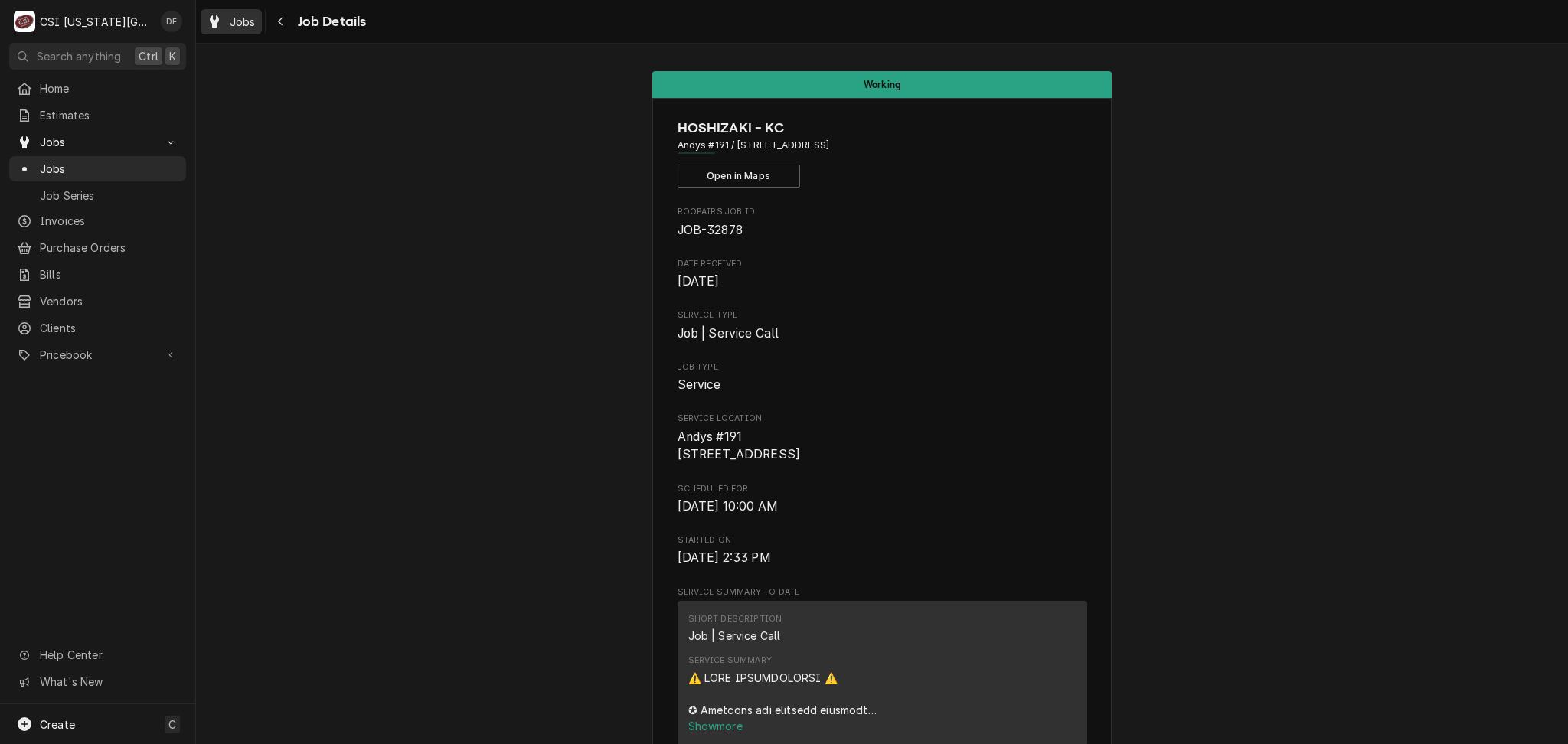
click at [219, 27] on div "Dynamic Content Wrapper" at bounding box center [214, 21] width 15 height 18
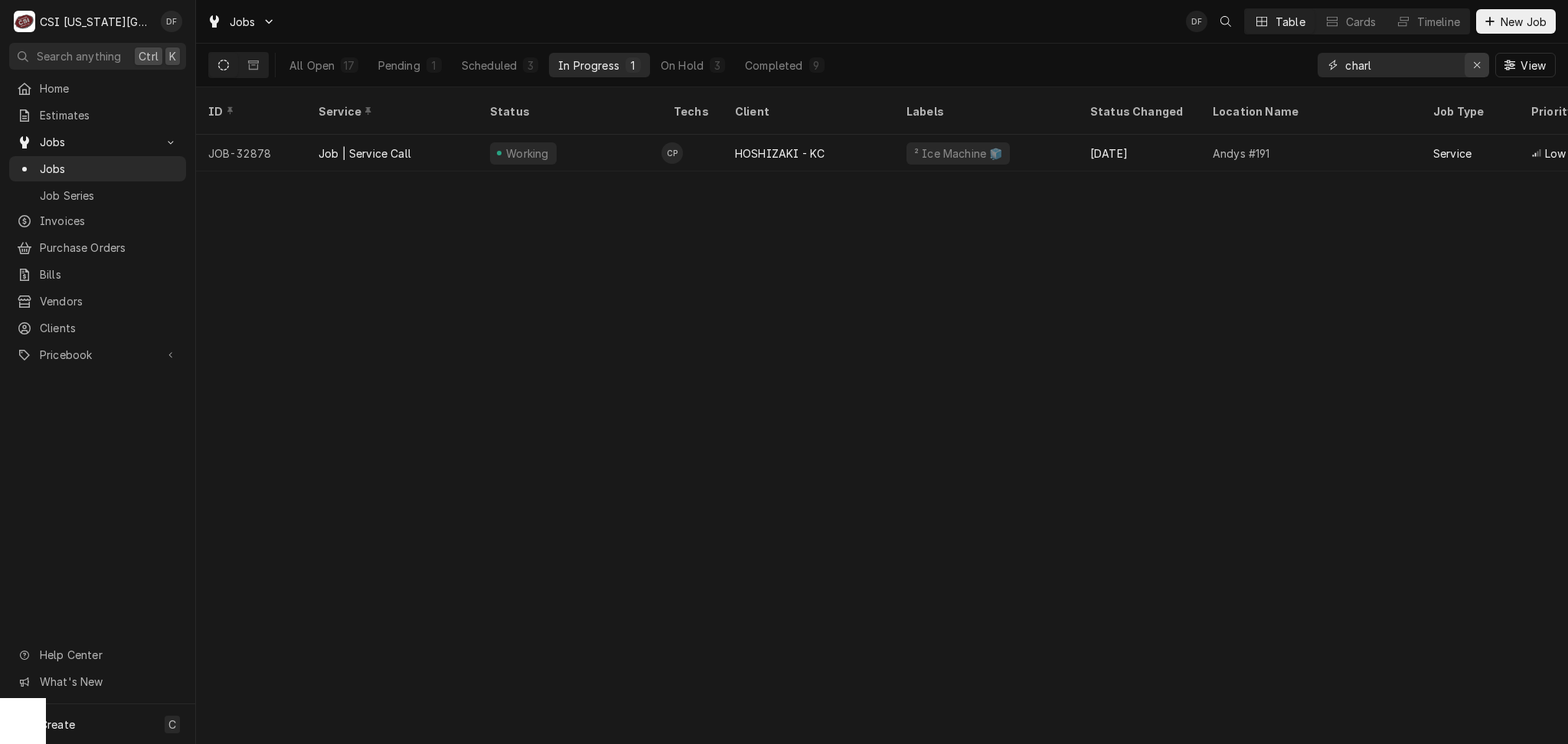
click at [1467, 65] on button "Erase input" at bounding box center [1476, 65] width 24 height 24
